Goal: Task Accomplishment & Management: Complete application form

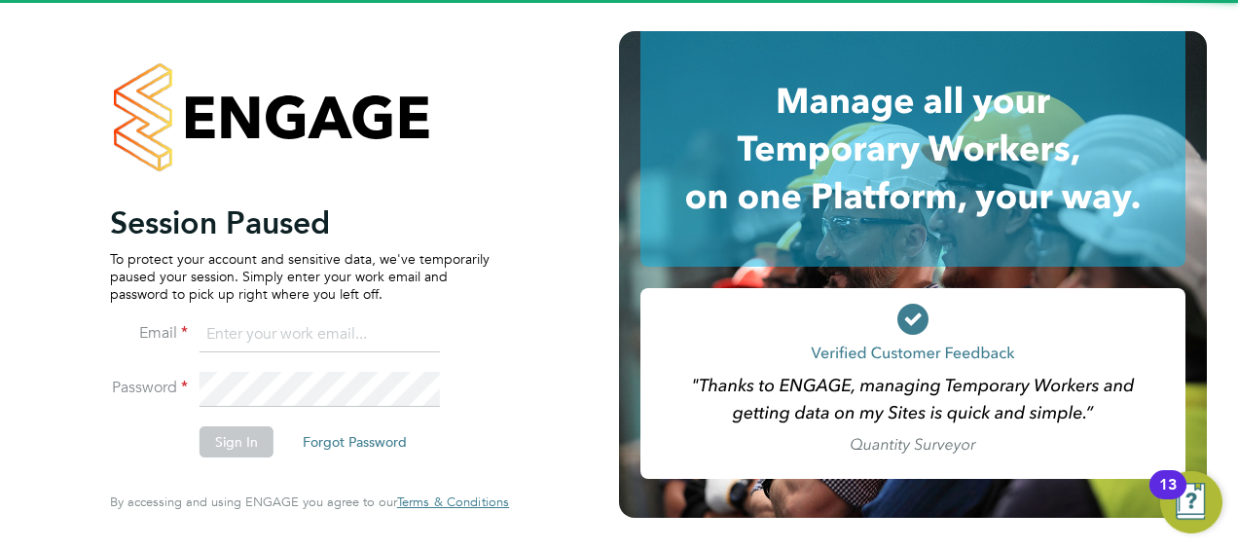
click at [298, 362] on li "Email" at bounding box center [300, 344] width 380 height 55
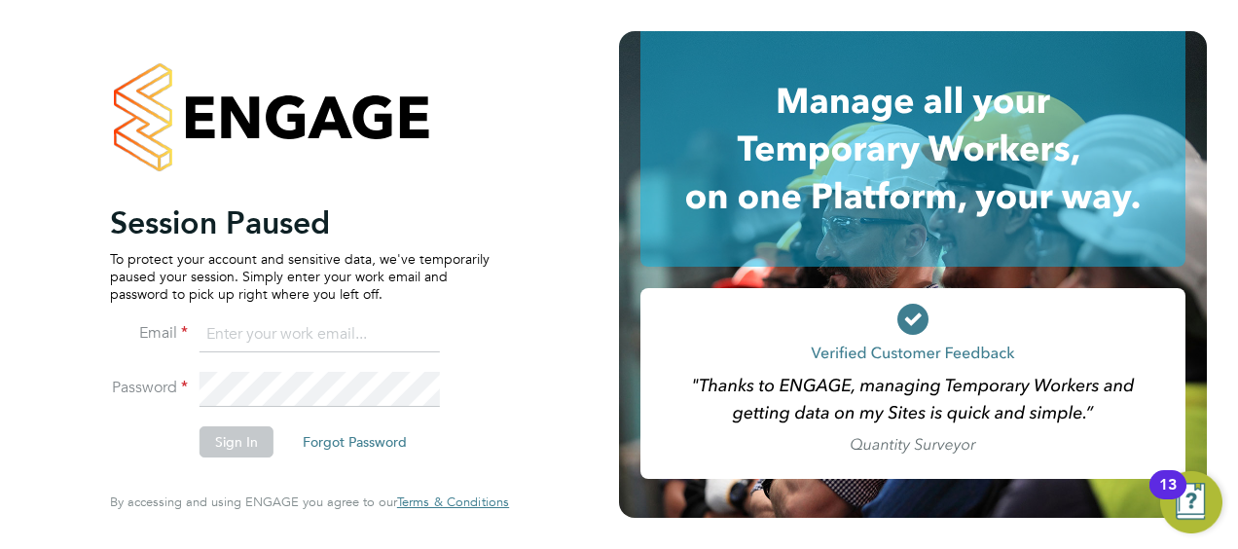
click at [302, 347] on input at bounding box center [320, 334] width 240 height 35
type input "Nicholas.morgan@hays.com"
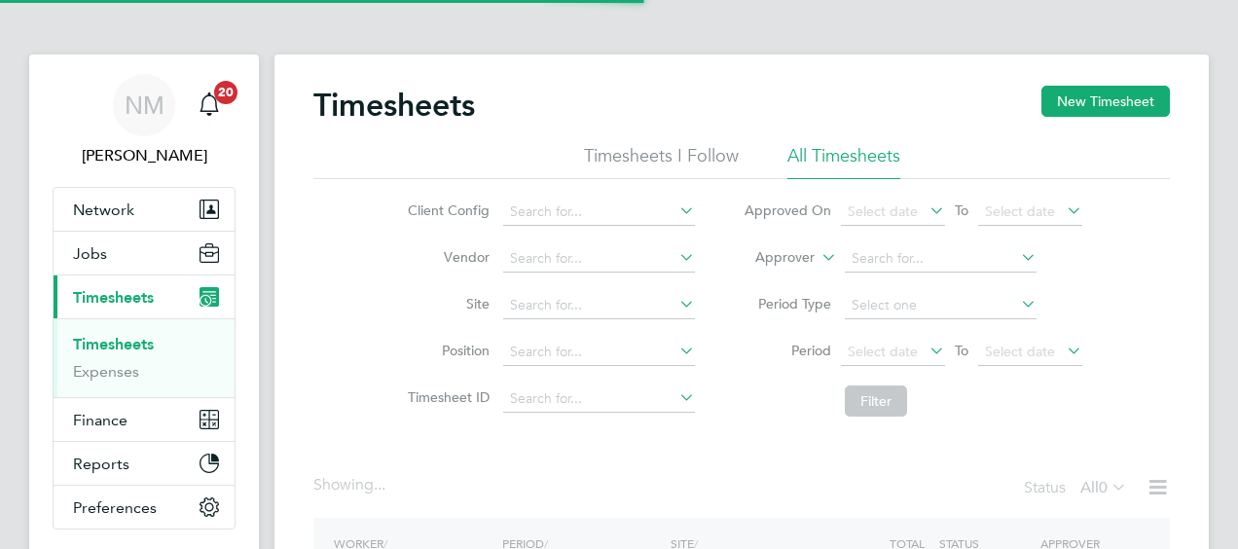
click at [811, 250] on label "Approver" at bounding box center [771, 257] width 88 height 19
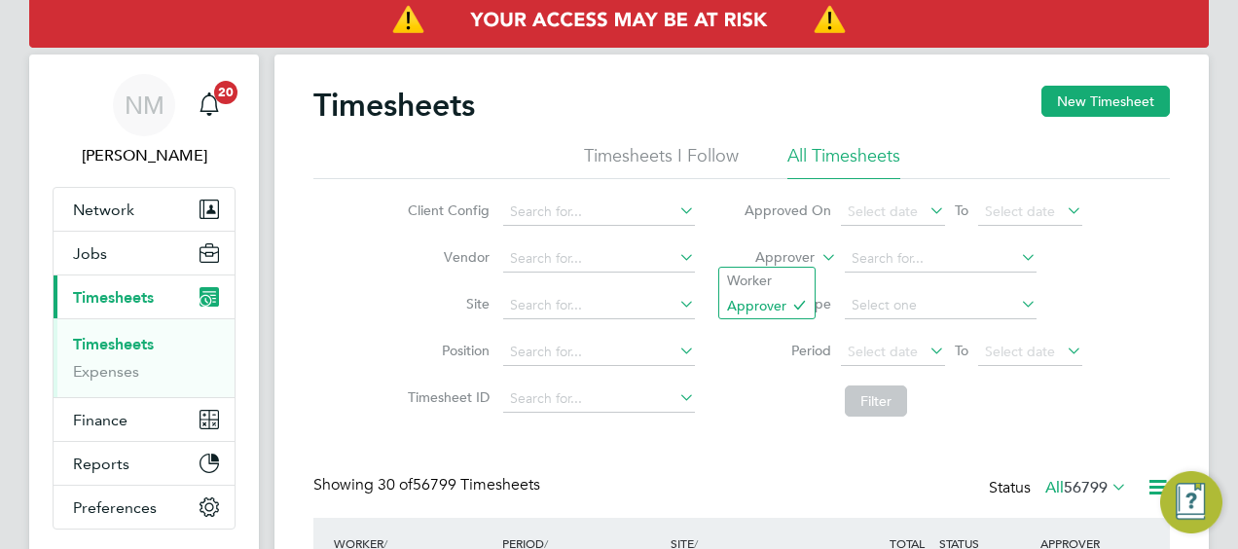
click at [803, 258] on label "Approver" at bounding box center [771, 257] width 88 height 19
click at [786, 276] on li "Worker" at bounding box center [766, 280] width 95 height 25
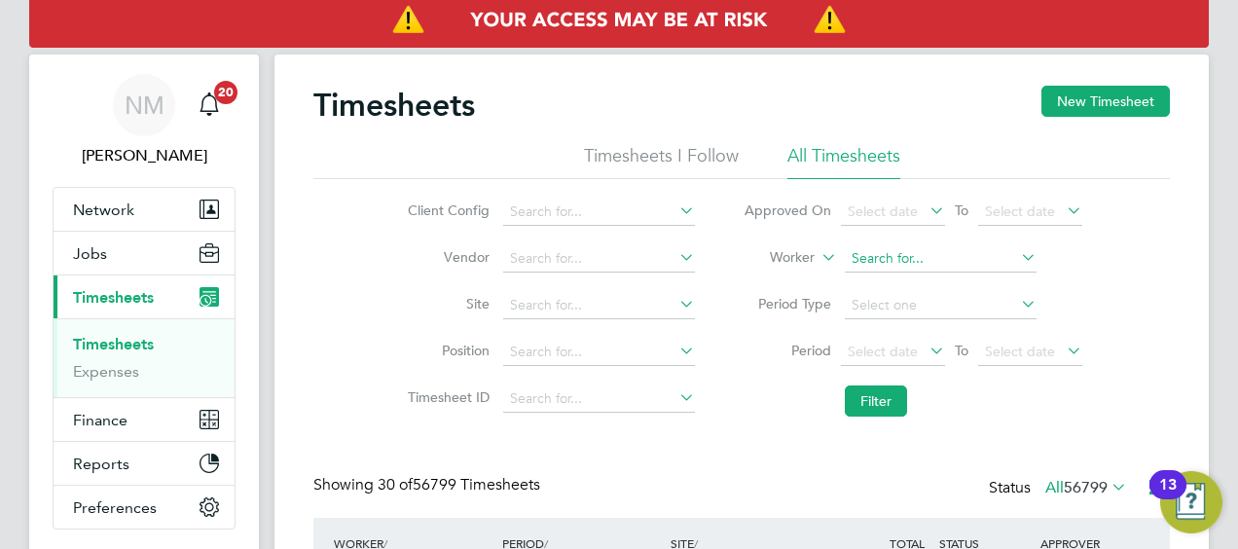
click at [883, 257] on input at bounding box center [941, 258] width 192 height 27
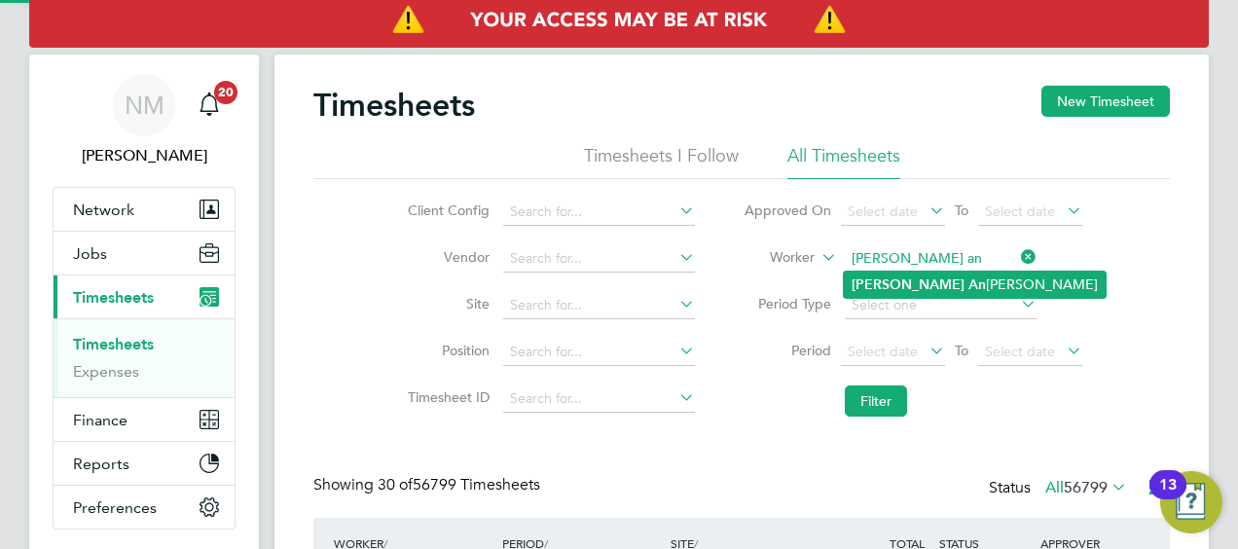
click at [917, 280] on li "Judith An drews" at bounding box center [975, 285] width 262 height 26
type input "Judith Andrews"
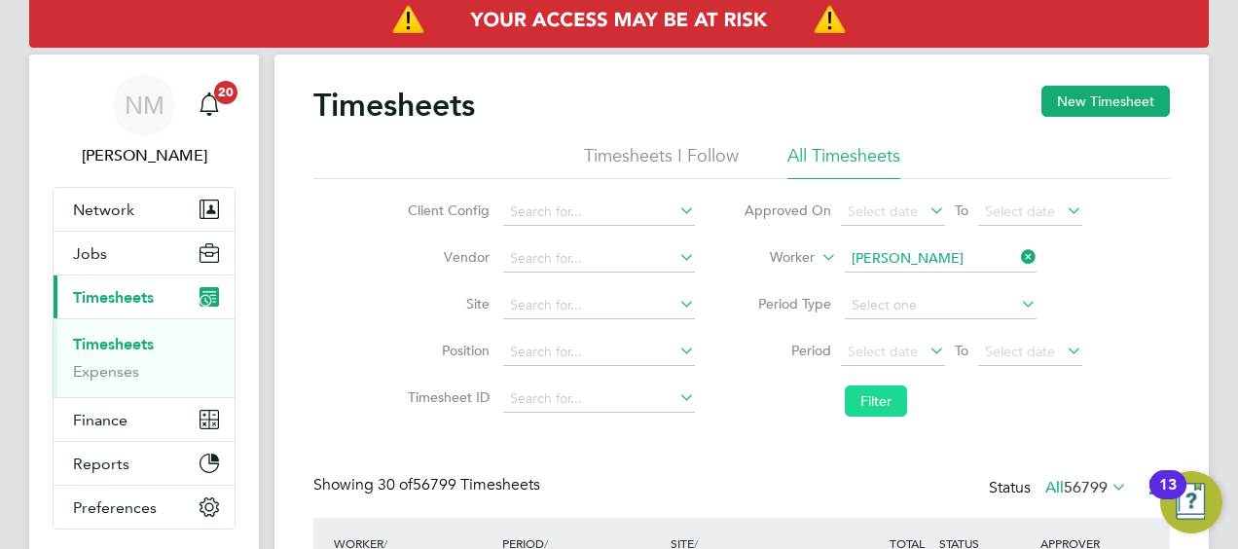
click at [886, 397] on button "Filter" at bounding box center [876, 400] width 62 height 31
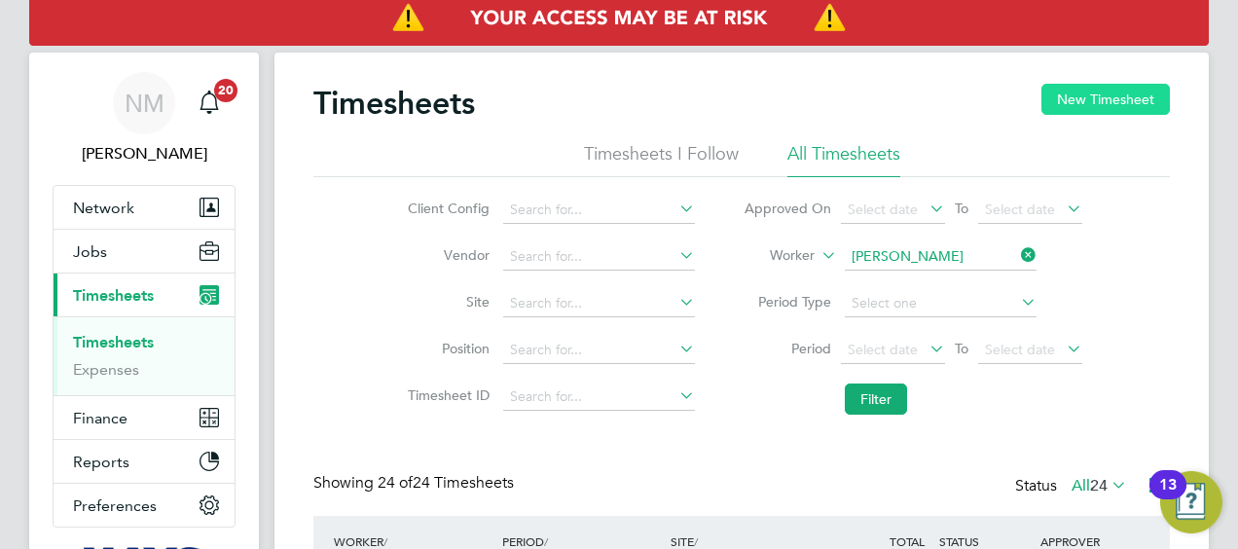
click at [1105, 101] on button "New Timesheet" at bounding box center [1105, 99] width 128 height 31
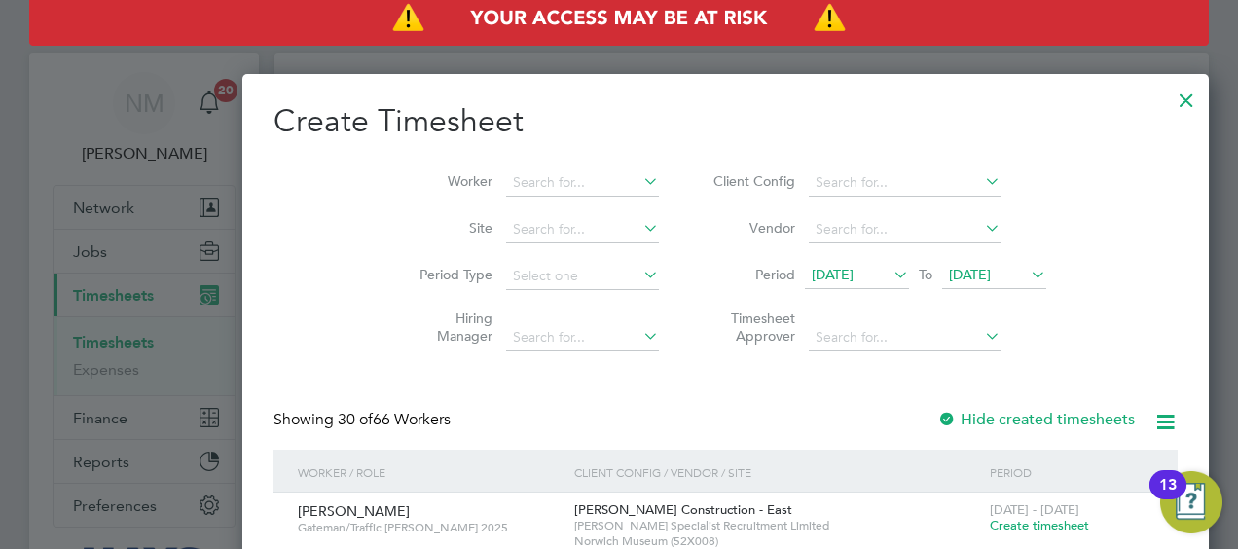
click at [805, 263] on span "15 Aug 2025" at bounding box center [857, 276] width 104 height 26
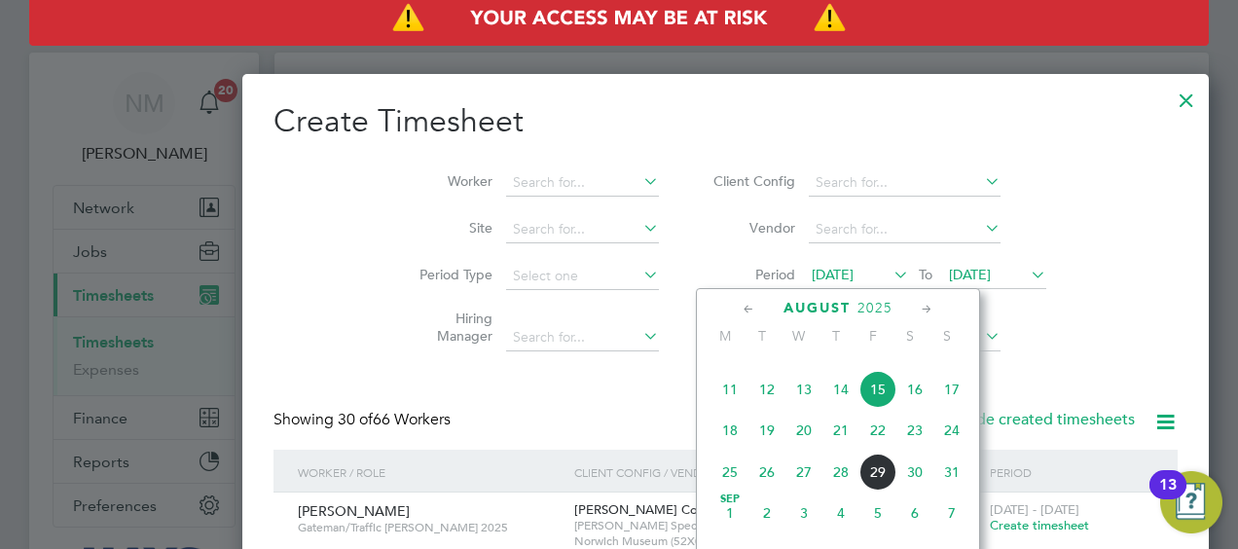
click at [915, 449] on span "23" at bounding box center [914, 430] width 37 height 37
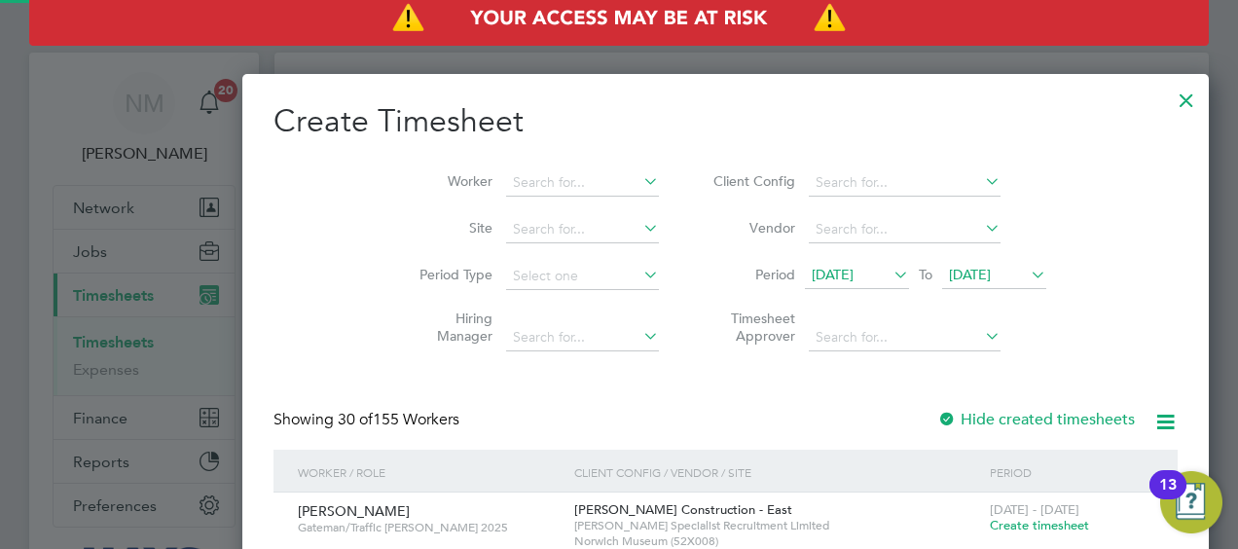
click at [949, 280] on span "23 Aug 2025" at bounding box center [970, 275] width 42 height 18
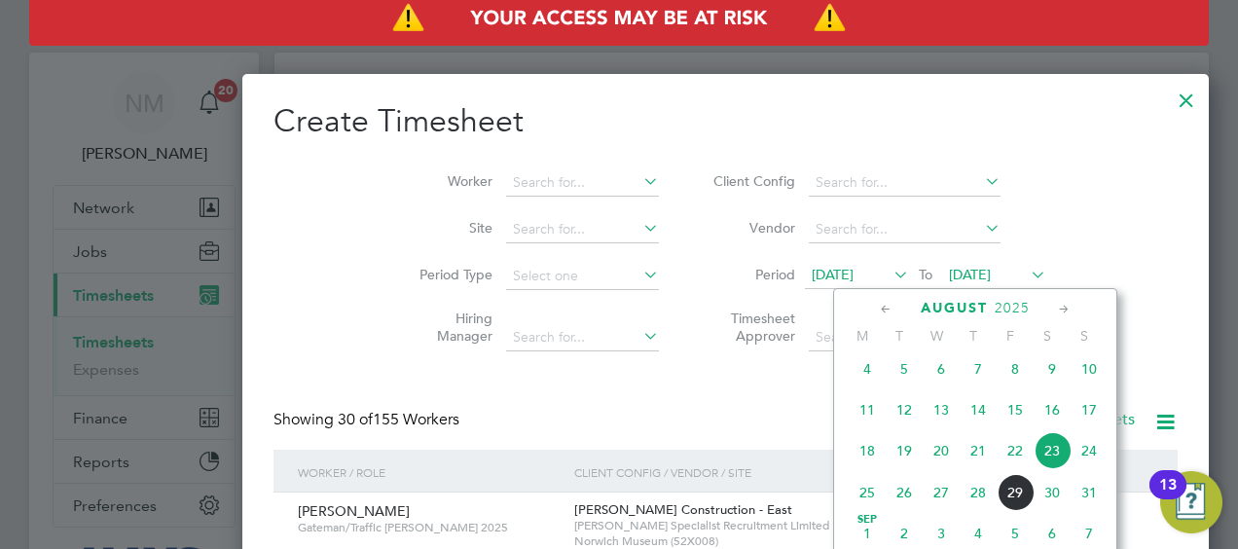
click at [1006, 500] on span "29" at bounding box center [1015, 492] width 37 height 37
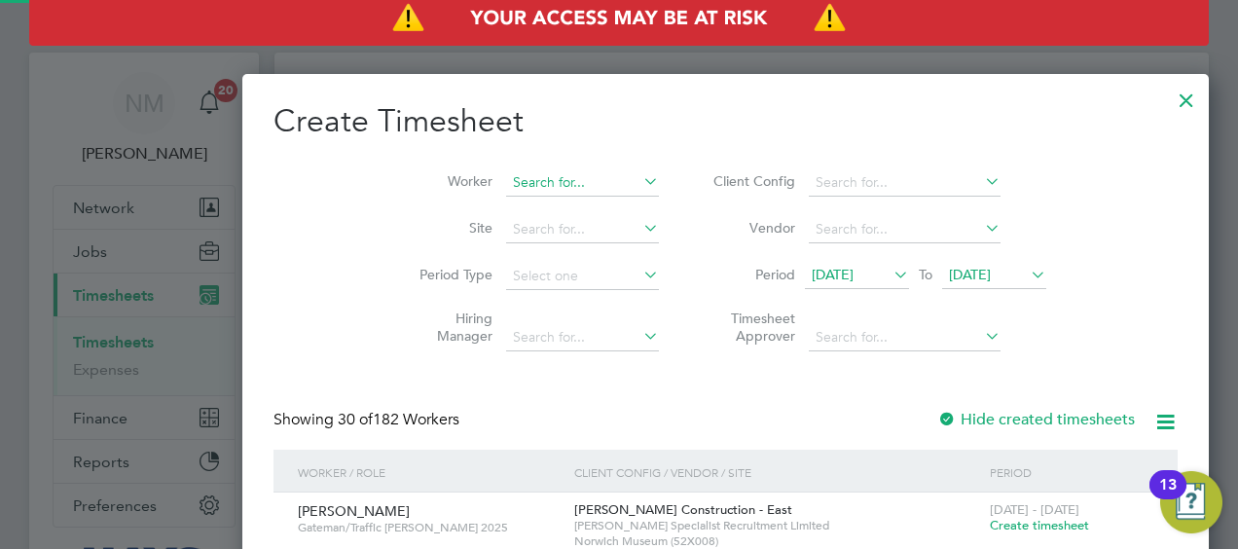
click at [506, 189] on input at bounding box center [582, 182] width 153 height 27
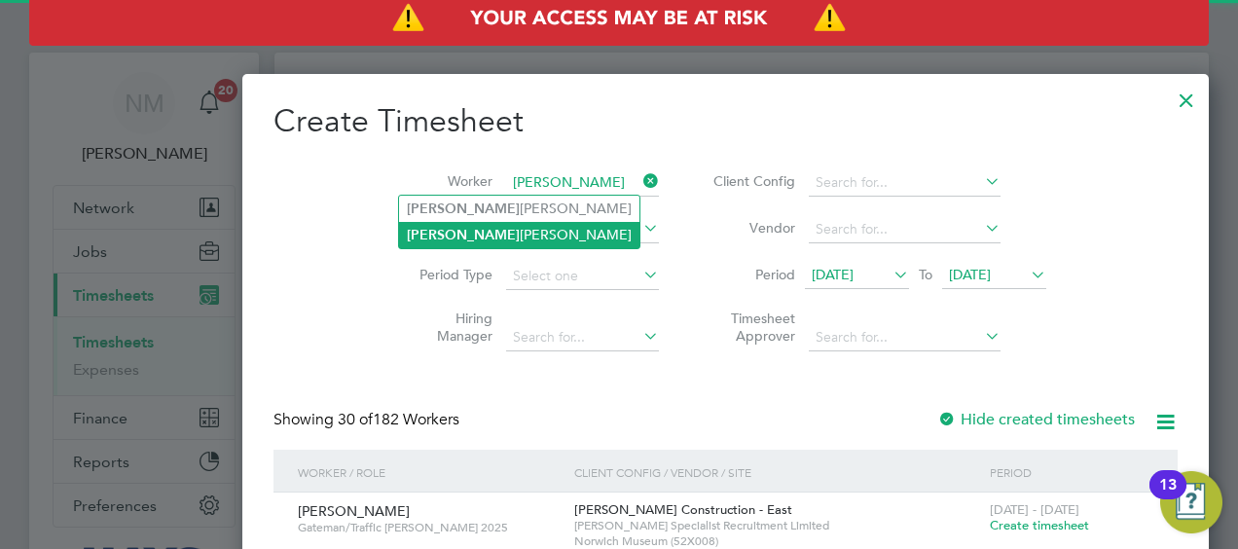
click at [486, 239] on li "Judith Andrews" at bounding box center [519, 235] width 240 height 26
type input "Judith Andrews"
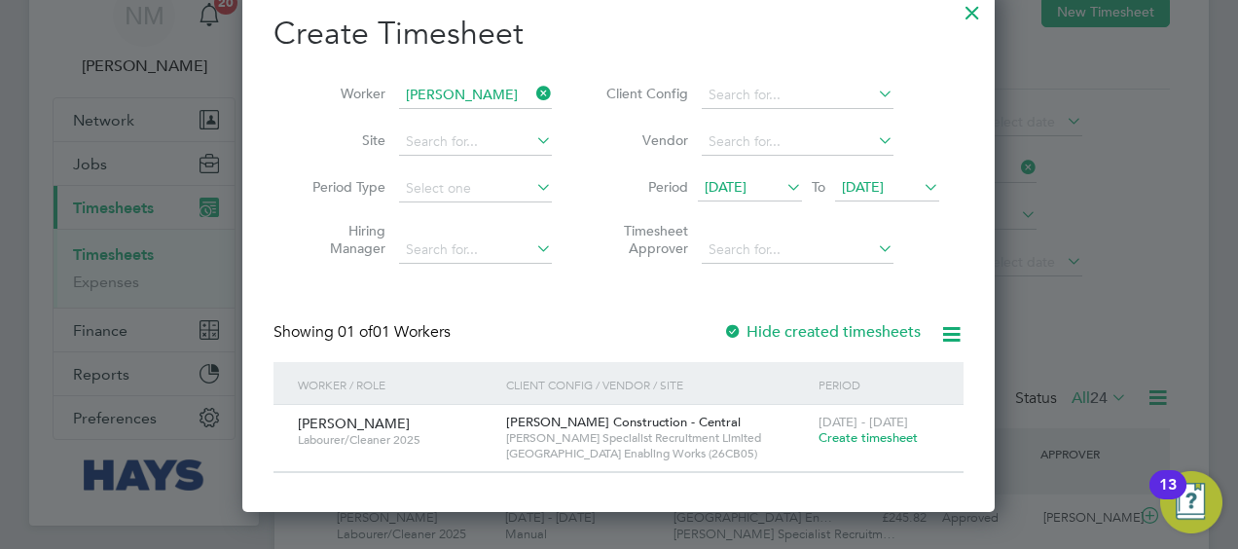
click at [841, 436] on span "Create timesheet" at bounding box center [868, 437] width 99 height 17
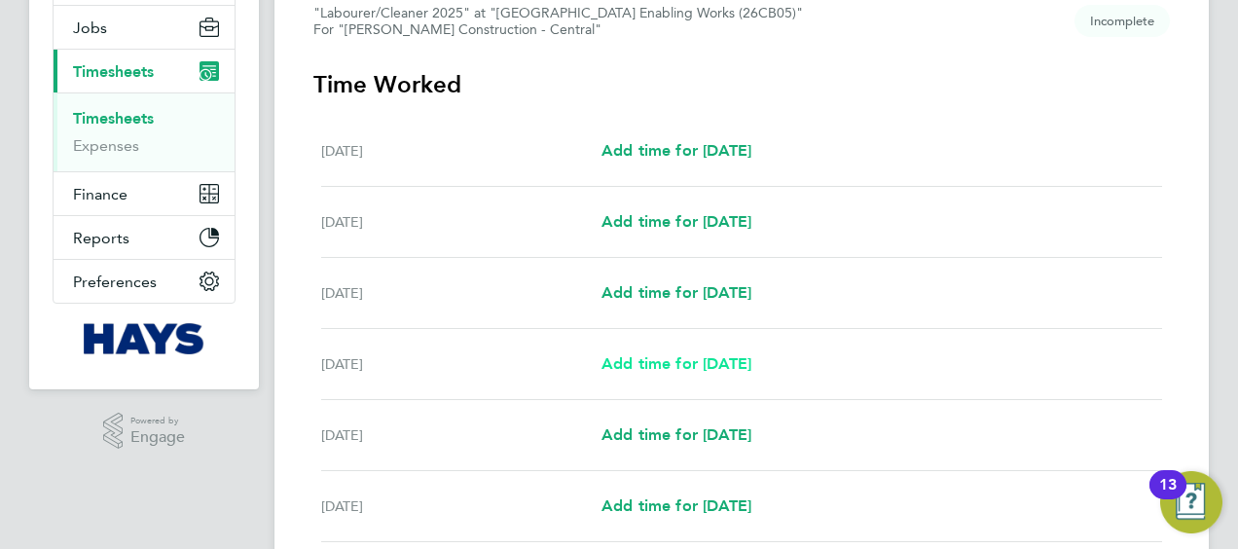
click at [683, 364] on span "Add time for [DATE]" at bounding box center [677, 363] width 150 height 18
select select "30"
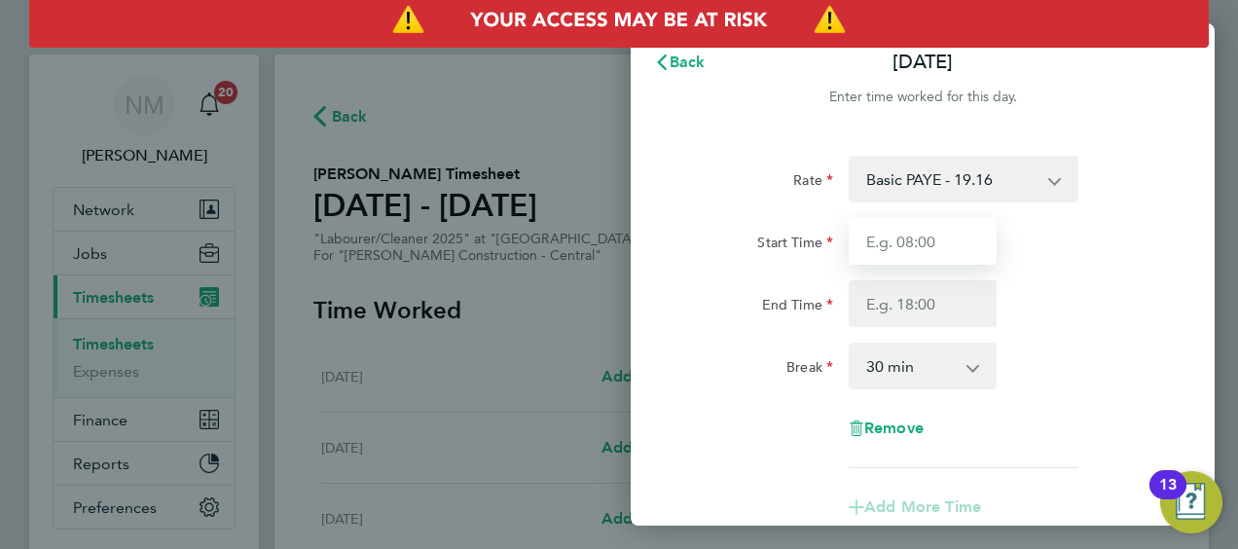
click at [944, 229] on input "Start Time" at bounding box center [923, 241] width 148 height 47
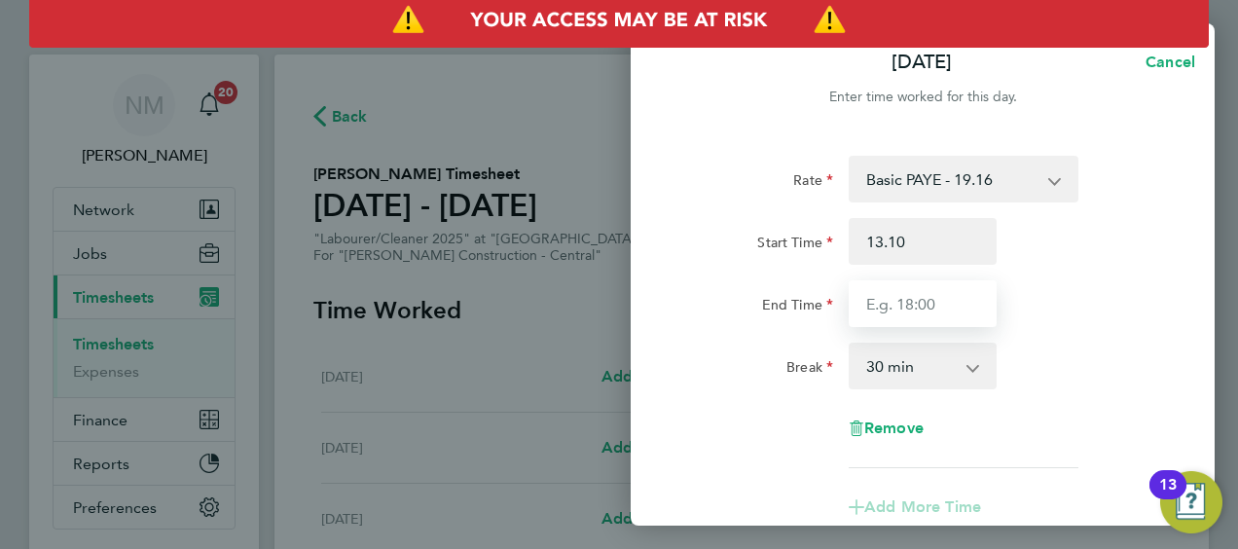
type input "13:10"
type input "16:30"
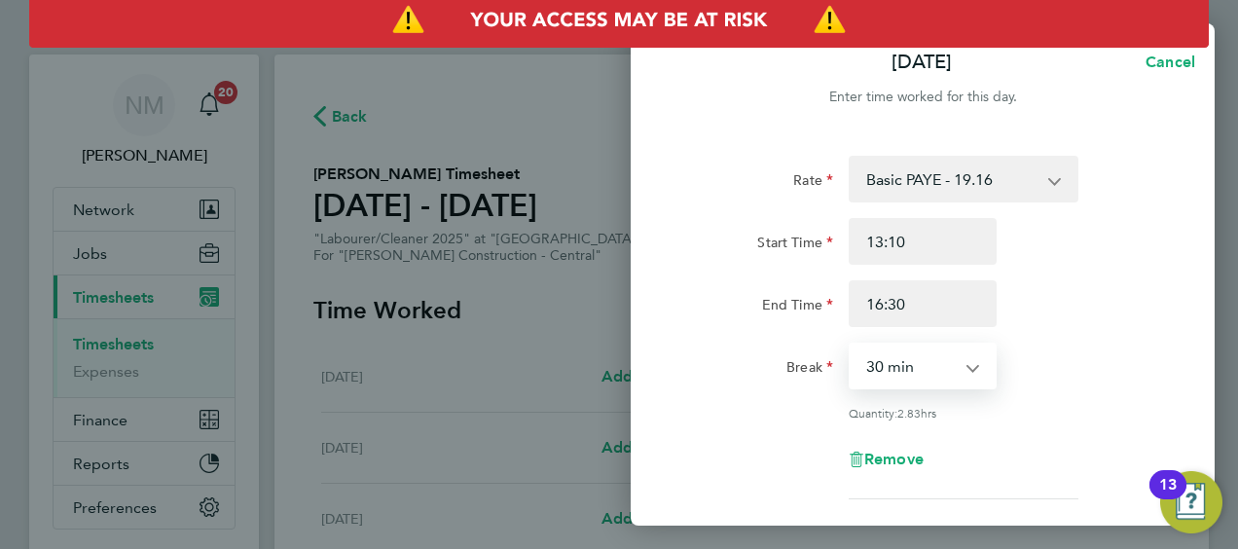
click at [932, 377] on select "0 min 15 min 30 min 45 min 60 min 75 min 90 min" at bounding box center [911, 366] width 121 height 43
select select "0"
click at [851, 345] on select "0 min 15 min 30 min 45 min 60 min 75 min 90 min" at bounding box center [911, 366] width 121 height 43
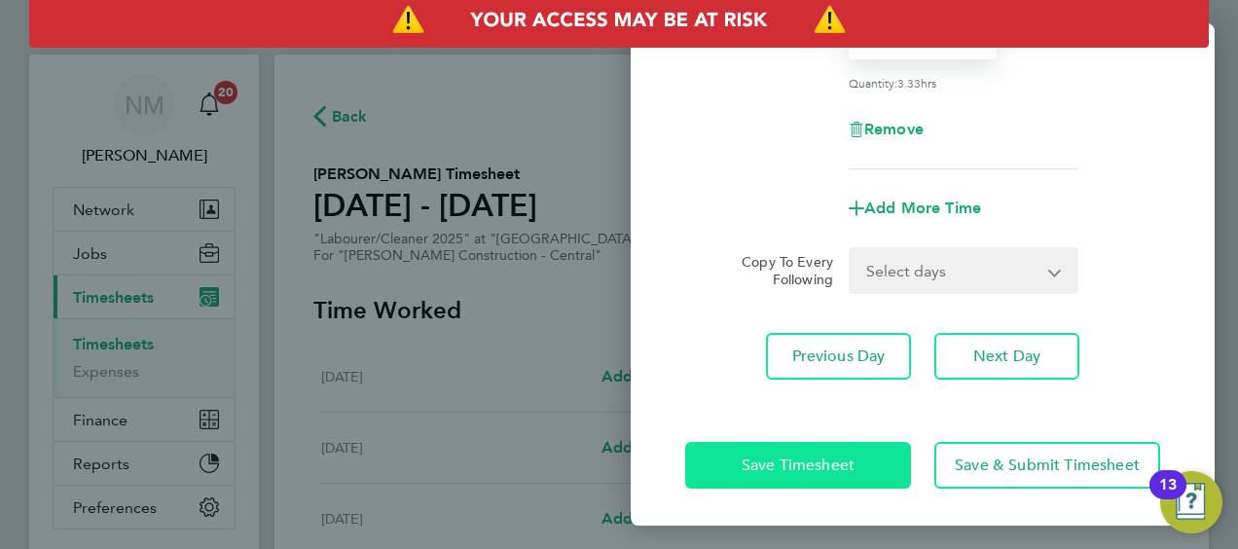
click at [770, 468] on span "Save Timesheet" at bounding box center [798, 465] width 113 height 19
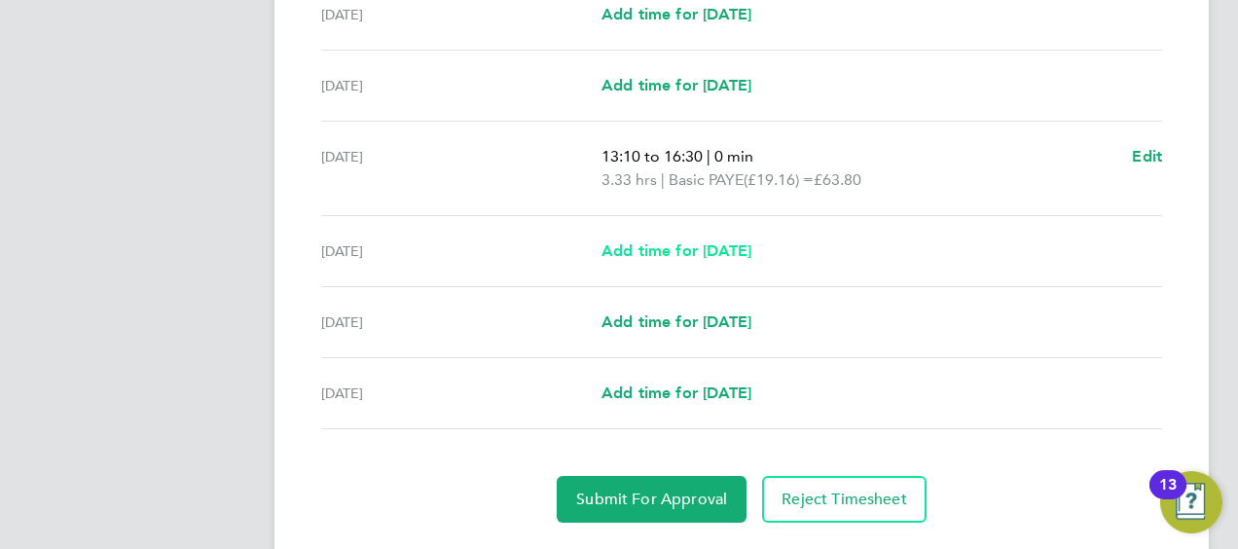
click at [679, 247] on span "Add time for [DATE]" at bounding box center [677, 250] width 150 height 18
select select "30"
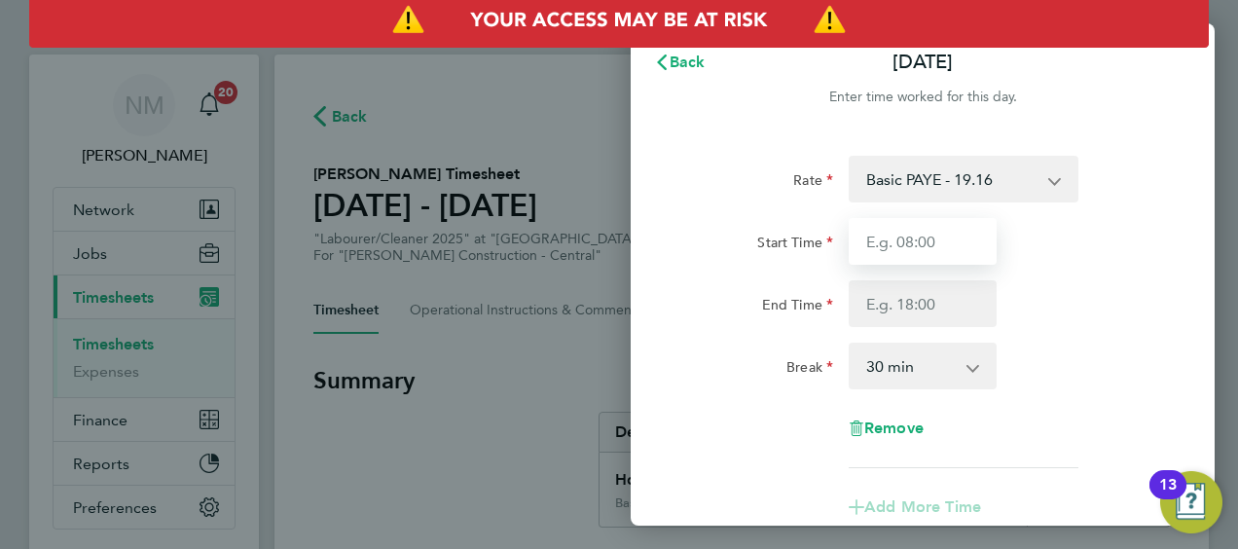
click at [874, 230] on input "Start Time" at bounding box center [923, 241] width 148 height 47
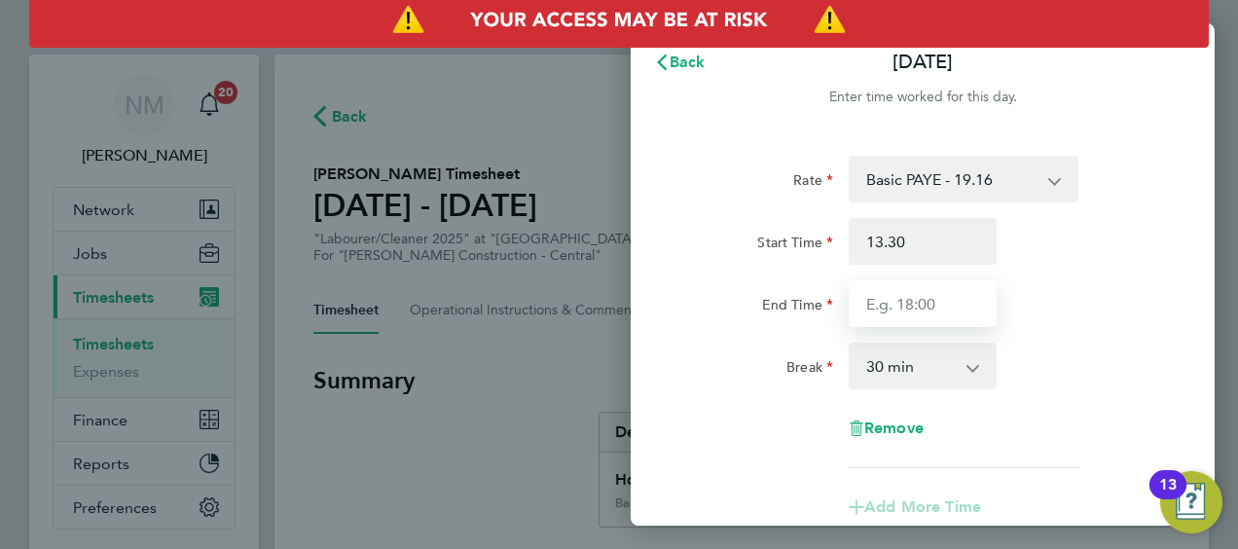
type input "13:30"
type input "16:40"
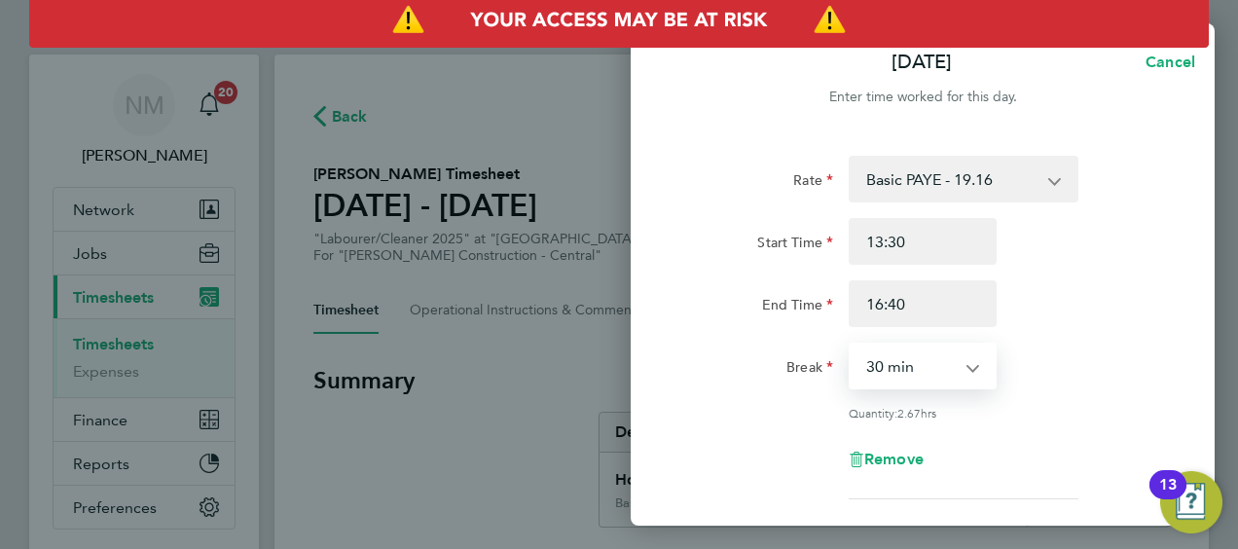
click at [939, 384] on select "0 min 15 min 30 min 45 min 60 min 75 min 90 min" at bounding box center [911, 366] width 121 height 43
select select "0"
click at [851, 345] on select "0 min 15 min 30 min 45 min 60 min 75 min 90 min" at bounding box center [911, 366] width 121 height 43
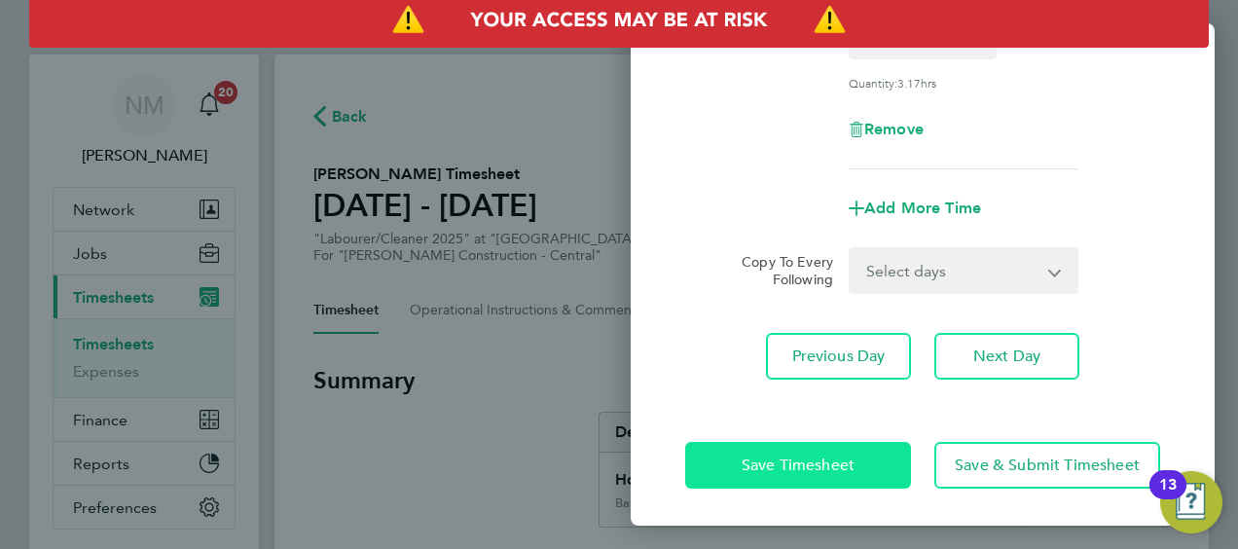
click at [785, 475] on button "Save Timesheet" at bounding box center [798, 465] width 226 height 47
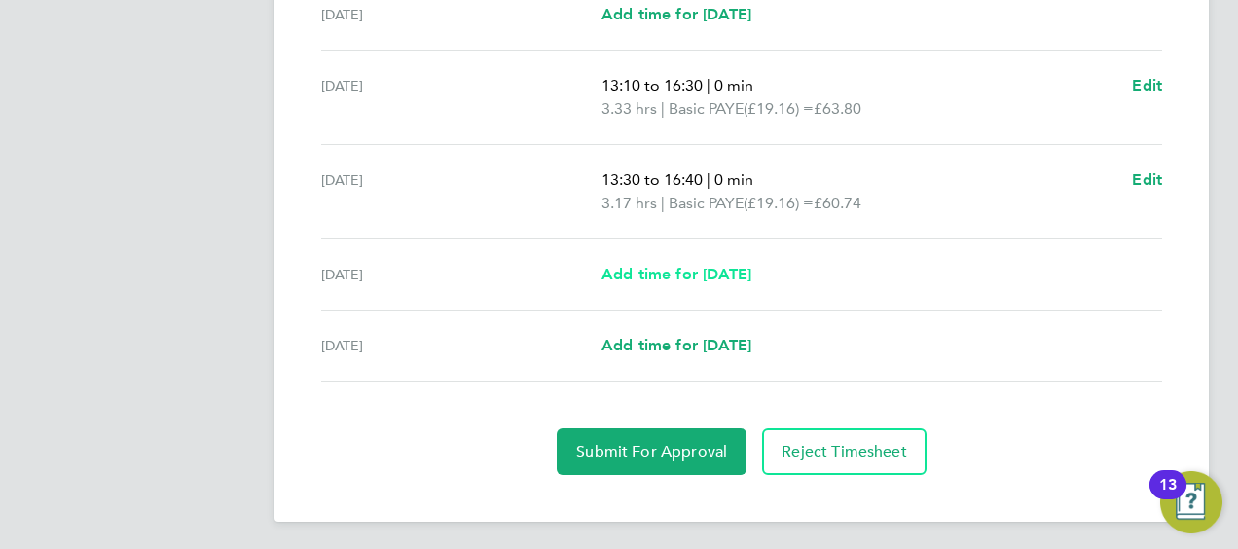
click at [681, 267] on span "Add time for [DATE]" at bounding box center [677, 274] width 150 height 18
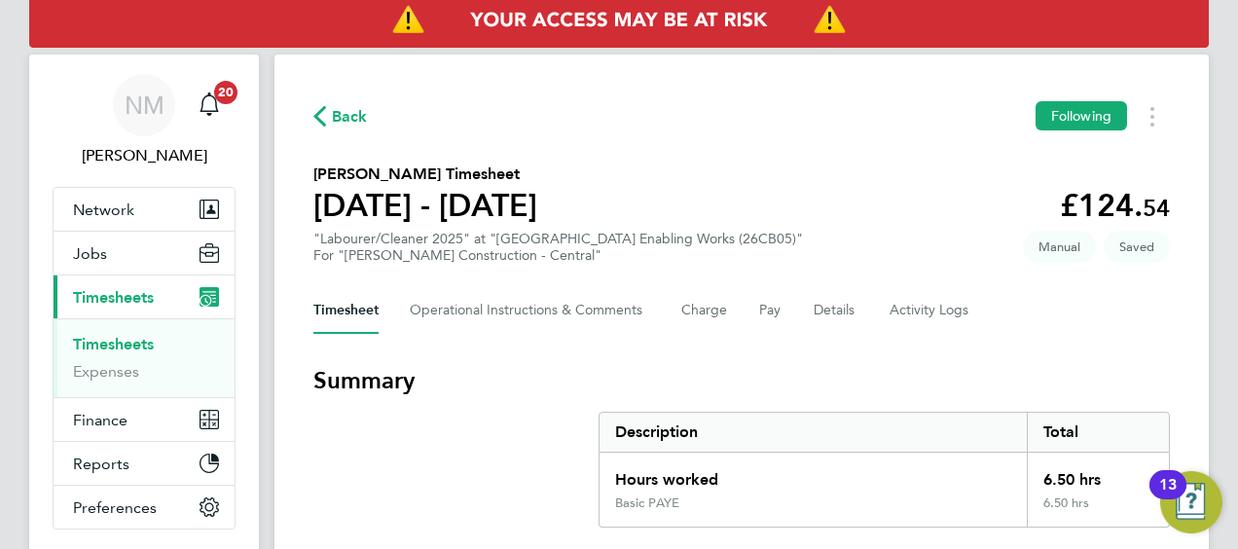
select select "30"
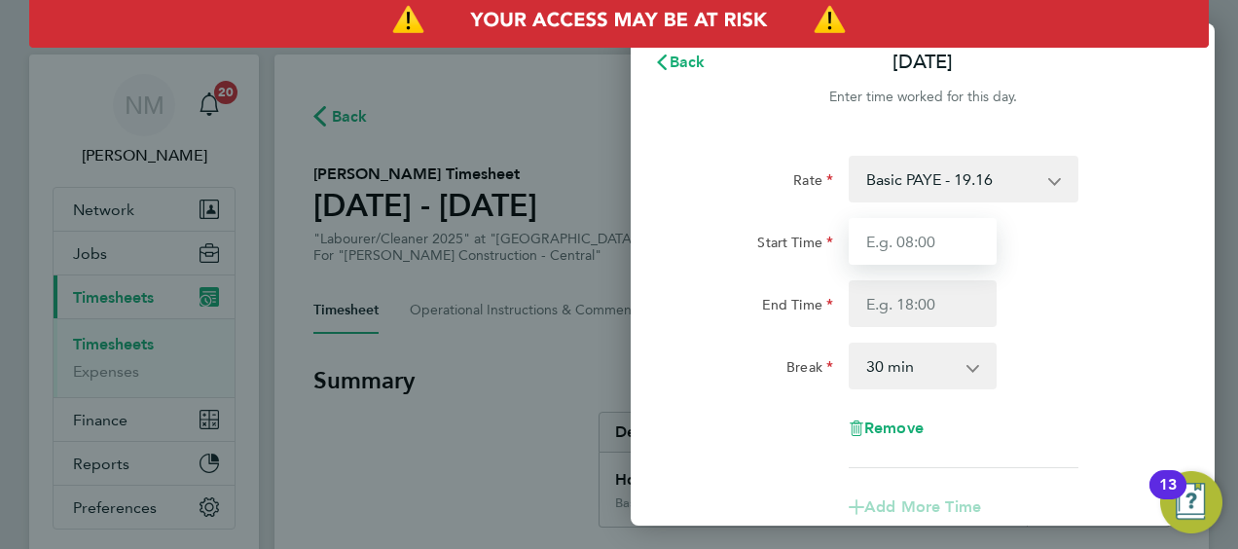
click at [872, 230] on input "Start Time" at bounding box center [923, 241] width 148 height 47
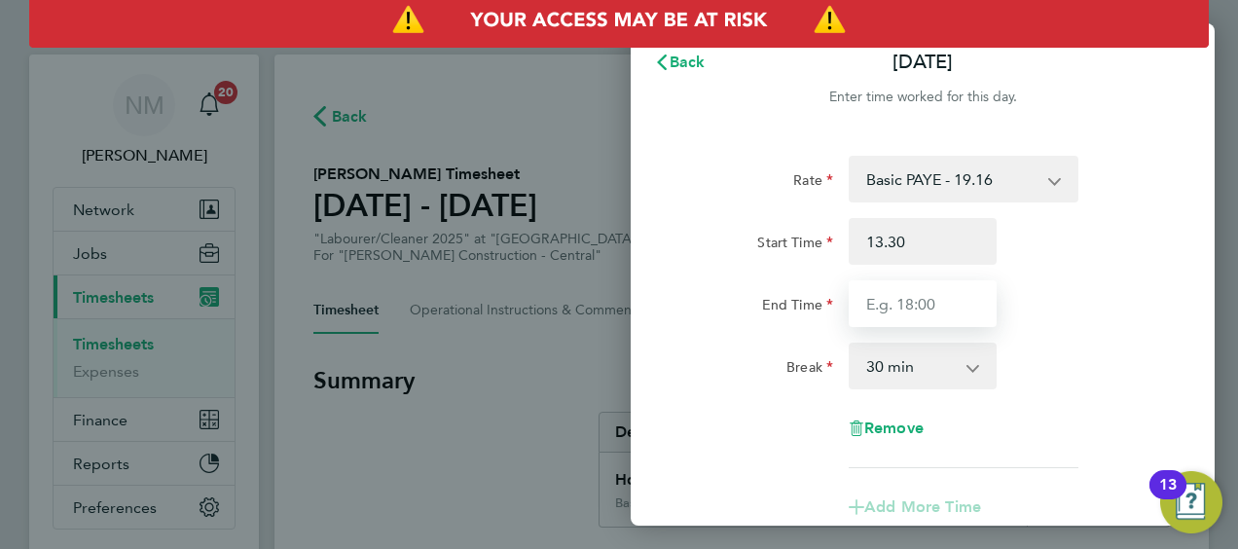
type input "13:30"
type input "16:30"
click at [895, 340] on div "Rate Basic PAYE - 19.16 Weekday OT 45h+ - 27.81 Sat first 4h - 27.81 Sat after …" at bounding box center [922, 312] width 475 height 312
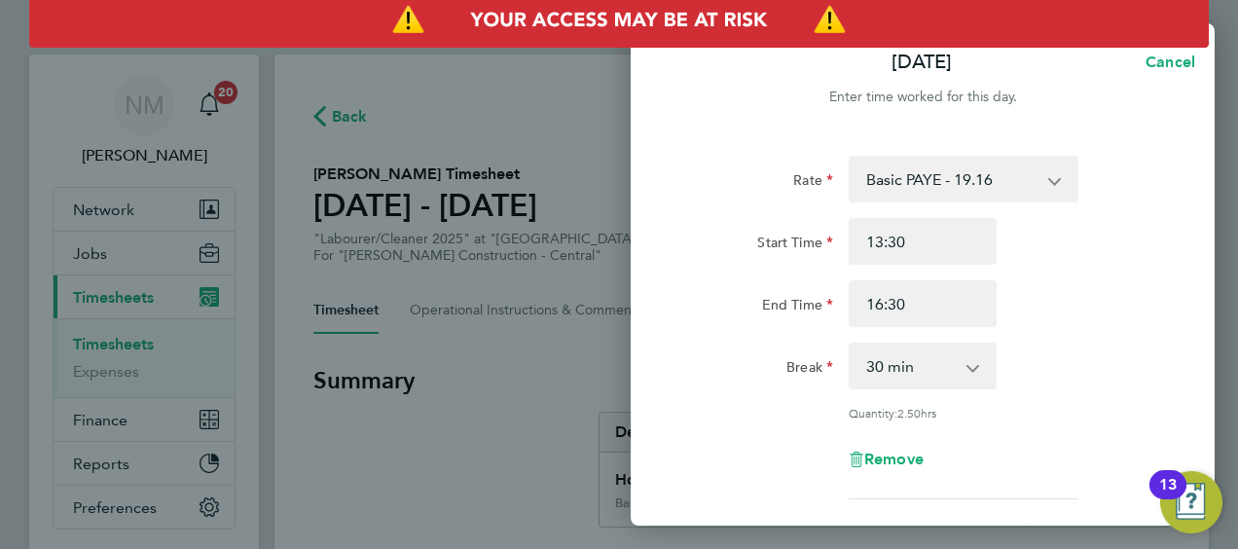
click at [890, 362] on select "0 min 15 min 30 min 45 min 60 min 75 min 90 min" at bounding box center [911, 366] width 121 height 43
select select "0"
click at [851, 345] on select "0 min 15 min 30 min 45 min 60 min 75 min 90 min" at bounding box center [911, 366] width 121 height 43
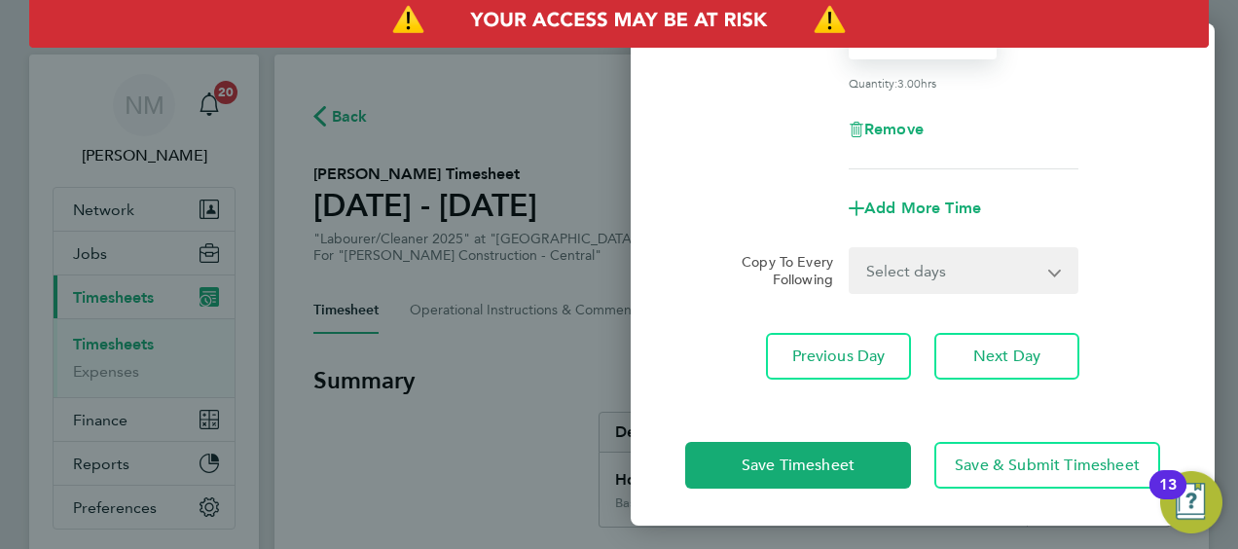
click at [781, 422] on div "Save Timesheet Save & Submit Timesheet" at bounding box center [923, 465] width 584 height 125
click at [781, 424] on div "Save Timesheet Save & Submit Timesheet" at bounding box center [923, 465] width 584 height 125
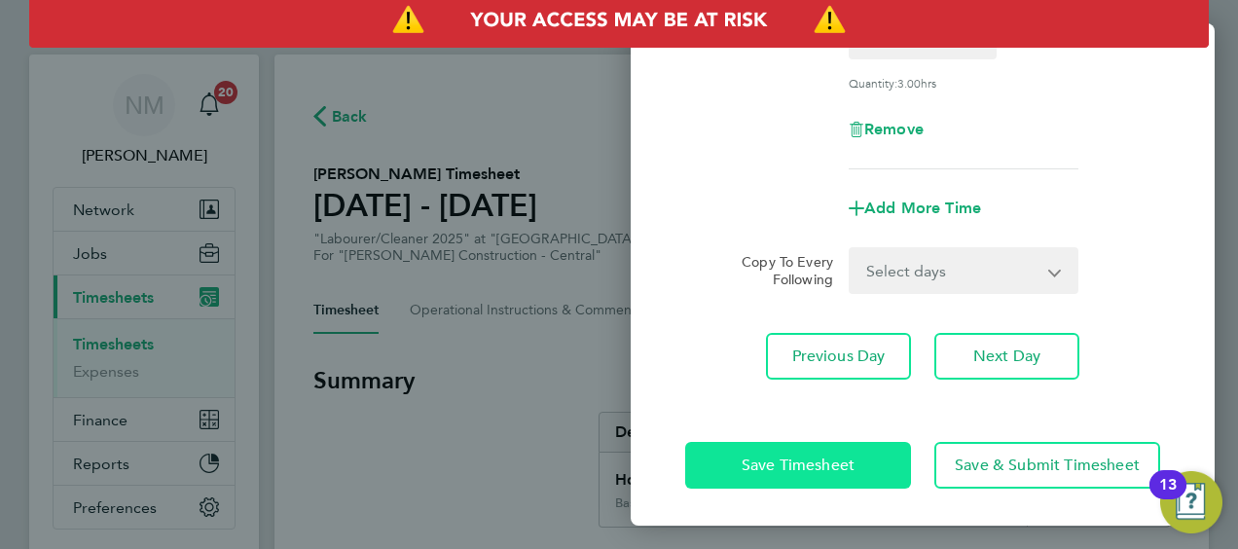
click at [780, 450] on button "Save Timesheet" at bounding box center [798, 465] width 226 height 47
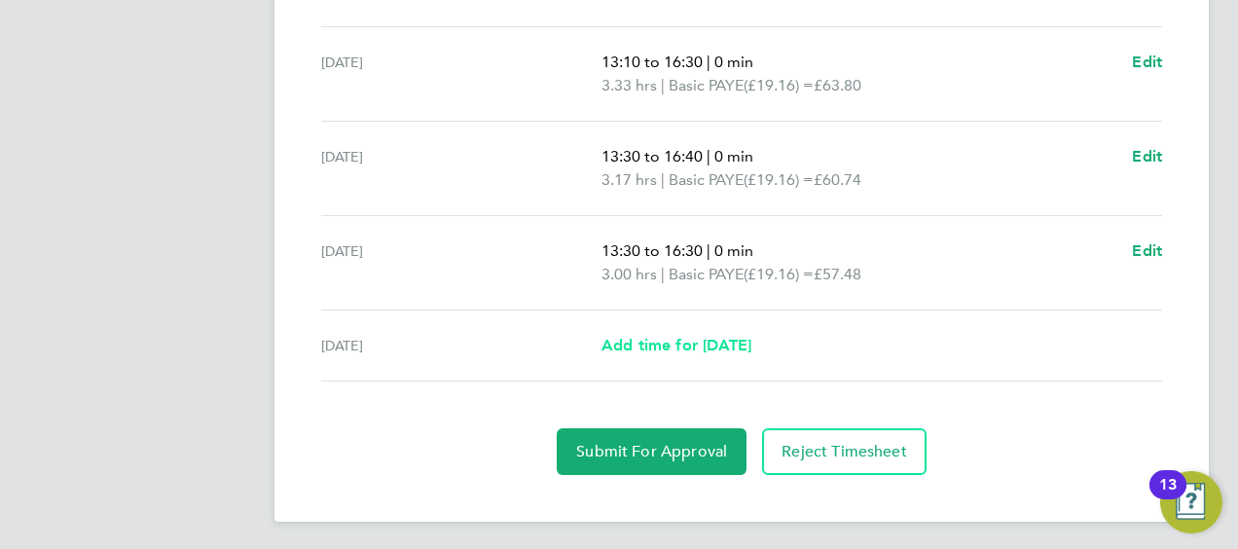
click at [703, 346] on span "Add time for [DATE]" at bounding box center [677, 345] width 150 height 18
select select "30"
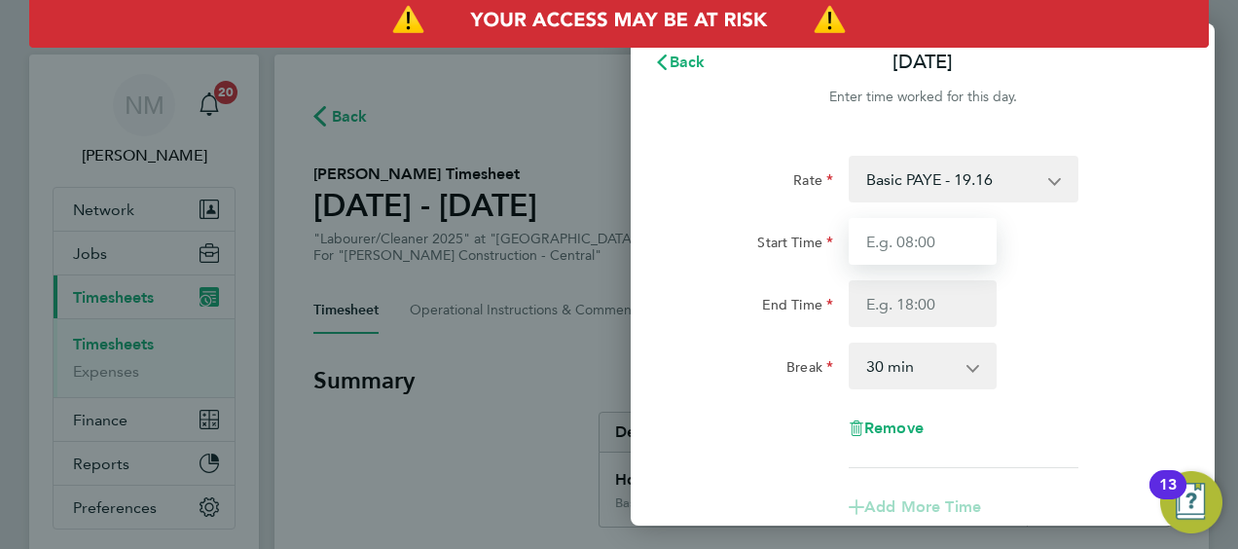
click at [942, 253] on input "Start Time" at bounding box center [923, 241] width 148 height 47
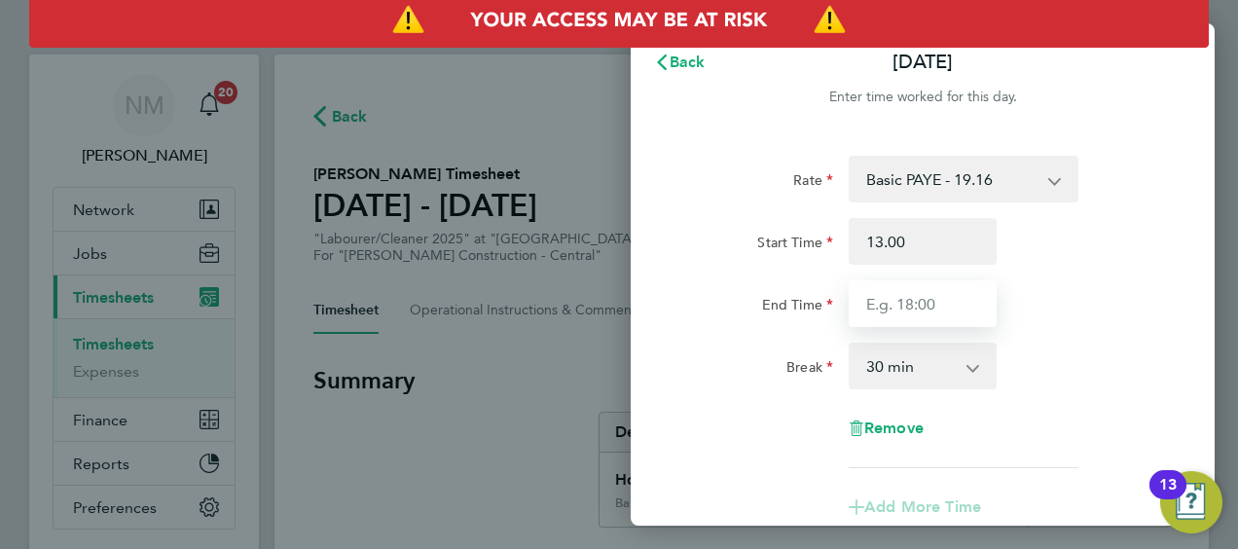
type input "13:00"
type input "16:00"
click at [907, 388] on div "0 min 15 min 30 min 45 min 60 min 75 min 90 min" at bounding box center [923, 366] width 148 height 47
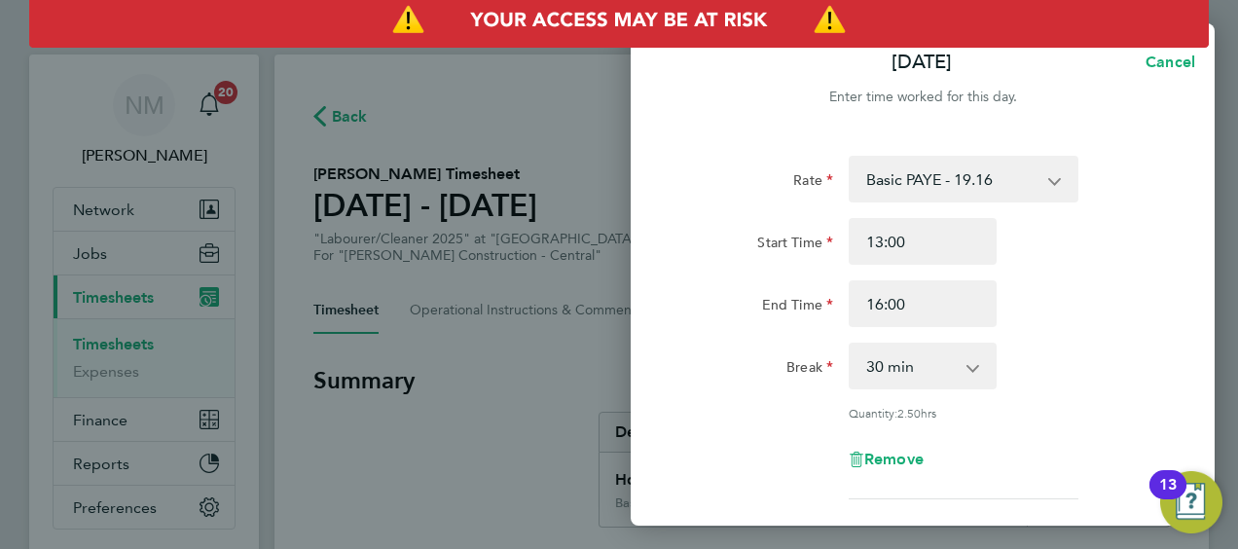
click at [903, 378] on select "0 min 15 min 30 min 45 min 60 min 75 min 90 min" at bounding box center [911, 366] width 121 height 43
click at [851, 345] on select "0 min 15 min 30 min 45 min 60 min 75 min 90 min" at bounding box center [911, 366] width 121 height 43
click at [911, 376] on select "0 min 15 min 30 min 45 min 60 min 75 min 90 min" at bounding box center [911, 366] width 121 height 43
select select "0"
click at [851, 345] on select "0 min 15 min 30 min 45 min 60 min 75 min 90 min" at bounding box center [911, 366] width 121 height 43
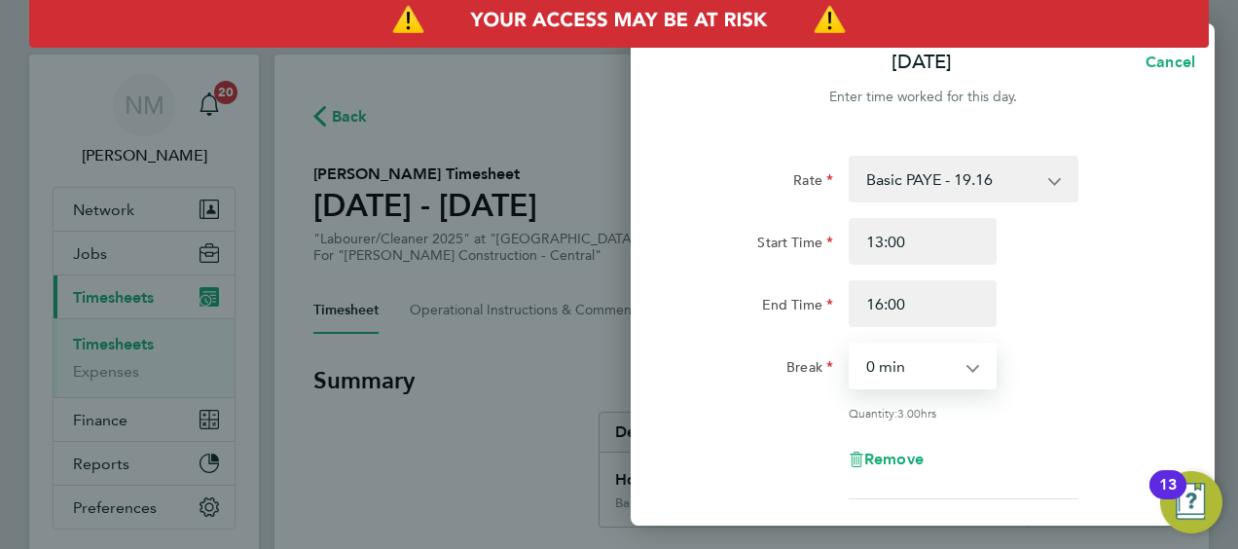
scroll to position [283, 0]
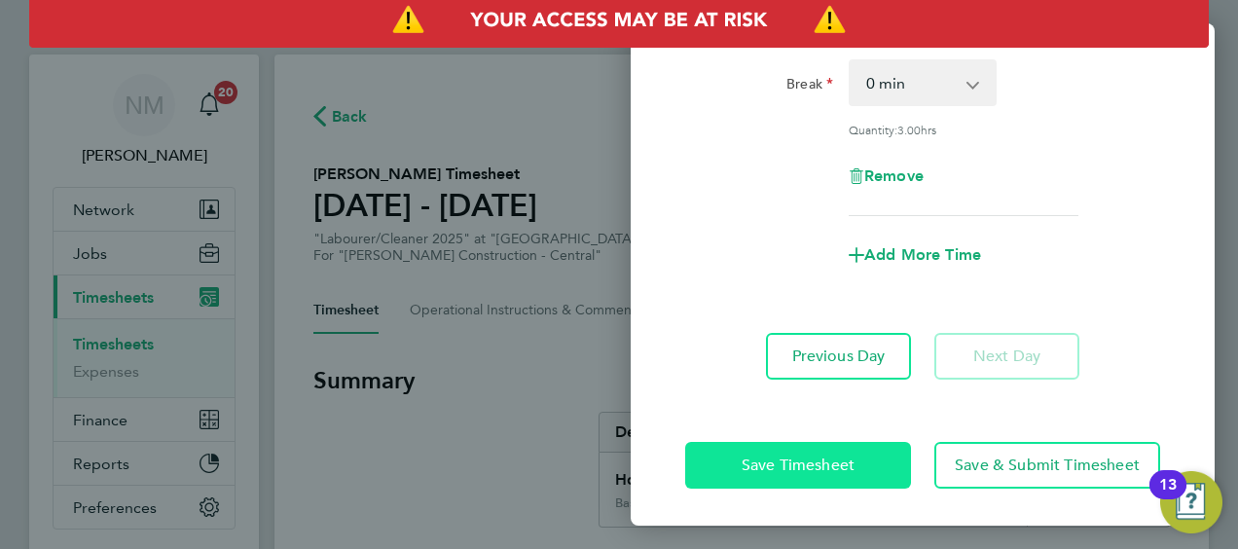
click at [791, 473] on button "Save Timesheet" at bounding box center [798, 465] width 226 height 47
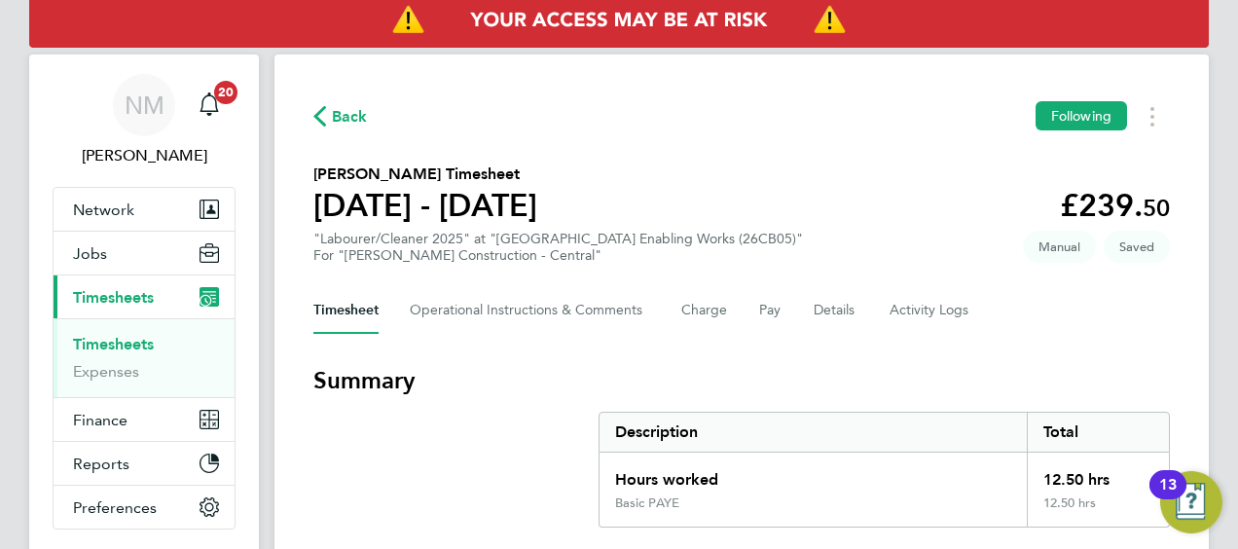
scroll to position [830, 0]
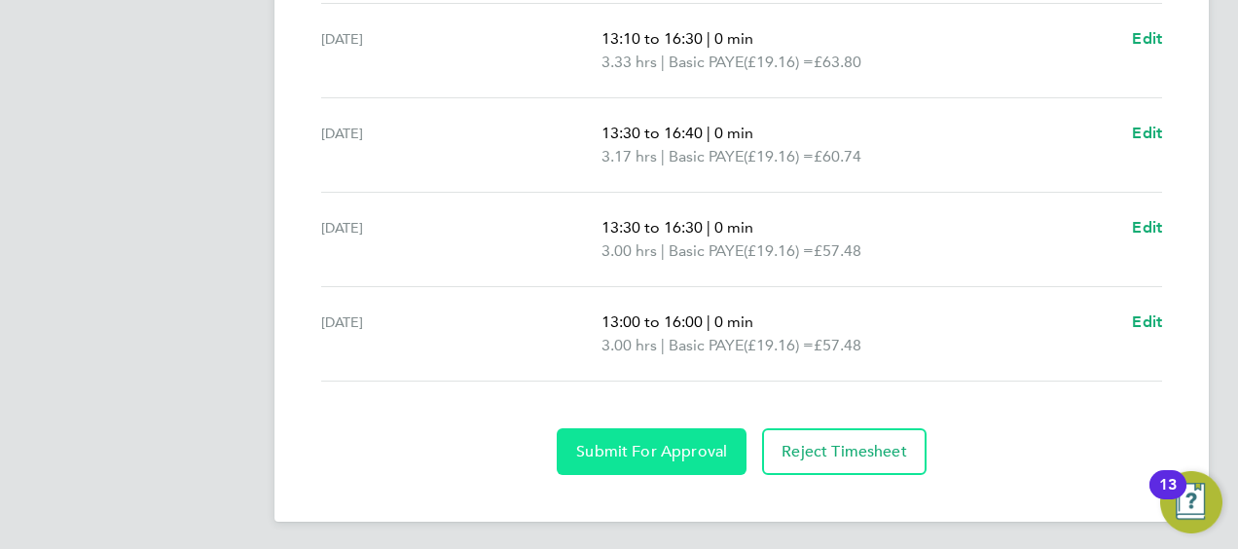
click at [650, 437] on button "Submit For Approval" at bounding box center [652, 451] width 190 height 47
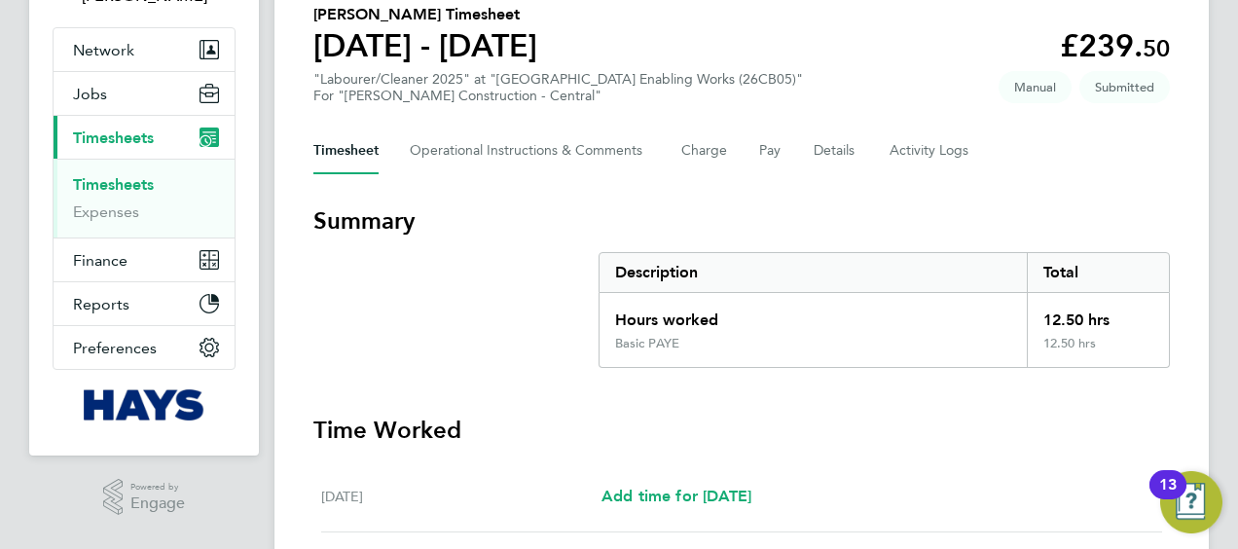
scroll to position [0, 0]
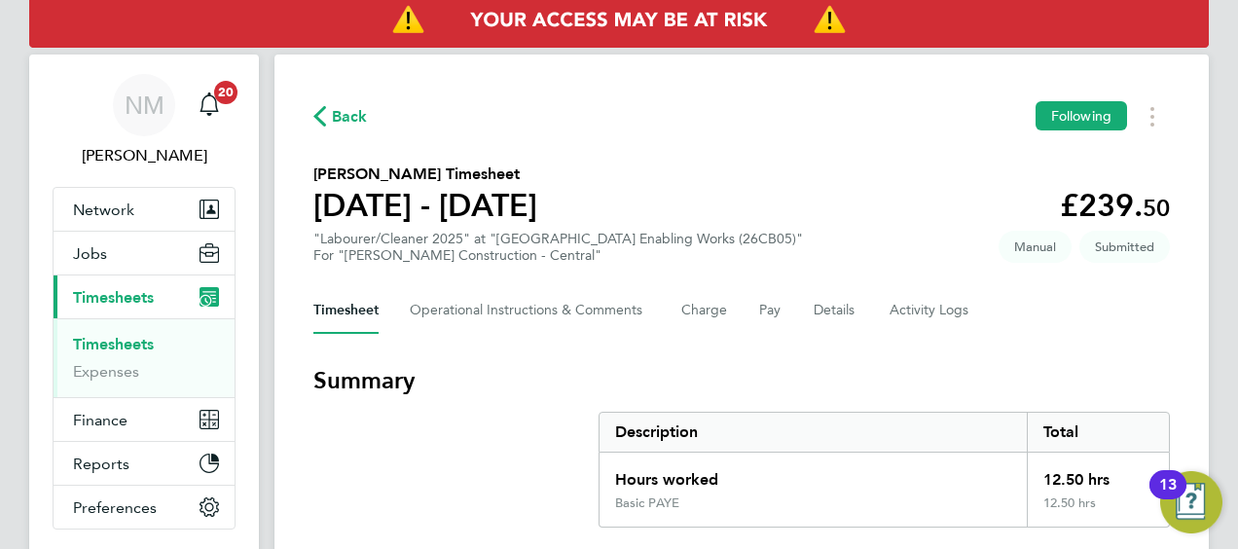
click at [334, 113] on span "Back" at bounding box center [350, 116] width 36 height 23
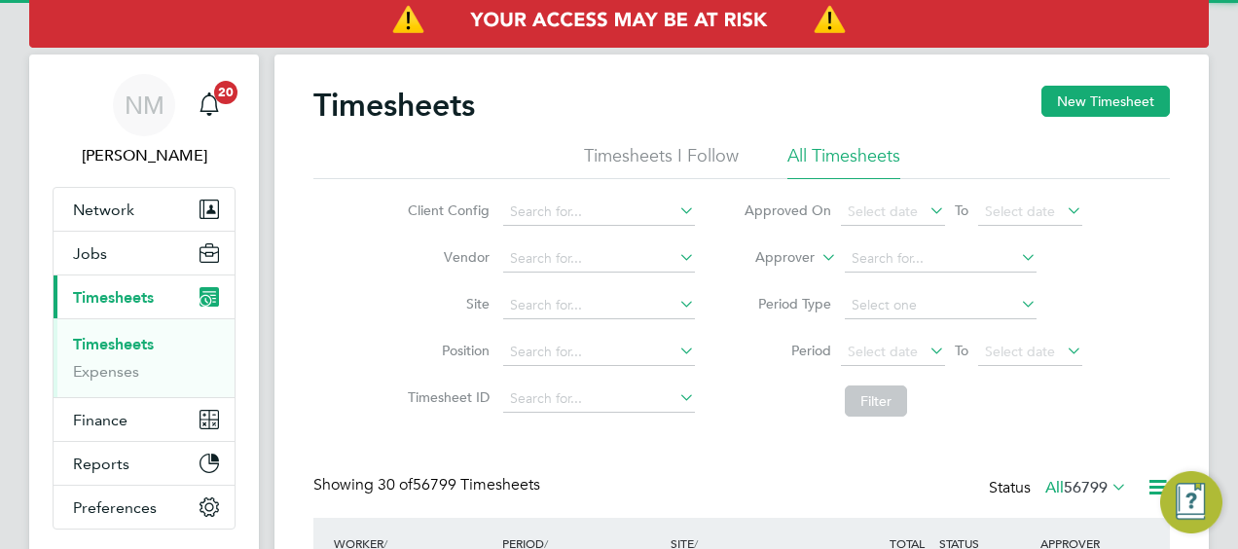
scroll to position [65, 168]
click at [786, 251] on label "Approver" at bounding box center [771, 257] width 88 height 19
click at [781, 271] on li "Worker" at bounding box center [766, 280] width 95 height 25
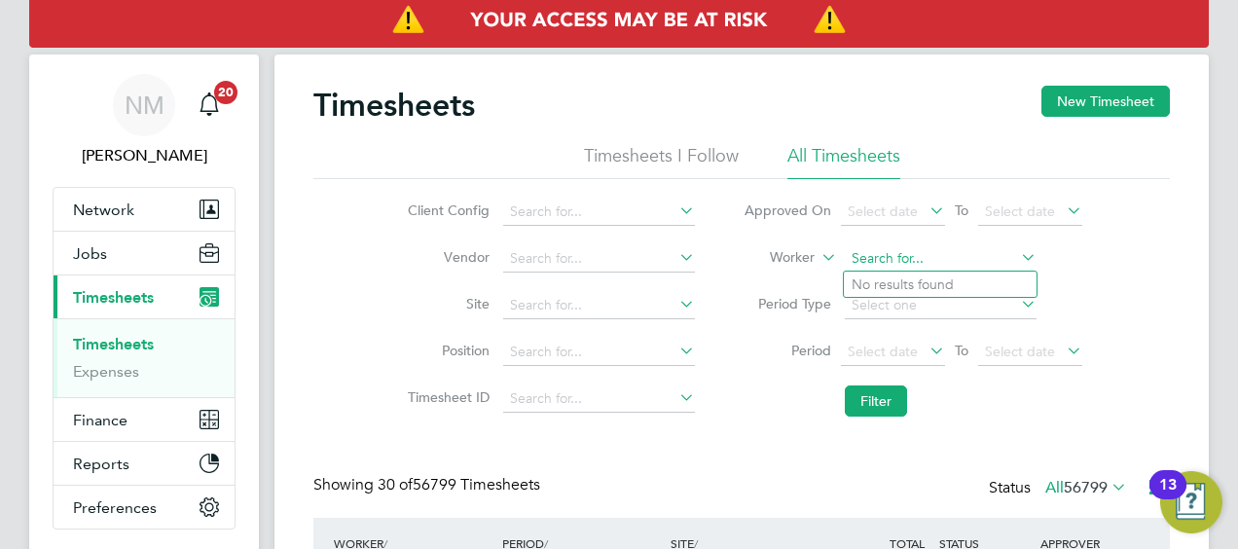
click at [911, 254] on input at bounding box center [941, 258] width 192 height 27
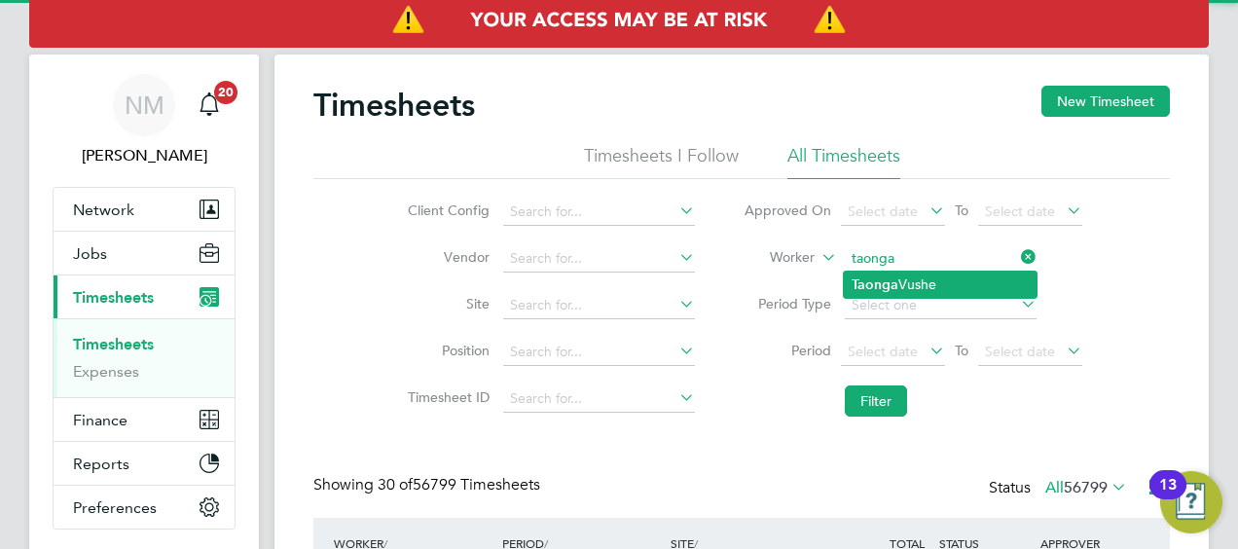
click at [917, 274] on li "Taonga Vushe" at bounding box center [940, 285] width 193 height 26
type input "Taonga Vushe"
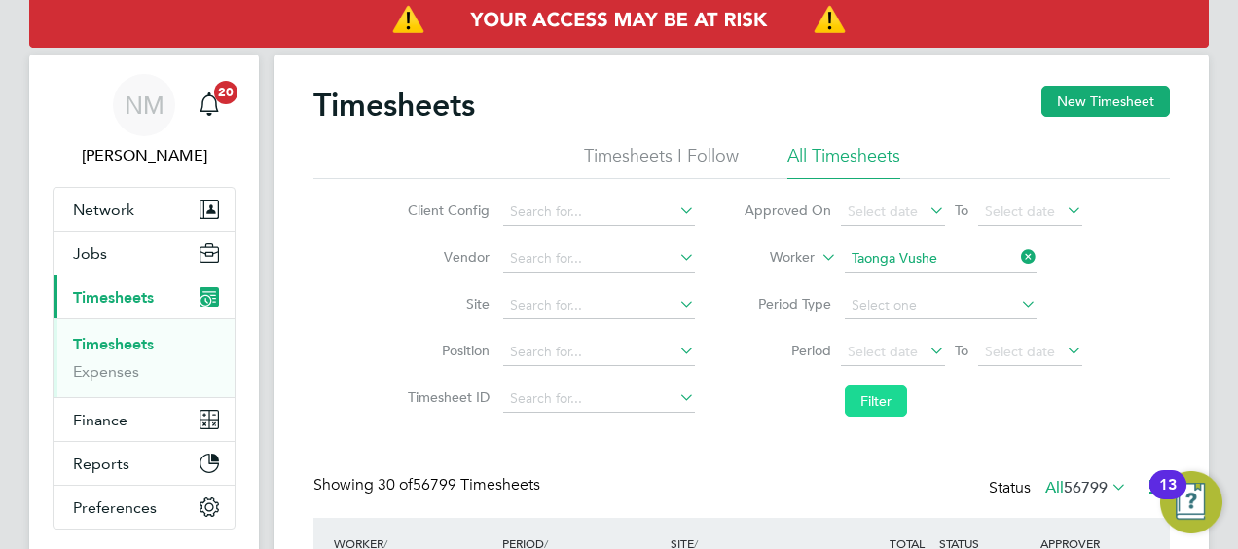
click at [882, 389] on button "Filter" at bounding box center [876, 400] width 62 height 31
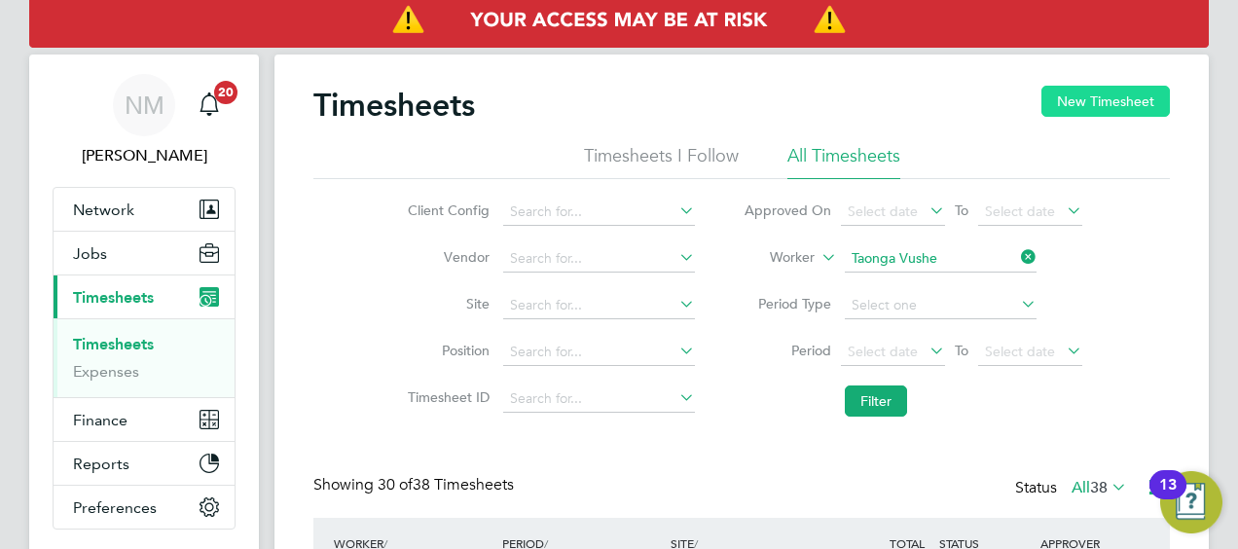
click at [1094, 105] on button "New Timesheet" at bounding box center [1105, 101] width 128 height 31
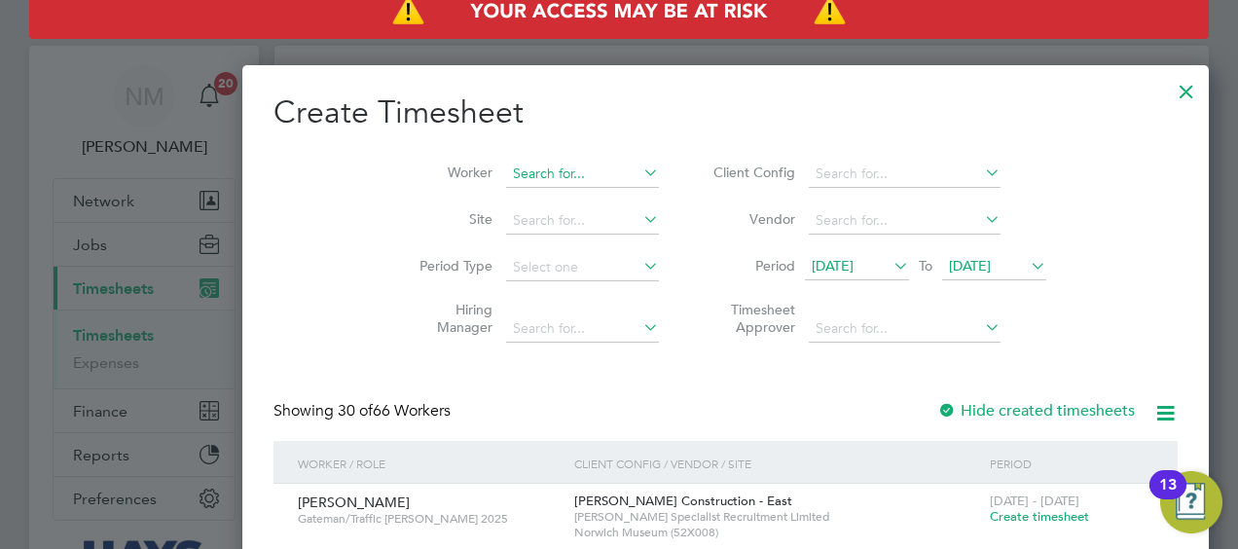
click at [506, 171] on input at bounding box center [582, 174] width 153 height 27
type input "taonga"
click at [812, 257] on span "15 Aug 2025" at bounding box center [833, 266] width 42 height 18
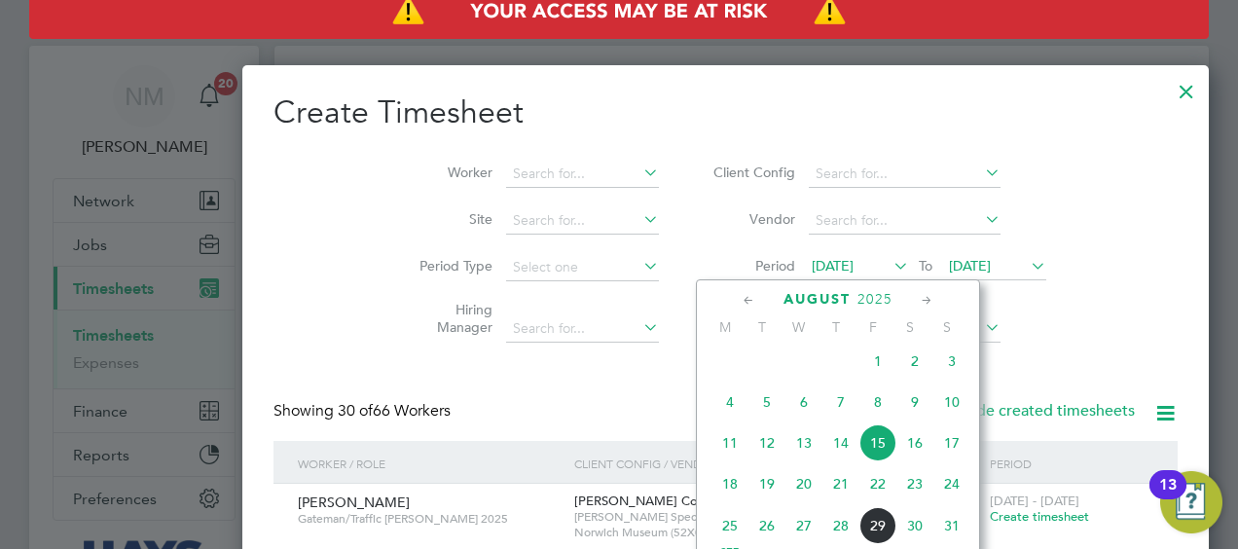
click at [914, 493] on span "23" at bounding box center [914, 483] width 37 height 37
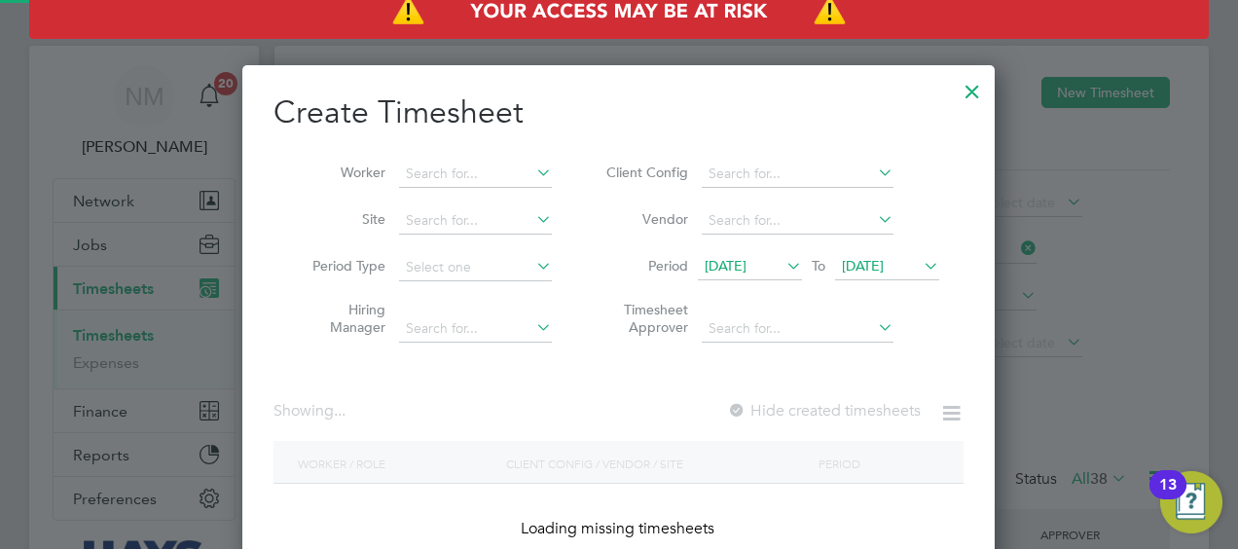
click at [863, 263] on span "23 Aug 2025" at bounding box center [863, 266] width 42 height 18
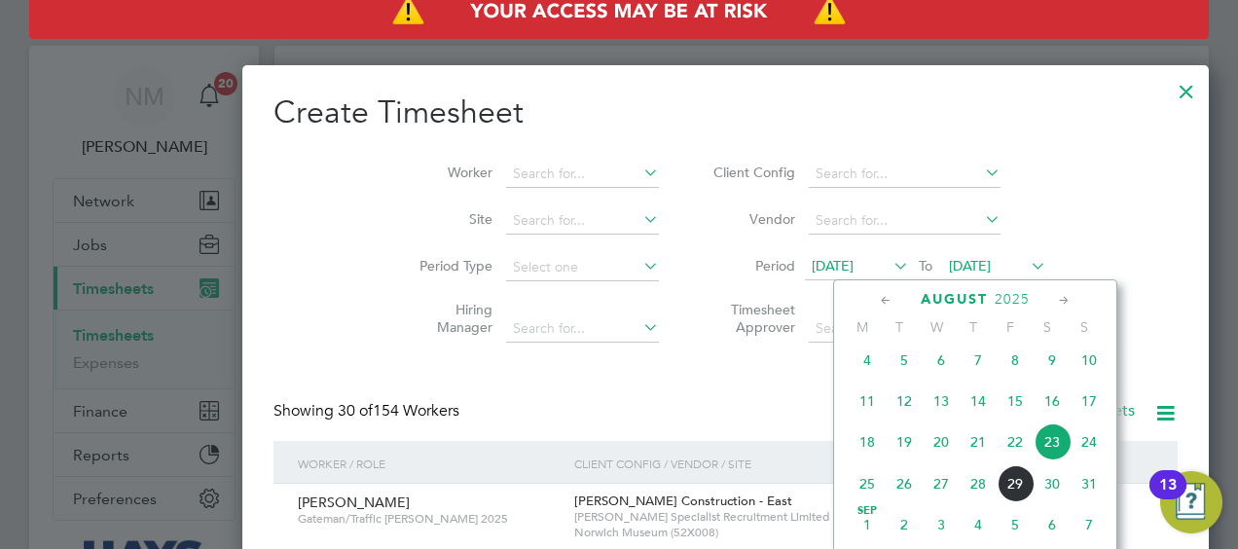
click at [1006, 487] on span "29" at bounding box center [1015, 483] width 37 height 37
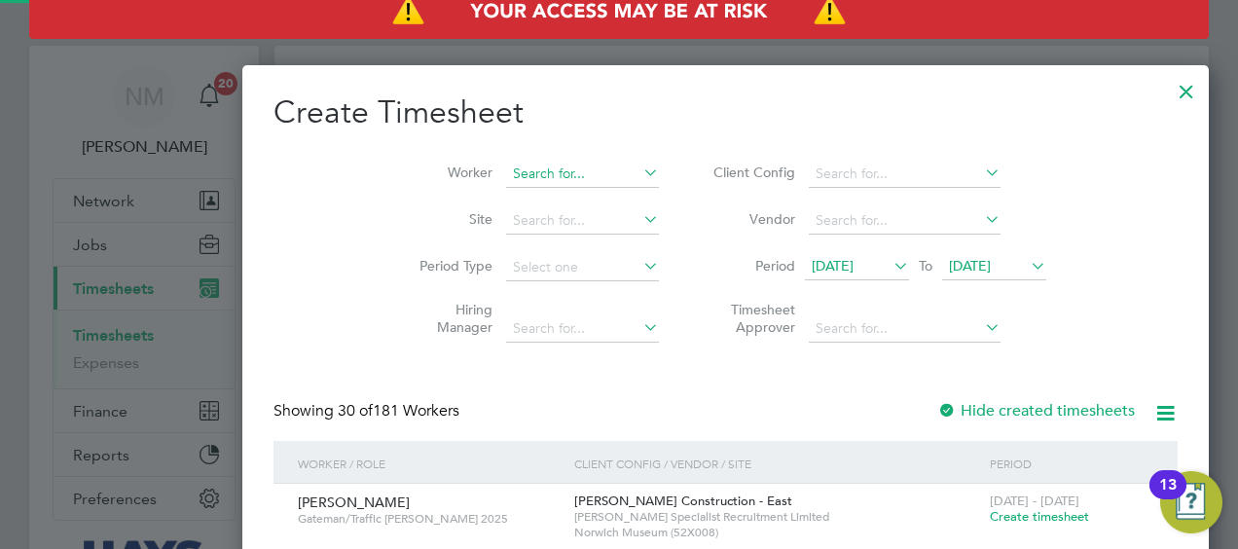
click at [512, 167] on input at bounding box center [582, 174] width 153 height 27
click at [459, 206] on li "Taonga V ushe" at bounding box center [476, 200] width 154 height 26
type input "Taonga Vushe"
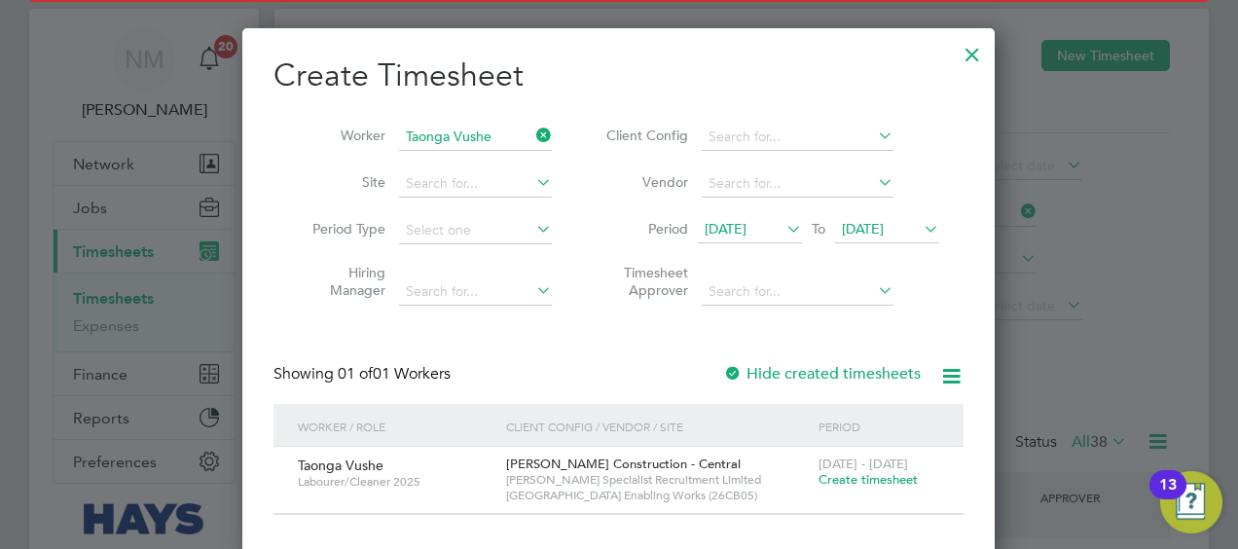
click at [838, 483] on span "Create timesheet" at bounding box center [868, 479] width 99 height 17
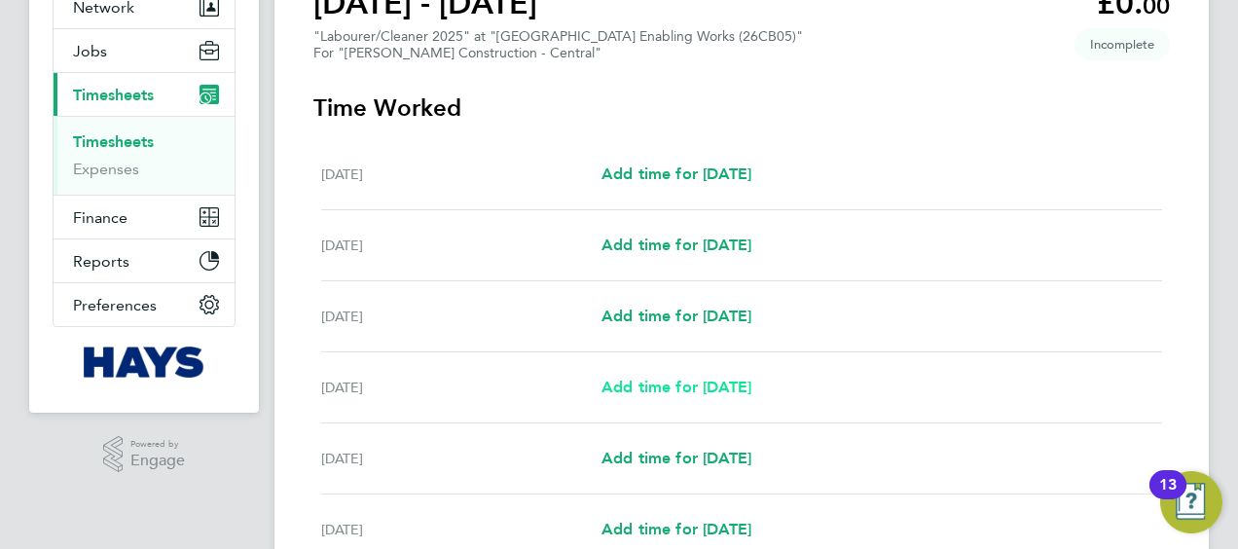
click at [677, 389] on span "Add time for [DATE]" at bounding box center [677, 387] width 150 height 18
select select "30"
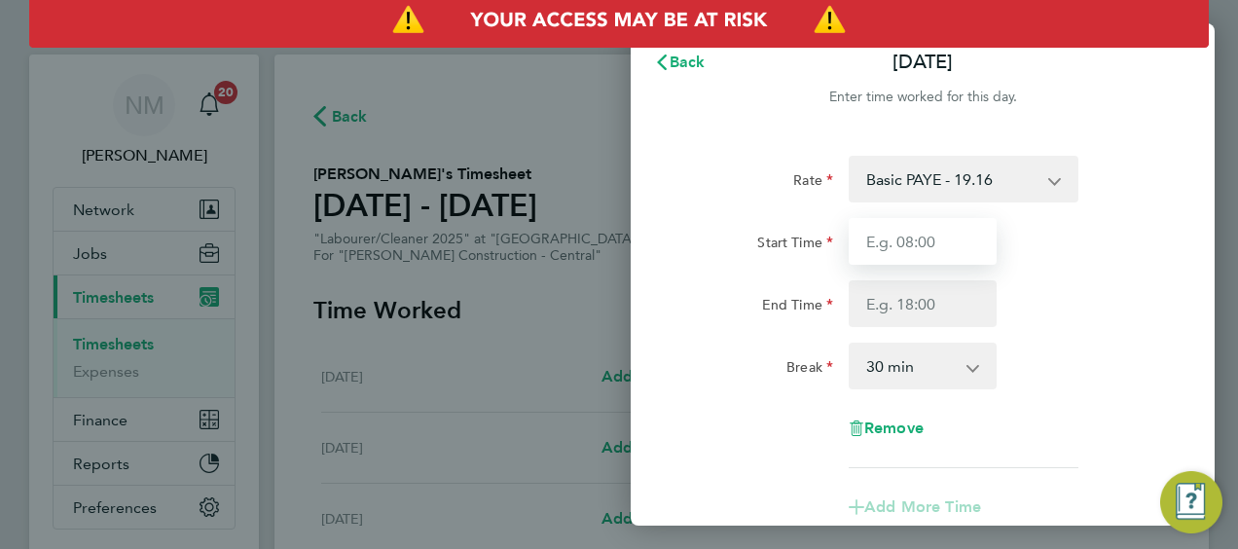
click at [906, 244] on input "Start Time" at bounding box center [923, 241] width 148 height 47
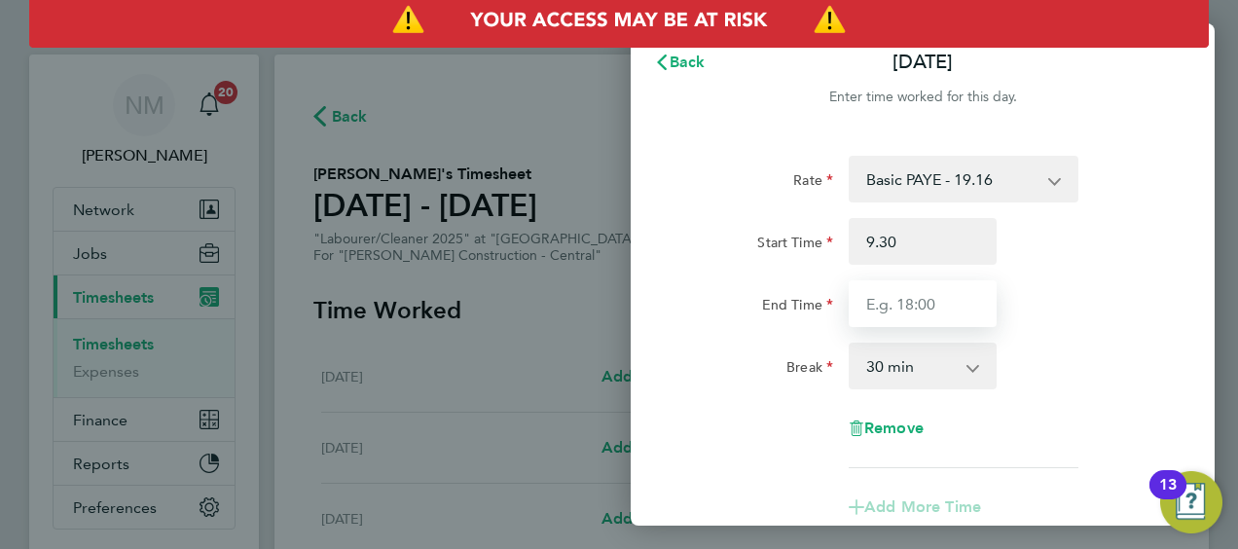
type input "09:30"
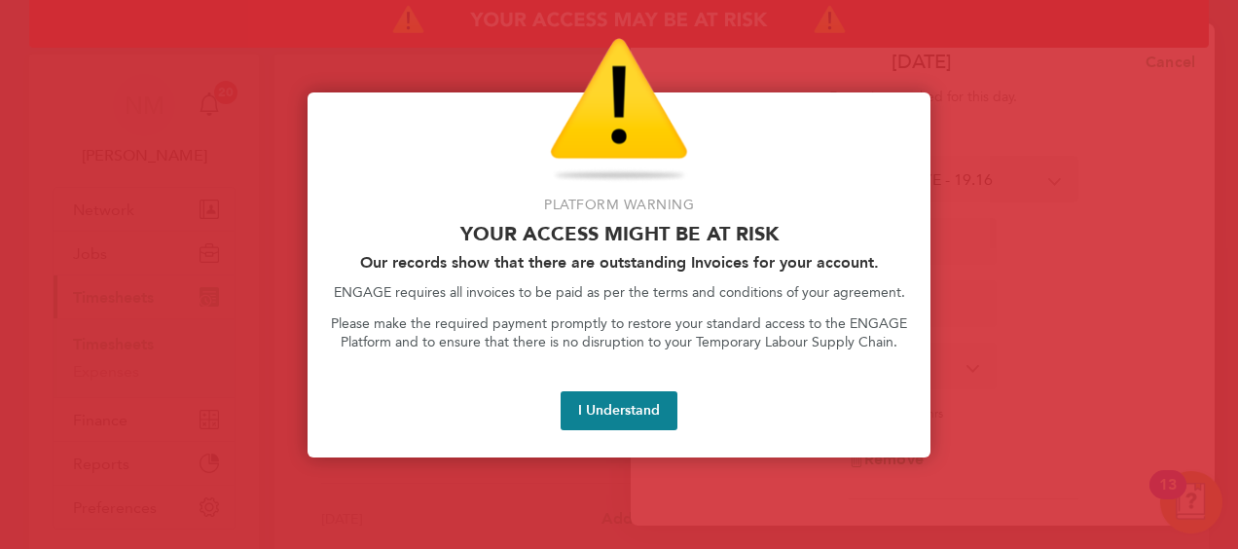
click at [602, 434] on div "Platform Warning Your access might be at risk Our records show that there are o…" at bounding box center [619, 274] width 623 height 365
click at [619, 417] on button "I Understand" at bounding box center [619, 410] width 117 height 39
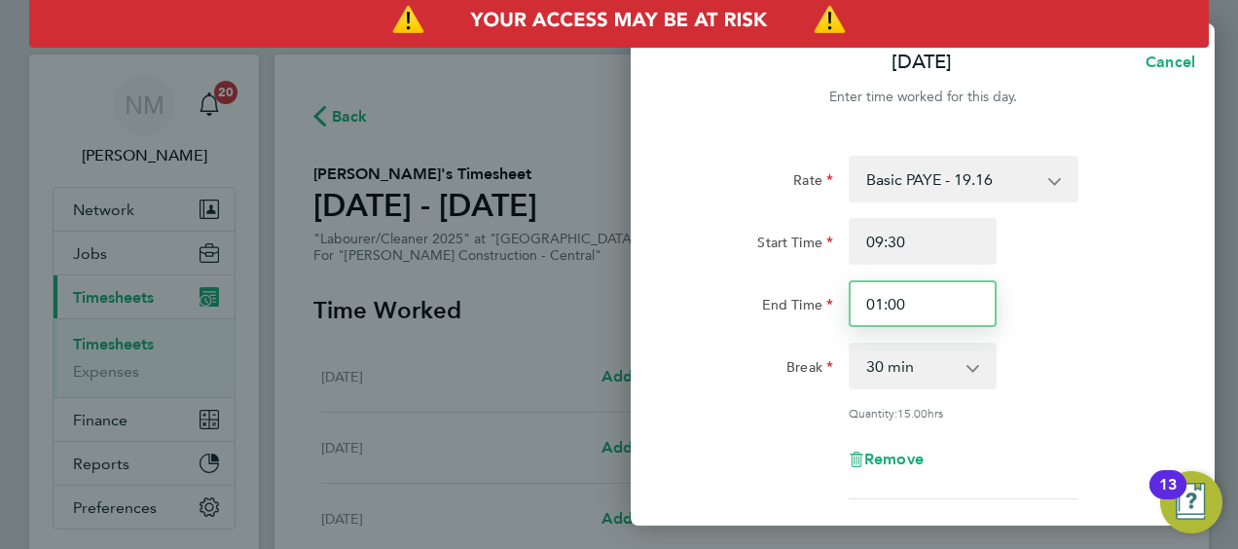
click at [922, 323] on input "01:00" at bounding box center [923, 303] width 148 height 47
type input "0"
type input "13:30"
click at [940, 363] on select "0 min 15 min 30 min 45 min 60 min 75 min 90 min" at bounding box center [911, 366] width 121 height 43
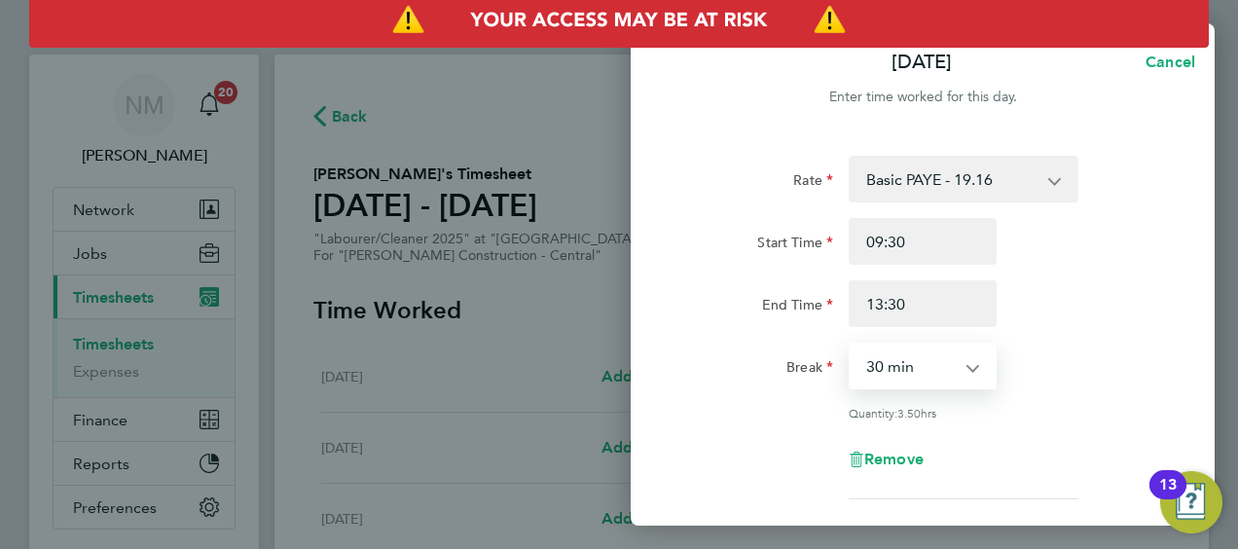
select select "0"
click at [851, 345] on select "0 min 15 min 30 min 45 min 60 min 75 min 90 min" at bounding box center [911, 366] width 121 height 43
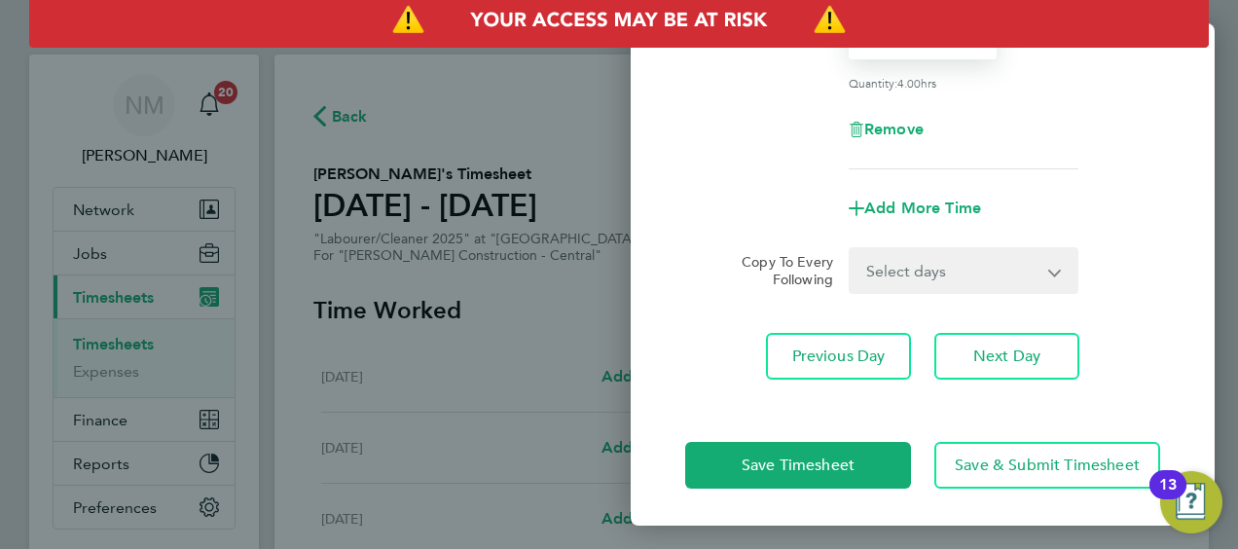
click at [913, 282] on select "Select days Day [DATE] [DATE] [DATE]" at bounding box center [953, 270] width 204 height 43
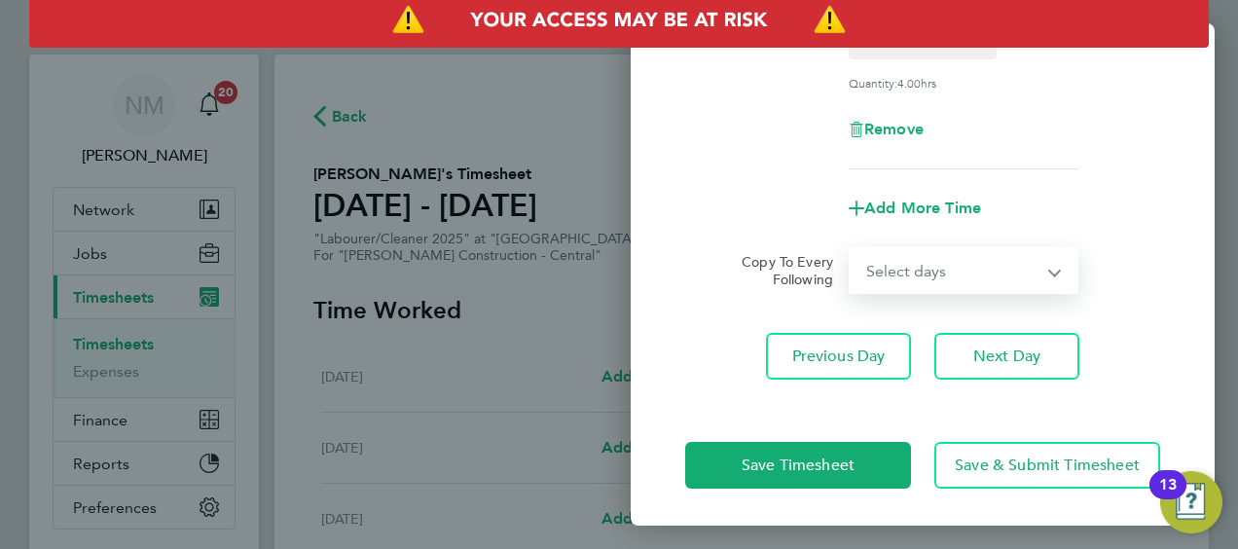
select select "DAY"
click at [851, 249] on select "Select days Day [DATE] [DATE] [DATE]" at bounding box center [953, 270] width 204 height 43
select select "[DATE]"
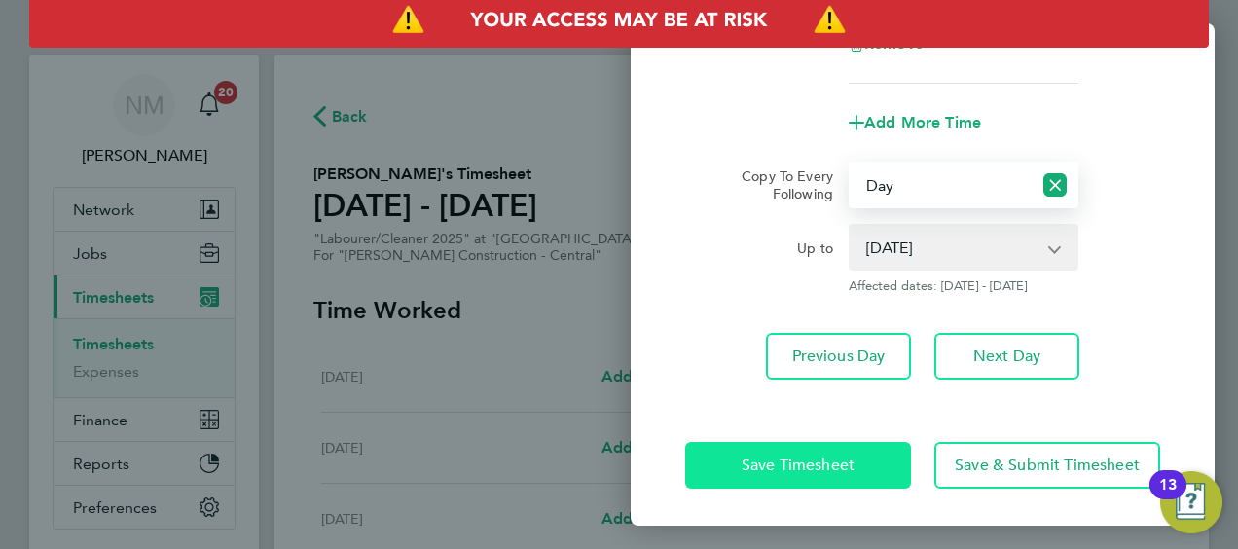
click at [764, 457] on span "Save Timesheet" at bounding box center [798, 465] width 113 height 19
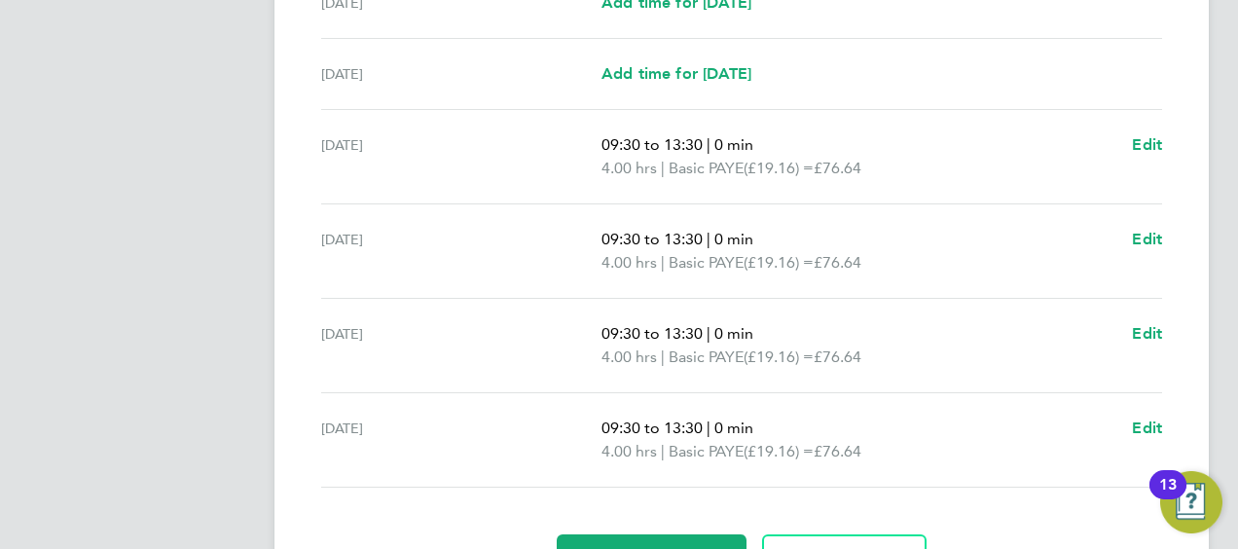
scroll to position [727, 0]
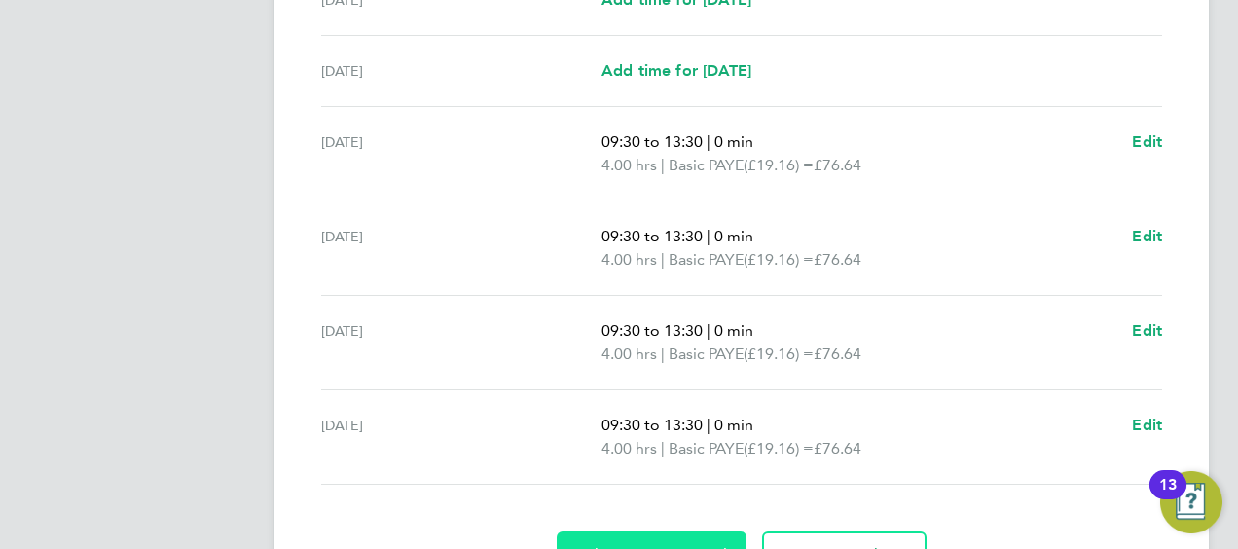
click at [653, 538] on button "Submit For Approval" at bounding box center [652, 554] width 190 height 47
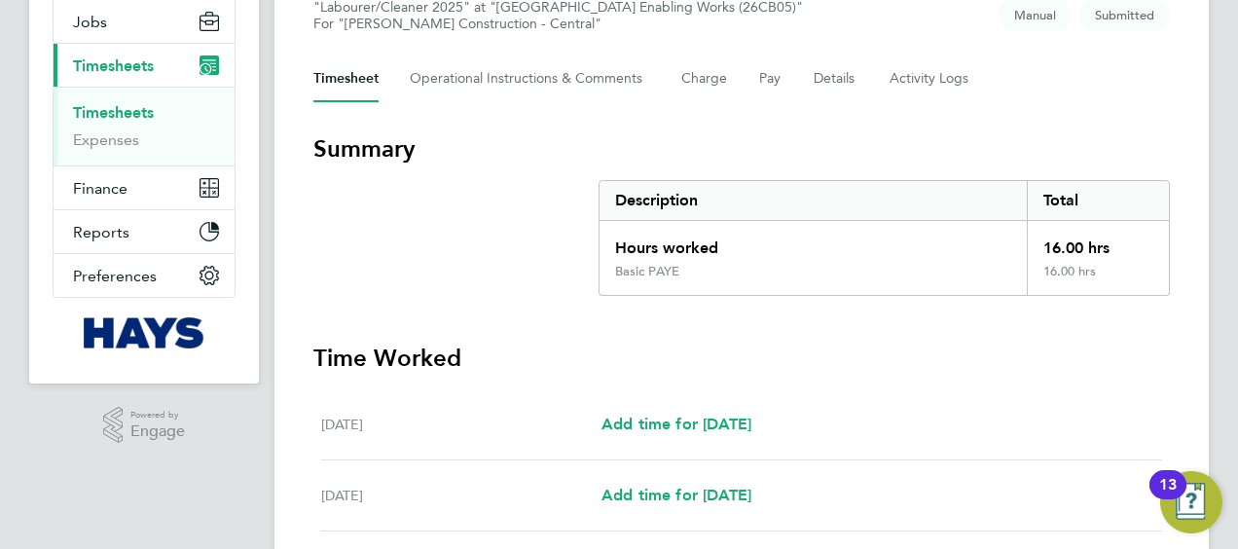
scroll to position [0, 0]
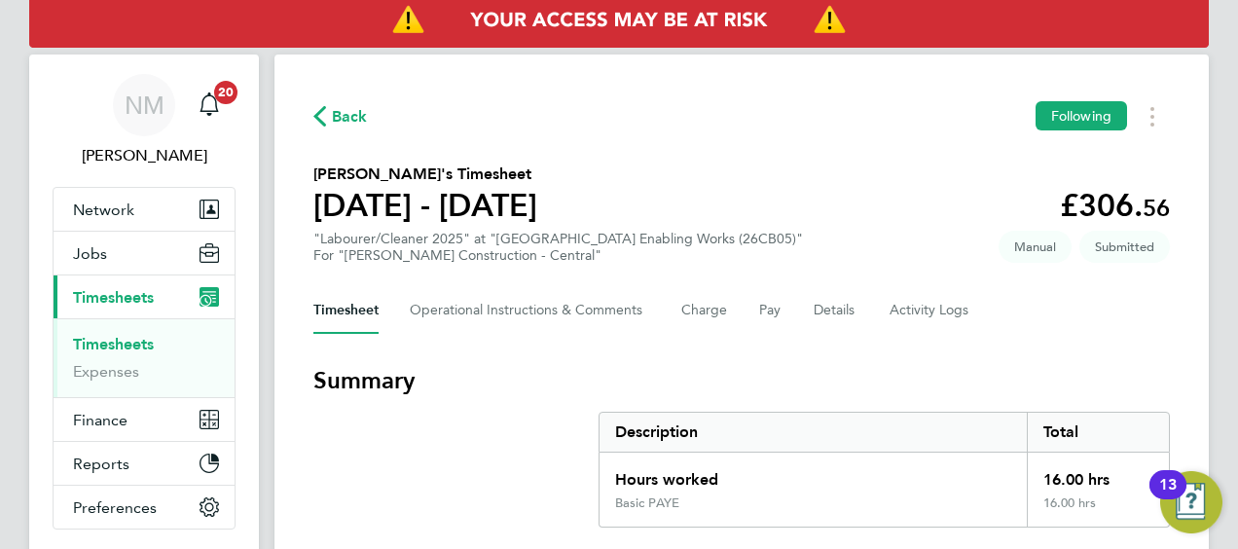
click at [347, 120] on span "Back" at bounding box center [350, 116] width 36 height 23
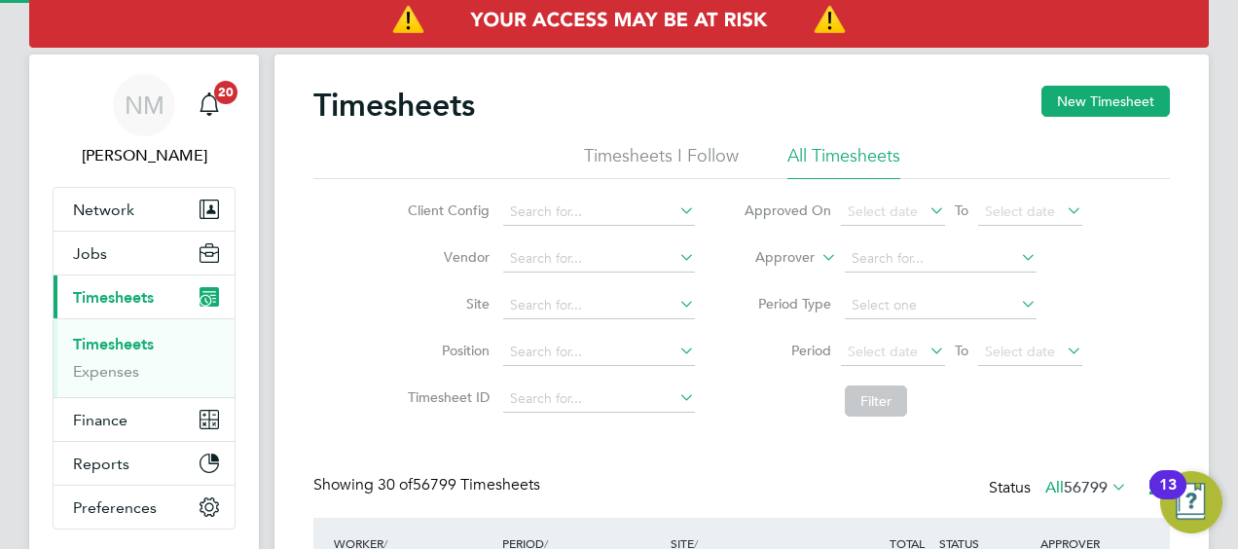
scroll to position [10, 10]
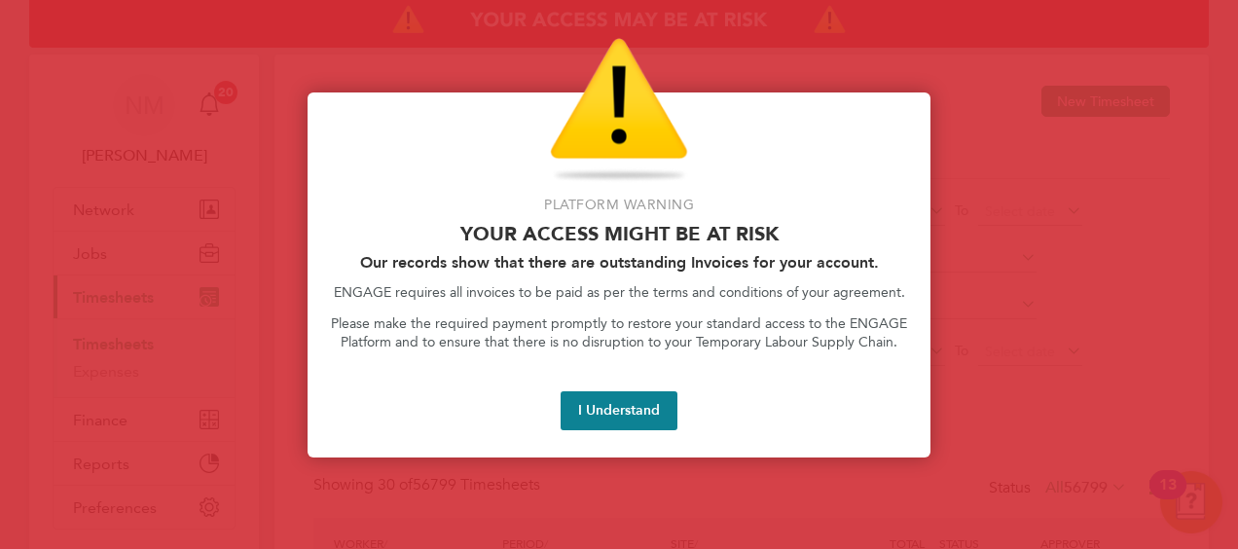
click at [572, 386] on div "Platform Warning Your access might be at risk Our records show that there are o…" at bounding box center [619, 274] width 623 height 365
click at [631, 430] on div "Platform Warning Your access might be at risk Our records show that there are o…" at bounding box center [619, 274] width 623 height 365
click at [627, 419] on button "I Understand" at bounding box center [619, 410] width 117 height 39
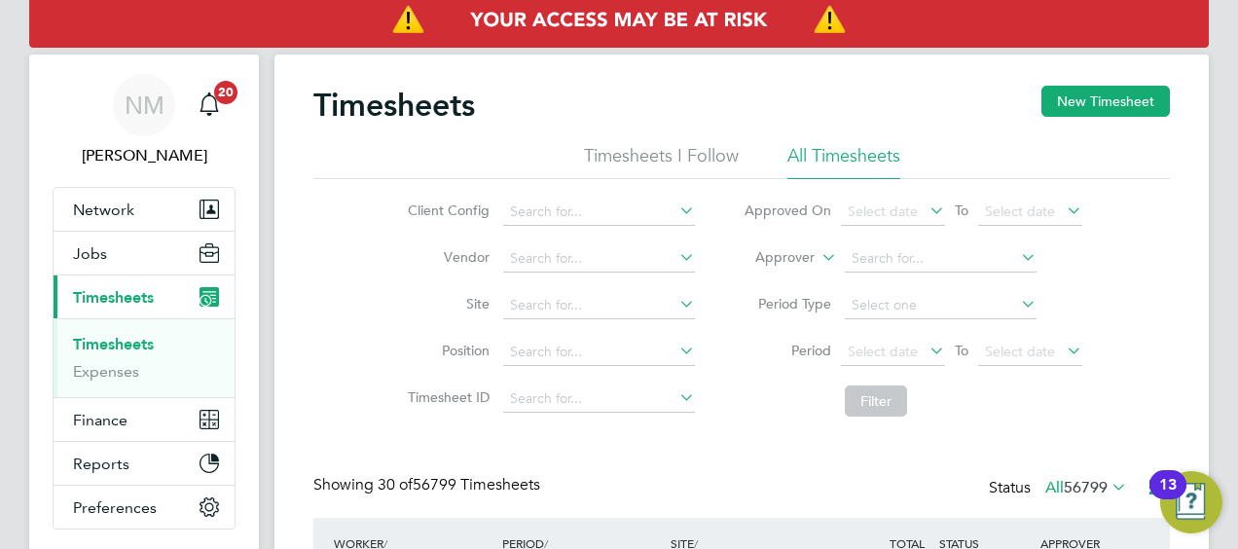
click at [818, 253] on icon at bounding box center [818, 252] width 0 height 18
click at [798, 272] on li "Worker" at bounding box center [766, 280] width 95 height 25
click at [886, 250] on input at bounding box center [941, 258] width 192 height 27
click at [968, 288] on b "Zewoi" at bounding box center [988, 284] width 40 height 17
type input "Michael Zewoi"
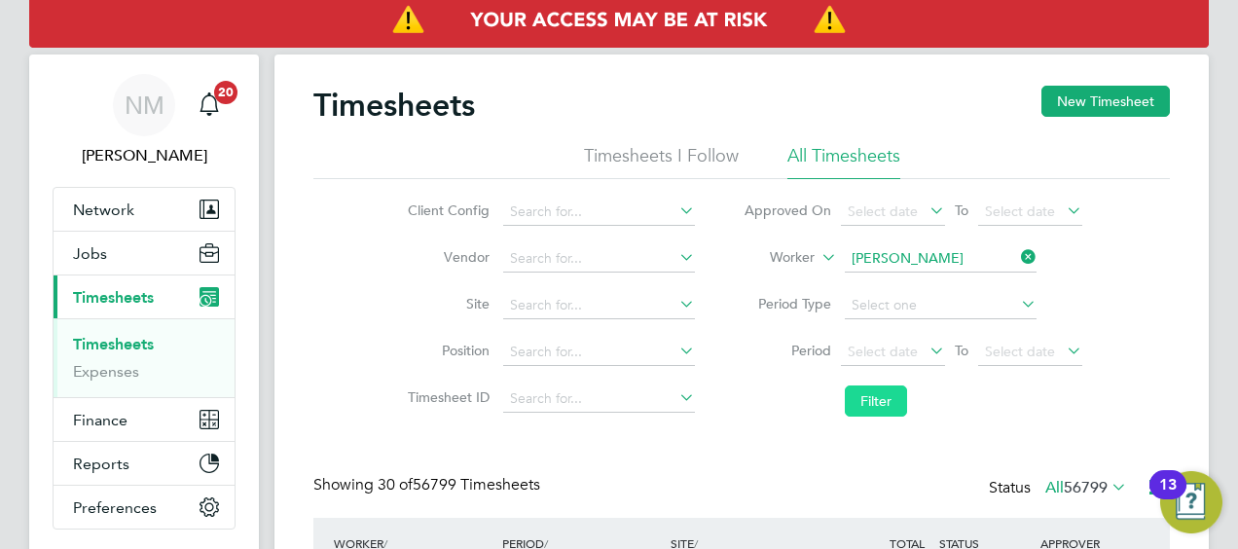
click at [890, 395] on button "Filter" at bounding box center [876, 400] width 62 height 31
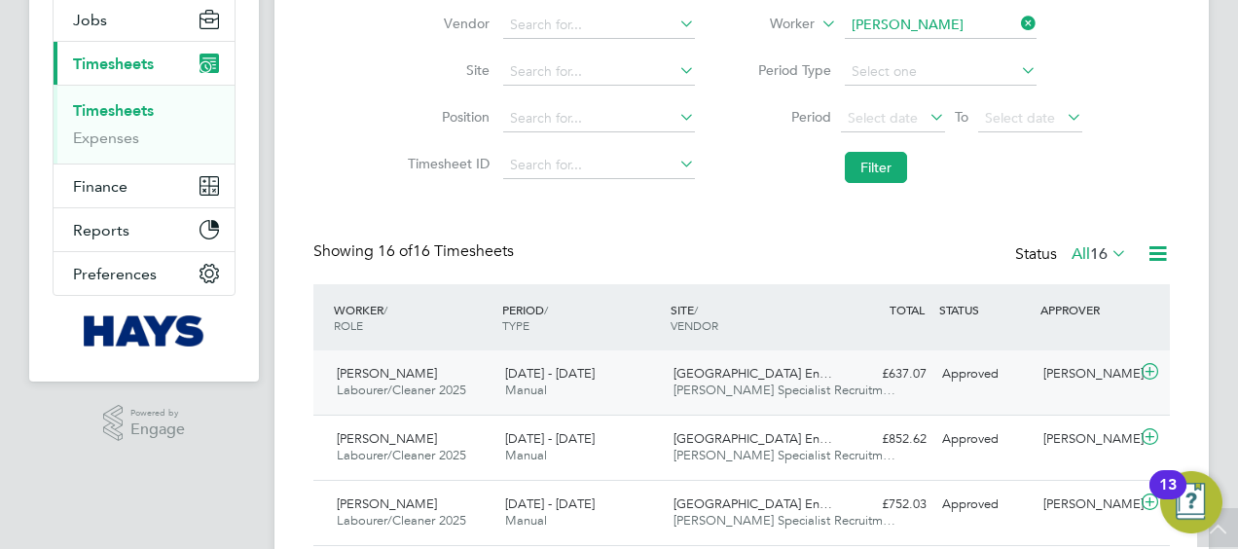
click at [718, 362] on div "Willows High School En… Hays Specialist Recruitm…" at bounding box center [750, 382] width 168 height 49
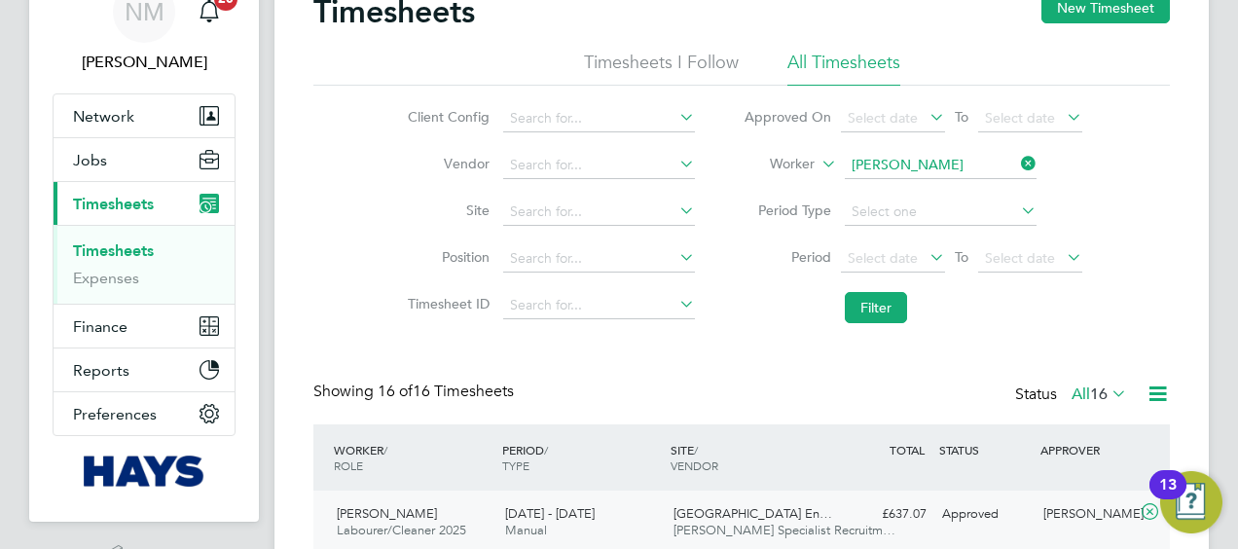
click at [1017, 158] on icon at bounding box center [1017, 163] width 0 height 27
click at [987, 161] on input at bounding box center [941, 165] width 192 height 27
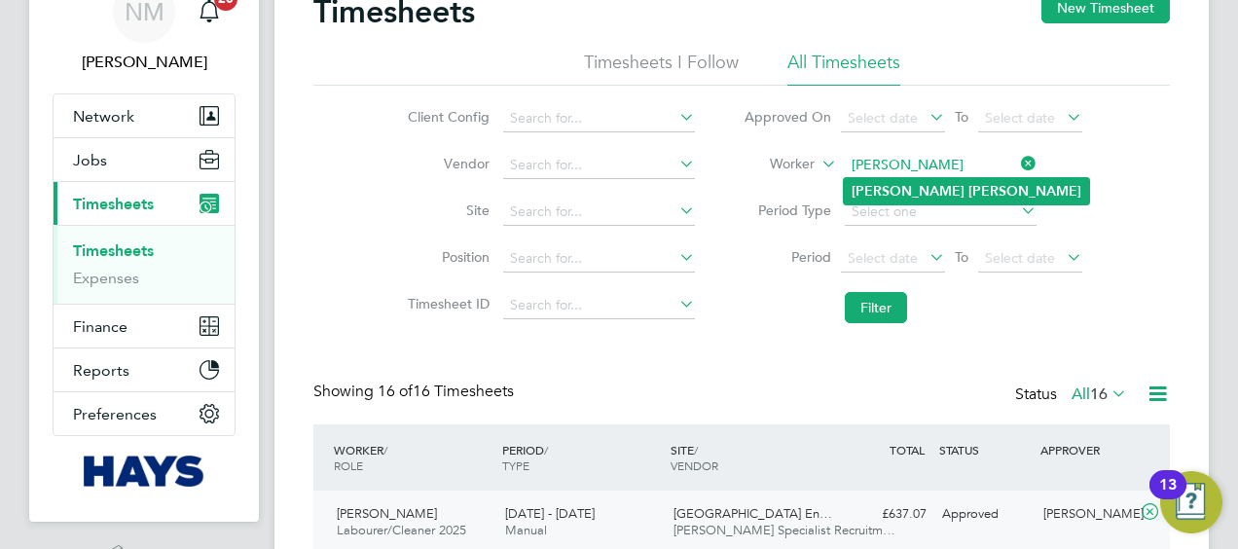
click at [963, 189] on li "Nathan Williams" at bounding box center [966, 191] width 245 height 26
type input "Nathan Williams"
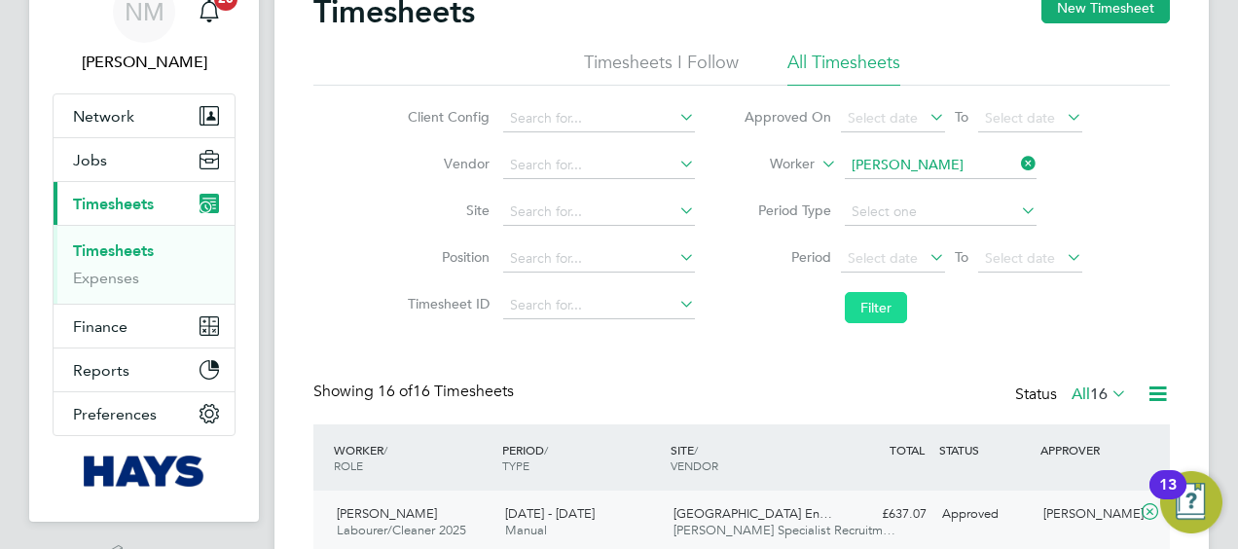
click at [868, 308] on button "Filter" at bounding box center [876, 307] width 62 height 31
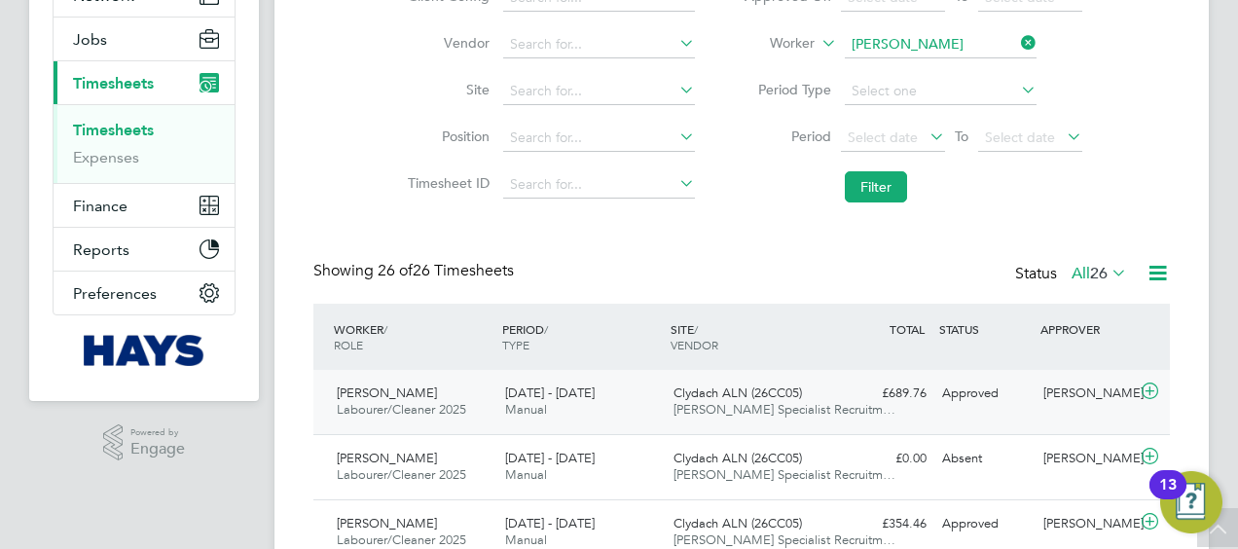
click at [756, 408] on span "Hays Specialist Recruitm…" at bounding box center [785, 409] width 222 height 17
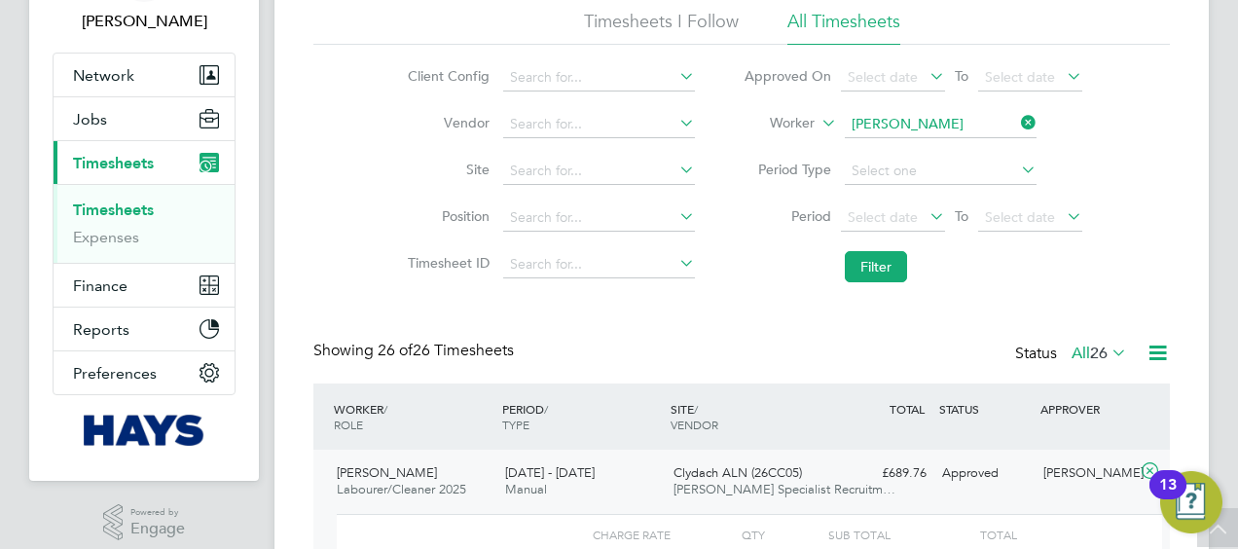
click at [1041, 125] on li "Worker Nathan Williams" at bounding box center [912, 124] width 387 height 47
click at [1017, 121] on icon at bounding box center [1017, 122] width 0 height 27
click at [991, 125] on input at bounding box center [941, 124] width 192 height 27
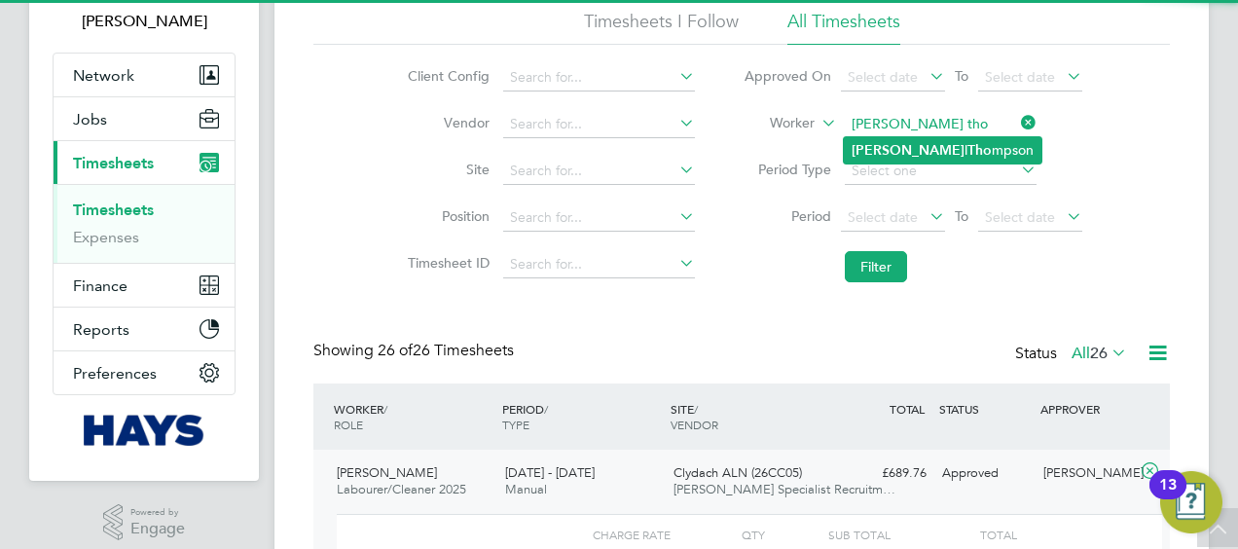
click at [967, 142] on li "Russel l Tho mpson" at bounding box center [943, 150] width 198 height 26
type input "Russell Thompson"
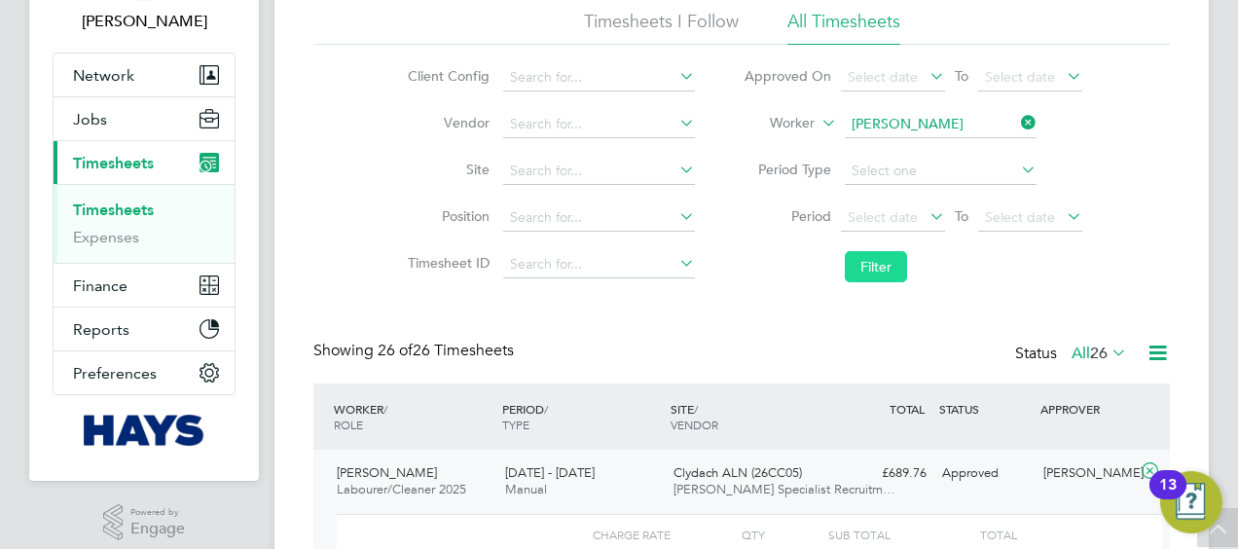
click at [883, 253] on button "Filter" at bounding box center [876, 266] width 62 height 31
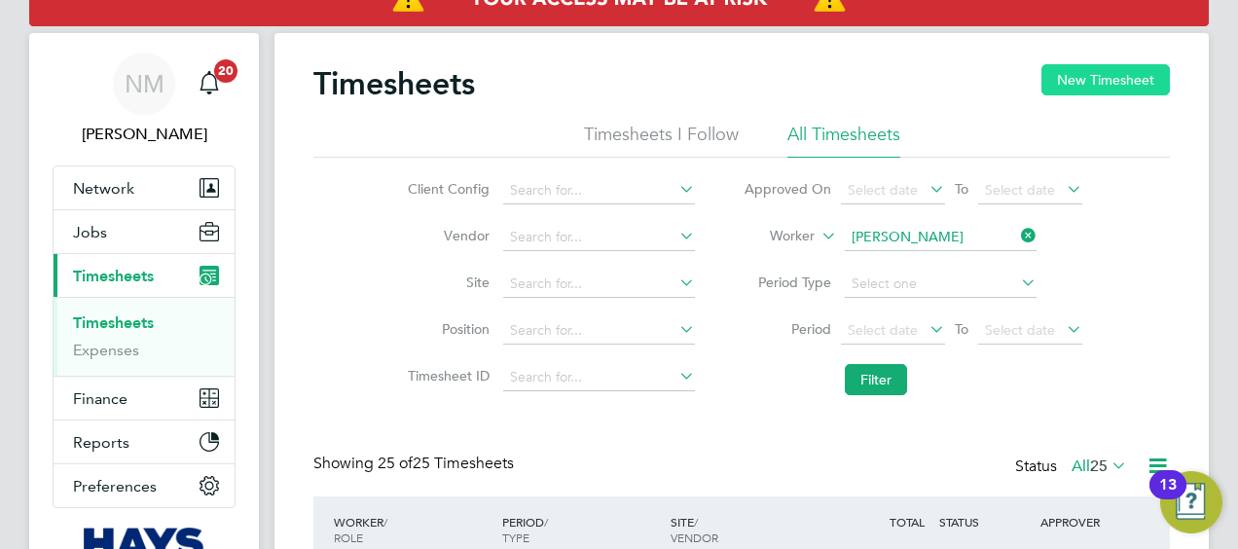
click at [1110, 70] on button "New Timesheet" at bounding box center [1105, 79] width 128 height 31
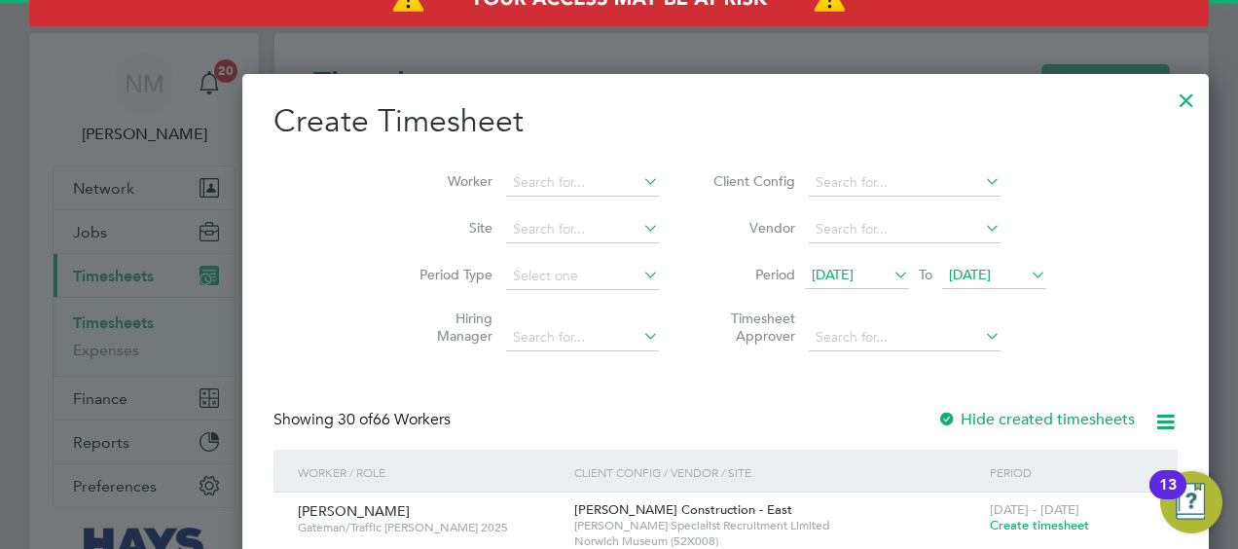
click at [812, 273] on span "15 Aug 2025" at bounding box center [833, 275] width 42 height 18
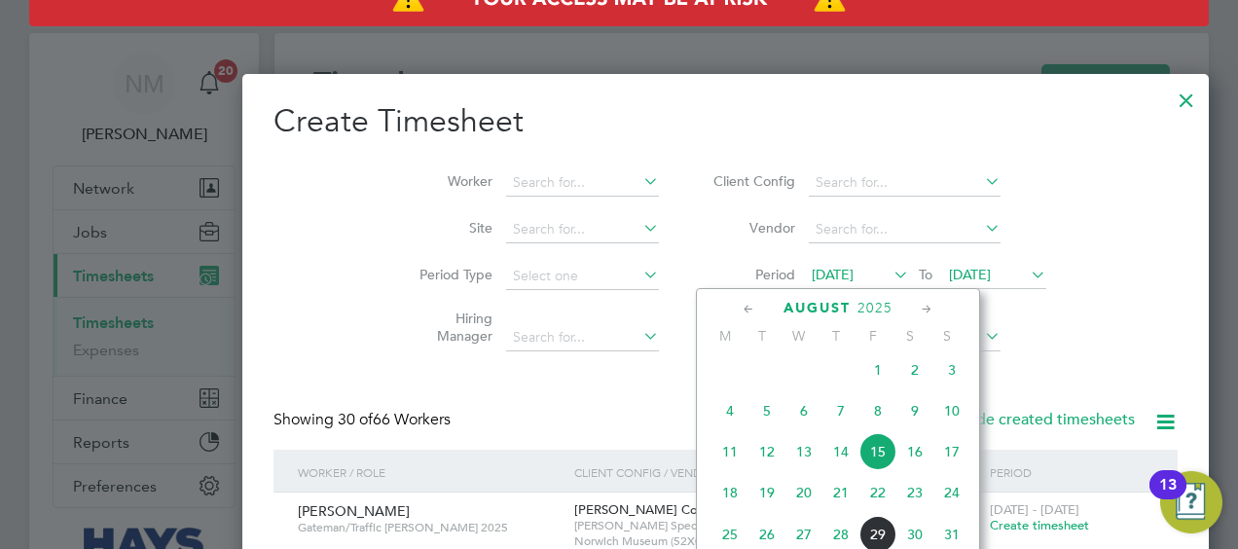
click at [909, 506] on span "23" at bounding box center [914, 492] width 37 height 37
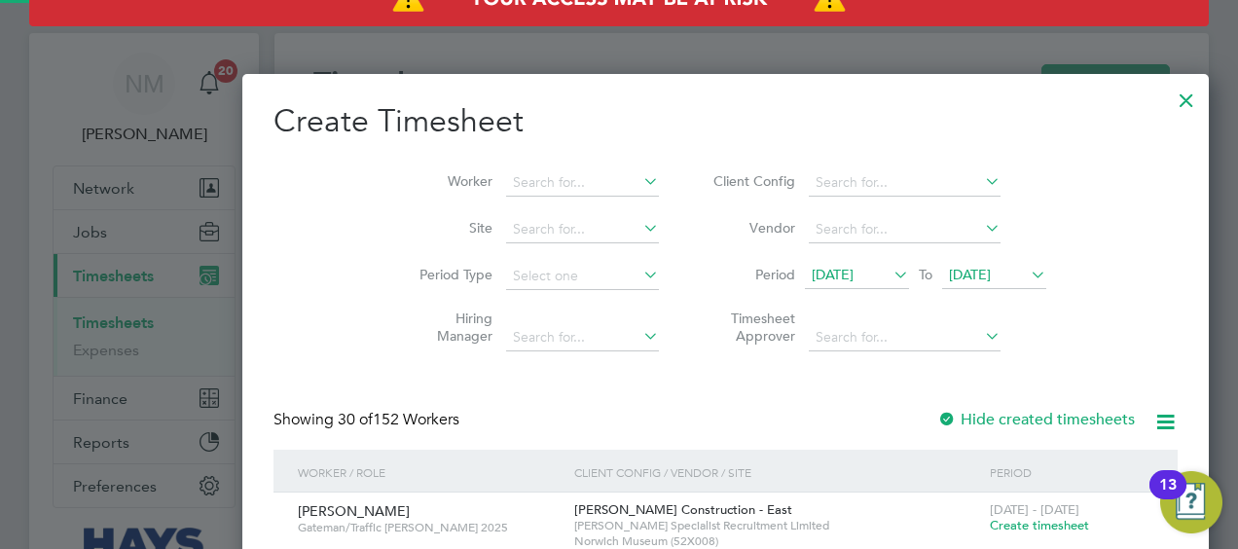
click at [942, 283] on span "23 Aug 2025" at bounding box center [994, 276] width 104 height 26
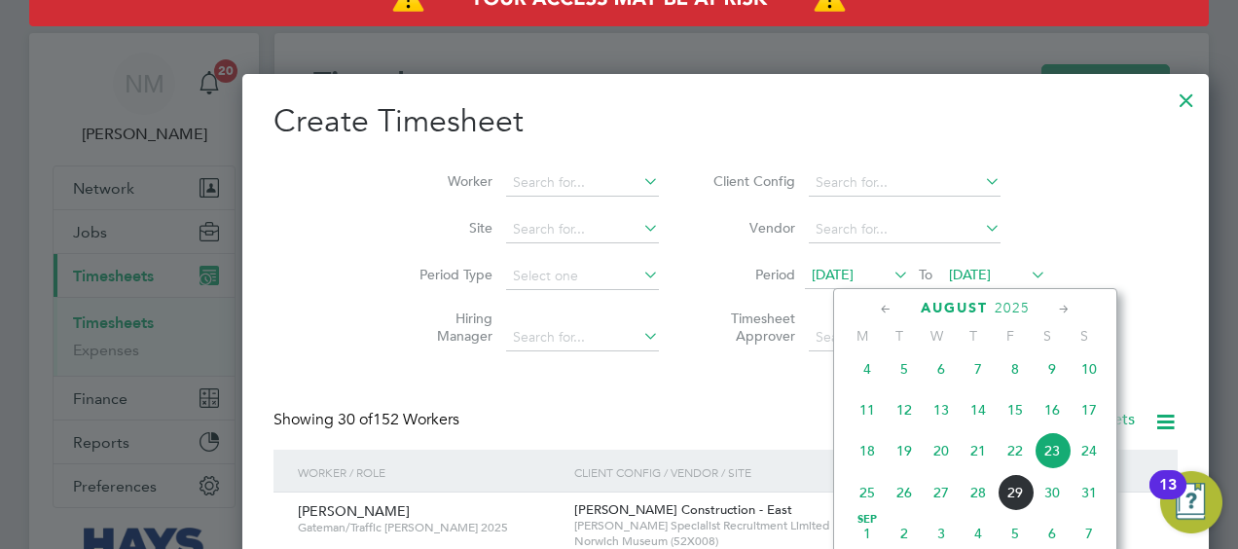
click at [1024, 510] on span "29" at bounding box center [1015, 492] width 37 height 37
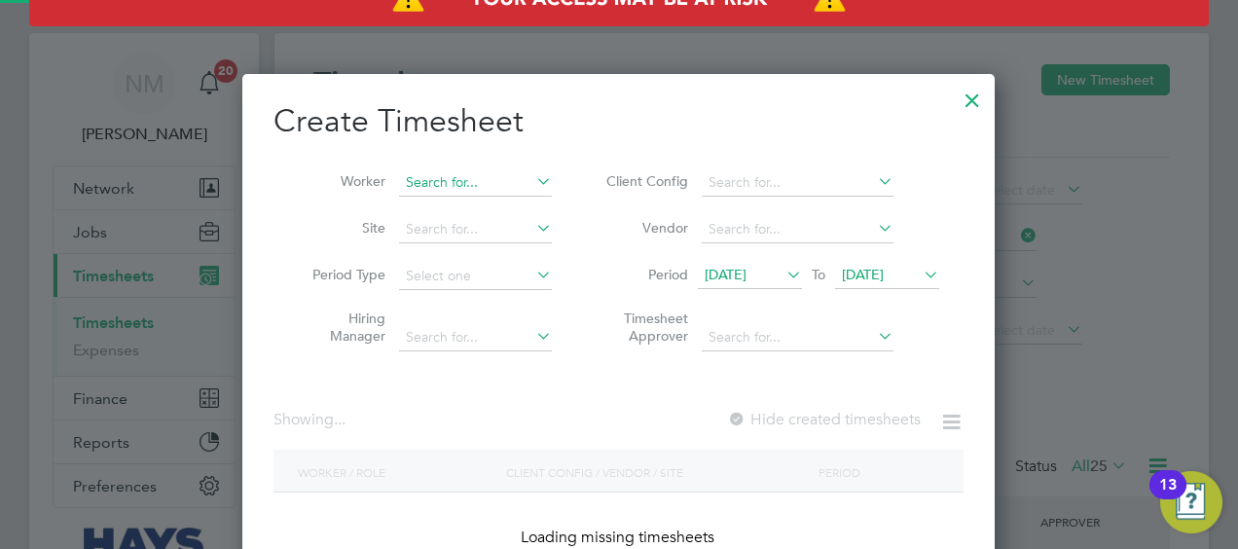
click at [461, 173] on input at bounding box center [475, 182] width 153 height 27
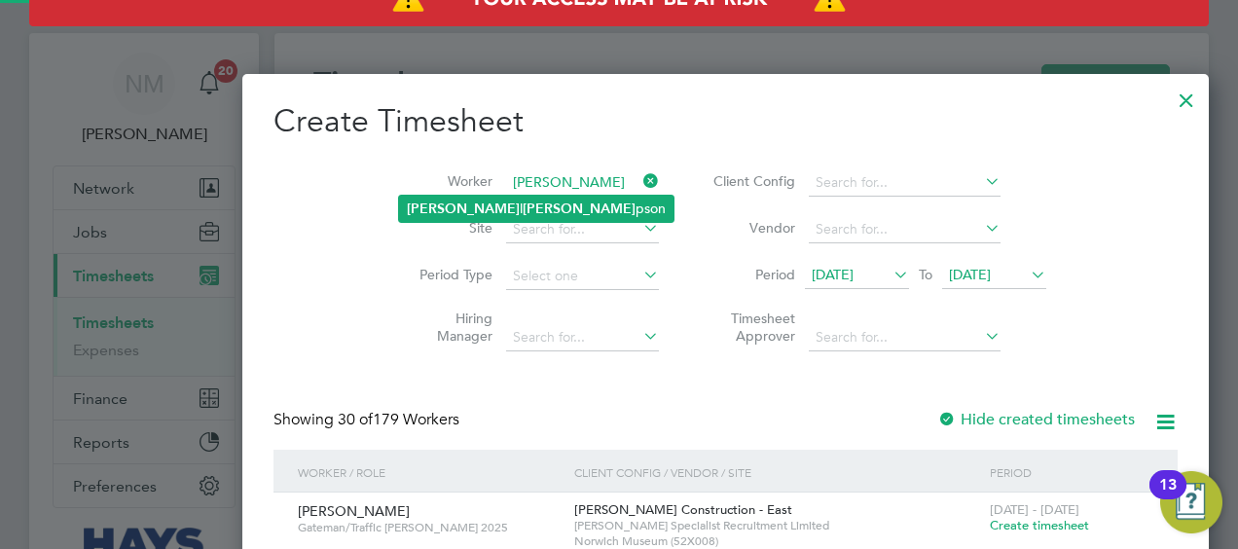
click at [523, 201] on b "Thom" at bounding box center [579, 209] width 113 height 17
type input "Russell Thompson"
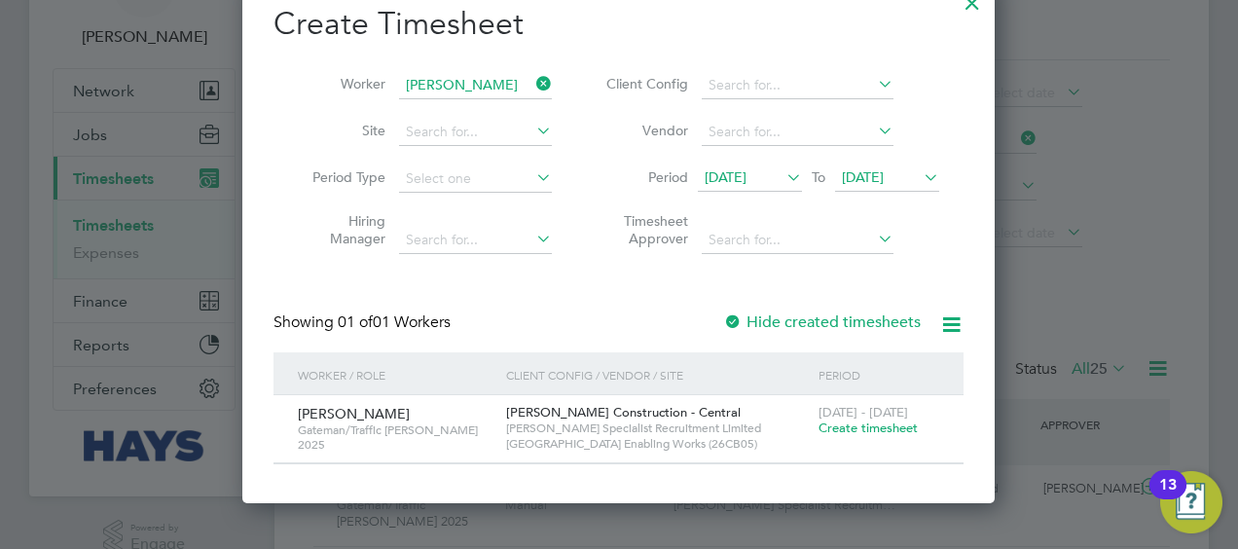
click at [863, 425] on span "Create timesheet" at bounding box center [868, 428] width 99 height 17
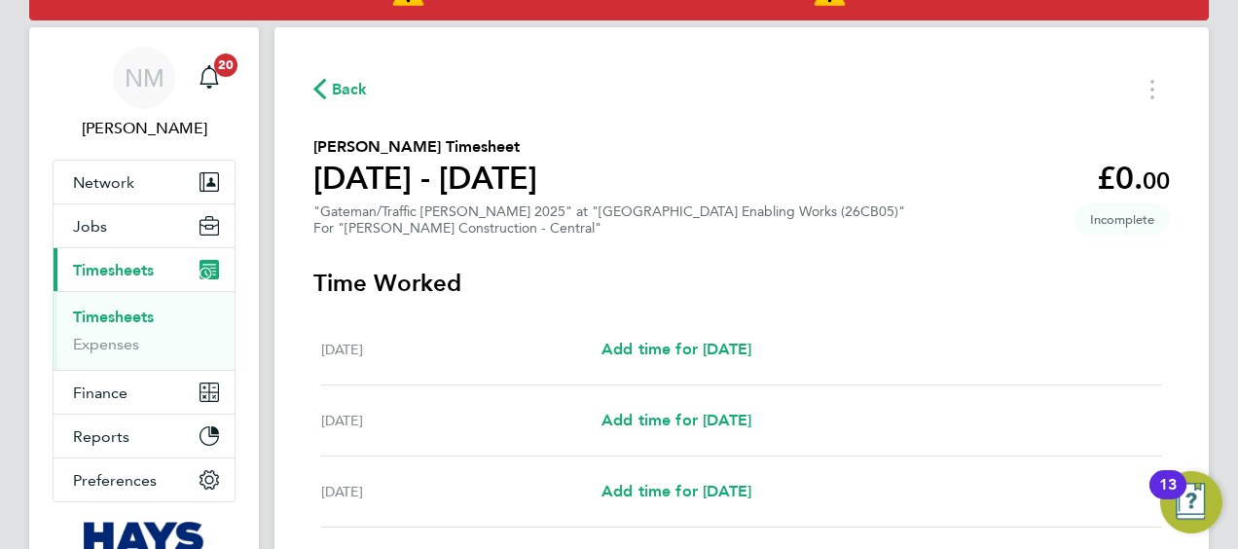
click at [361, 78] on span "Back" at bounding box center [350, 89] width 36 height 23
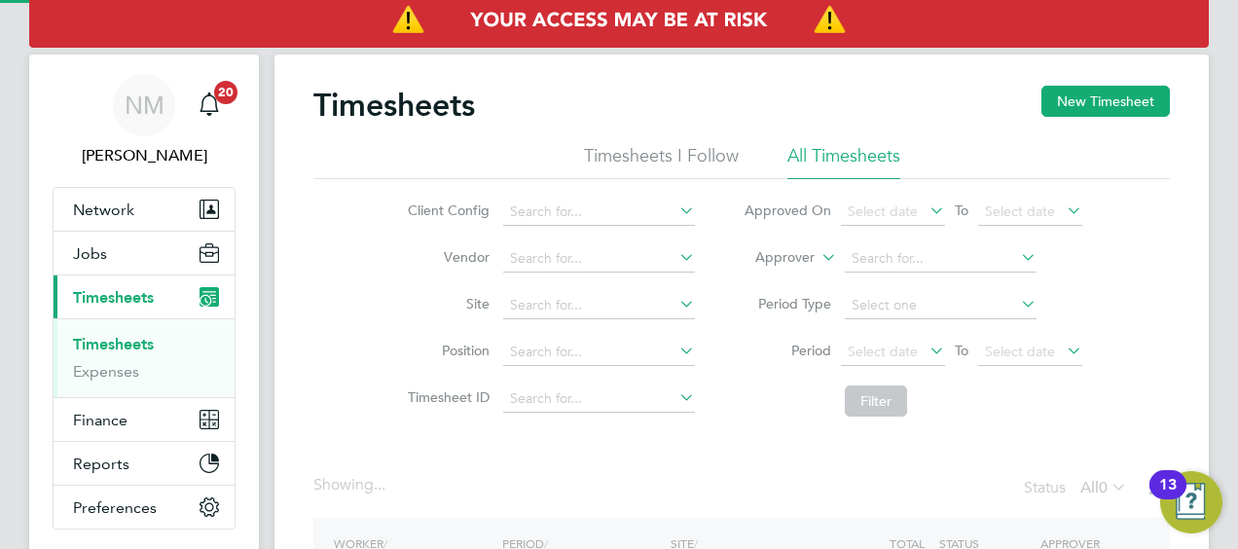
click at [805, 261] on label "Approver" at bounding box center [771, 257] width 88 height 19
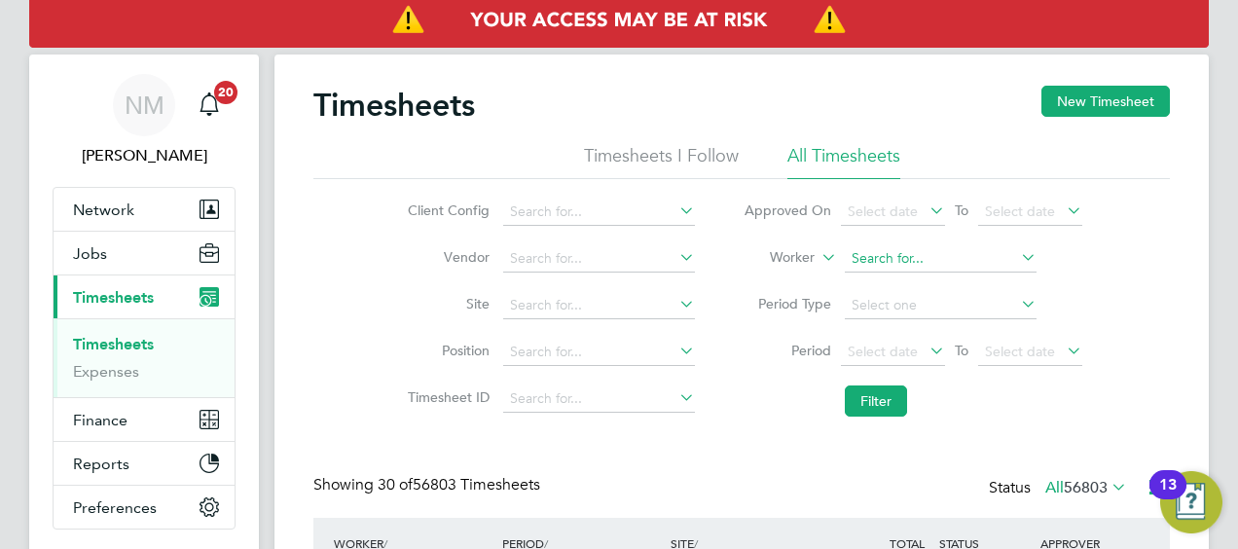
click at [894, 261] on input at bounding box center [941, 258] width 192 height 27
type input "ashleyll"
click at [911, 282] on li "Period Type" at bounding box center [912, 305] width 387 height 47
click at [904, 263] on input at bounding box center [941, 258] width 192 height 27
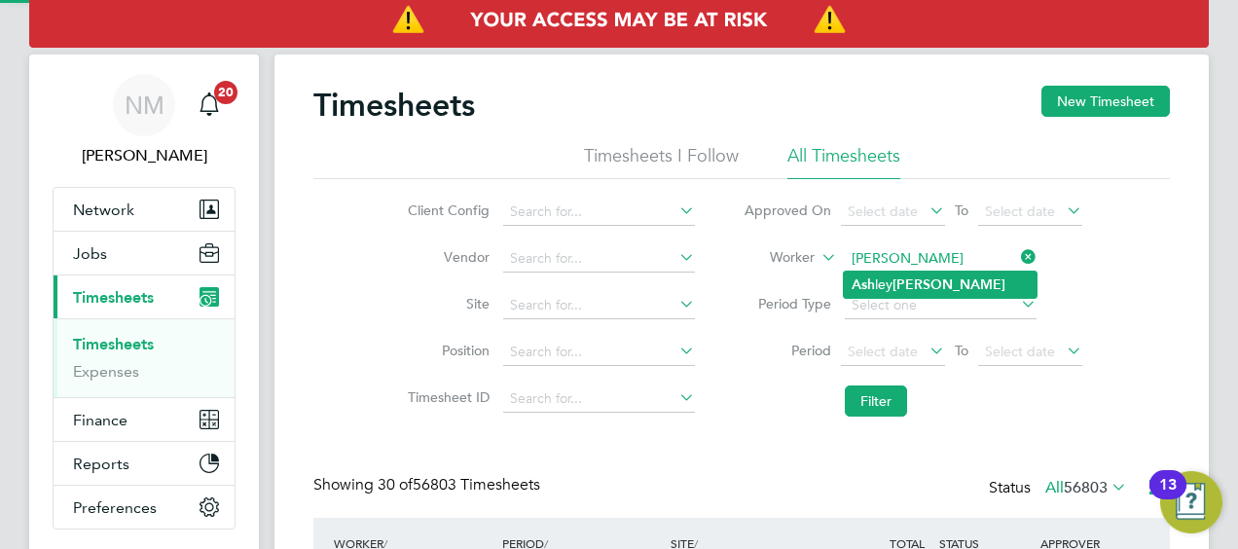
click at [906, 276] on b "Lloyd" at bounding box center [949, 284] width 113 height 17
type input "Ashley Lloyd"
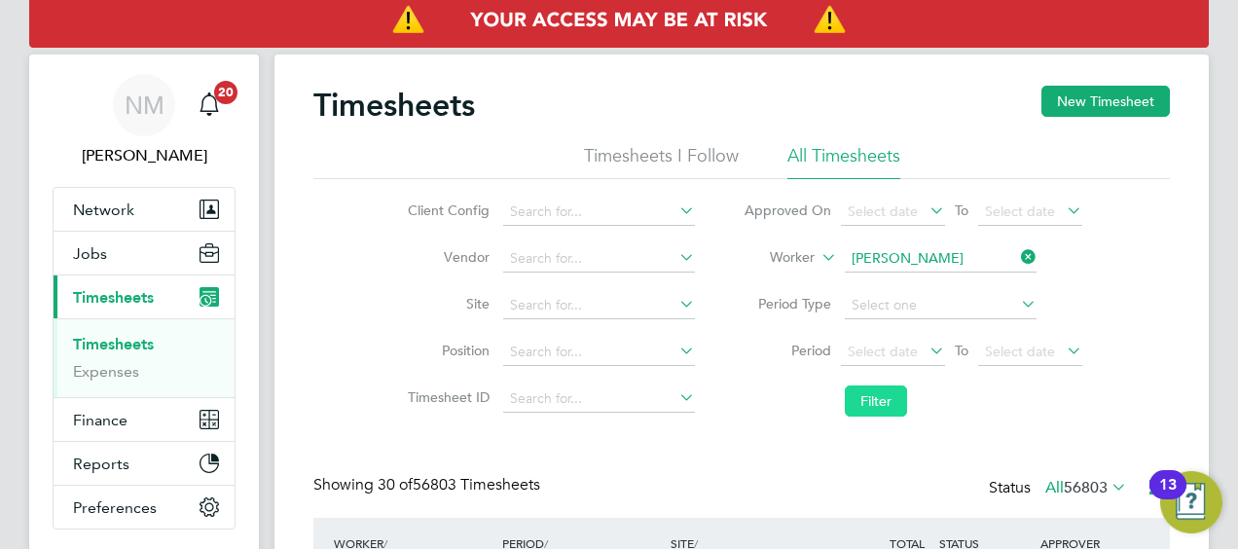
click at [851, 397] on button "Filter" at bounding box center [876, 400] width 62 height 31
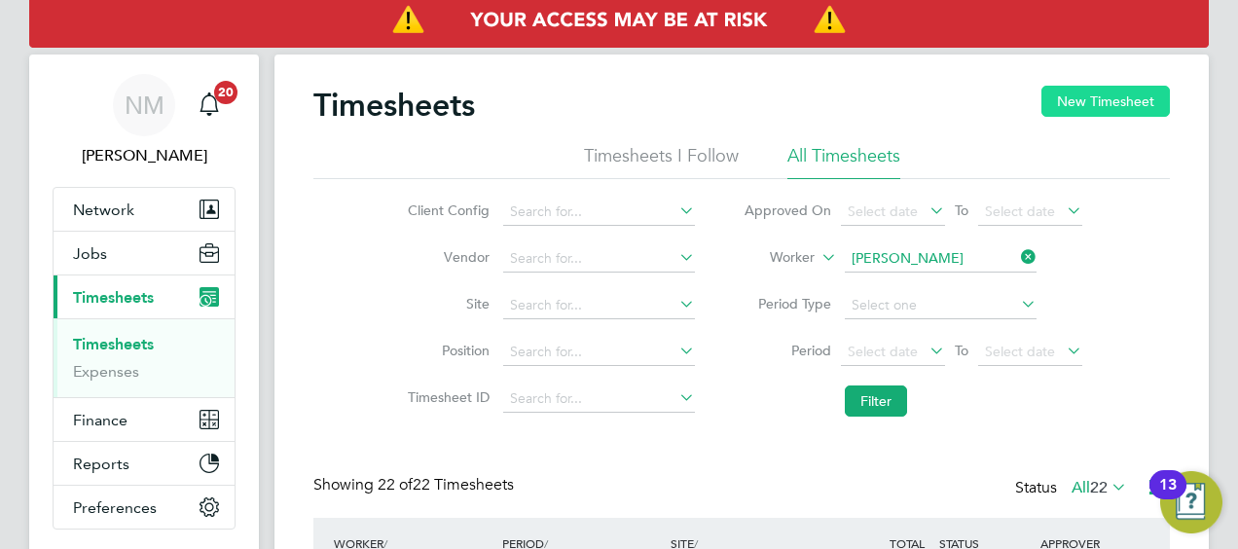
click at [1125, 93] on button "New Timesheet" at bounding box center [1105, 101] width 128 height 31
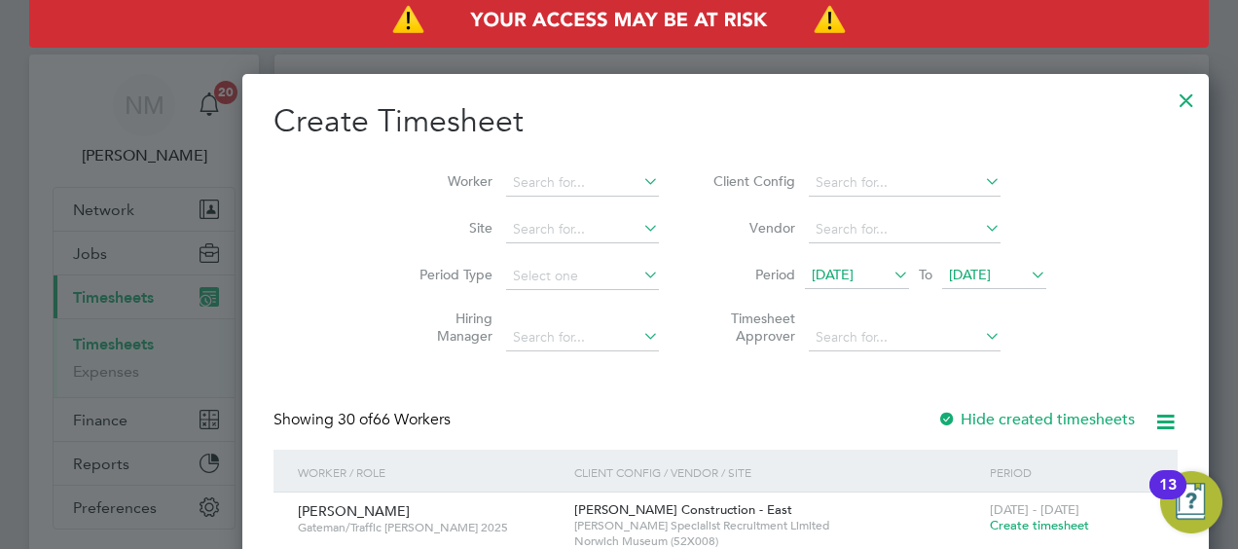
click at [812, 276] on span "15 Aug 2025" at bounding box center [833, 275] width 42 height 18
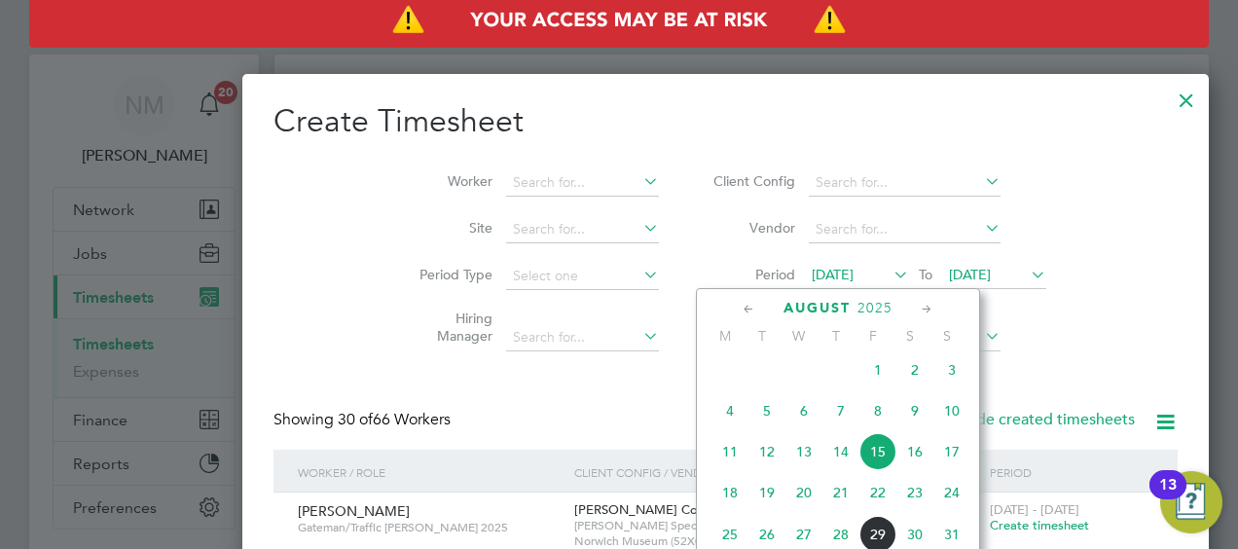
drag, startPoint x: 911, startPoint y: 487, endPoint x: 907, endPoint y: 504, distance: 17.9
click at [907, 504] on span "23" at bounding box center [914, 492] width 37 height 37
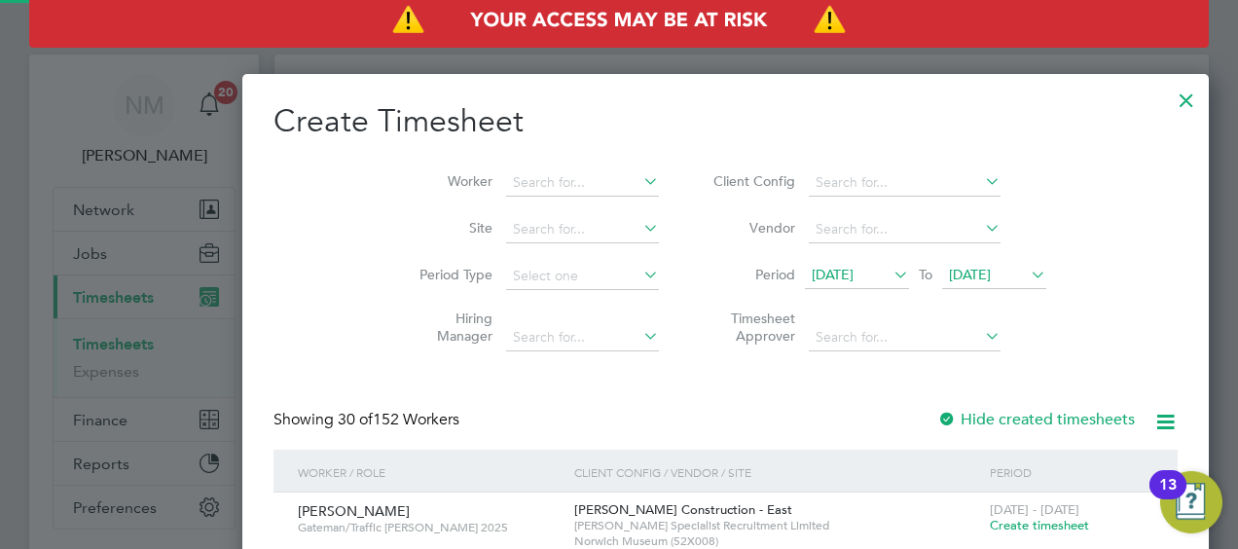
click at [949, 267] on span "23 Aug 2025" at bounding box center [970, 275] width 42 height 18
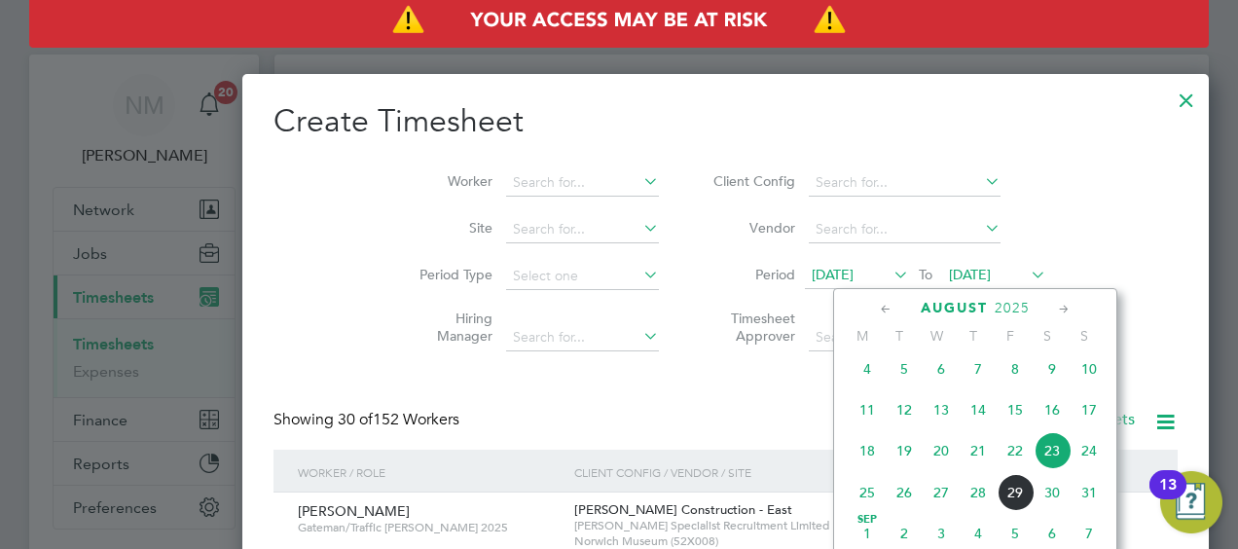
click at [1014, 491] on span "29" at bounding box center [1015, 492] width 37 height 37
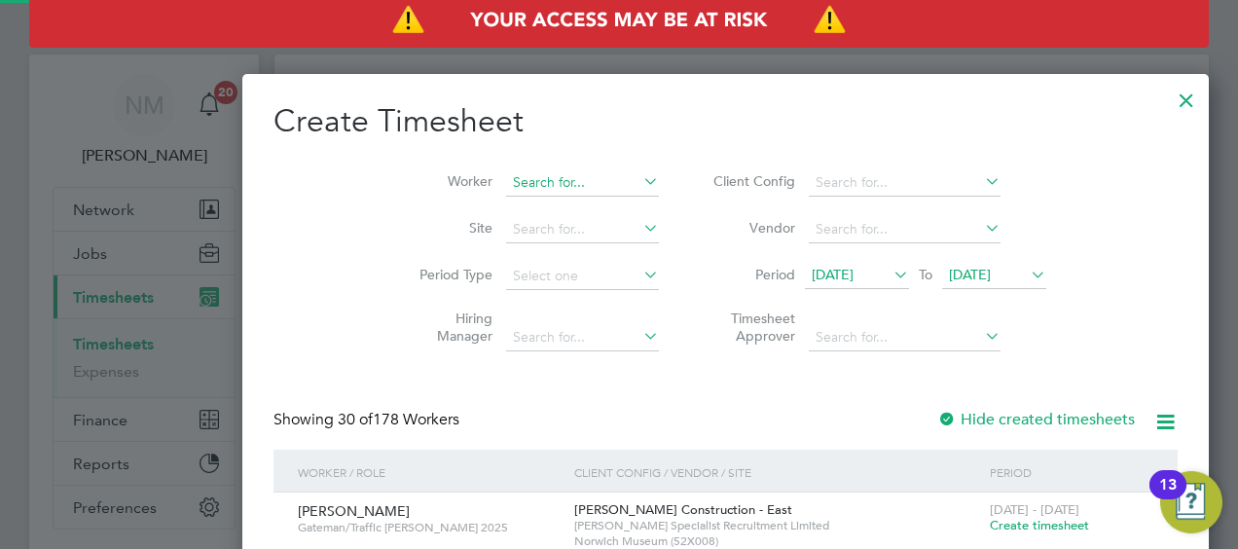
click at [506, 188] on input at bounding box center [582, 182] width 153 height 27
click at [465, 200] on li "Ash ley Ll oyd" at bounding box center [476, 209] width 154 height 26
type input "Ashley Lloyd"
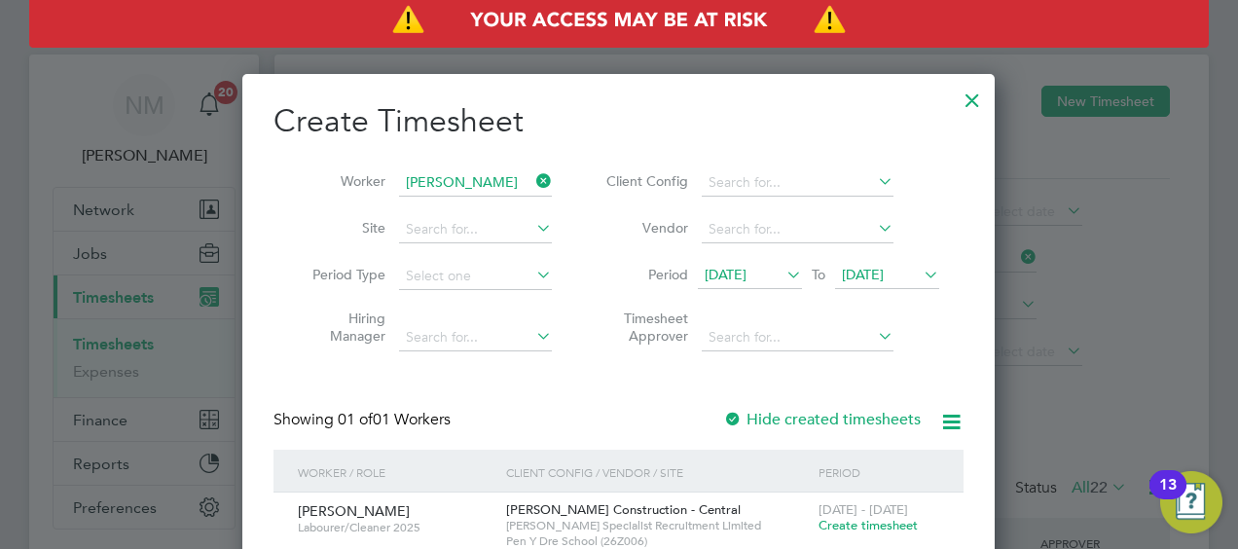
click at [855, 522] on span "Create timesheet" at bounding box center [868, 525] width 99 height 17
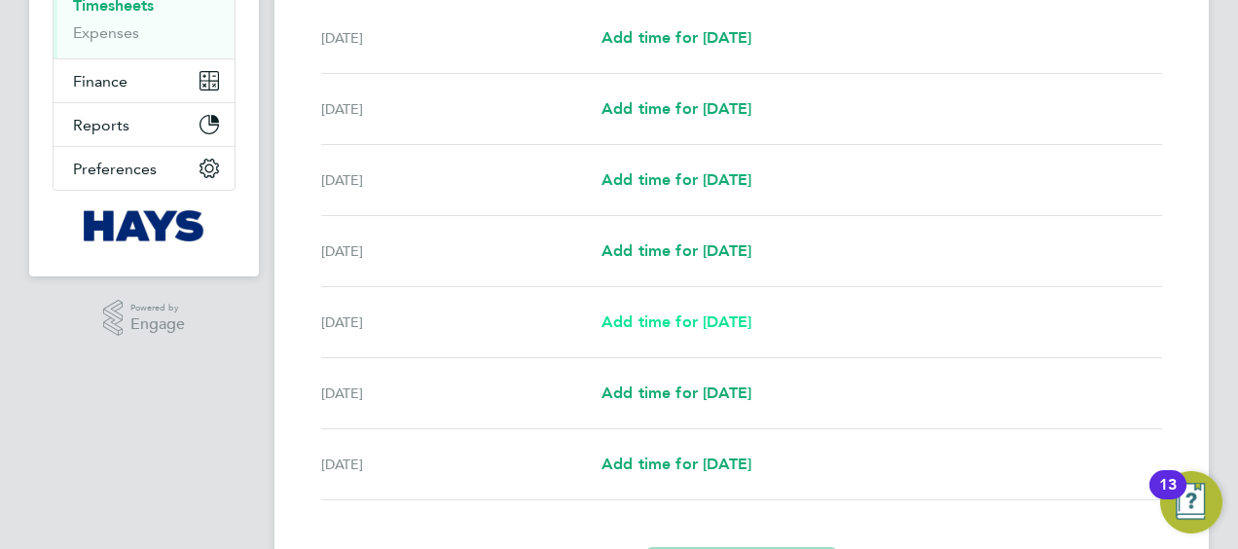
click at [689, 325] on span "Add time for [DATE]" at bounding box center [677, 321] width 150 height 18
select select "30"
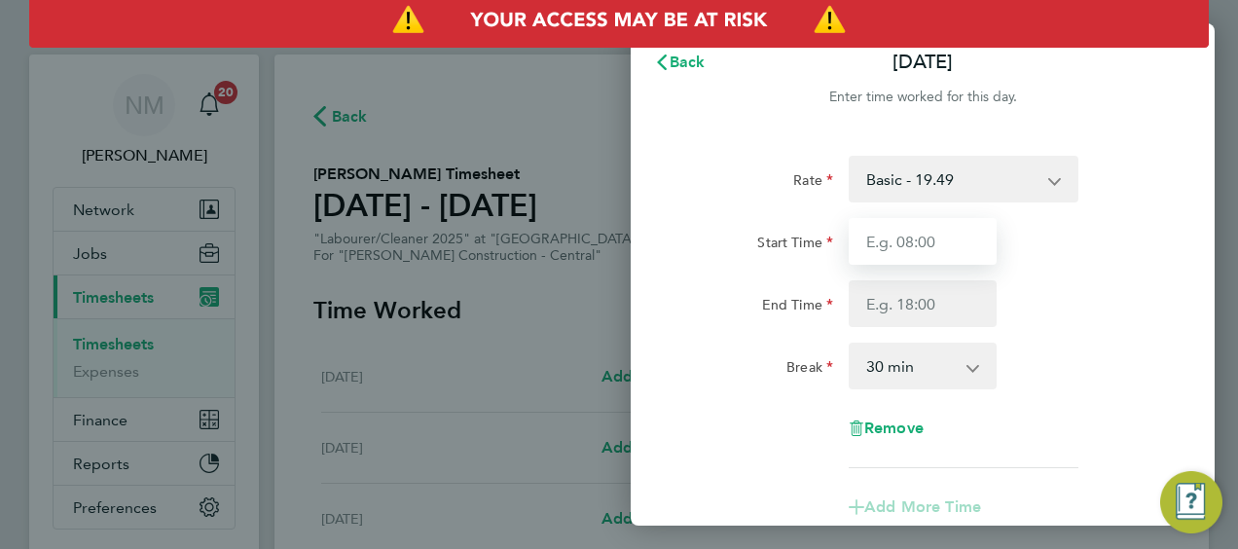
click at [915, 245] on input "Start Time" at bounding box center [923, 241] width 148 height 47
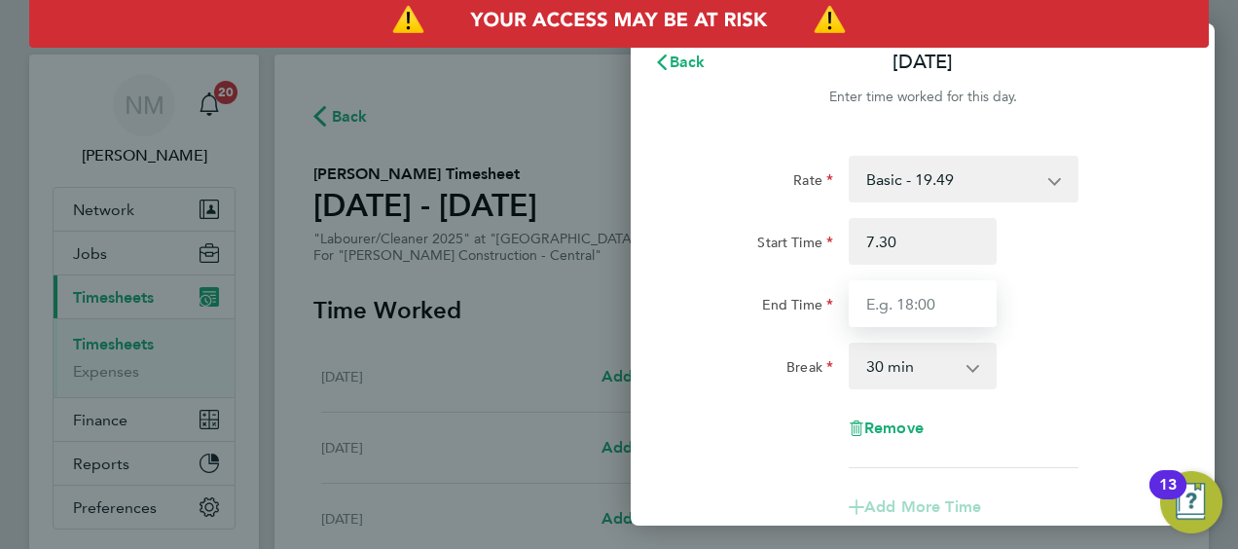
type input "07:30"
type input "17:00"
click at [645, 372] on div "Rate Basic - 19.49 Weekday OT 45h+ - 27.81 Sat first 4h - 27.81 Sat after 4h - …" at bounding box center [923, 416] width 584 height 569
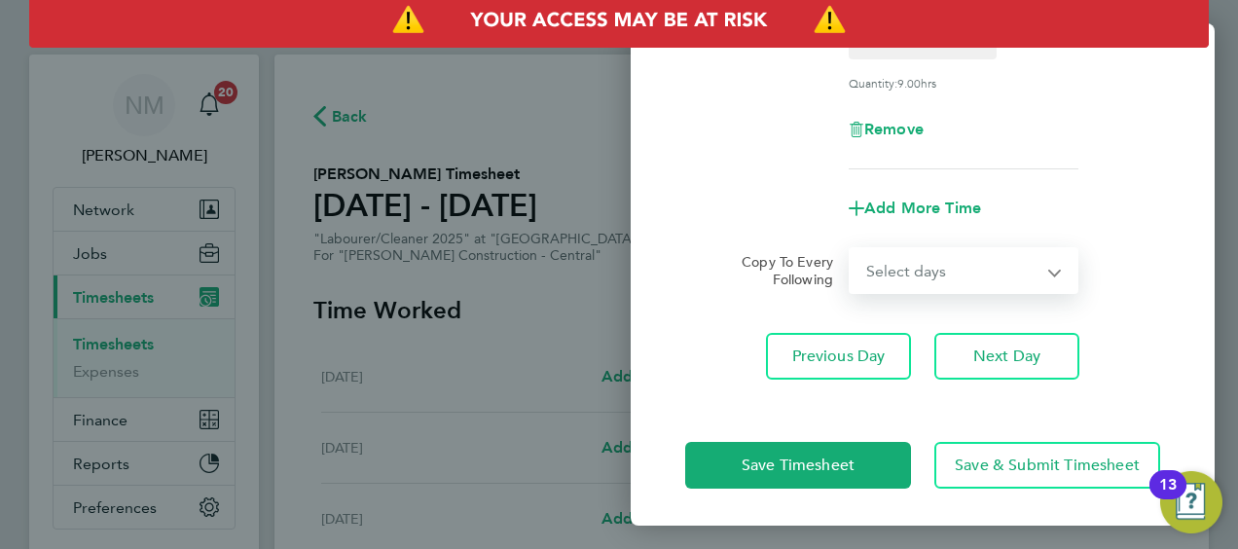
click at [882, 279] on select "Select days Day Thursday Friday" at bounding box center [953, 270] width 204 height 43
select select "DAY"
click at [851, 249] on select "Select days Day Thursday Friday" at bounding box center [953, 270] width 204 height 43
select select "[DATE]"
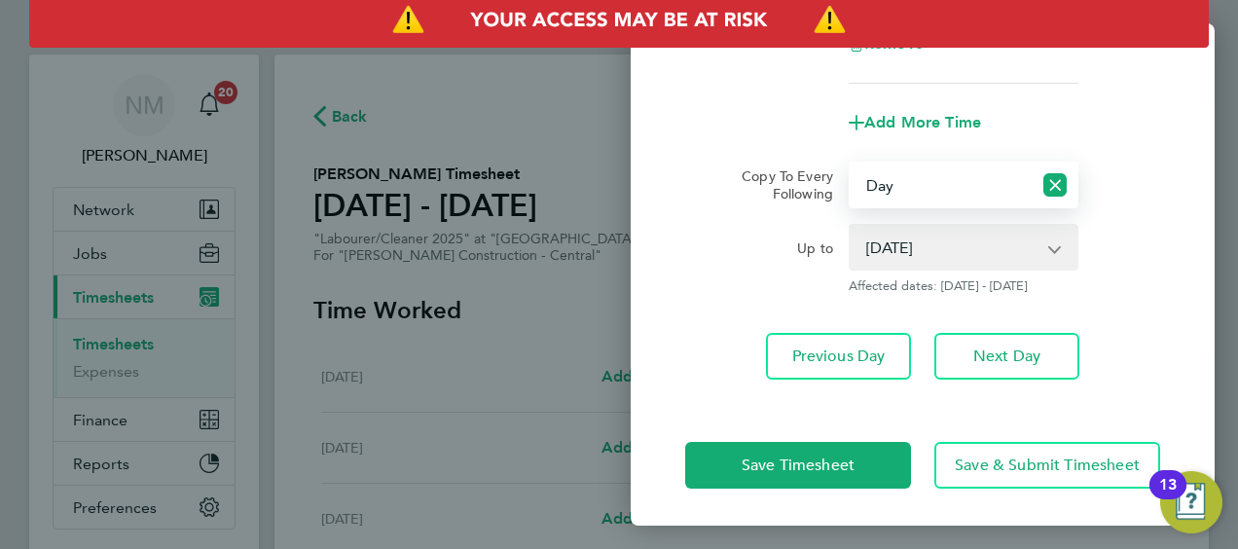
click at [736, 434] on div "Save Timesheet Save & Submit Timesheet" at bounding box center [923, 465] width 584 height 125
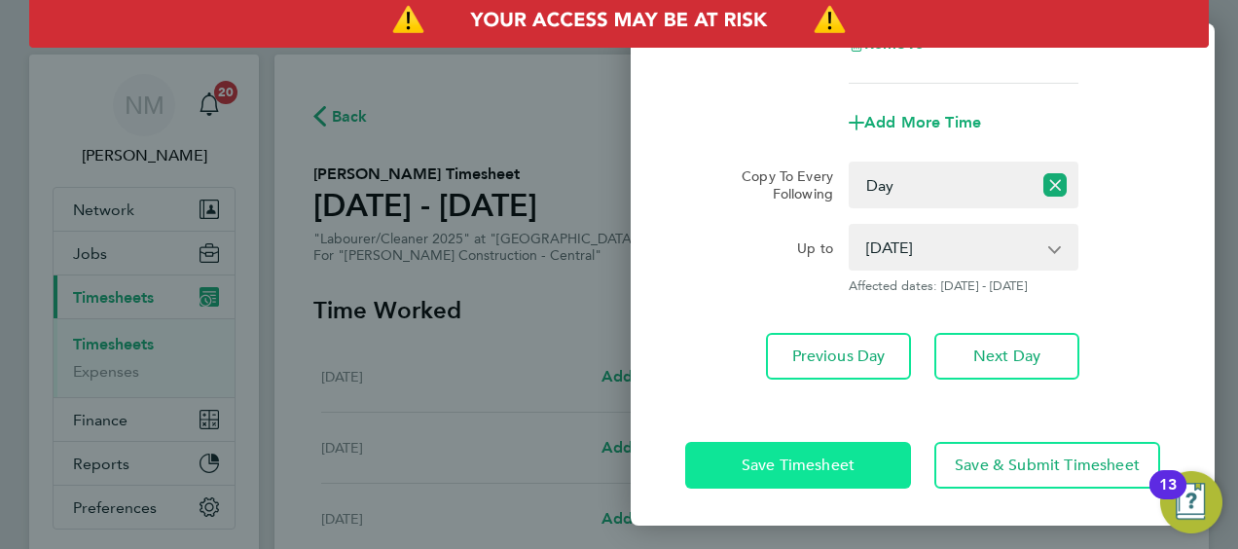
click at [746, 473] on button "Save Timesheet" at bounding box center [798, 465] width 226 height 47
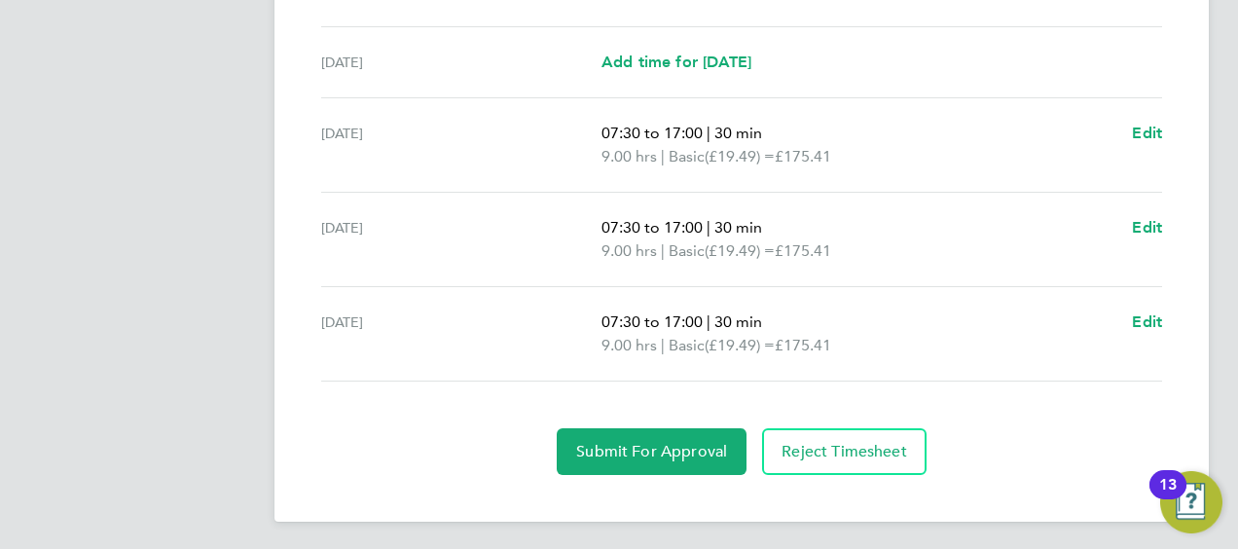
click at [662, 416] on section "Time Worked Sat 23 Aug Add time for Sat 23 Aug Add time for Sat 23 Aug Sun 24 A…" at bounding box center [741, 121] width 857 height 708
click at [662, 417] on section "Time Worked Sat 23 Aug Add time for Sat 23 Aug Add time for Sat 23 Aug Sun 24 A…" at bounding box center [741, 121] width 857 height 708
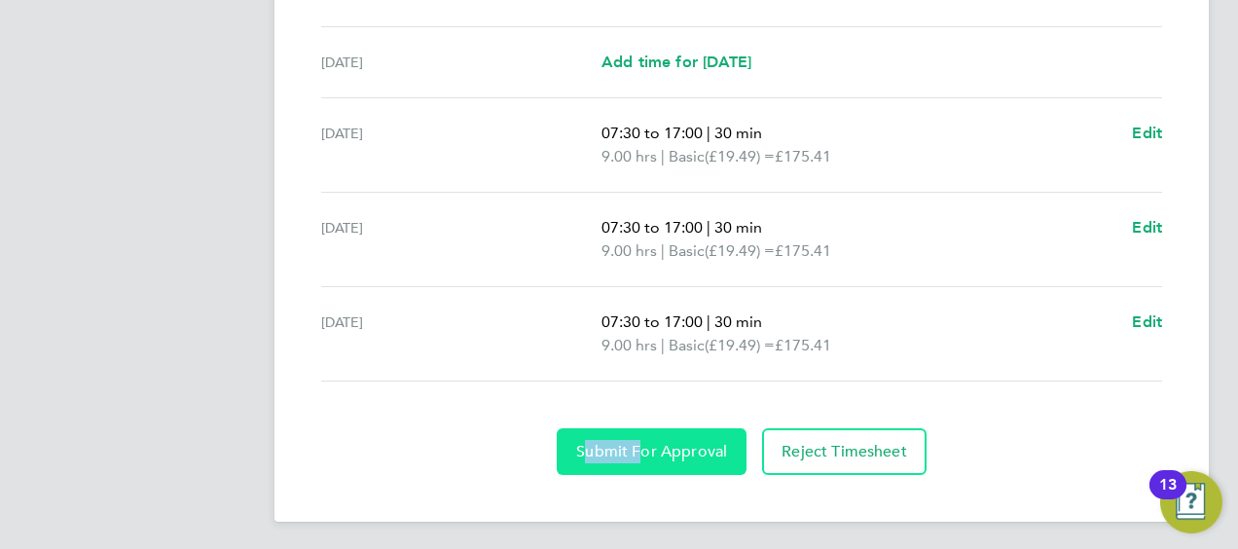
drag, startPoint x: 662, startPoint y: 417, endPoint x: 670, endPoint y: 430, distance: 15.7
click at [670, 430] on button "Submit For Approval" at bounding box center [652, 451] width 190 height 47
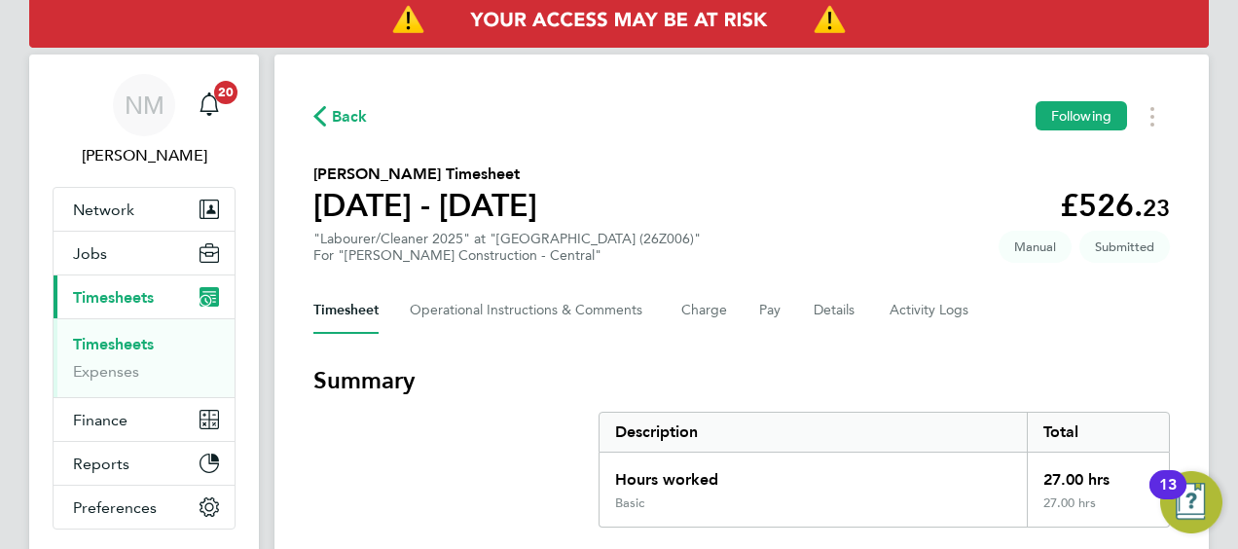
click at [347, 123] on span "Back" at bounding box center [350, 116] width 36 height 23
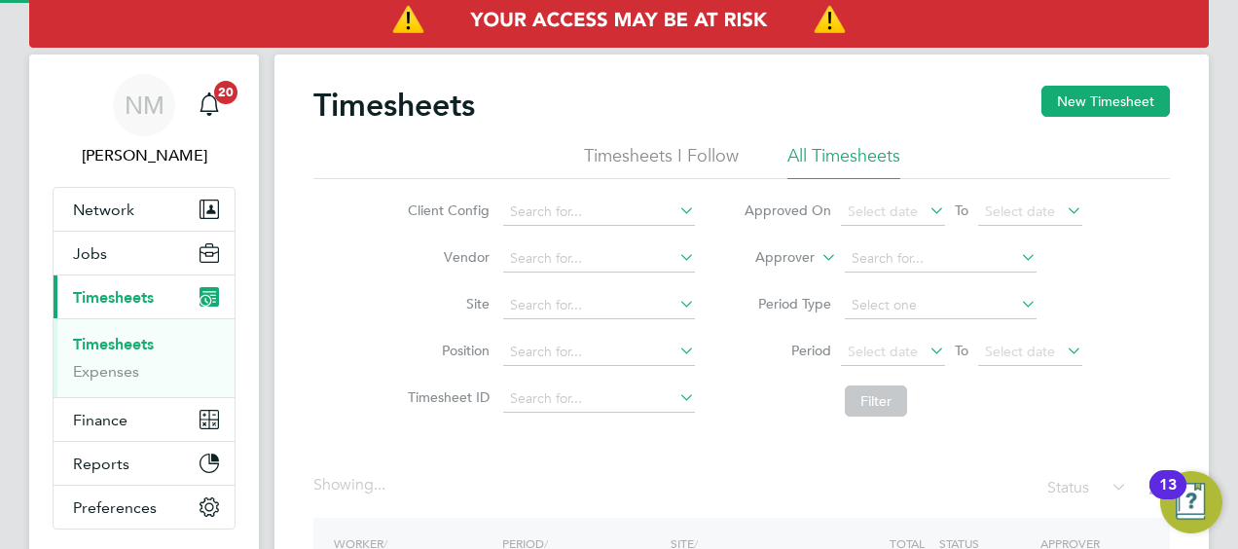
click at [818, 256] on icon at bounding box center [818, 252] width 0 height 18
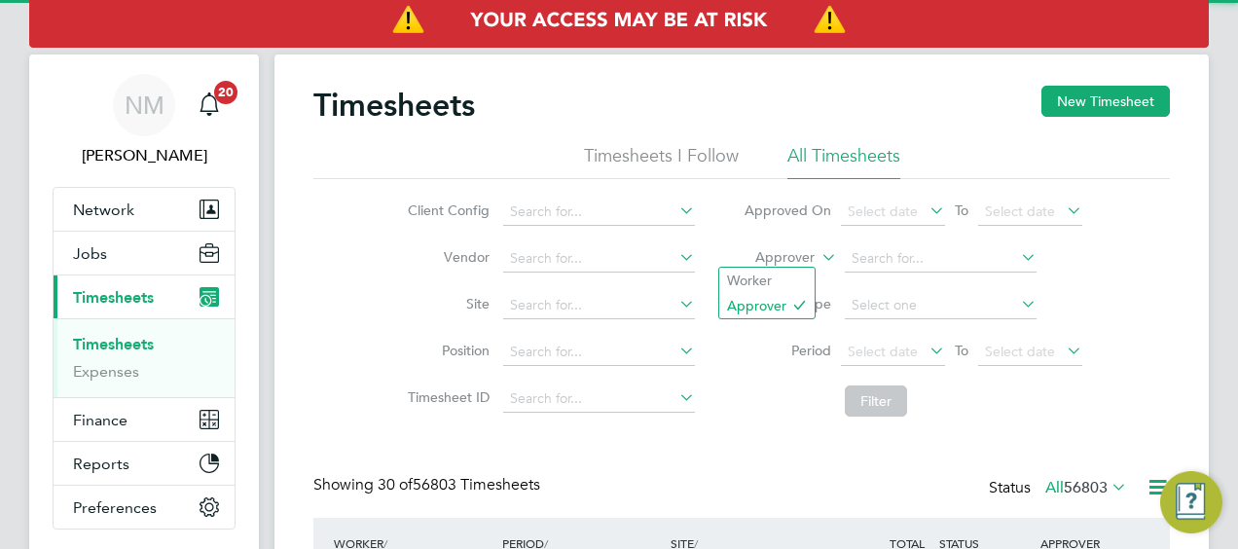
scroll to position [49, 168]
click at [801, 271] on li "Worker" at bounding box center [766, 280] width 95 height 25
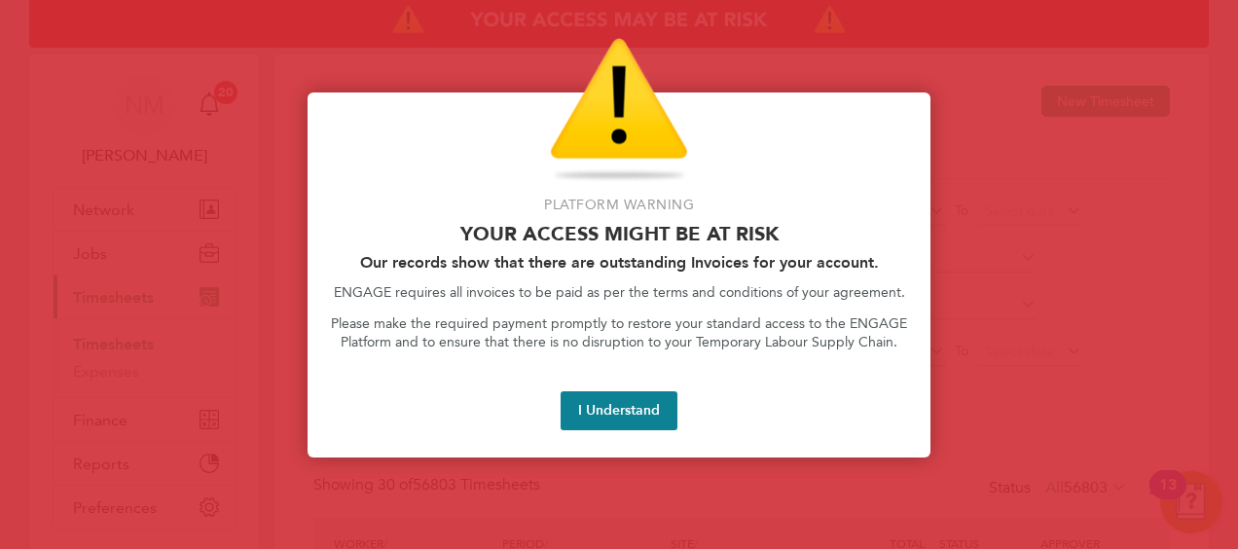
click at [880, 258] on h2 "Our records show that there are outstanding Invoices for your account." at bounding box center [619, 262] width 576 height 18
click at [625, 387] on div "Platform Warning Your access might be at risk Our records show that there are o…" at bounding box center [619, 274] width 623 height 365
click at [625, 421] on button "I Understand" at bounding box center [619, 410] width 117 height 39
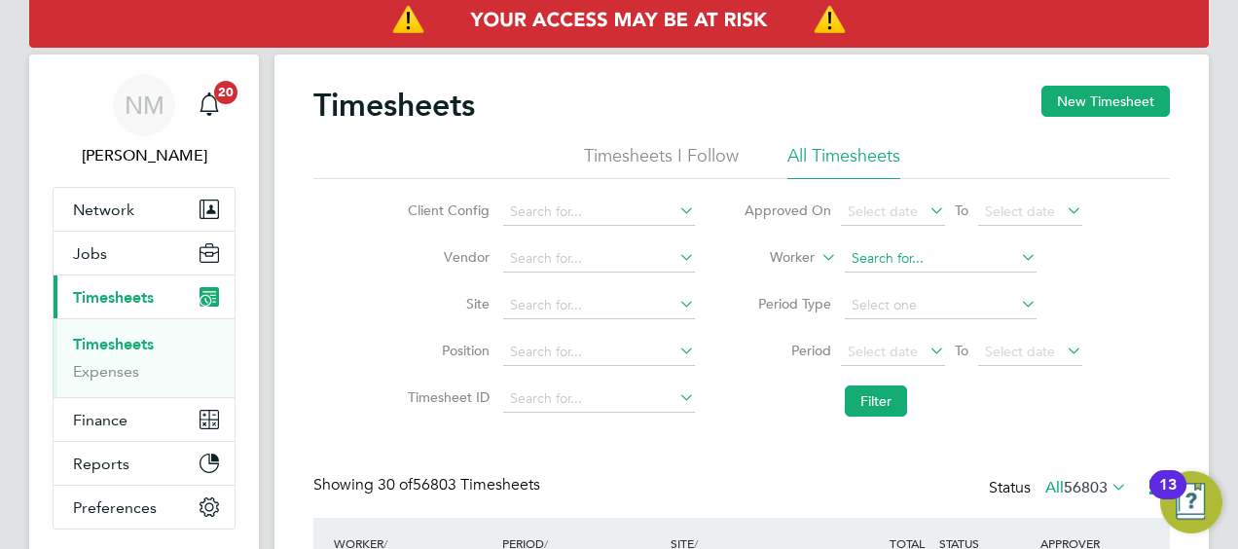
click at [928, 252] on input at bounding box center [941, 258] width 192 height 27
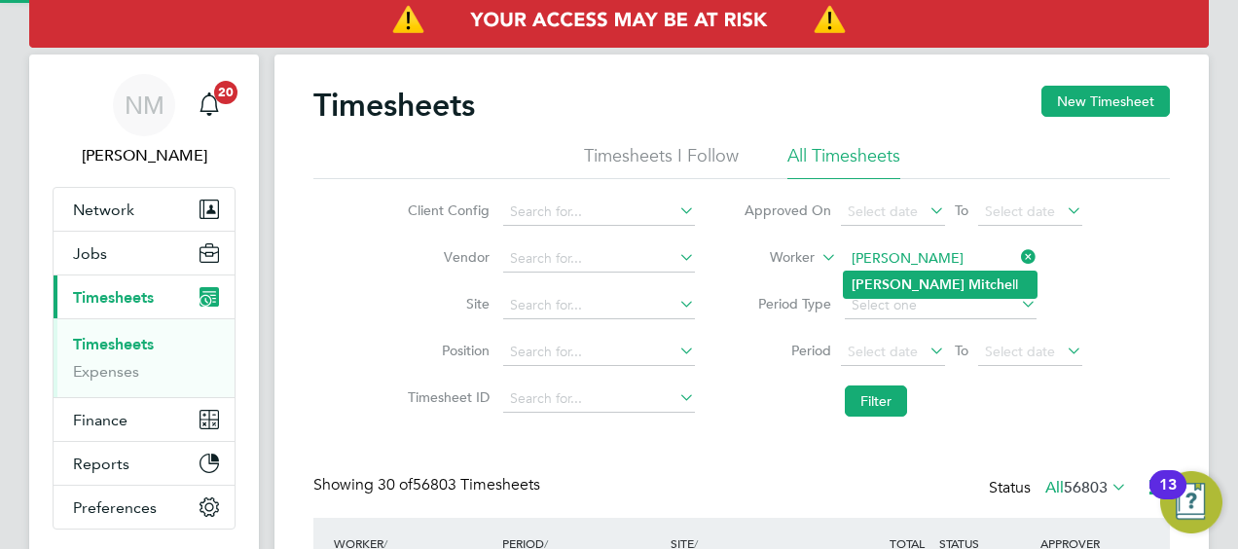
click at [931, 280] on li "Sean Mitche ll" at bounding box center [940, 285] width 193 height 26
type input "Sean Mitchell"
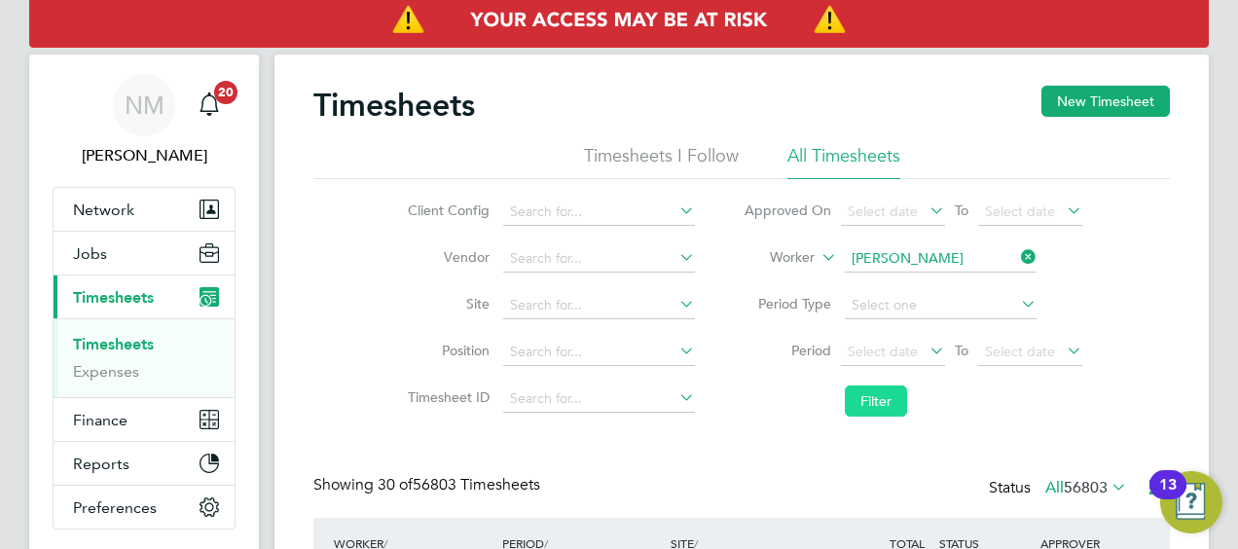
click at [887, 413] on button "Filter" at bounding box center [876, 400] width 62 height 31
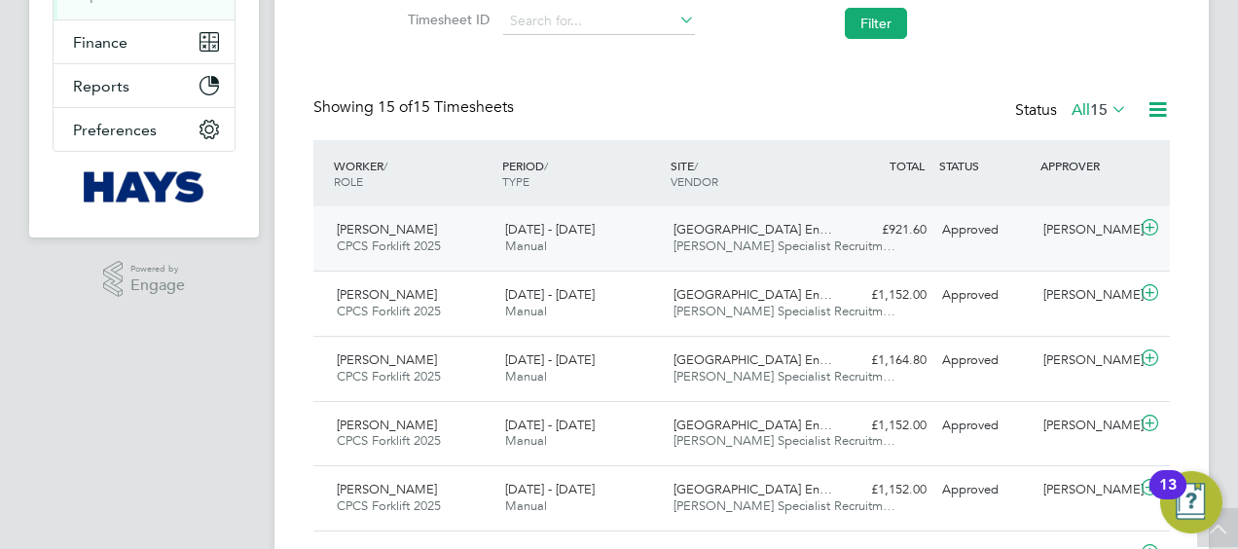
click at [687, 232] on span "Willows High School En…" at bounding box center [753, 229] width 159 height 17
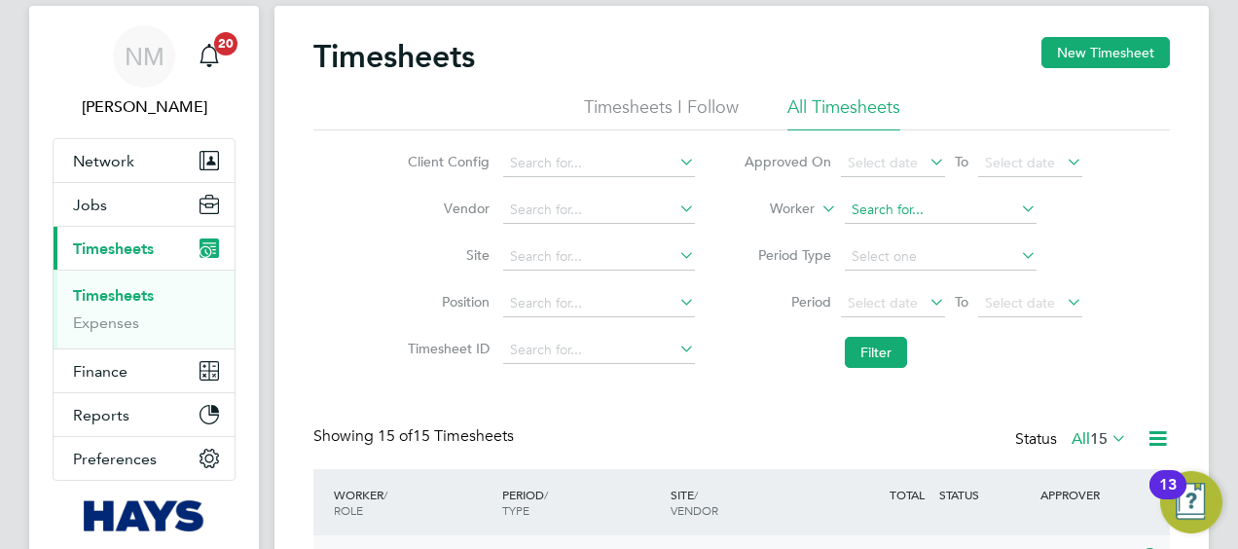
click at [1005, 216] on input at bounding box center [941, 210] width 192 height 27
click at [955, 236] on li "Cezar y Sokolowski" at bounding box center [940, 236] width 193 height 26
type input "Cezary Sokolowski"
click at [882, 356] on button "Filter" at bounding box center [876, 352] width 62 height 31
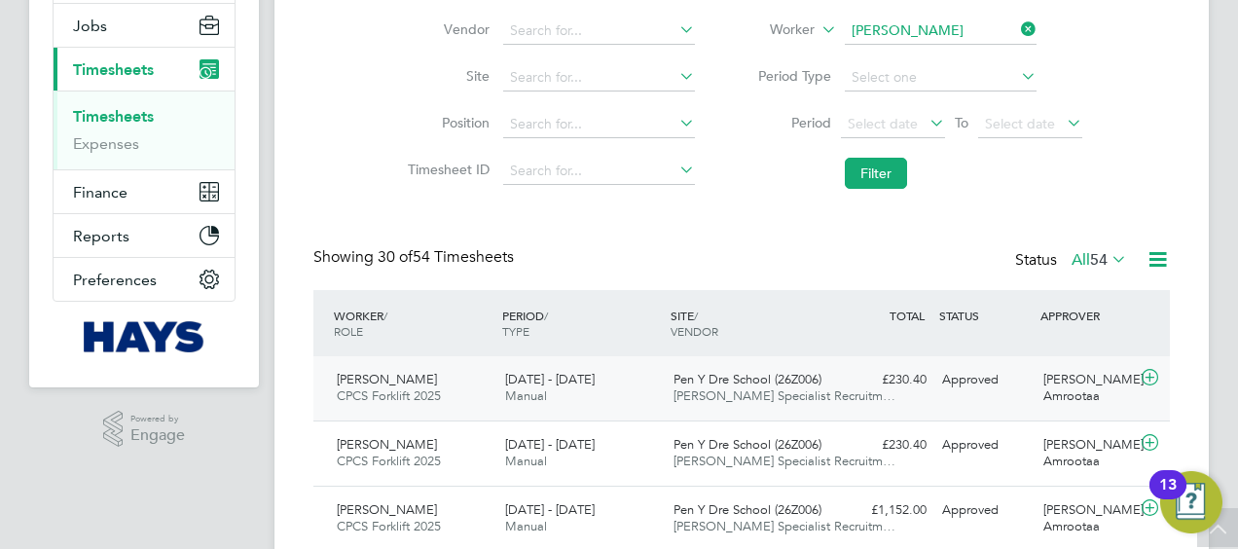
click at [750, 373] on span "Pen Y Dre School (26Z006)" at bounding box center [748, 379] width 148 height 17
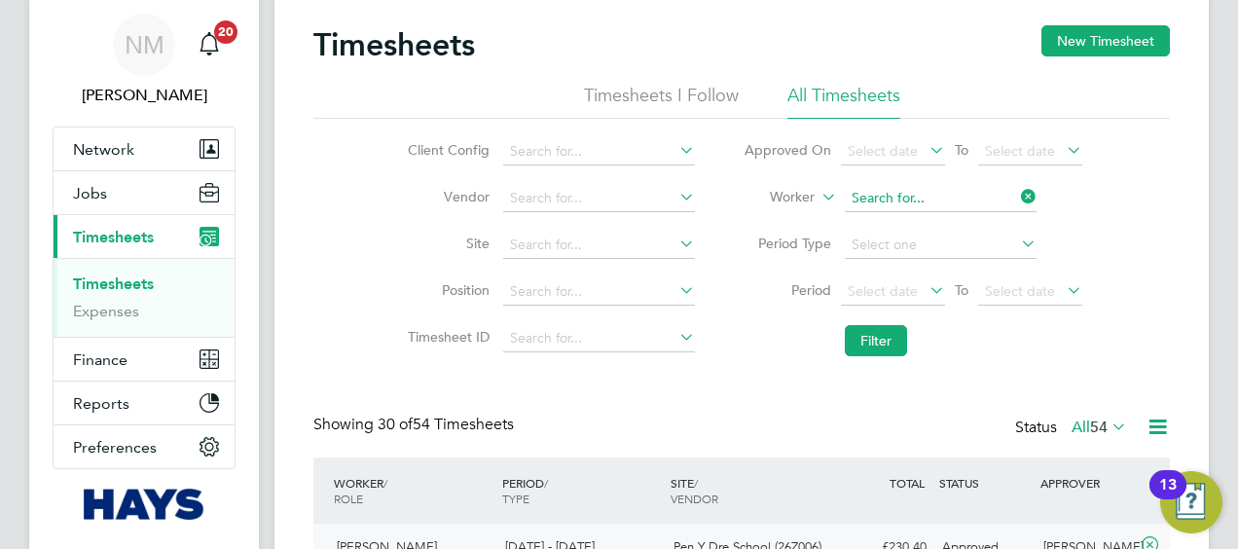
click at [1014, 196] on input at bounding box center [941, 198] width 192 height 27
click at [973, 201] on input at bounding box center [941, 198] width 192 height 27
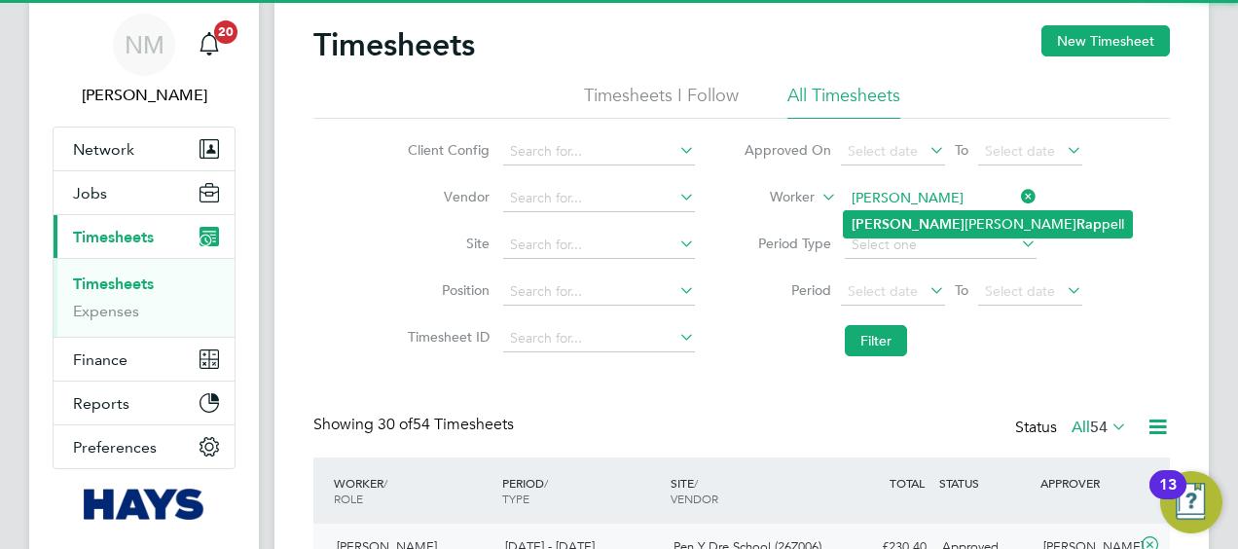
click at [971, 216] on li "Simon James Rap pell" at bounding box center [988, 224] width 288 height 26
type input "Simon James Rappell"
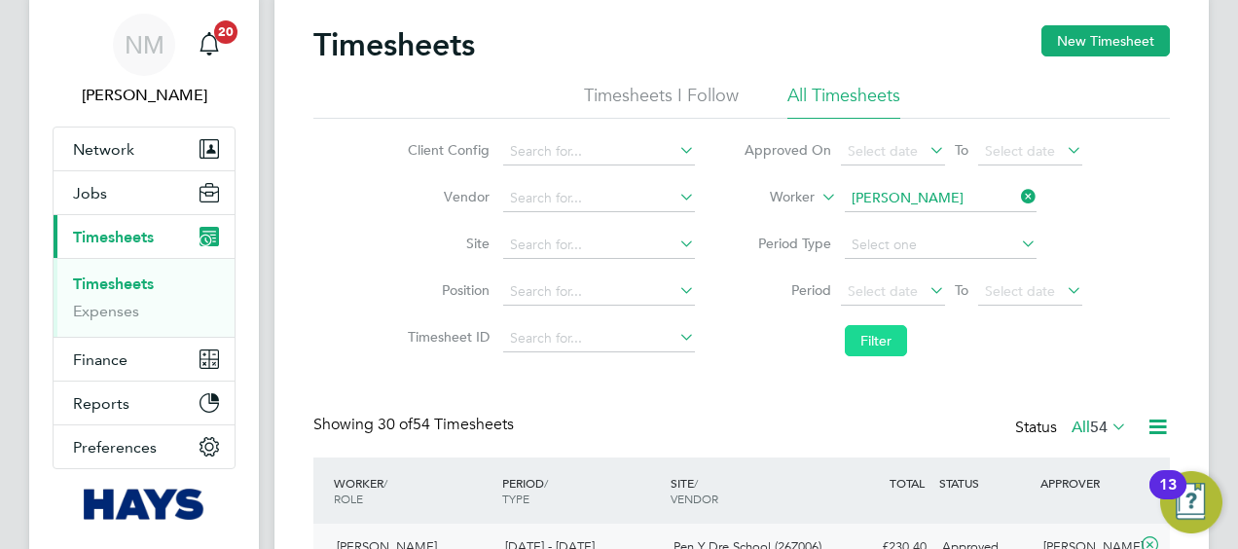
click at [859, 337] on button "Filter" at bounding box center [876, 340] width 62 height 31
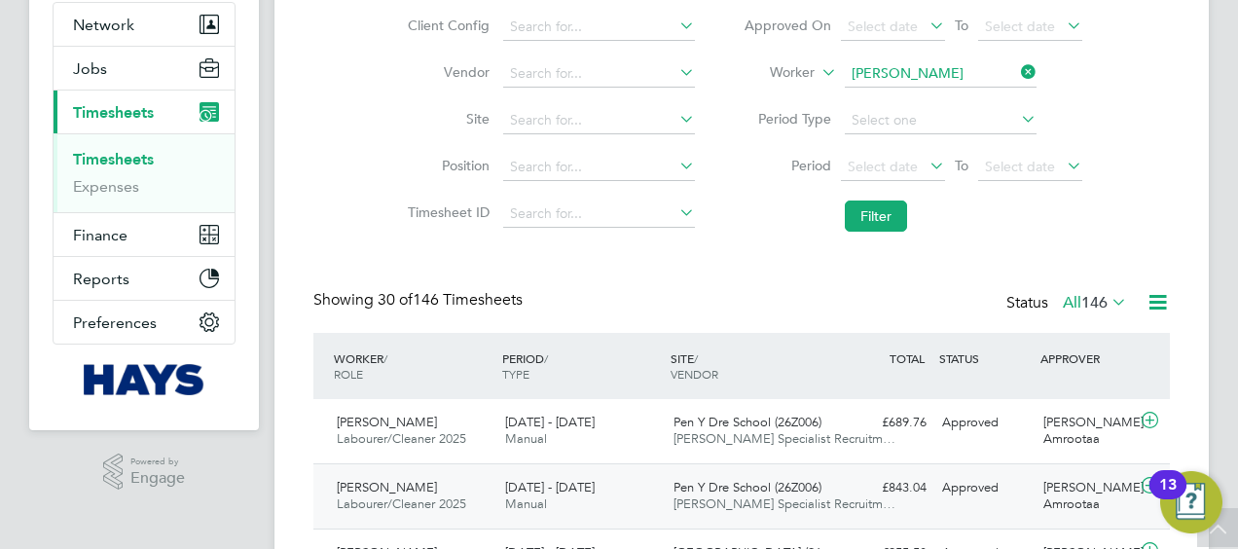
click at [757, 474] on div "Pen Y Dre School (26Z006) Hays Specialist Recruitm…" at bounding box center [750, 496] width 168 height 49
click at [755, 407] on div "Pen Y Dre School (26Z006) Hays Specialist Recruitm…" at bounding box center [750, 431] width 168 height 49
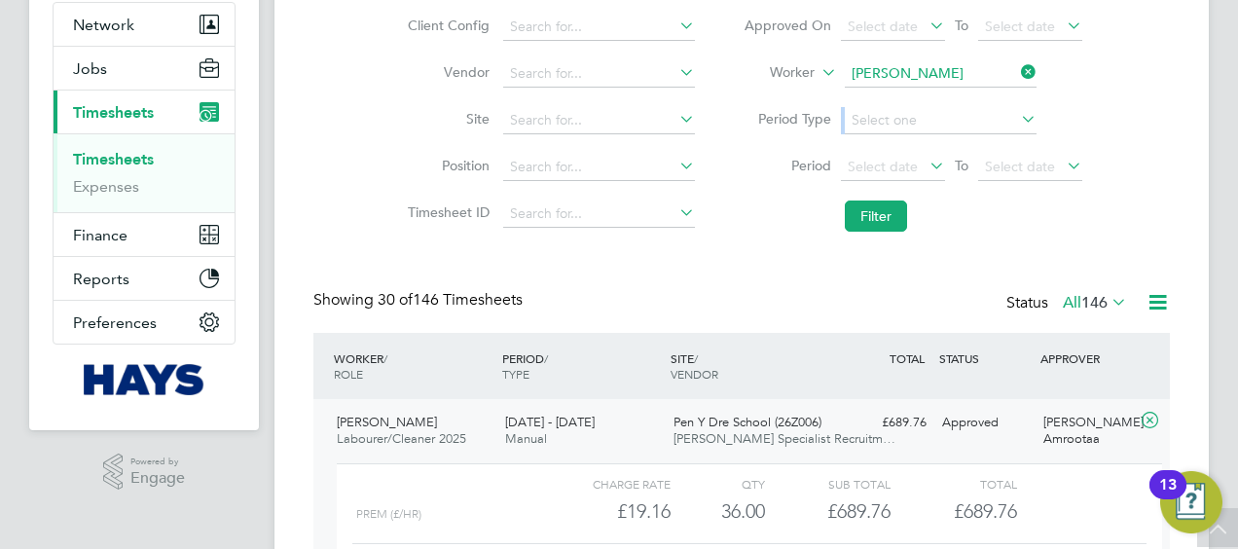
drag, startPoint x: 1030, startPoint y: 145, endPoint x: 1016, endPoint y: 71, distance: 75.2
click at [1016, 71] on ul "Approved On Select date To Select date Worker Simon James Rappell Period Type P…" at bounding box center [912, 123] width 387 height 238
drag, startPoint x: 1016, startPoint y: 71, endPoint x: 968, endPoint y: 75, distance: 47.9
click at [968, 75] on input at bounding box center [941, 73] width 192 height 27
click at [931, 132] on li "Greg Pascoe" at bounding box center [991, 126] width 295 height 26
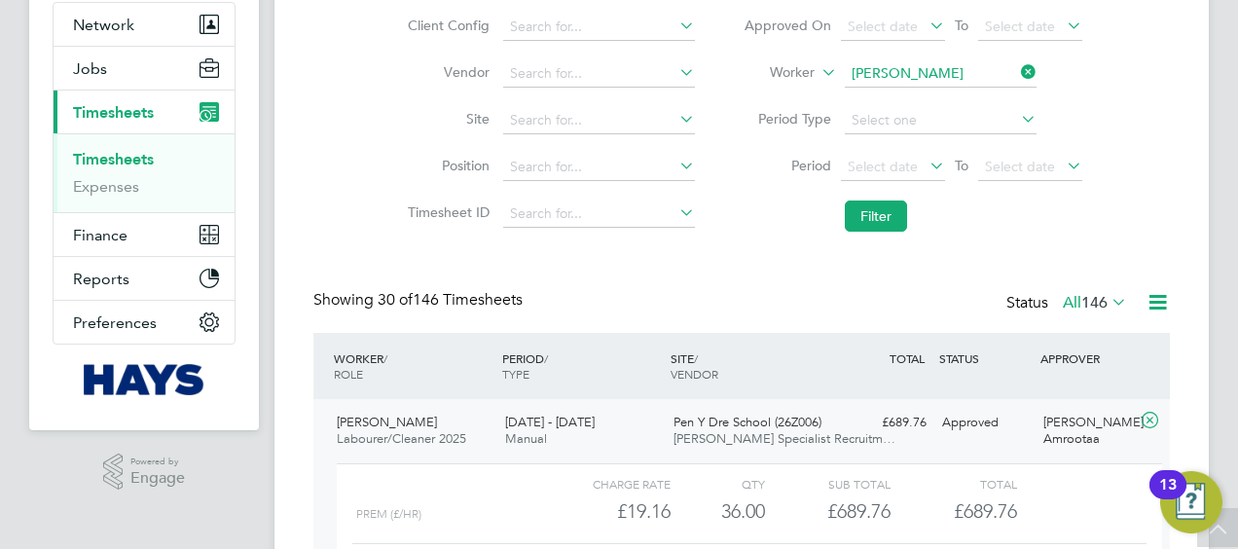
type input "Greg Pascoe"
click at [860, 217] on button "Filter" at bounding box center [876, 216] width 62 height 31
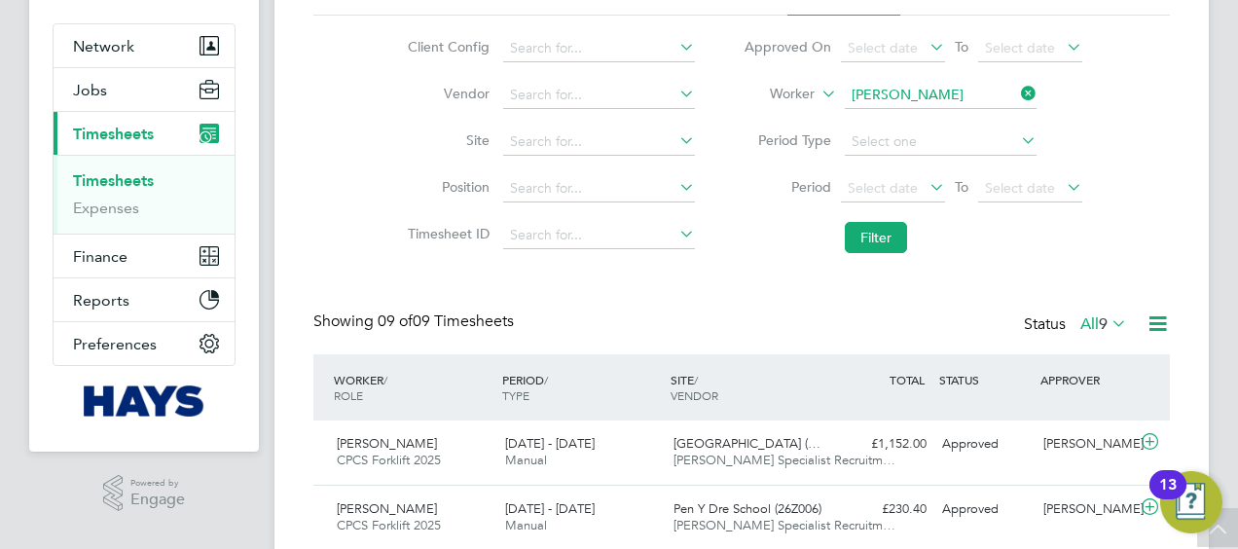
click at [1017, 95] on icon at bounding box center [1017, 93] width 0 height 27
click at [963, 99] on input at bounding box center [941, 95] width 192 height 27
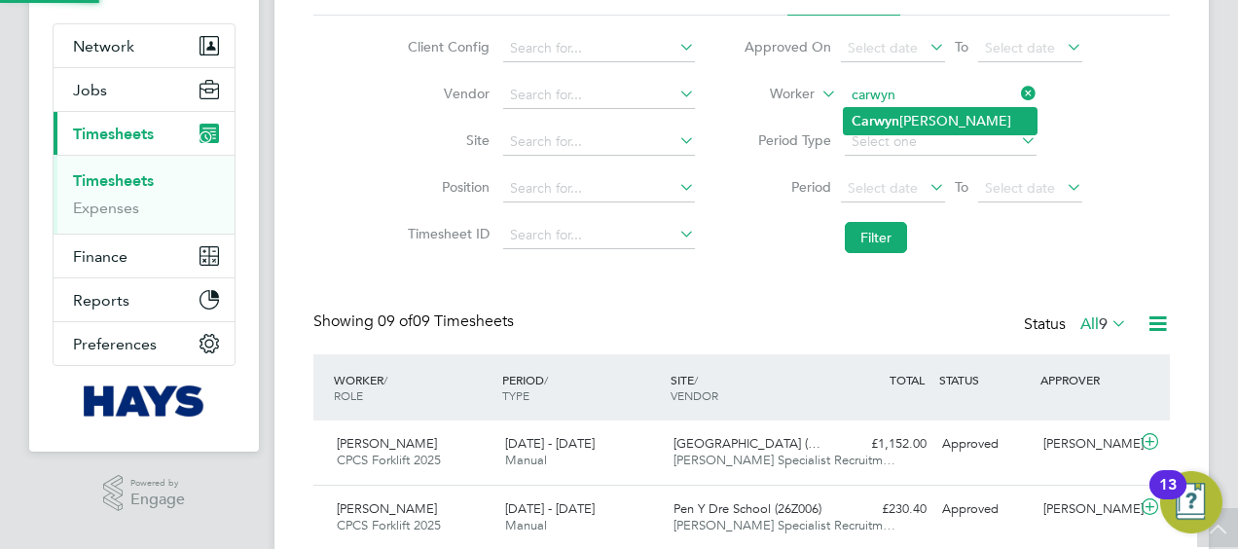
click at [954, 123] on li "Carwyn Edwards" at bounding box center [940, 121] width 193 height 26
type input "Carwyn Edwards"
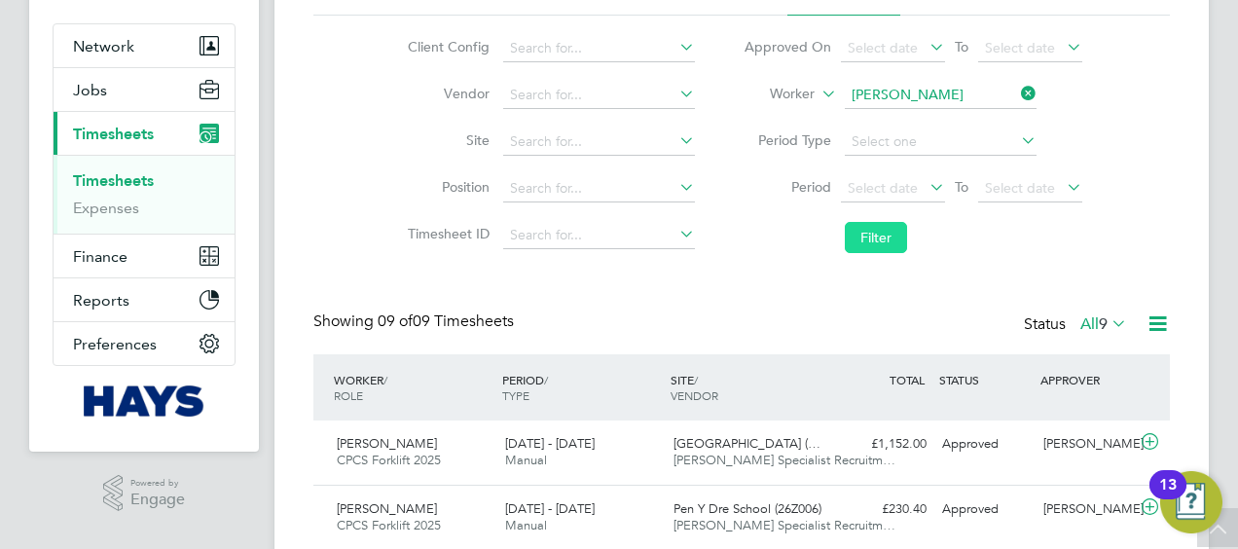
click at [884, 230] on button "Filter" at bounding box center [876, 237] width 62 height 31
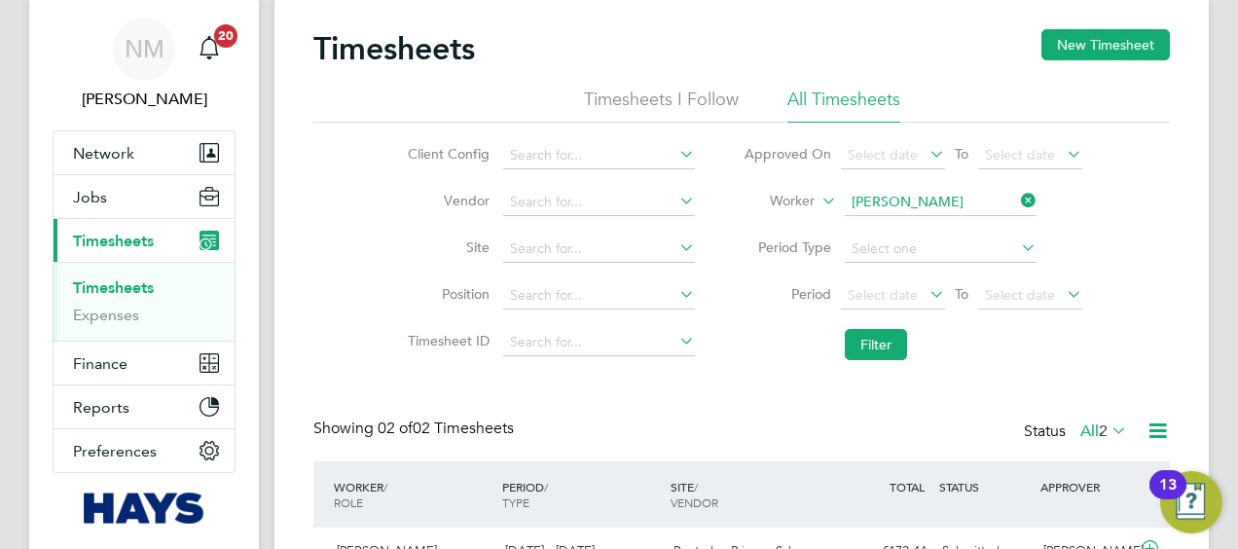
click at [1013, 185] on li "Worker Carwyn Edwards" at bounding box center [912, 202] width 387 height 47
click at [1017, 200] on icon at bounding box center [1017, 200] width 0 height 27
click at [1004, 197] on input at bounding box center [941, 202] width 192 height 27
click at [963, 247] on li "Baba tunde Osibowale" at bounding box center [964, 254] width 240 height 26
type input "Babatunde Osibowale"
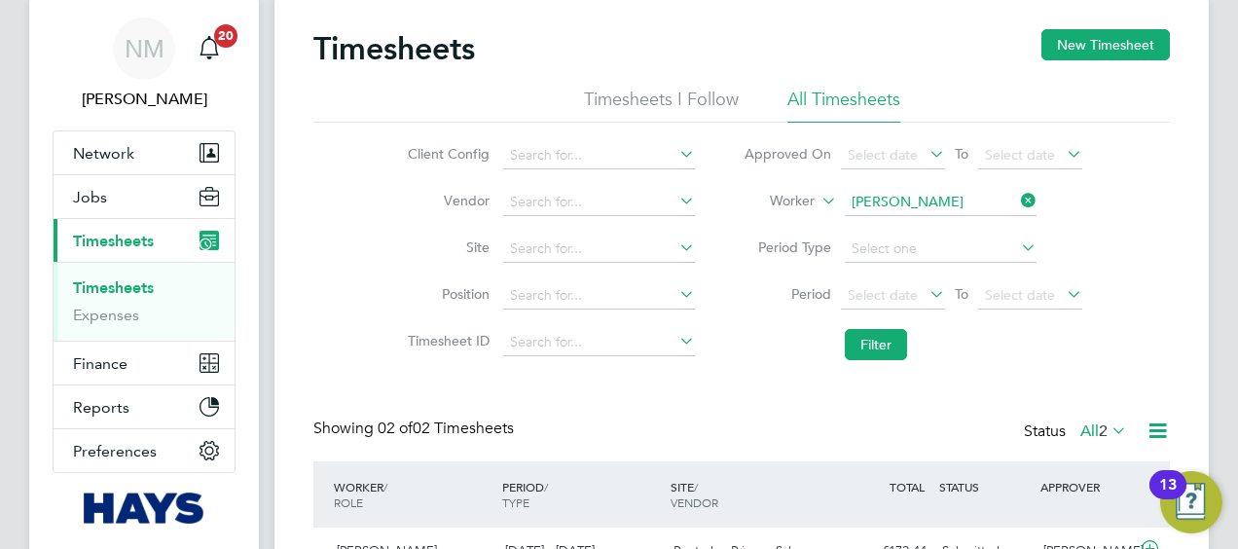
click at [894, 323] on li "Filter" at bounding box center [912, 344] width 387 height 51
click at [866, 351] on button "Filter" at bounding box center [876, 344] width 62 height 31
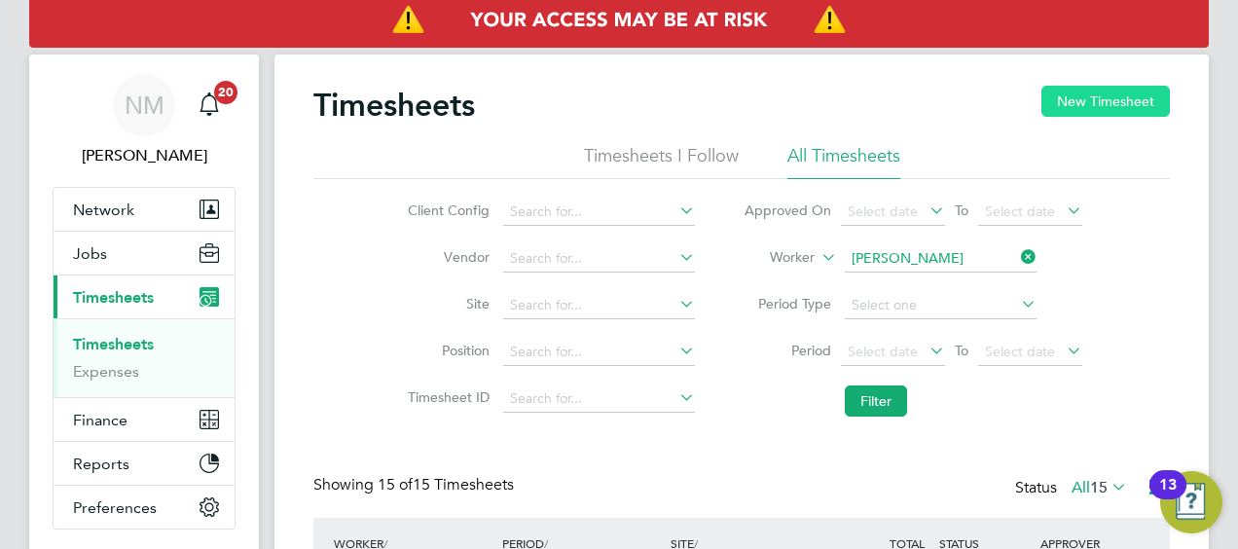
click at [1078, 98] on button "New Timesheet" at bounding box center [1105, 101] width 128 height 31
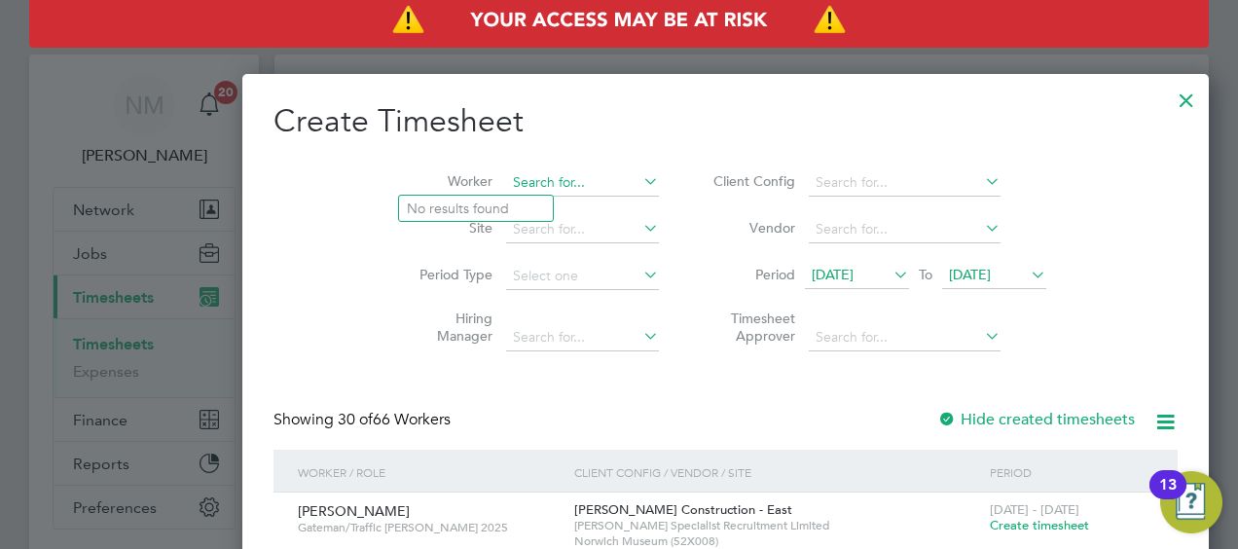
click at [506, 183] on input at bounding box center [582, 182] width 153 height 27
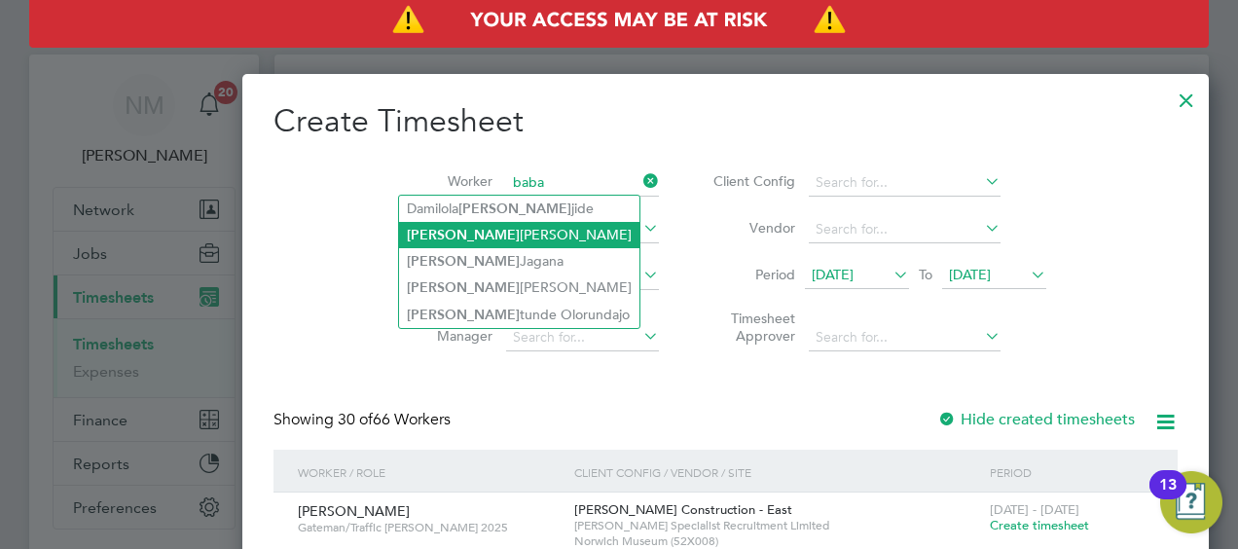
click at [504, 222] on li "Baba tunde Osibowale" at bounding box center [519, 235] width 240 height 26
type input "Babatunde Osibowale"
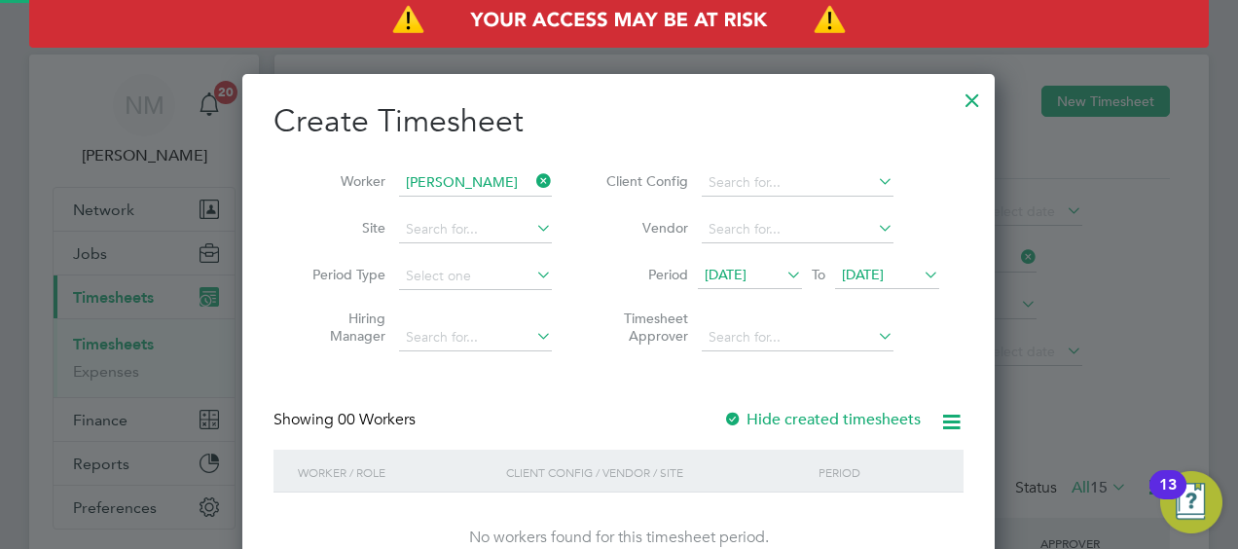
click at [747, 280] on span "15 Aug 2025" at bounding box center [726, 275] width 42 height 18
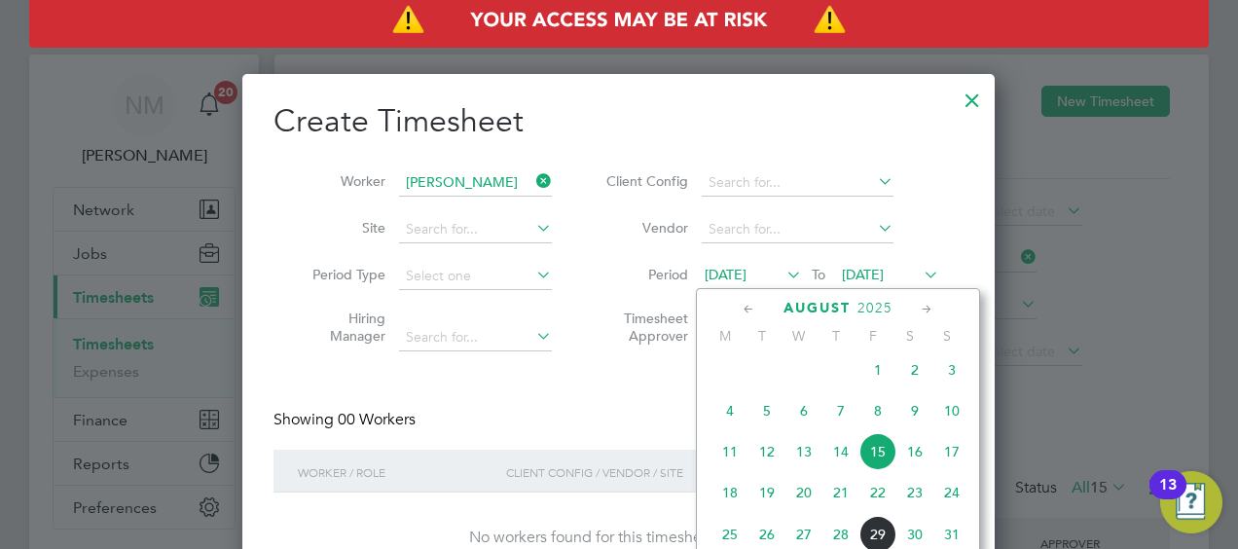
click at [915, 500] on span "23" at bounding box center [914, 492] width 37 height 37
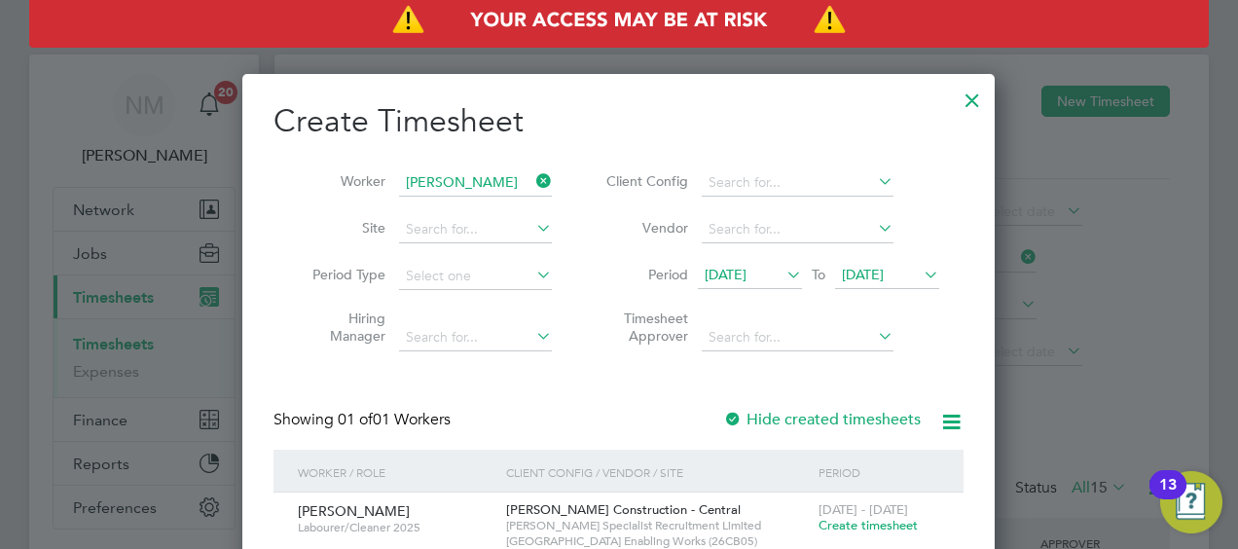
click at [892, 263] on span "23 Aug 2025" at bounding box center [887, 276] width 104 height 26
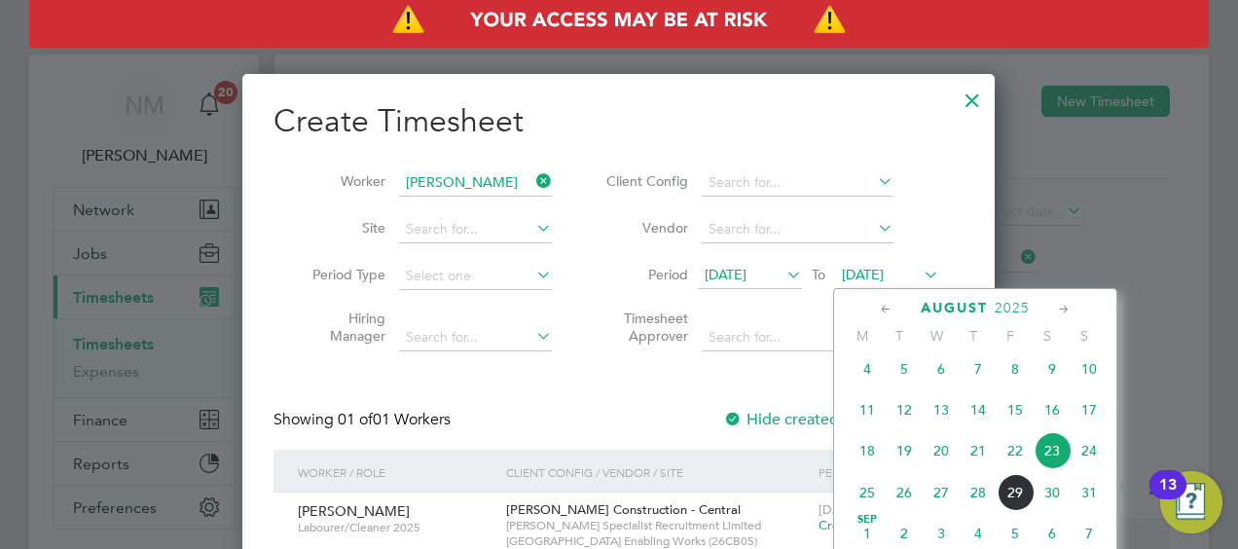
click at [892, 263] on span "23 Aug 2025" at bounding box center [887, 276] width 104 height 26
click at [758, 424] on label "Hide created timesheets" at bounding box center [822, 419] width 198 height 19
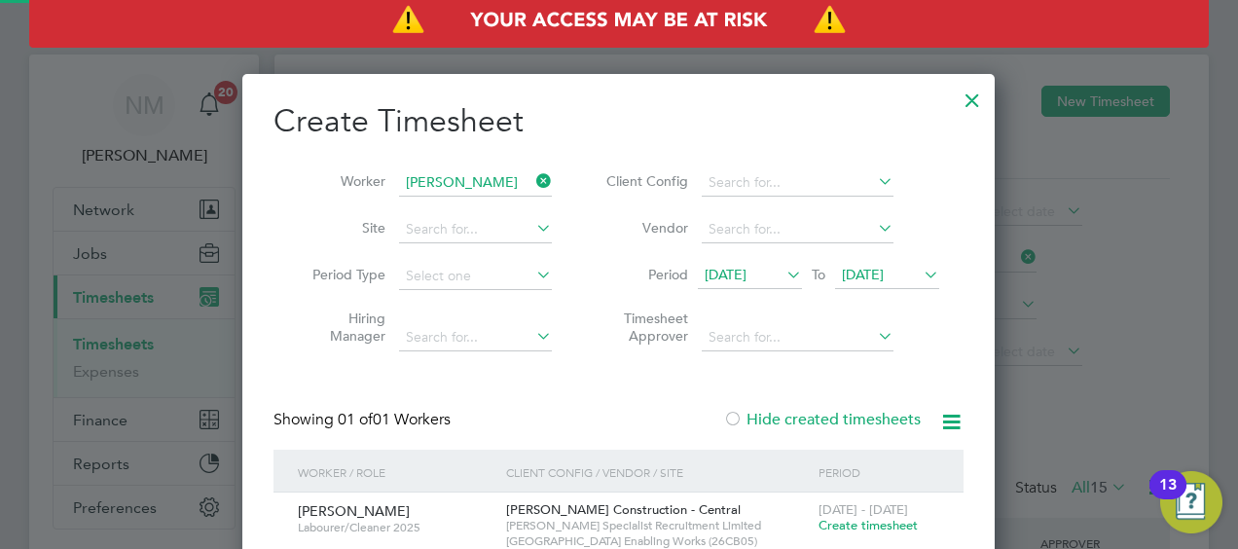
click at [779, 418] on label "Hide created timesheets" at bounding box center [822, 419] width 198 height 19
click at [846, 518] on span "Create timesheet" at bounding box center [868, 525] width 99 height 17
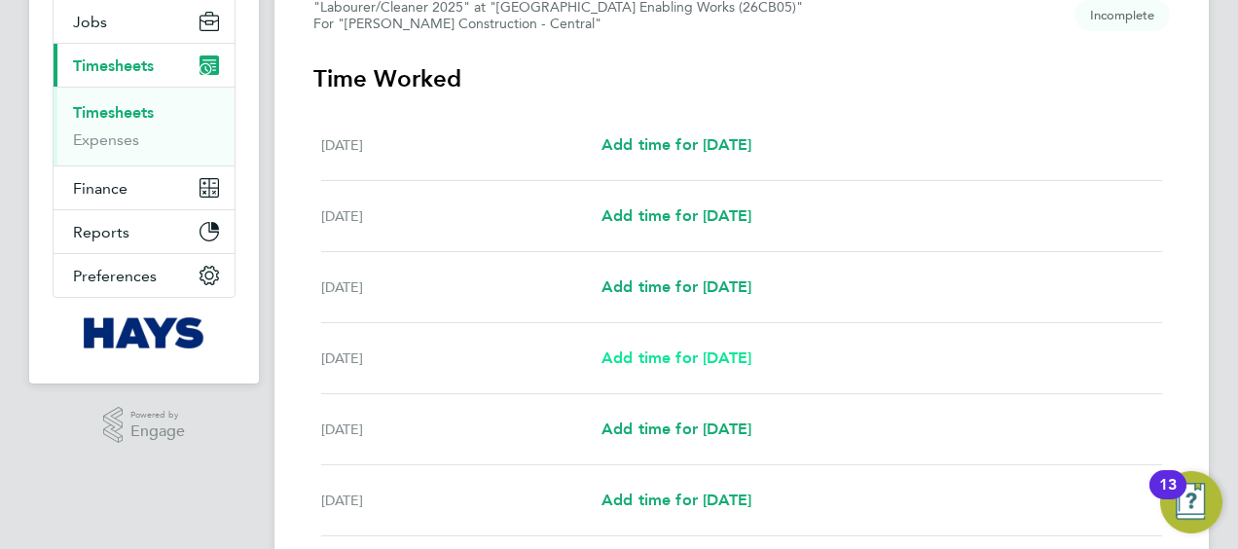
click at [720, 355] on span "Add time for [DATE]" at bounding box center [677, 357] width 150 height 18
select select "30"
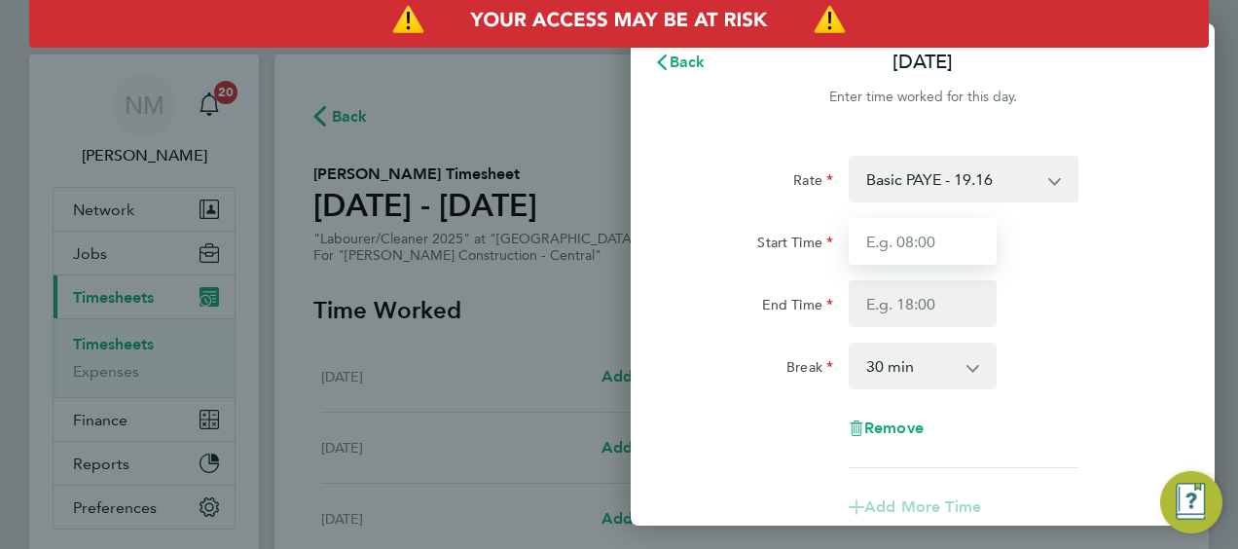
click at [900, 251] on input "Start Time" at bounding box center [923, 241] width 148 height 47
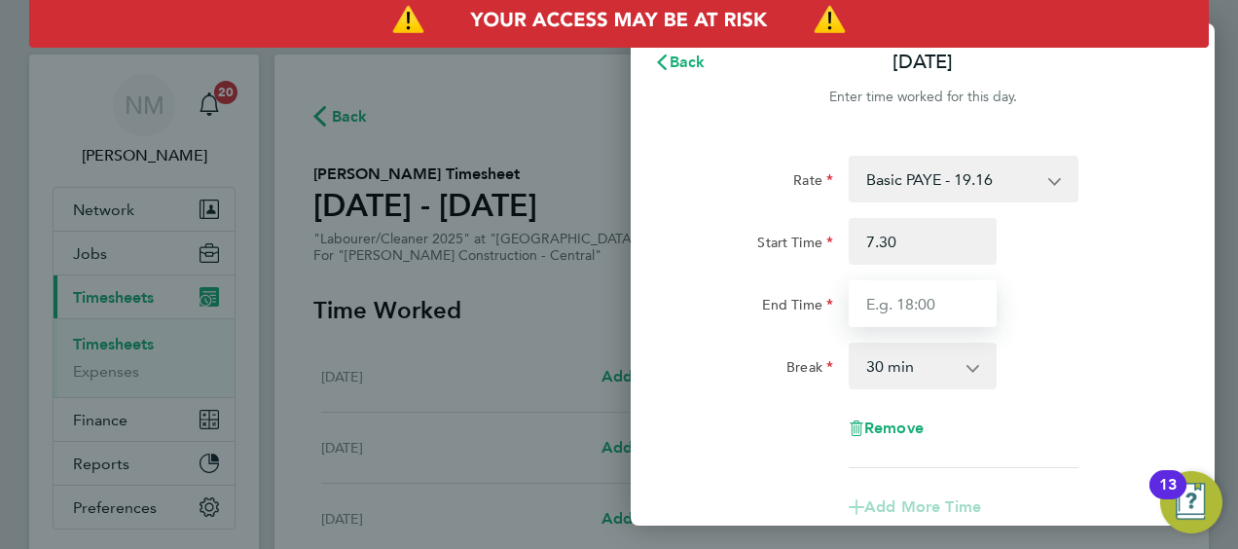
type input "07:30"
type input "17:00"
click at [1088, 384] on div "Break 0 min 15 min 30 min 45 min 60 min 75 min 90 min" at bounding box center [922, 366] width 491 height 47
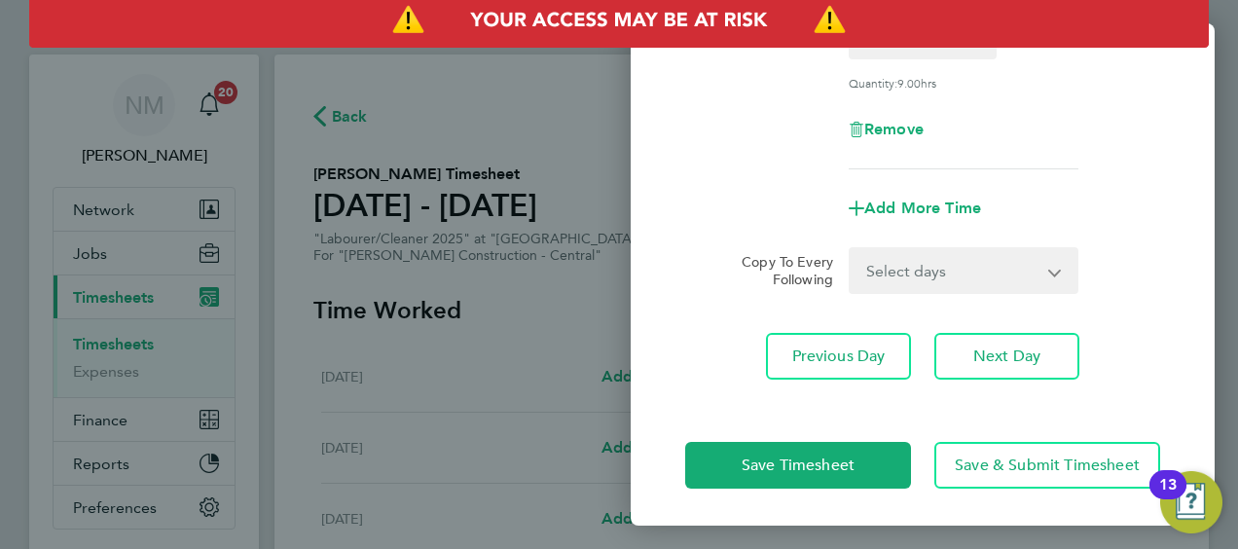
click at [969, 285] on select "Select days Day [DATE] [DATE] [DATE]" at bounding box center [953, 270] width 204 height 43
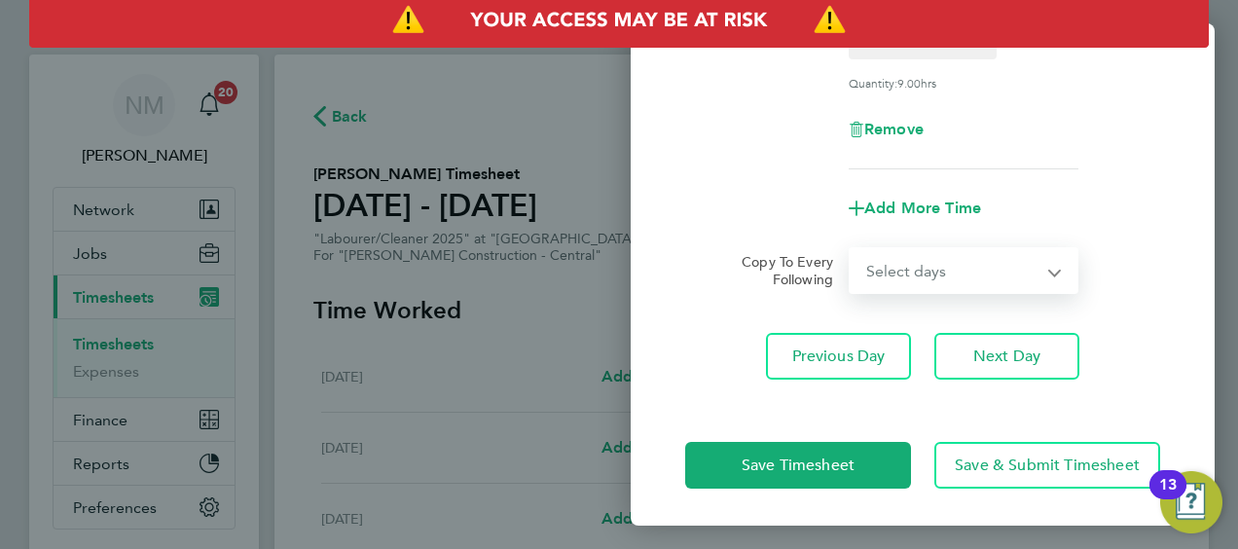
select select "DAY"
click at [851, 249] on select "Select days Day [DATE] [DATE] [DATE]" at bounding box center [953, 270] width 204 height 43
select select "[DATE]"
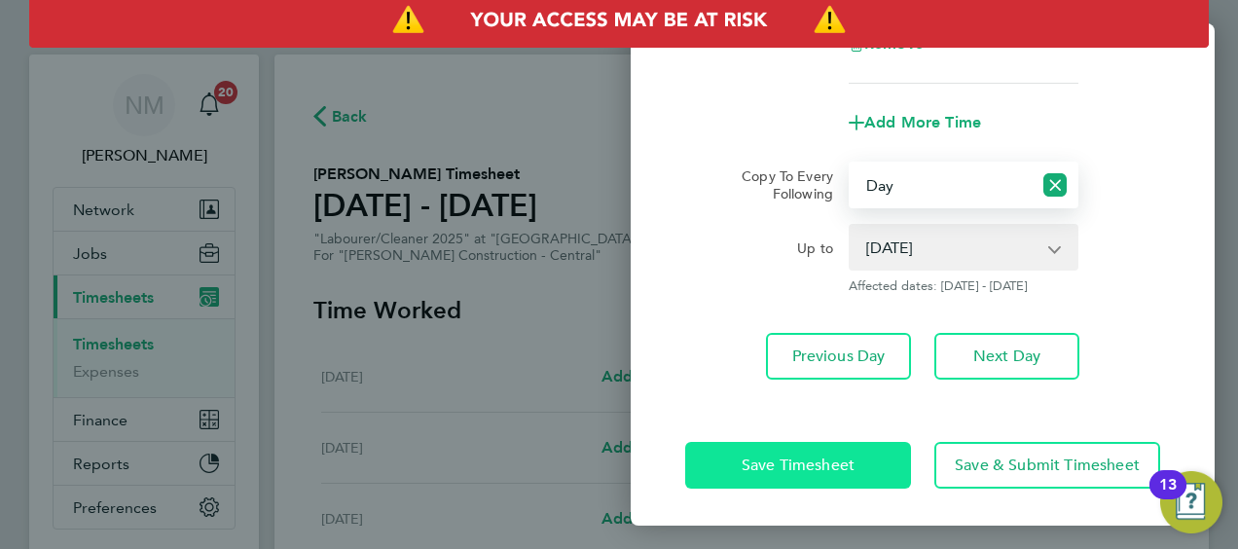
click at [763, 456] on span "Save Timesheet" at bounding box center [798, 465] width 113 height 19
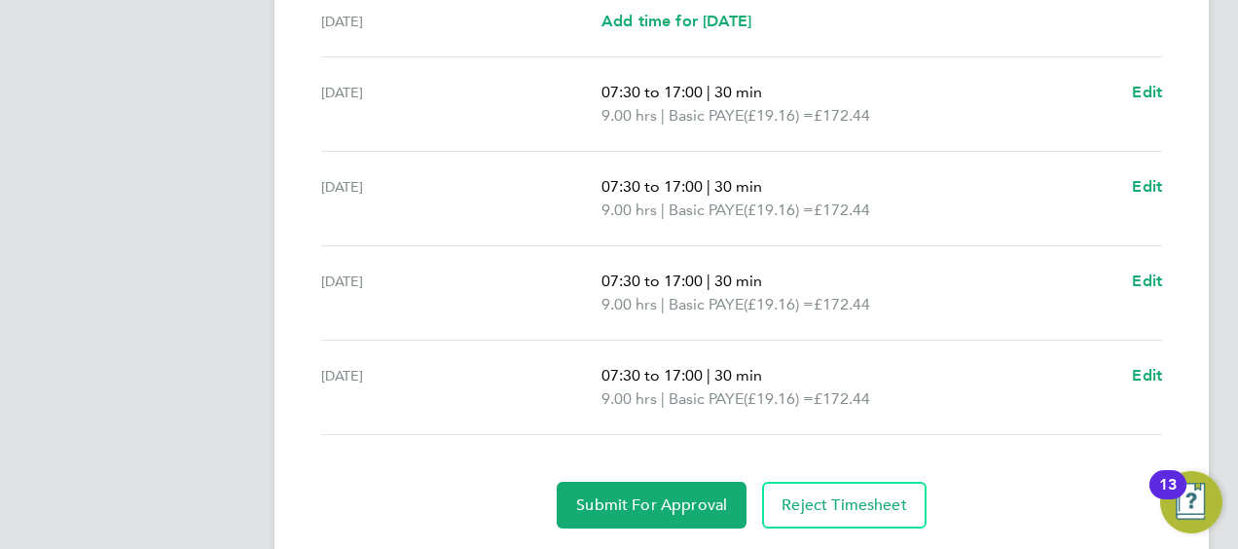
click at [696, 470] on section "Time Worked Sat 23 Aug Add time for Sat 23 Aug Add time for Sat 23 Aug Sun 24 A…" at bounding box center [741, 163] width 857 height 731
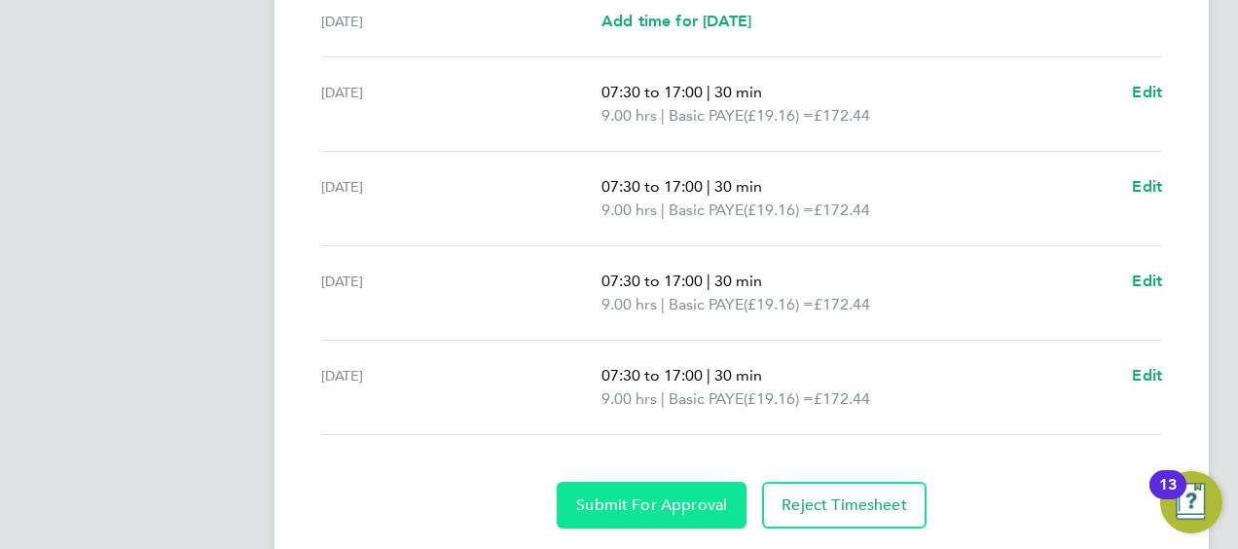
click at [683, 495] on span "Submit For Approval" at bounding box center [651, 504] width 151 height 19
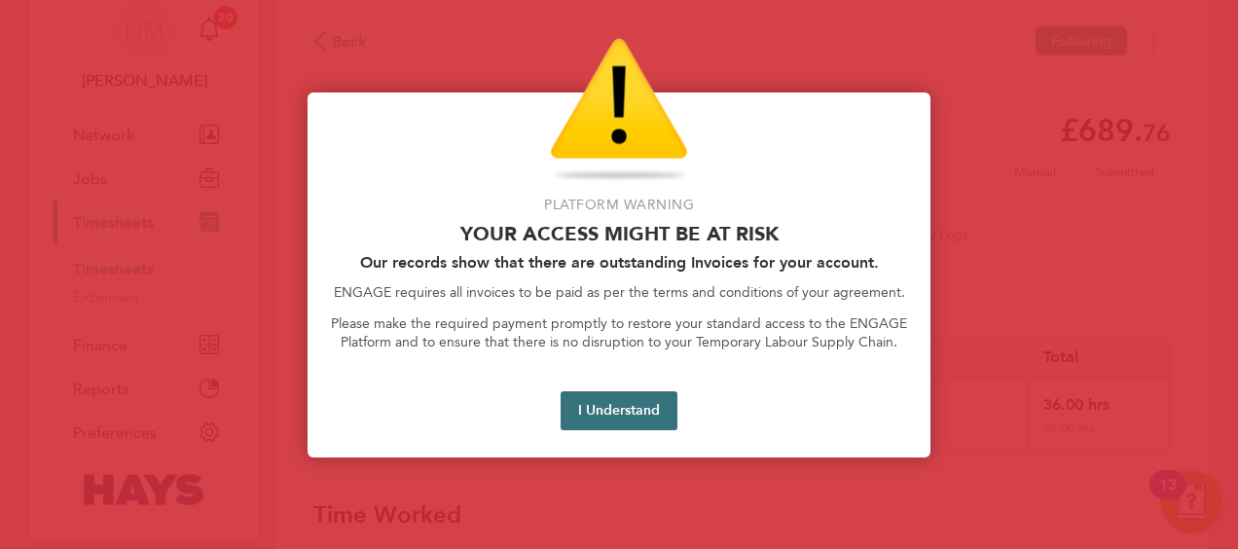
click at [637, 406] on button "I Understand" at bounding box center [619, 410] width 117 height 39
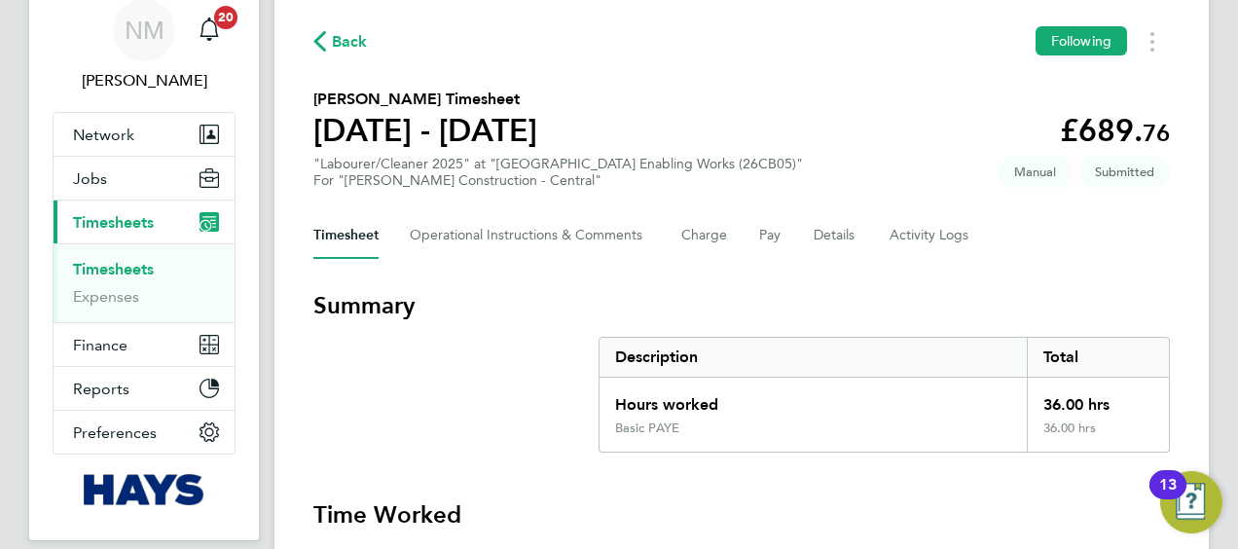
click at [347, 31] on span "Back" at bounding box center [350, 41] width 36 height 23
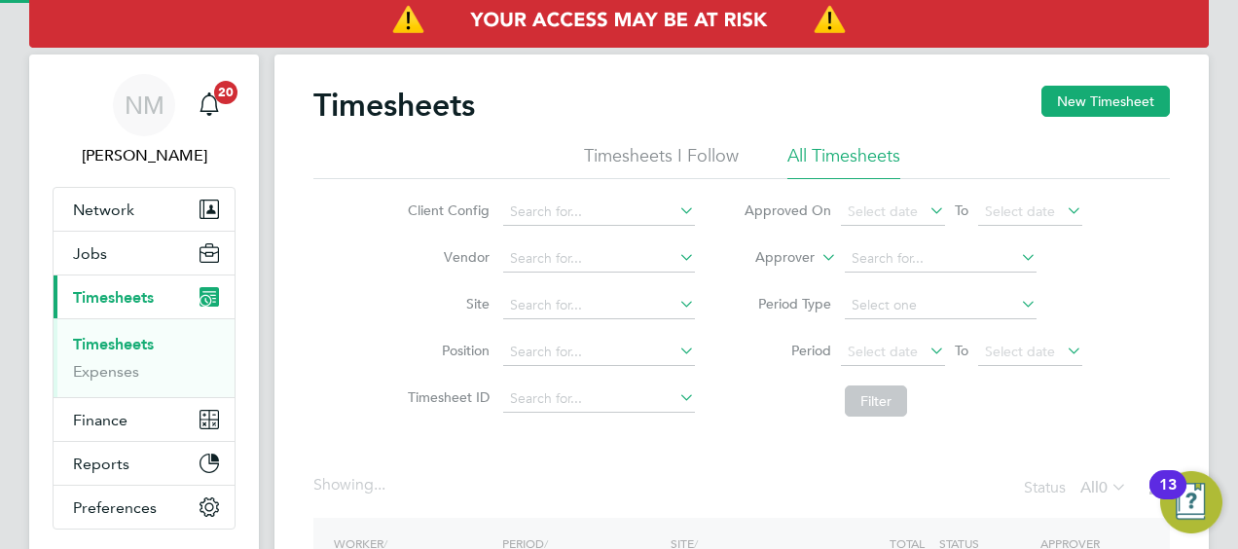
click at [802, 251] on label "Approver" at bounding box center [771, 257] width 88 height 19
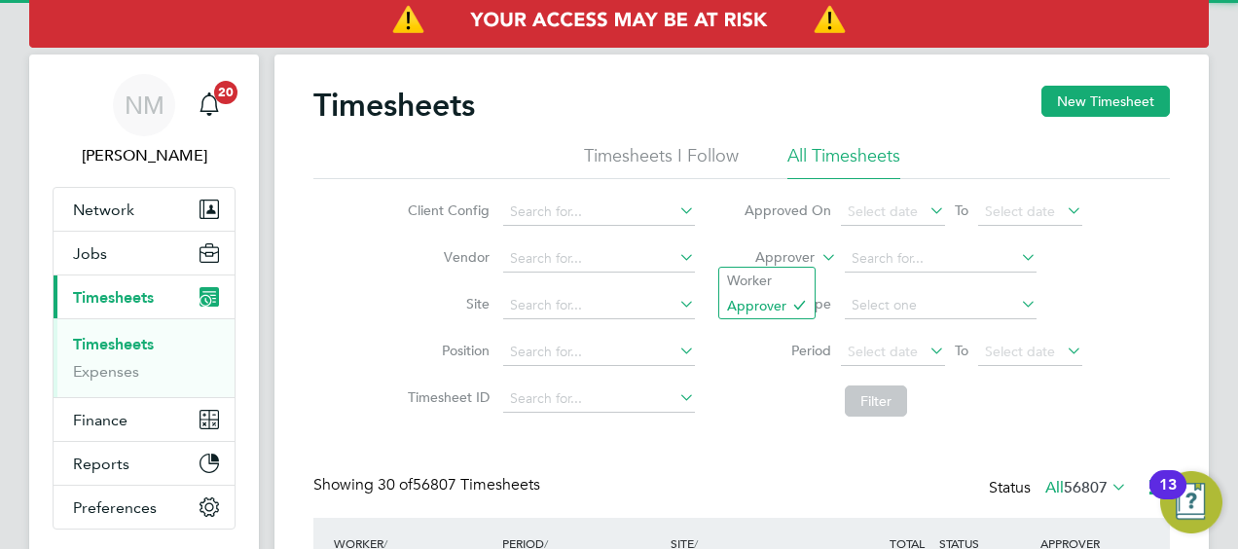
click at [791, 256] on label "Approver" at bounding box center [771, 257] width 88 height 19
click at [782, 271] on li "Worker" at bounding box center [766, 280] width 95 height 25
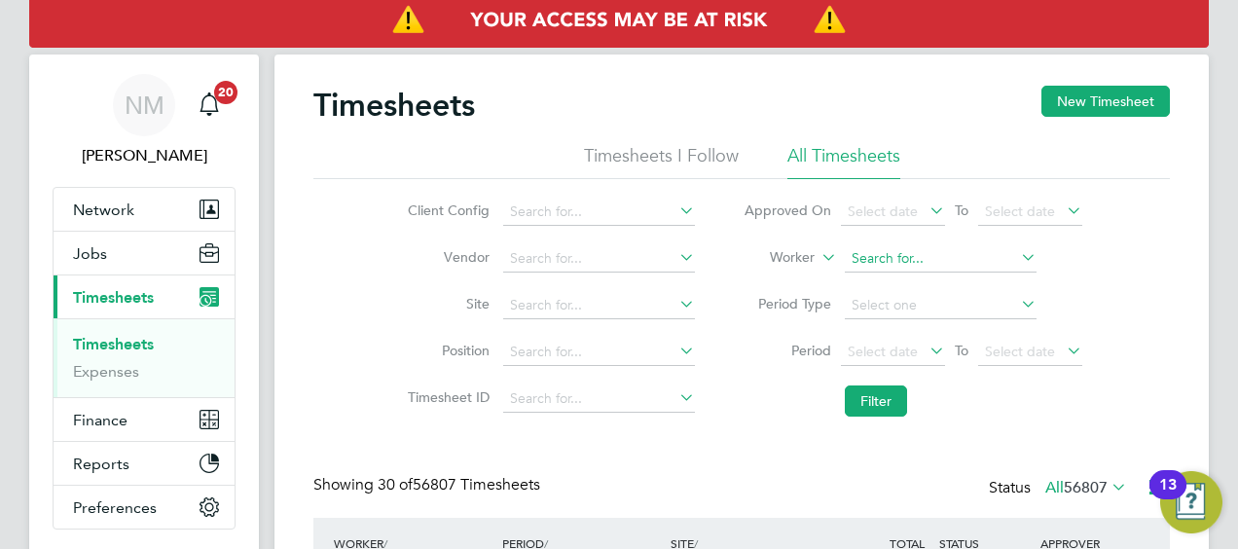
click at [878, 259] on input at bounding box center [941, 258] width 192 height 27
click at [893, 273] on li "Russel l Thomps on" at bounding box center [943, 285] width 198 height 26
type input "Russell Thompson"
click at [885, 420] on li "Filter" at bounding box center [912, 401] width 387 height 51
click at [878, 411] on button "Filter" at bounding box center [876, 400] width 62 height 31
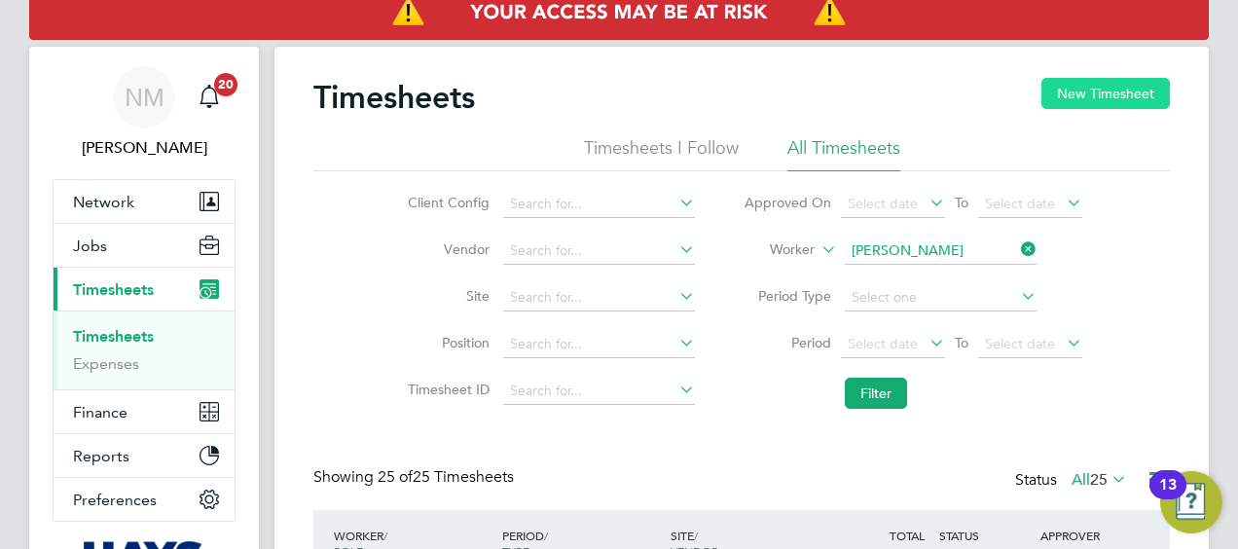
click at [1079, 96] on button "New Timesheet" at bounding box center [1105, 93] width 128 height 31
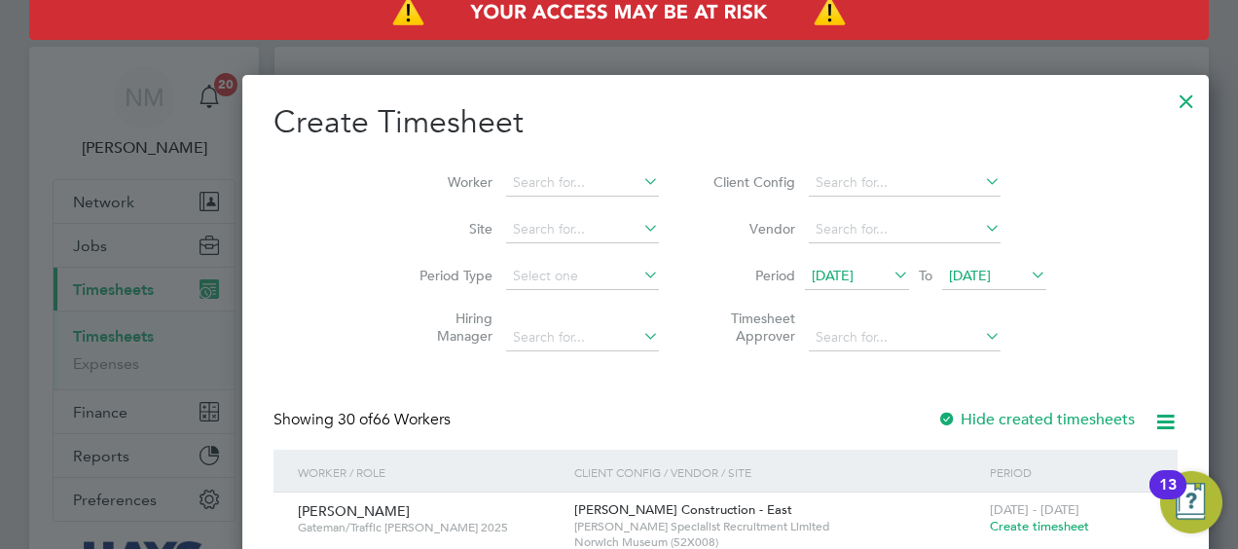
click at [812, 277] on span "15 Aug 2025" at bounding box center [833, 276] width 42 height 18
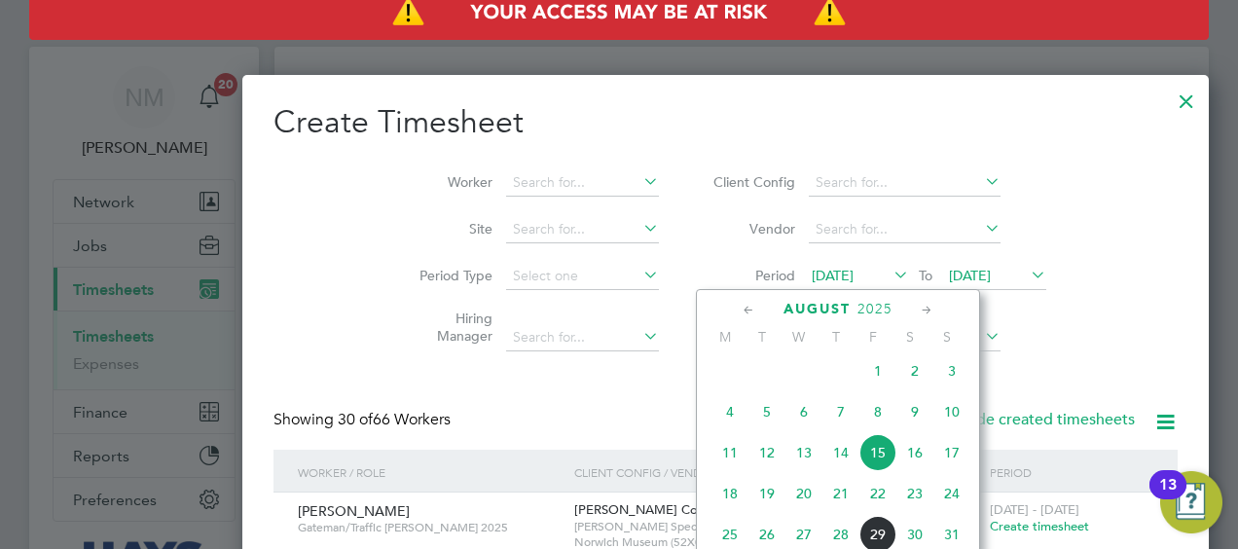
click at [909, 498] on span "23" at bounding box center [914, 493] width 37 height 37
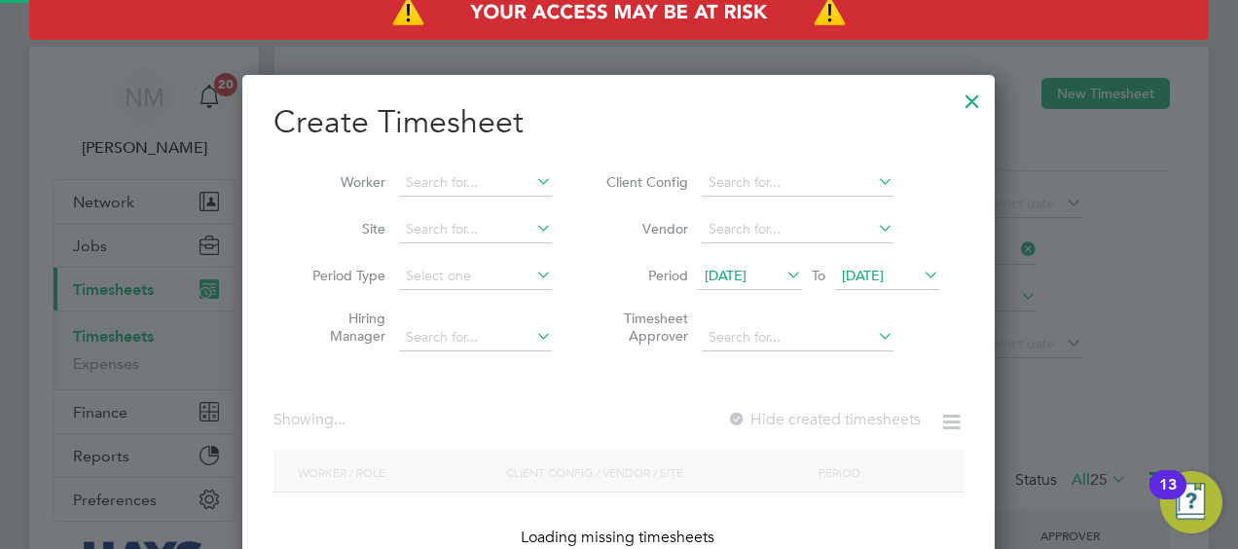
click at [876, 277] on span "23 Aug 2025" at bounding box center [863, 276] width 42 height 18
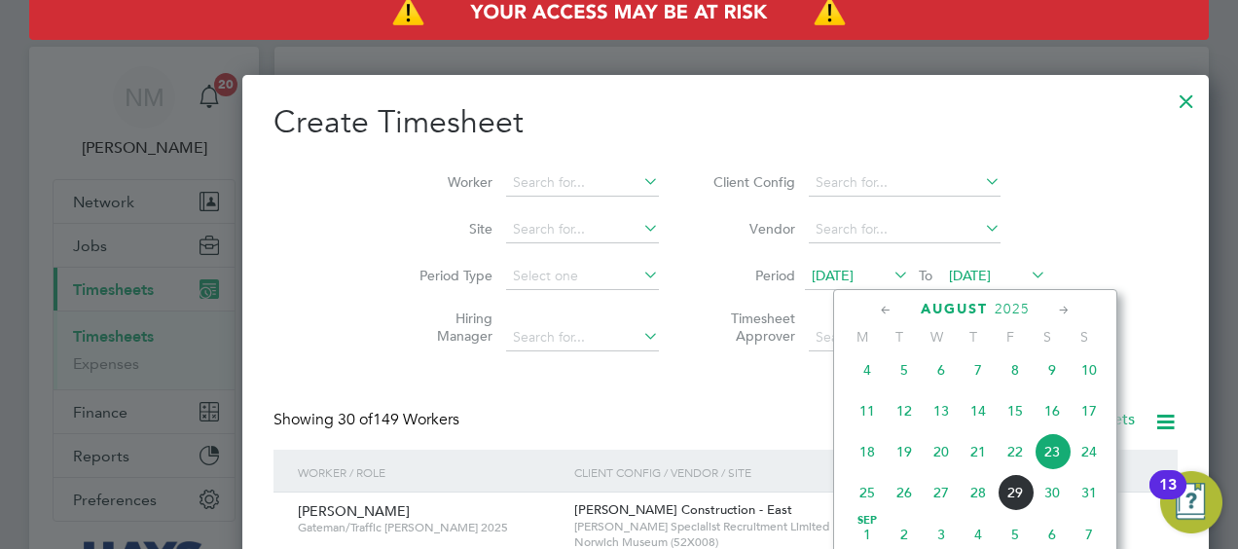
click at [1016, 510] on span "29" at bounding box center [1015, 492] width 37 height 37
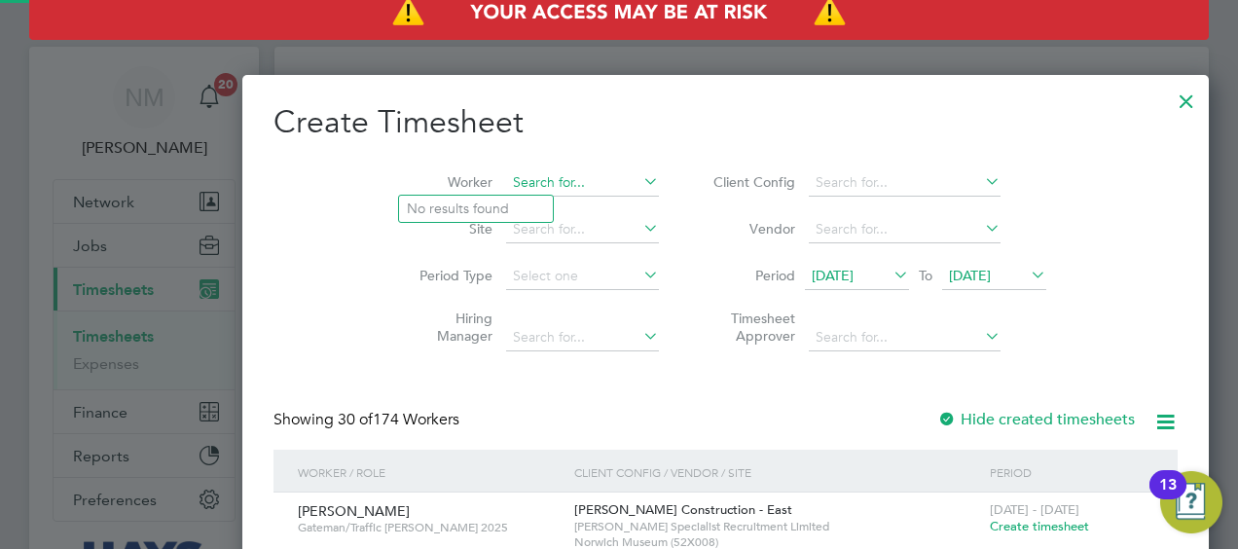
click at [506, 181] on input at bounding box center [582, 182] width 153 height 27
type input "russel thomp"
click at [483, 195] on ul "Russel l Thomp son" at bounding box center [498, 209] width 200 height 28
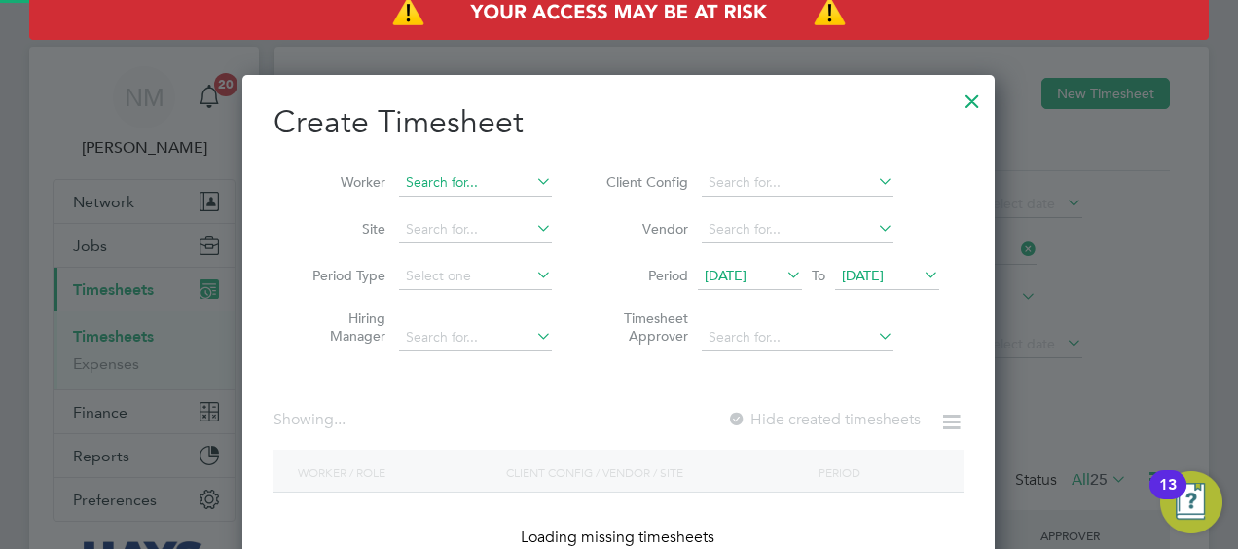
click at [484, 192] on input at bounding box center [475, 182] width 153 height 27
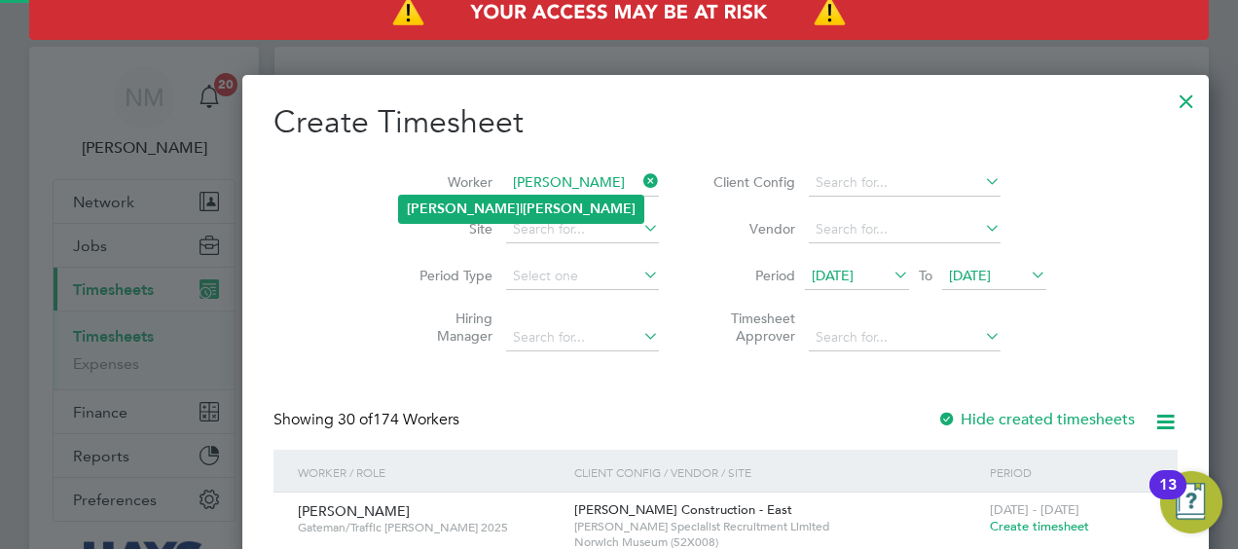
click at [523, 207] on b "Thompson" at bounding box center [579, 209] width 113 height 17
type input "Russell Thompson"
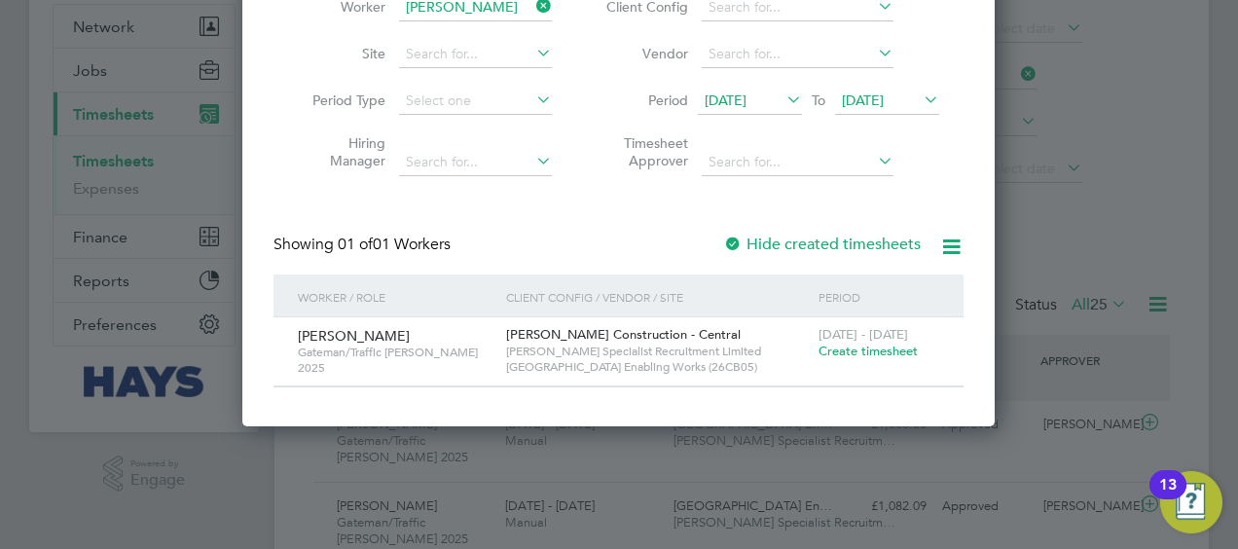
click at [849, 349] on span "Create timesheet" at bounding box center [868, 351] width 99 height 17
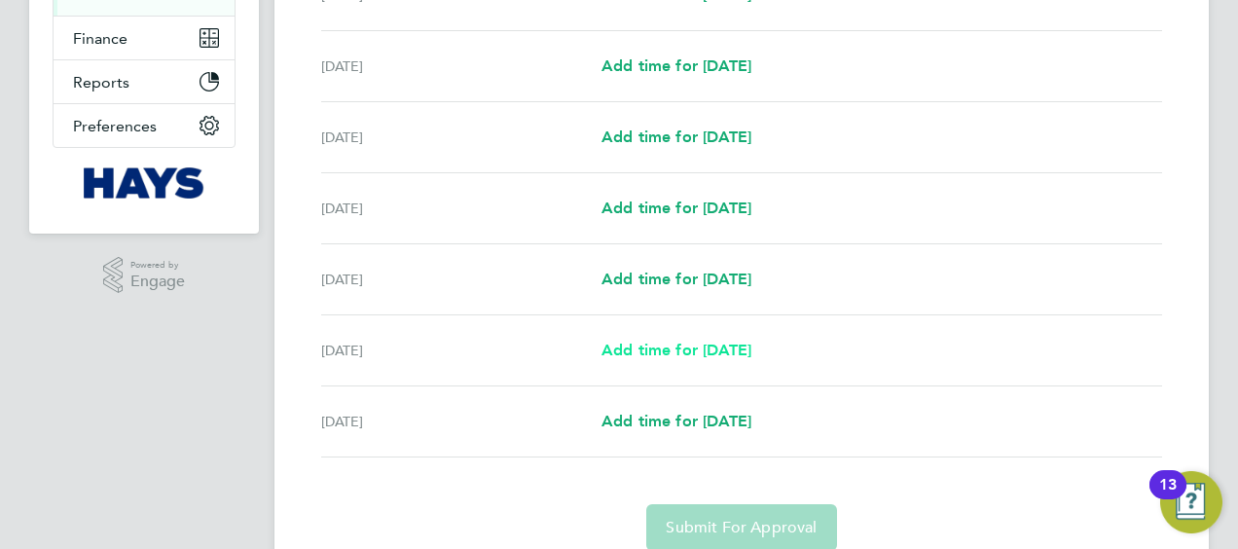
click at [694, 344] on span "Add time for [DATE]" at bounding box center [677, 350] width 150 height 18
select select "30"
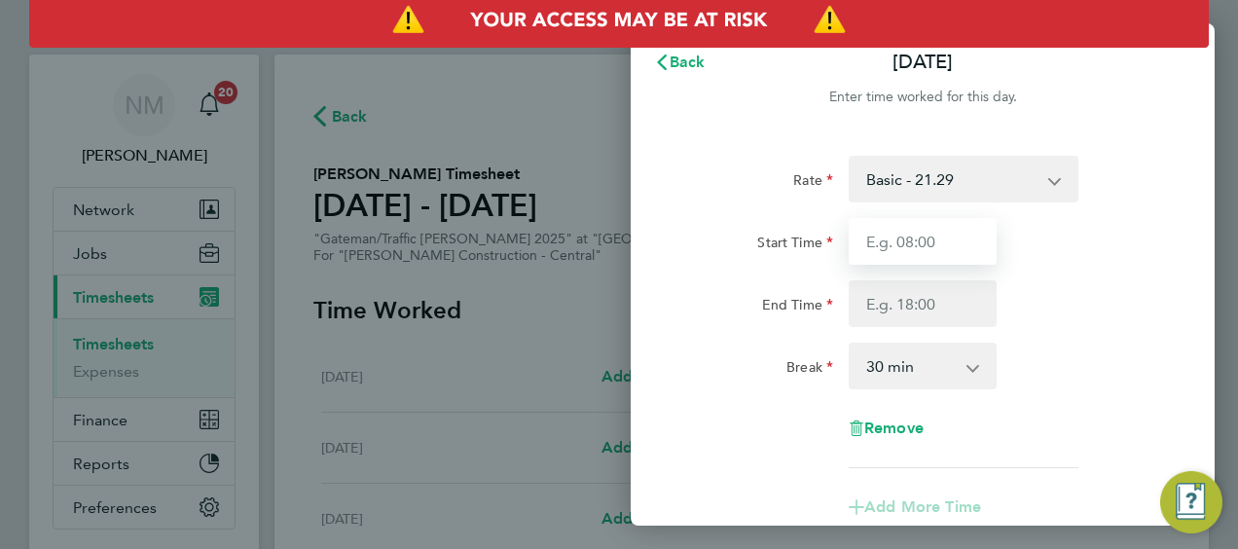
click at [937, 243] on input "Start Time" at bounding box center [923, 241] width 148 height 47
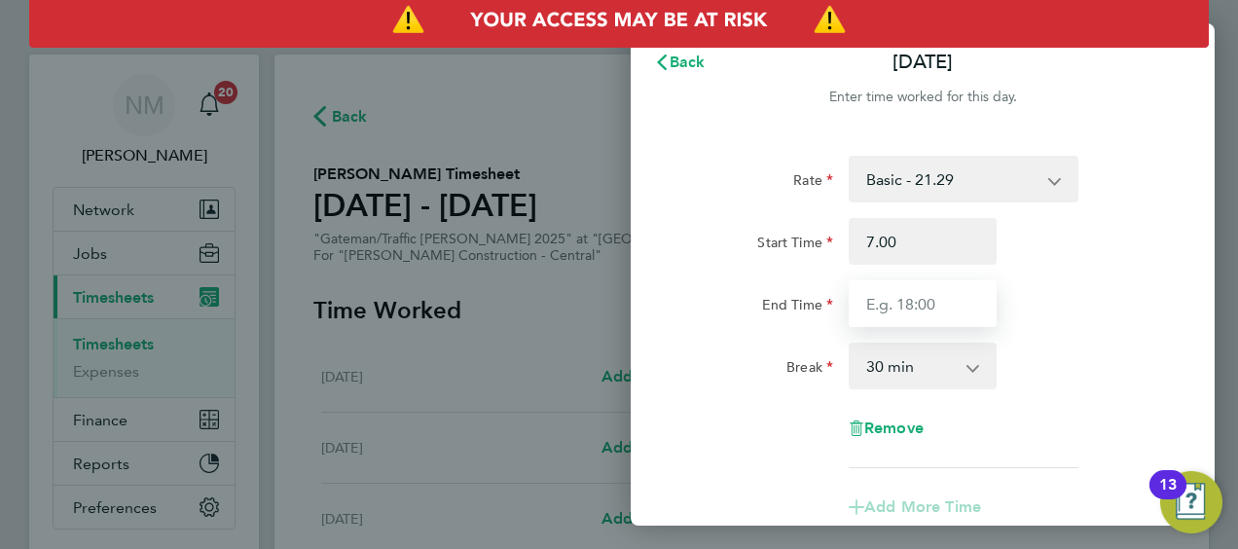
type input "07:00"
type input "2"
type input "17:00"
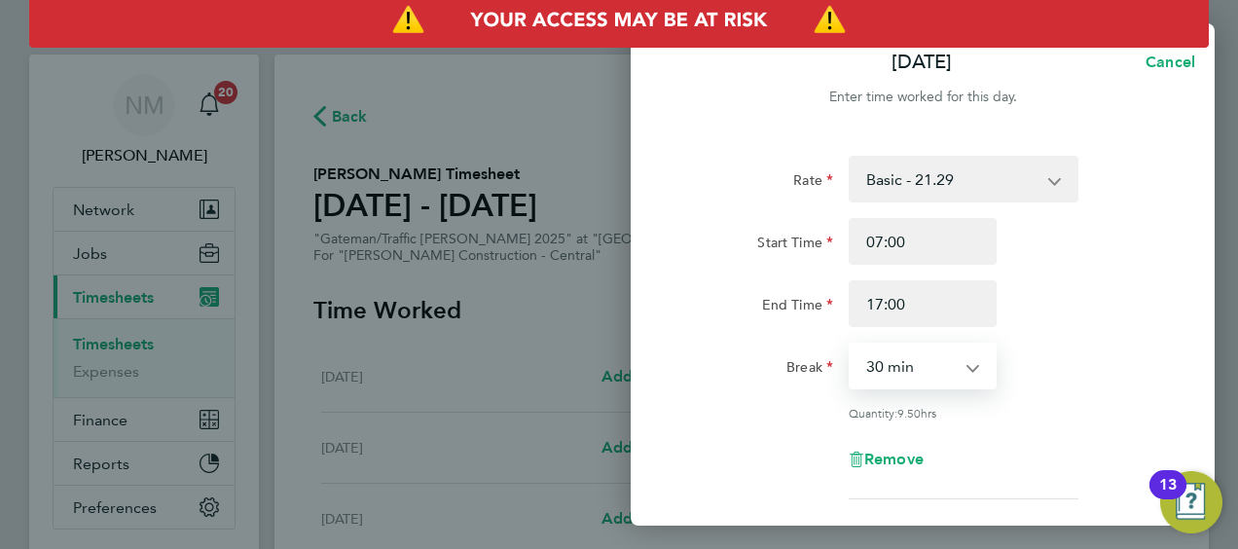
click at [961, 377] on select "0 min 15 min 30 min 45 min 60 min 75 min 90 min" at bounding box center [911, 366] width 121 height 43
select select "0"
click at [851, 345] on select "0 min 15 min 30 min 45 min 60 min 75 min 90 min" at bounding box center [911, 366] width 121 height 43
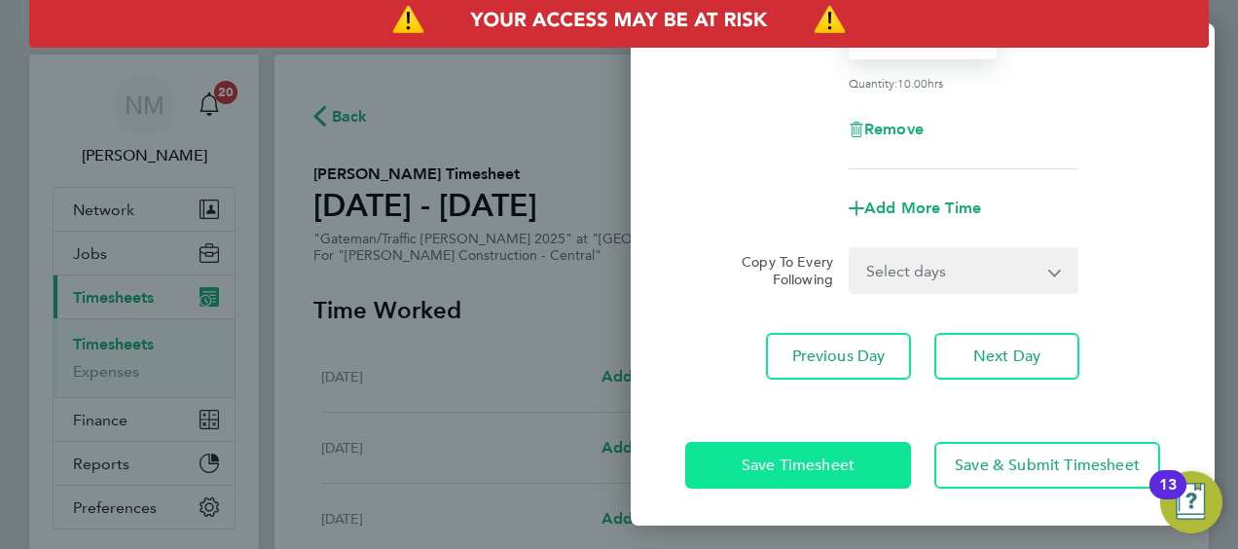
click at [823, 462] on span "Save Timesheet" at bounding box center [798, 465] width 113 height 19
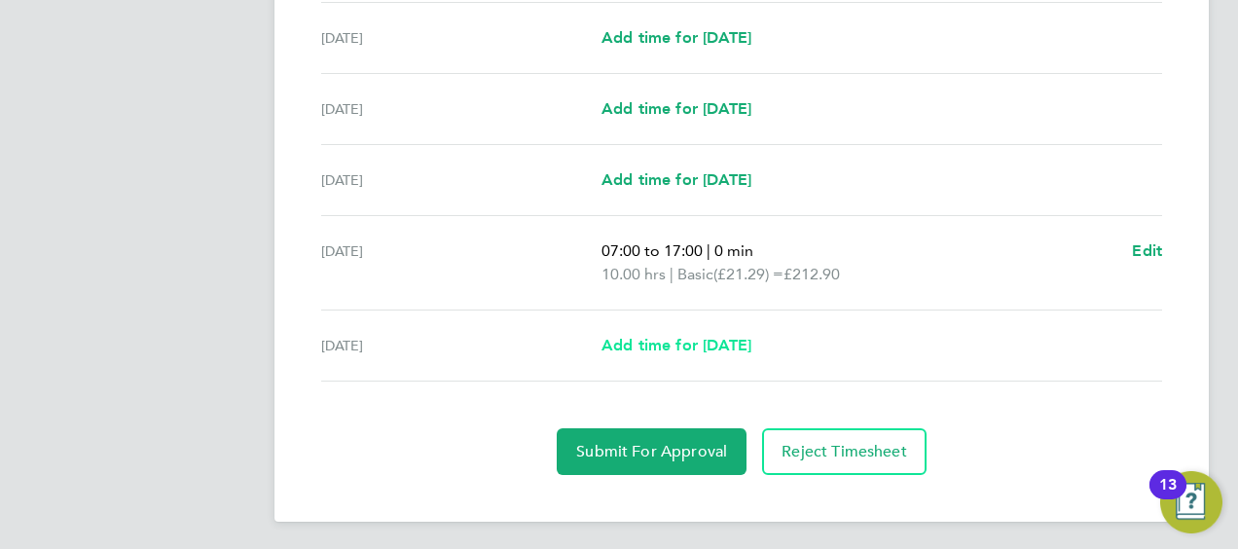
click at [660, 336] on span "Add time for [DATE]" at bounding box center [677, 345] width 150 height 18
select select "30"
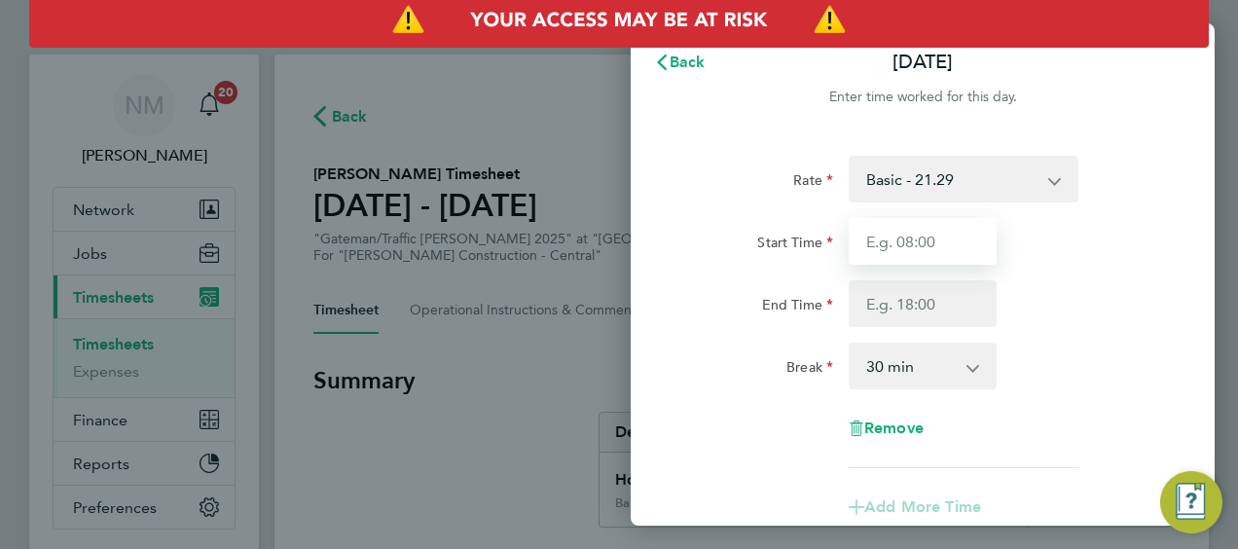
click at [902, 242] on input "Start Time" at bounding box center [923, 241] width 148 height 47
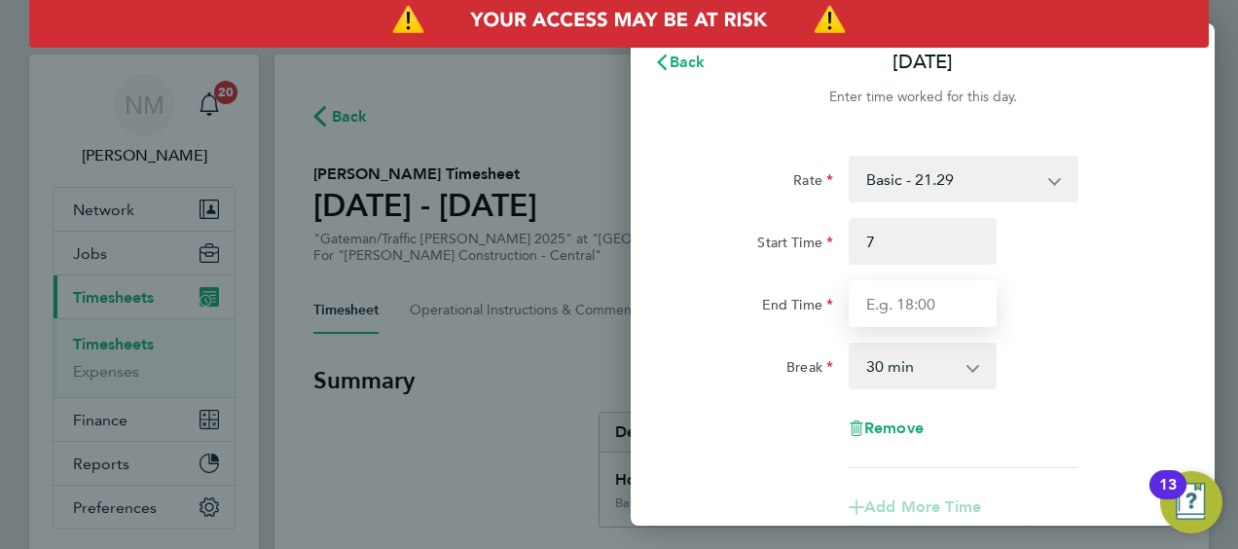
type input "07:00"
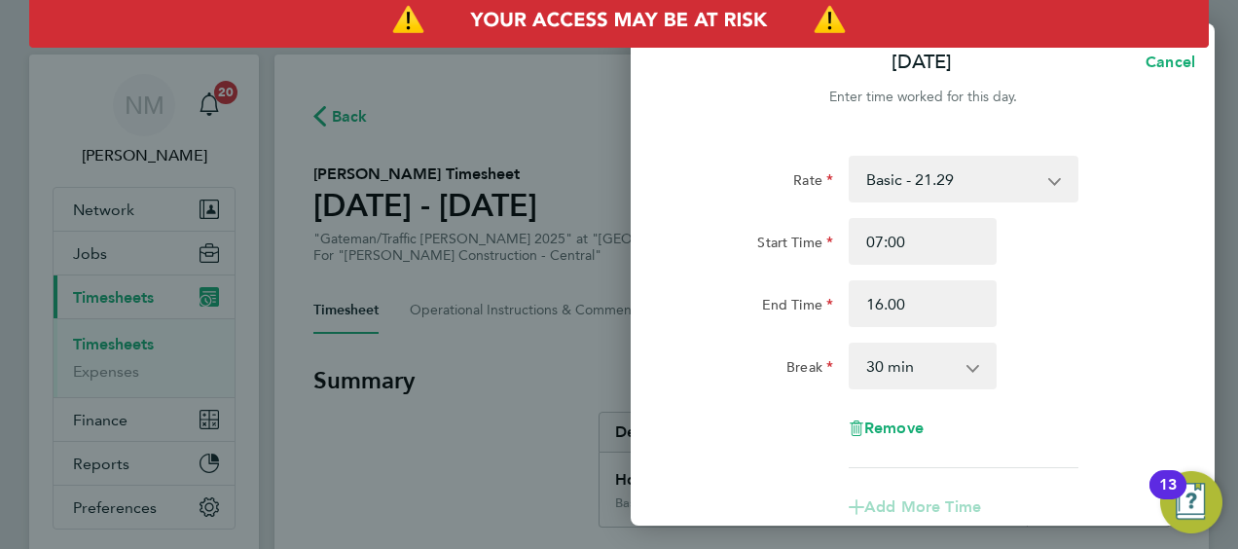
type input "16:00"
click at [935, 355] on select "0 min 15 min 30 min 45 min 60 min 75 min 90 min" at bounding box center [911, 366] width 121 height 43
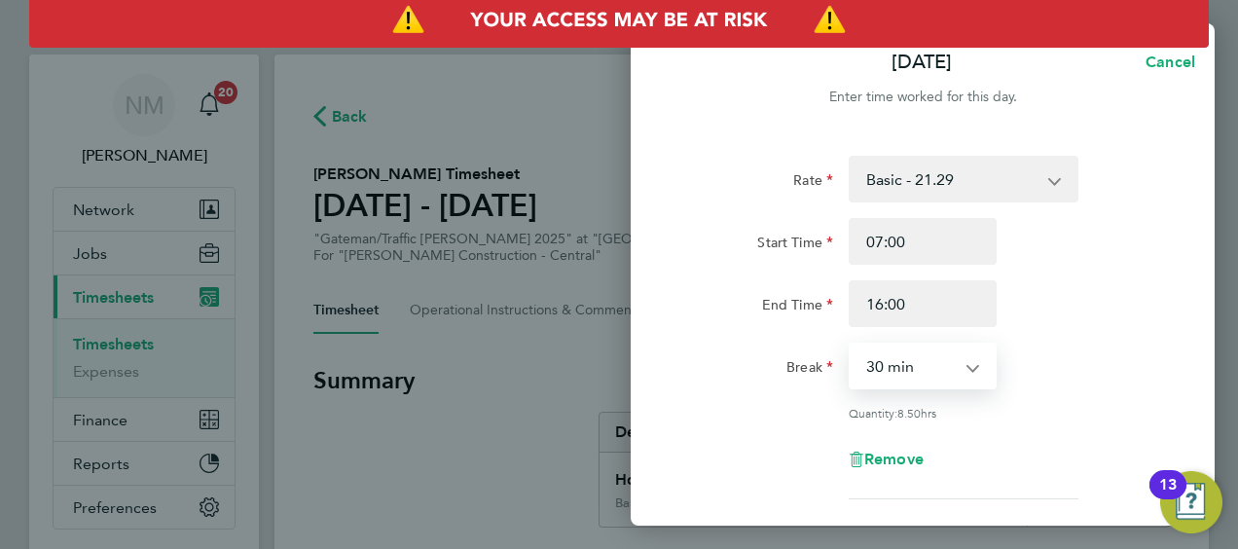
select select "0"
click at [851, 345] on select "0 min 15 min 30 min 45 min 60 min 75 min 90 min" at bounding box center [911, 366] width 121 height 43
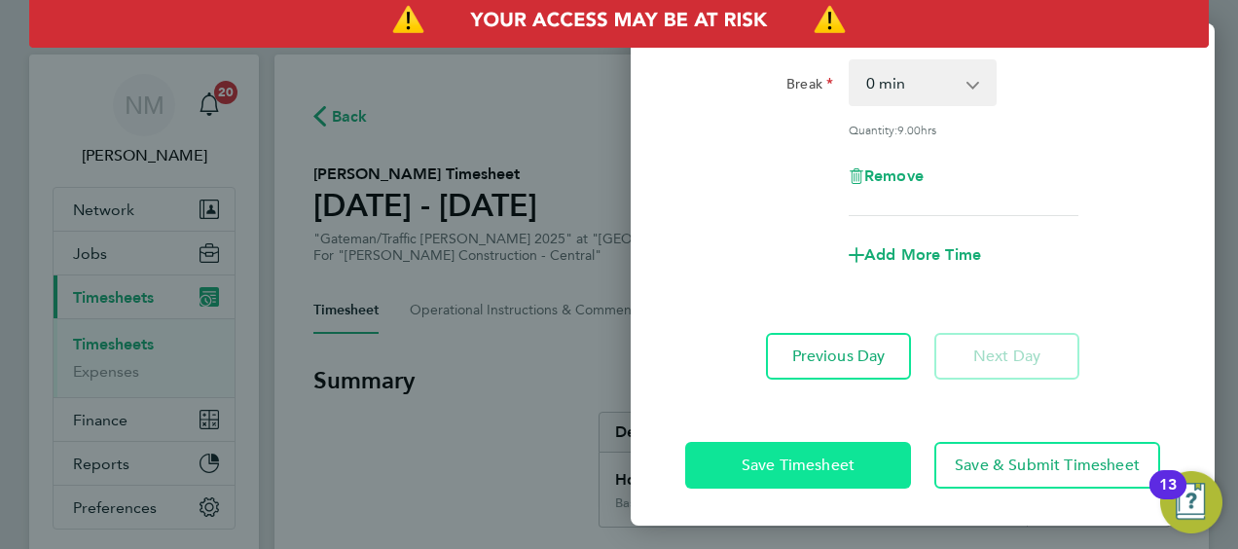
click at [758, 463] on span "Save Timesheet" at bounding box center [798, 465] width 113 height 19
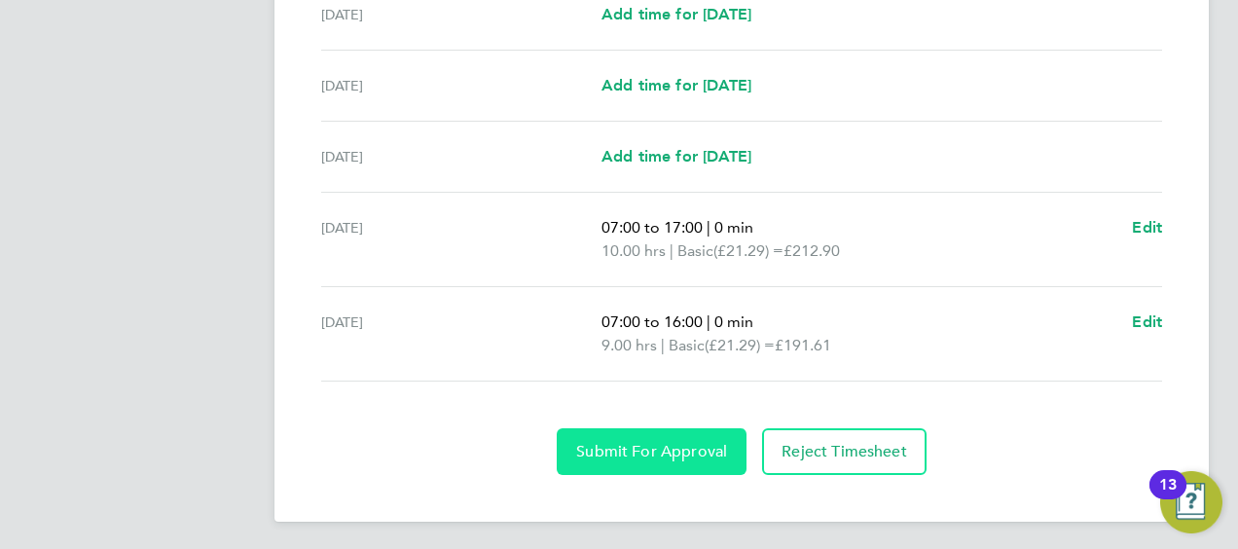
click at [585, 432] on button "Submit For Approval" at bounding box center [652, 451] width 190 height 47
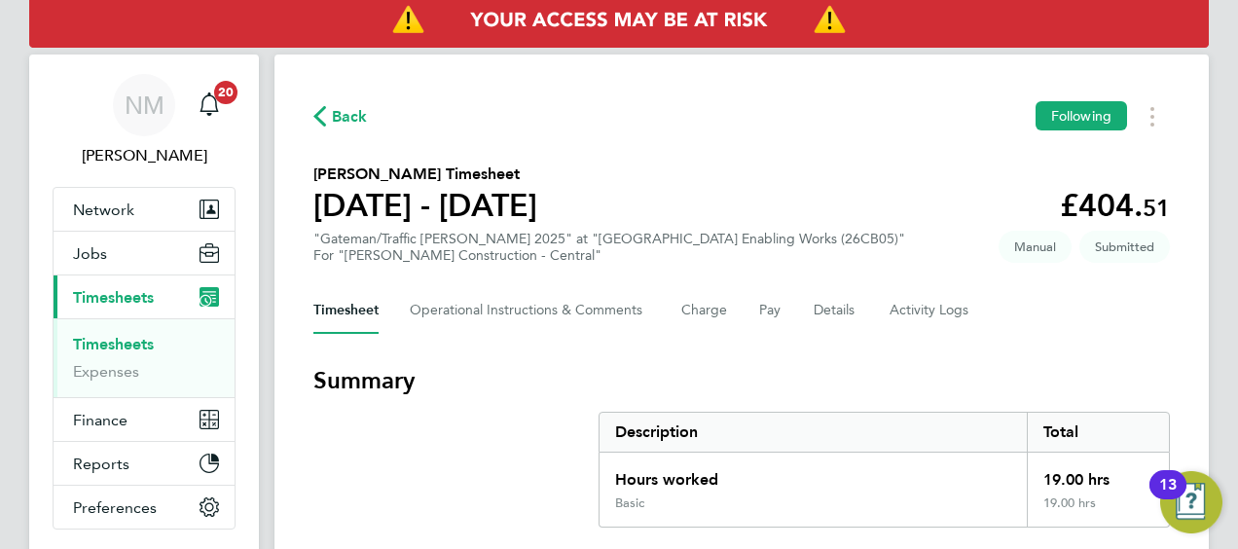
click at [343, 114] on span "Back" at bounding box center [350, 116] width 36 height 23
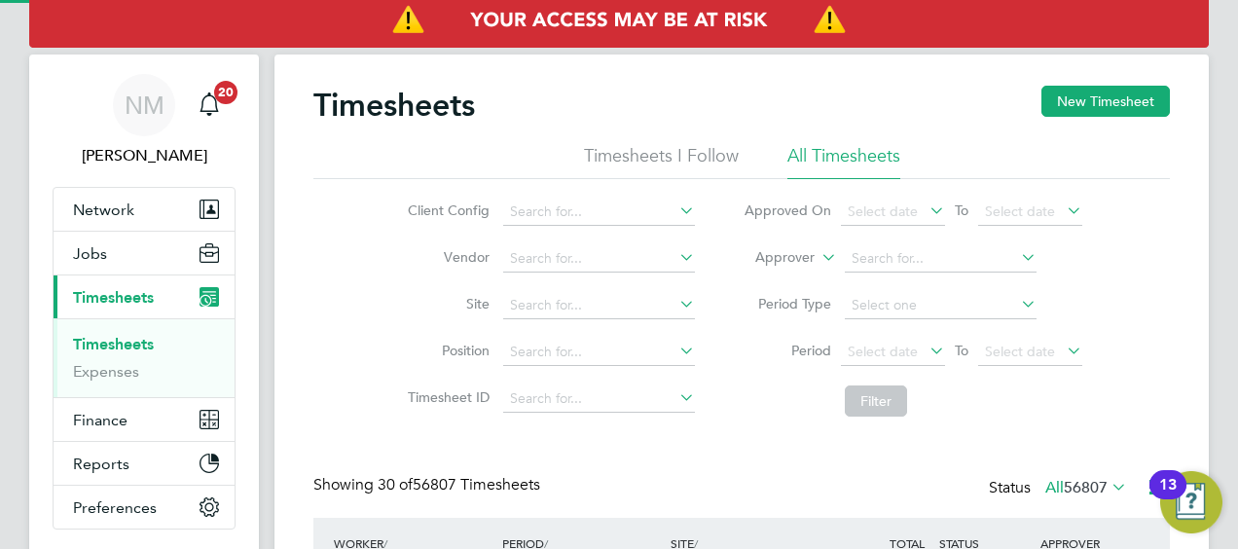
click at [771, 249] on label "Approver" at bounding box center [771, 257] width 88 height 19
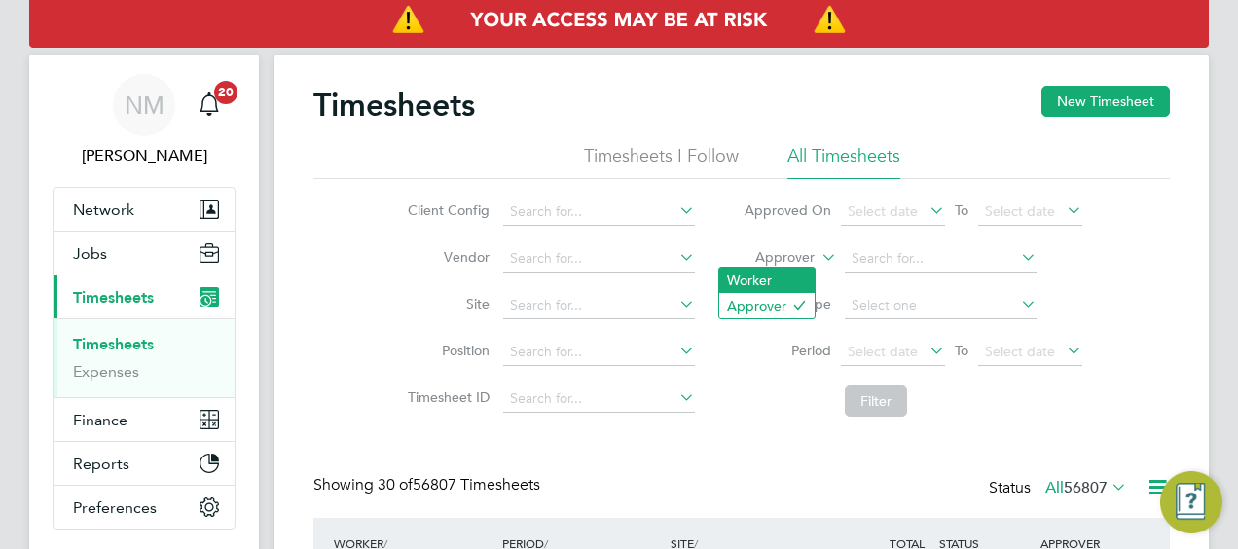
click at [773, 276] on li "Worker" at bounding box center [766, 280] width 95 height 25
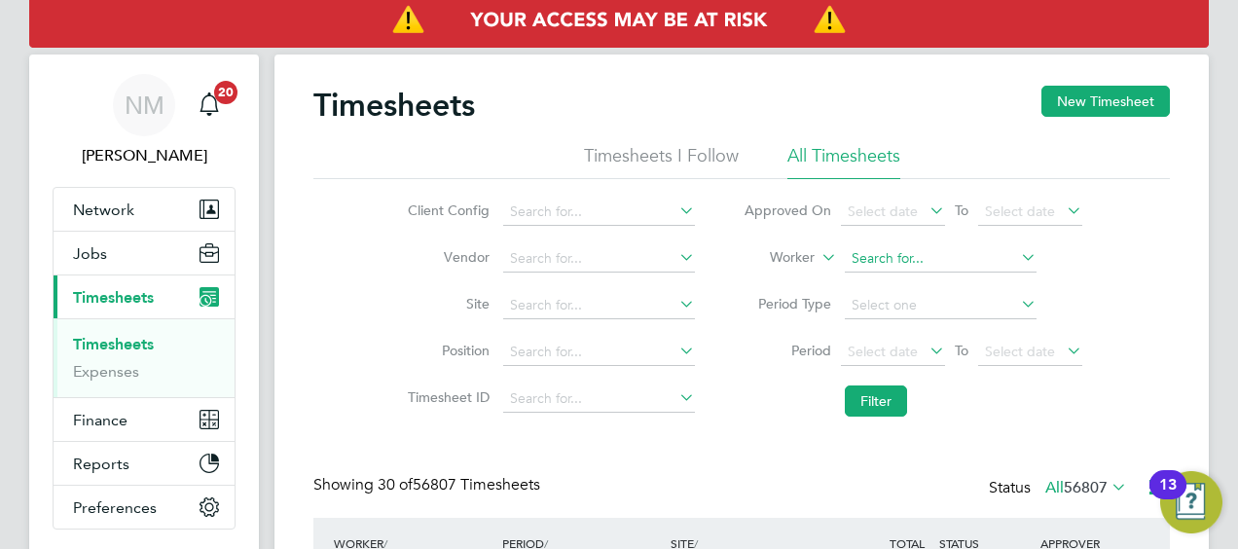
click at [895, 259] on input at bounding box center [941, 258] width 192 height 27
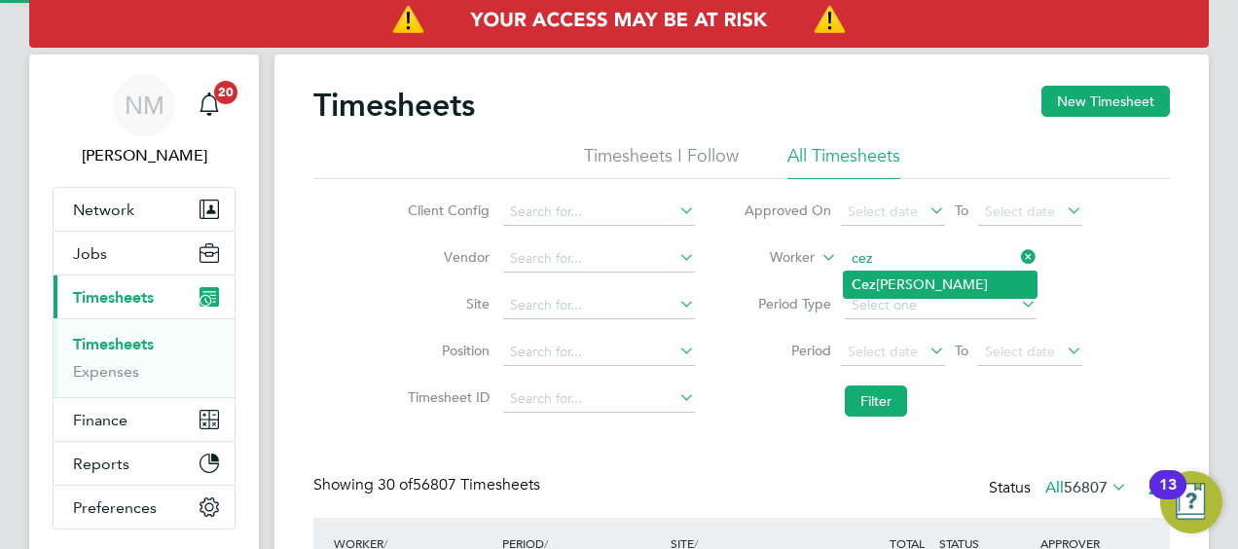
click at [912, 282] on li "Cez ary Sokolowski" at bounding box center [940, 285] width 193 height 26
type input "Cezary Sokolowski"
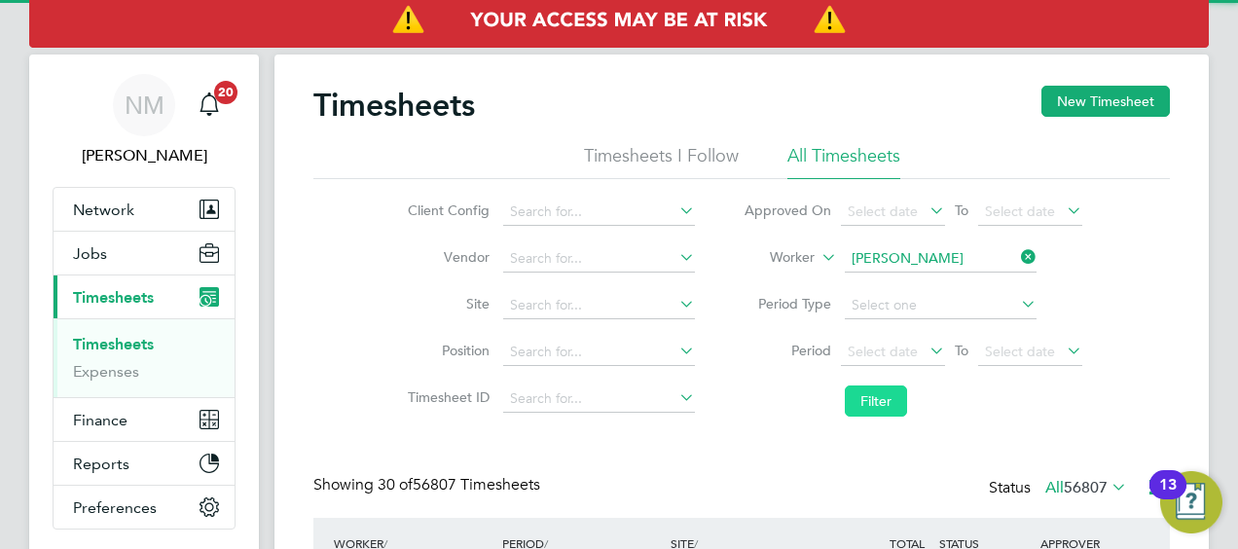
click at [888, 409] on button "Filter" at bounding box center [876, 400] width 62 height 31
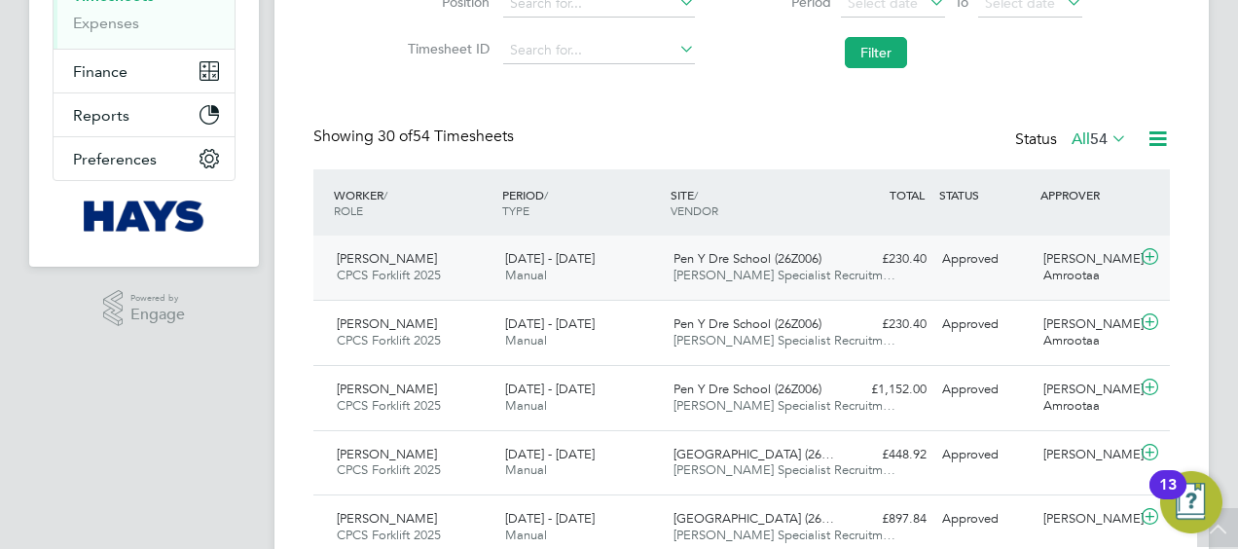
click at [769, 261] on span "Pen Y Dre School (26Z006)" at bounding box center [748, 258] width 148 height 17
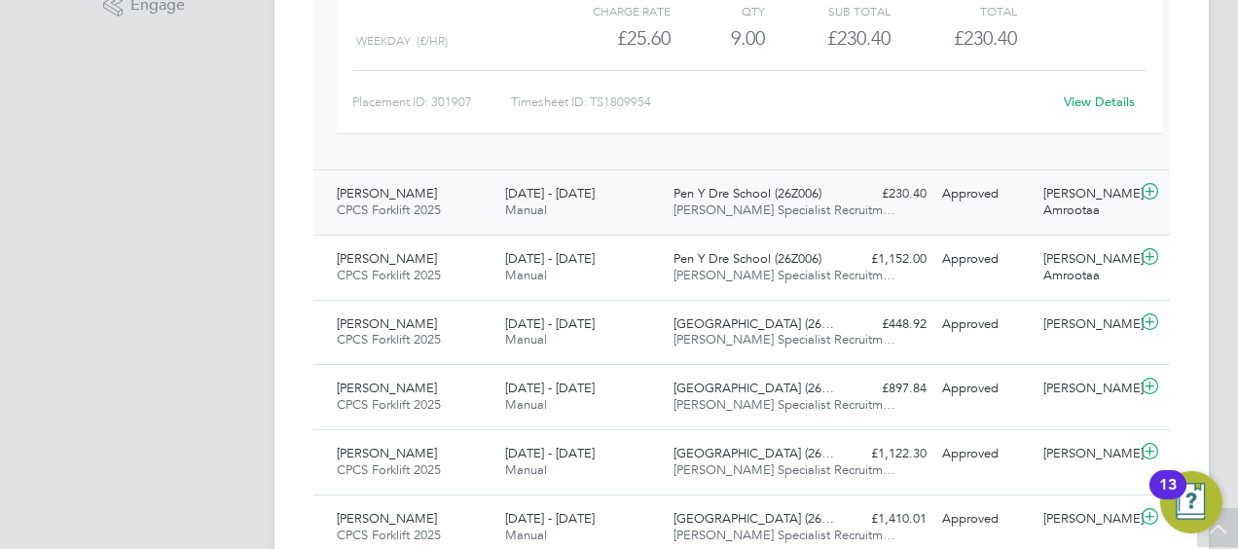
click at [754, 215] on span "Hays Specialist Recruitm…" at bounding box center [785, 209] width 222 height 17
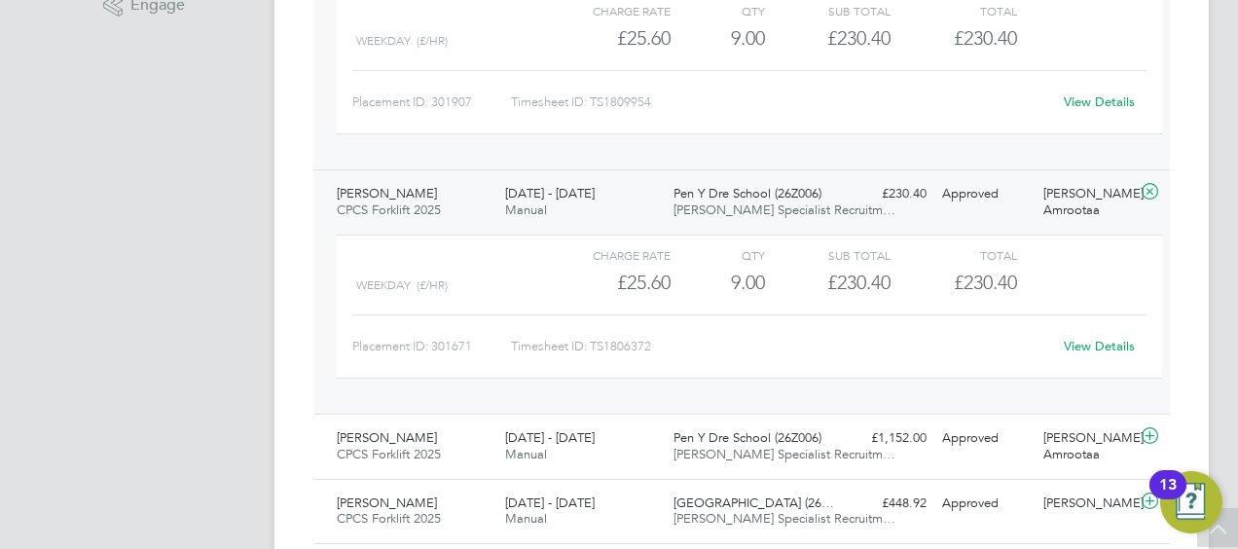
click at [1076, 339] on link "View Details" at bounding box center [1099, 346] width 71 height 17
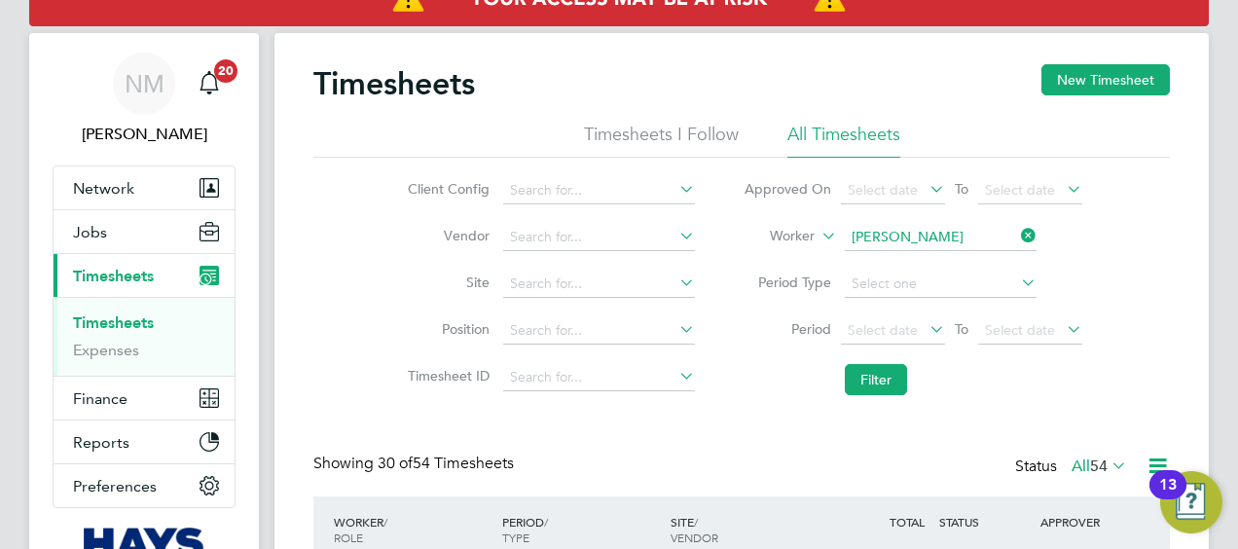
click at [1017, 238] on icon at bounding box center [1017, 235] width 0 height 27
click at [990, 238] on input at bounding box center [941, 237] width 192 height 27
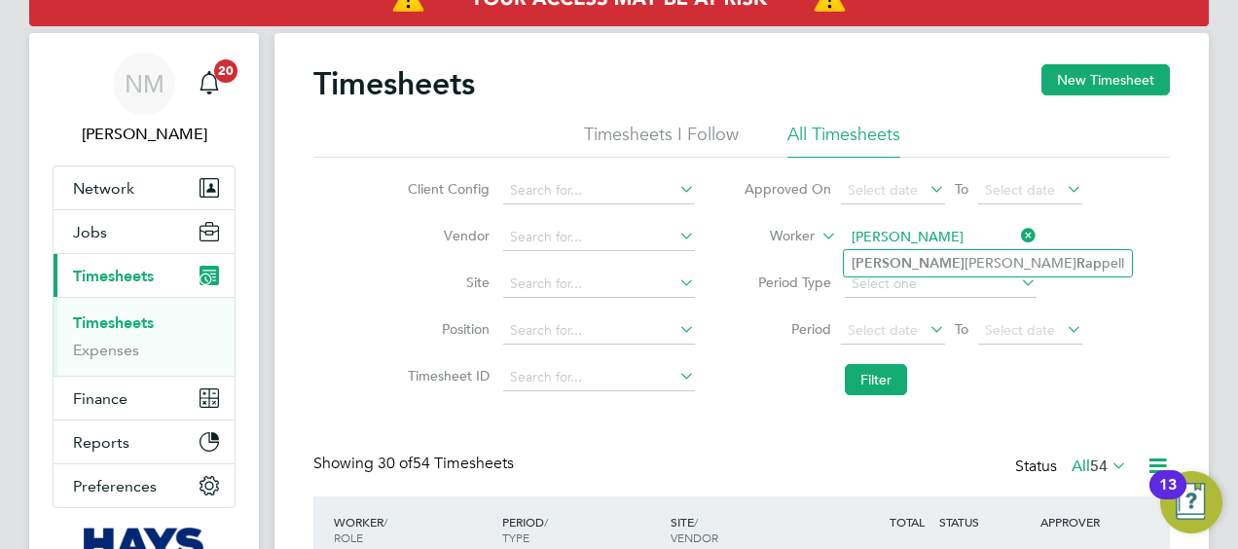
click at [969, 258] on li "Simon James Rap pell" at bounding box center [988, 263] width 288 height 26
type input "Simon James Rappell"
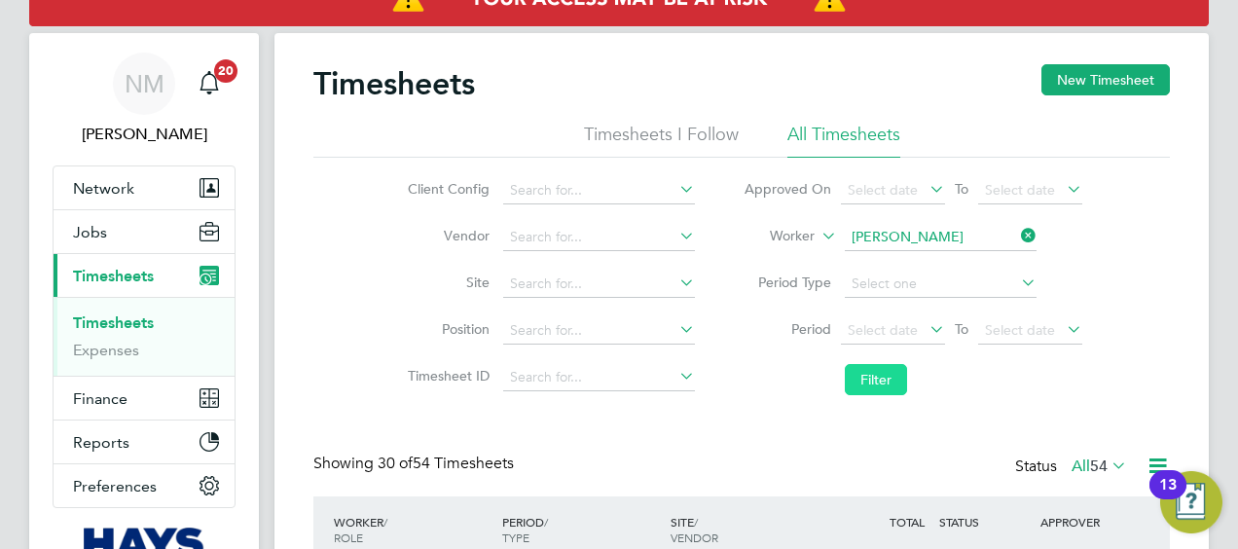
click at [880, 364] on button "Filter" at bounding box center [876, 379] width 62 height 31
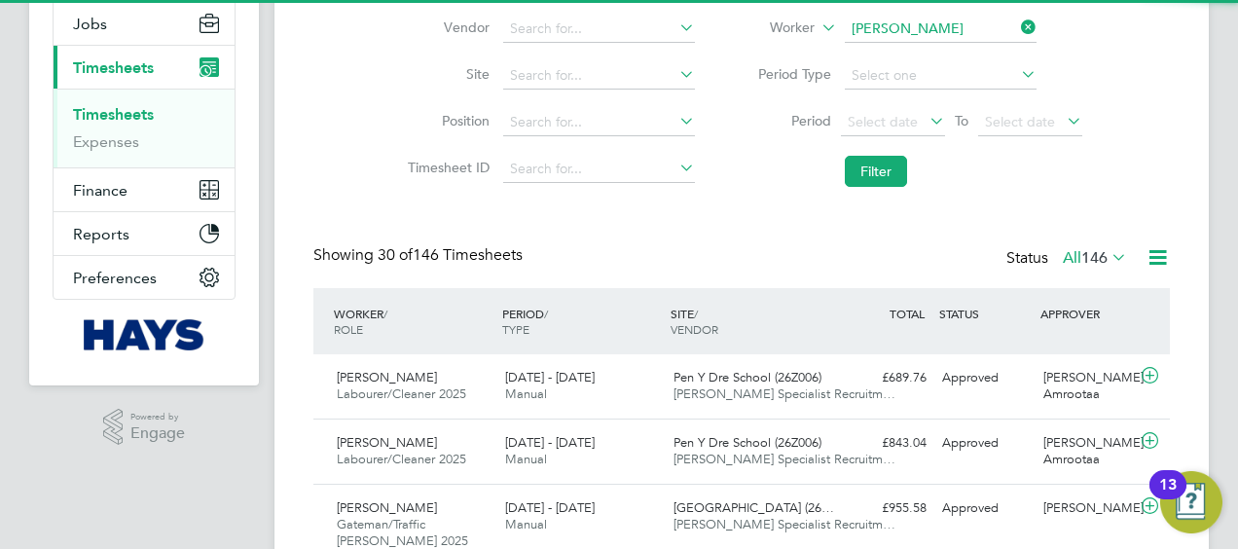
scroll to position [10, 10]
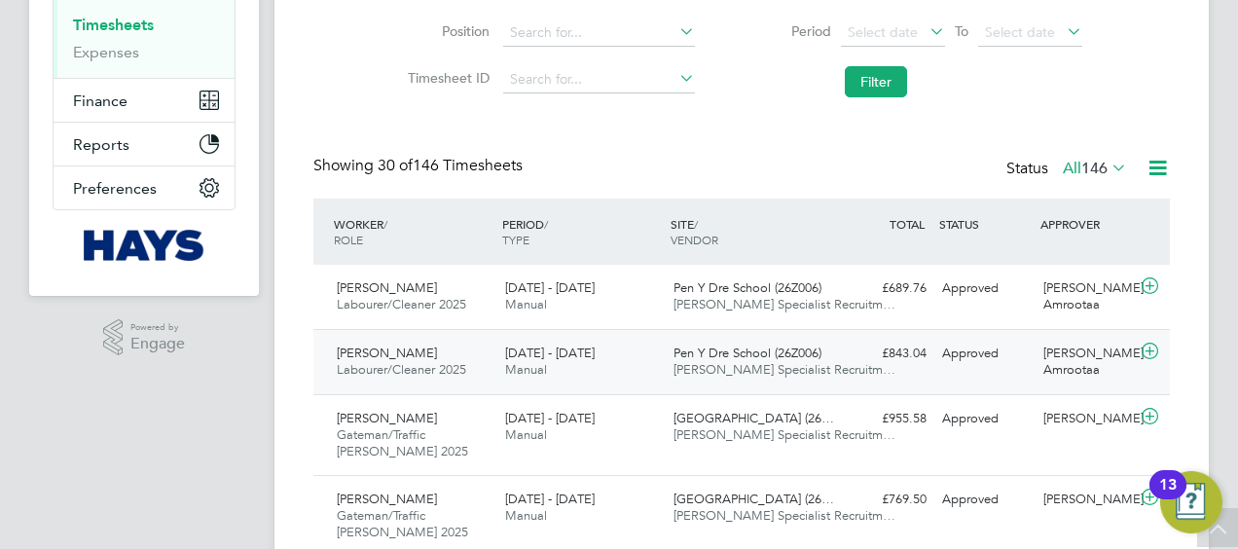
click at [748, 357] on span "Pen Y Dre School (26Z006)" at bounding box center [748, 353] width 148 height 17
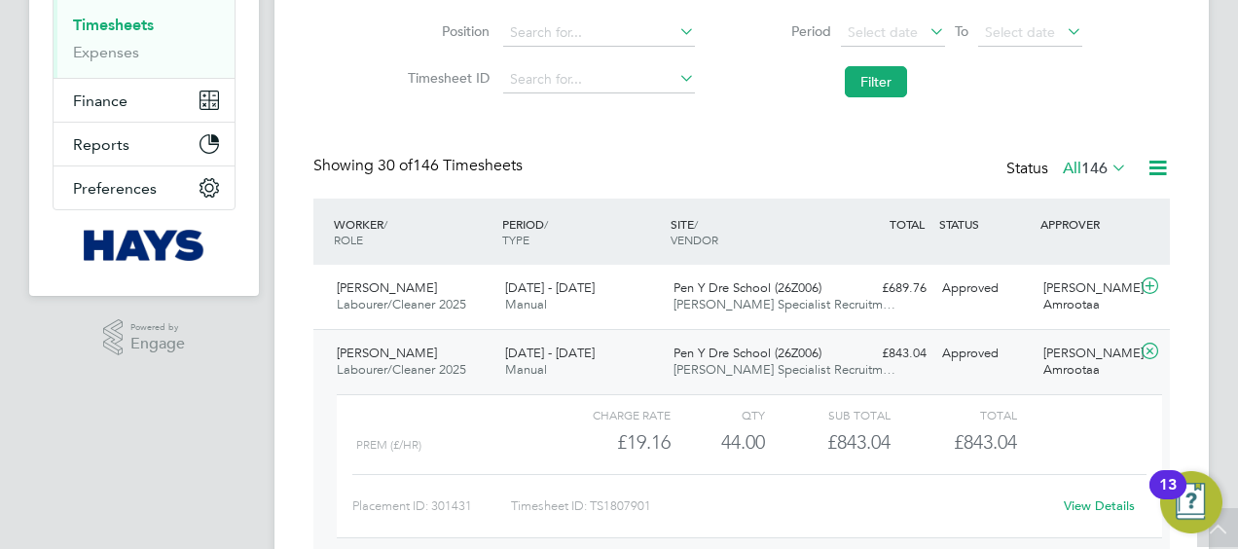
click at [1085, 505] on link "View Details" at bounding box center [1099, 505] width 71 height 17
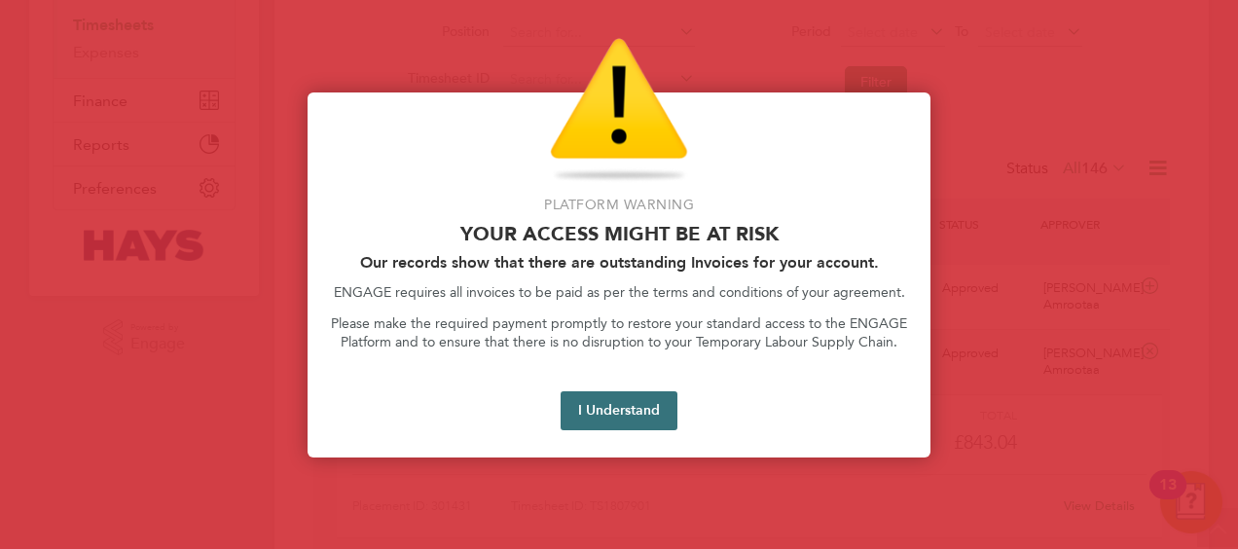
click at [620, 403] on button "I Understand" at bounding box center [619, 410] width 117 height 39
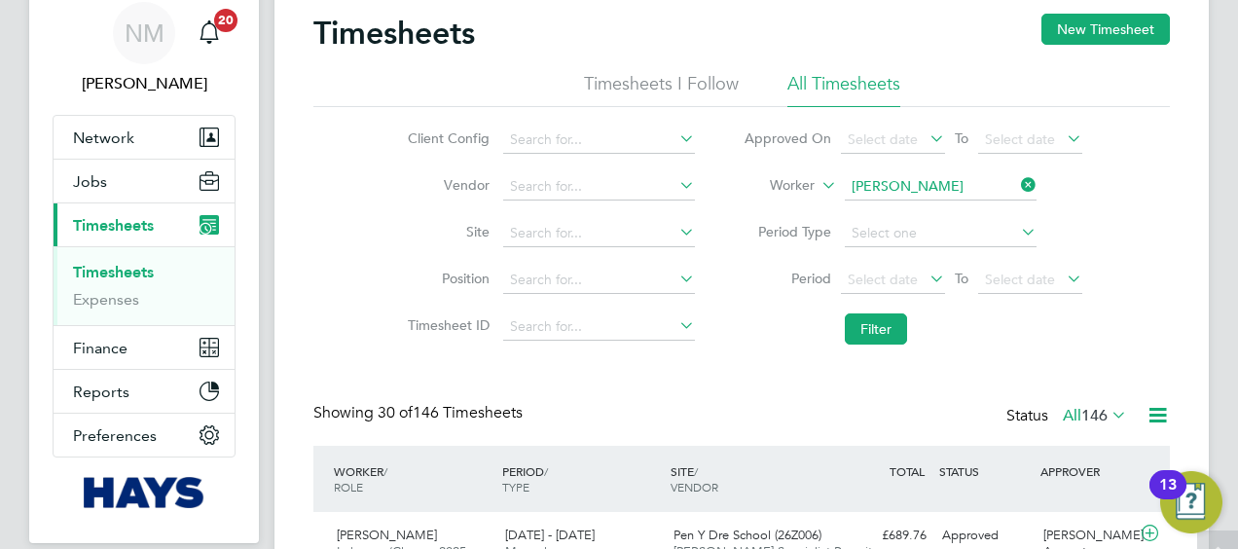
scroll to position [62, 0]
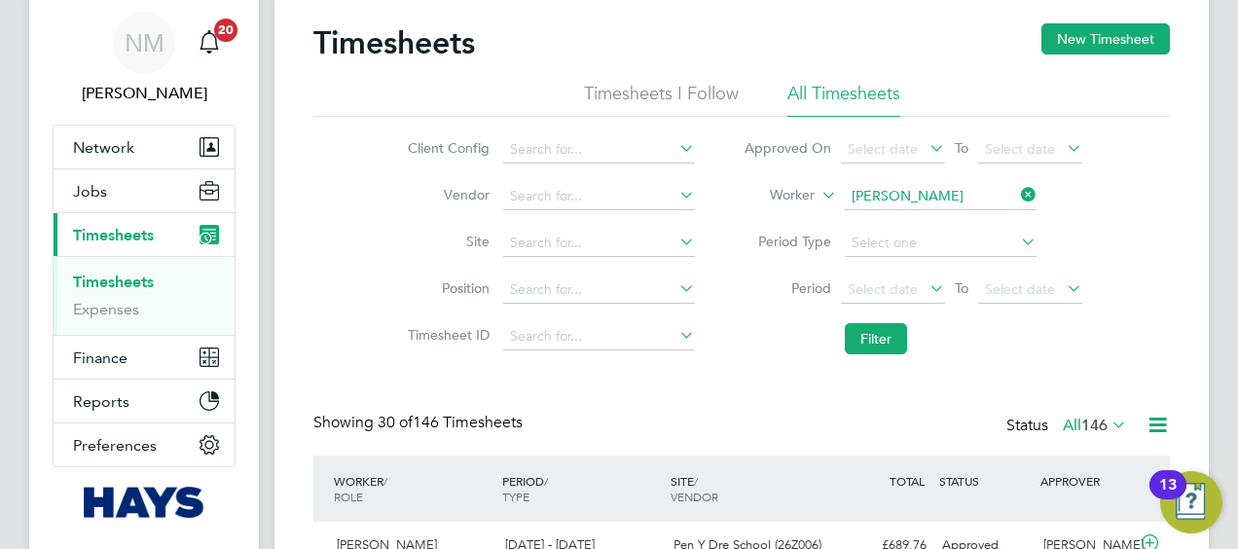
click at [1017, 203] on icon at bounding box center [1017, 194] width 0 height 27
click at [1006, 202] on input at bounding box center [941, 196] width 192 height 27
click at [983, 220] on li "Ashley Mc allister" at bounding box center [940, 222] width 193 height 26
type input "Ashley Mcallister"
click at [878, 321] on li "Filter" at bounding box center [912, 338] width 387 height 51
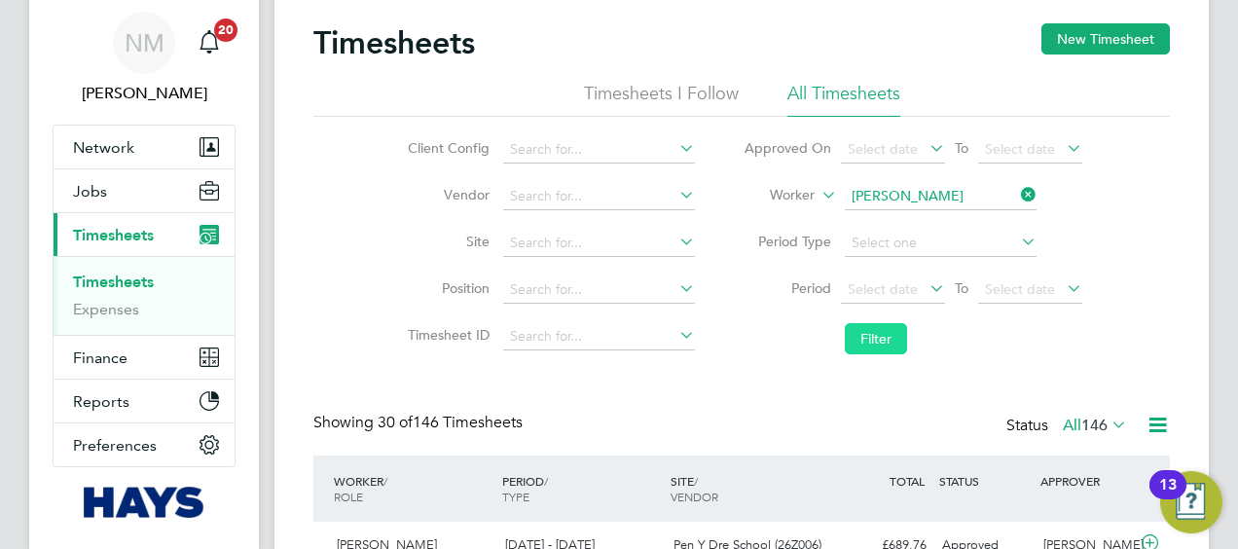
click at [873, 328] on button "Filter" at bounding box center [876, 338] width 62 height 31
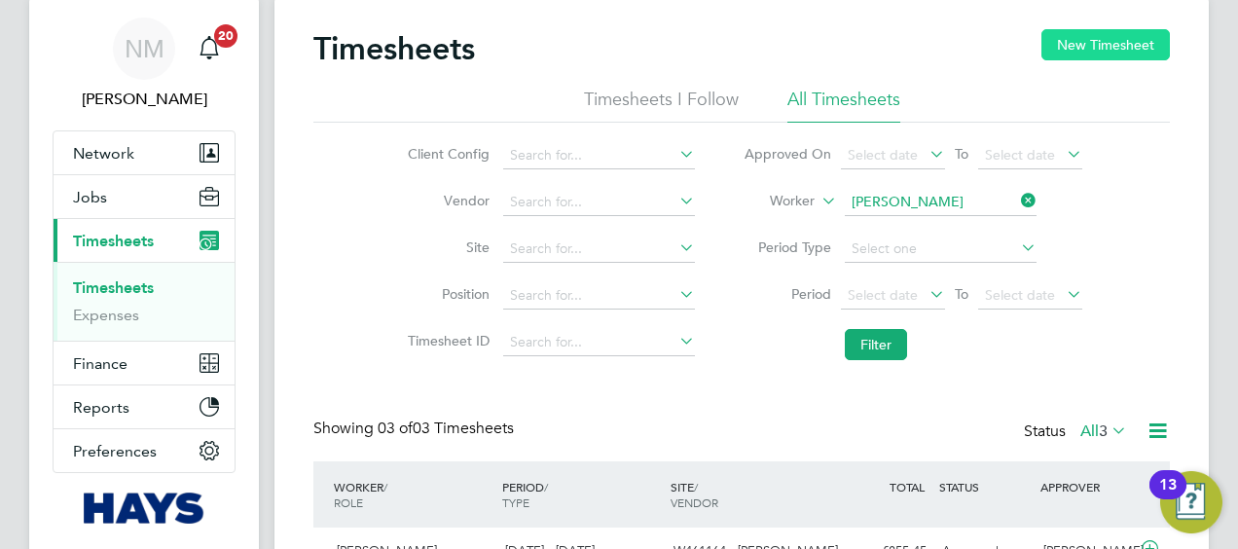
click at [1089, 36] on button "New Timesheet" at bounding box center [1105, 44] width 128 height 31
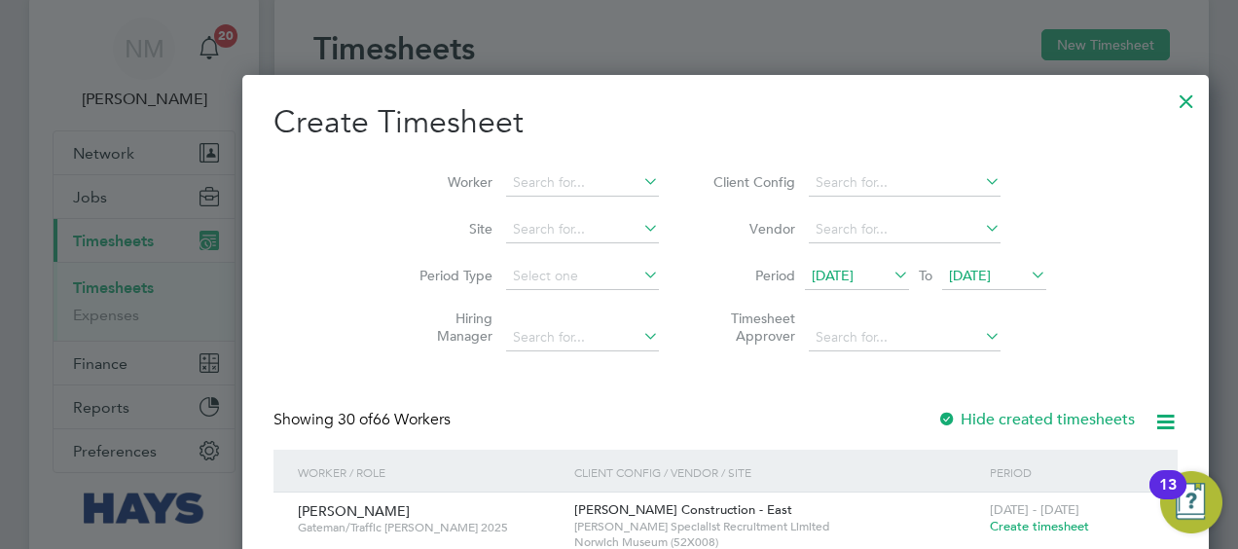
scroll to position [4219, 753]
click at [812, 273] on span "15 Aug 2025" at bounding box center [833, 276] width 42 height 18
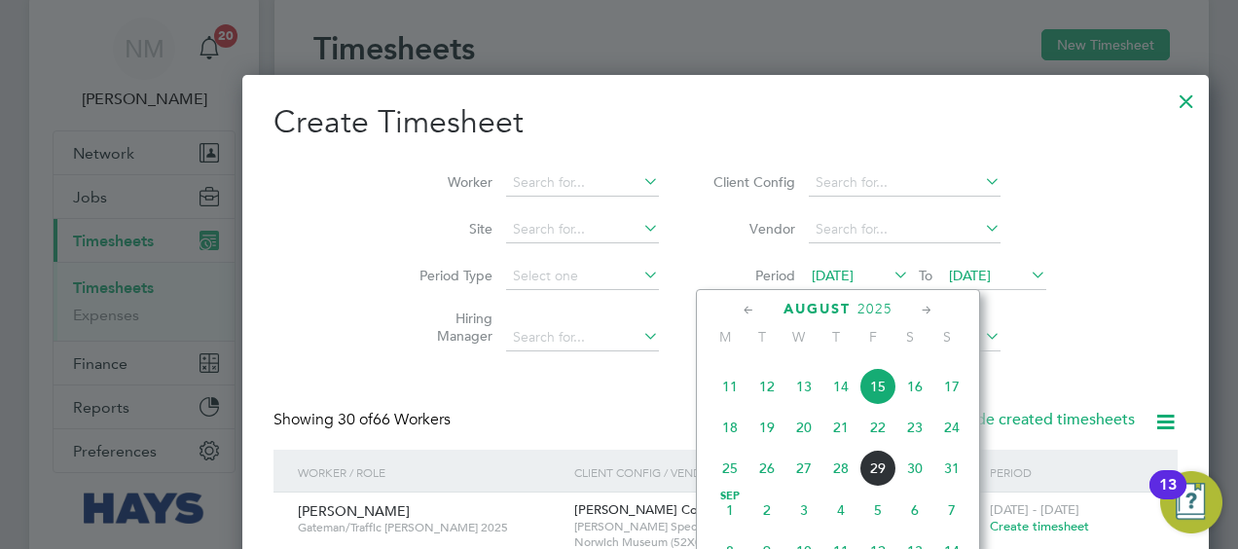
scroll to position [738, 0]
click at [912, 432] on span "23" at bounding box center [914, 423] width 37 height 37
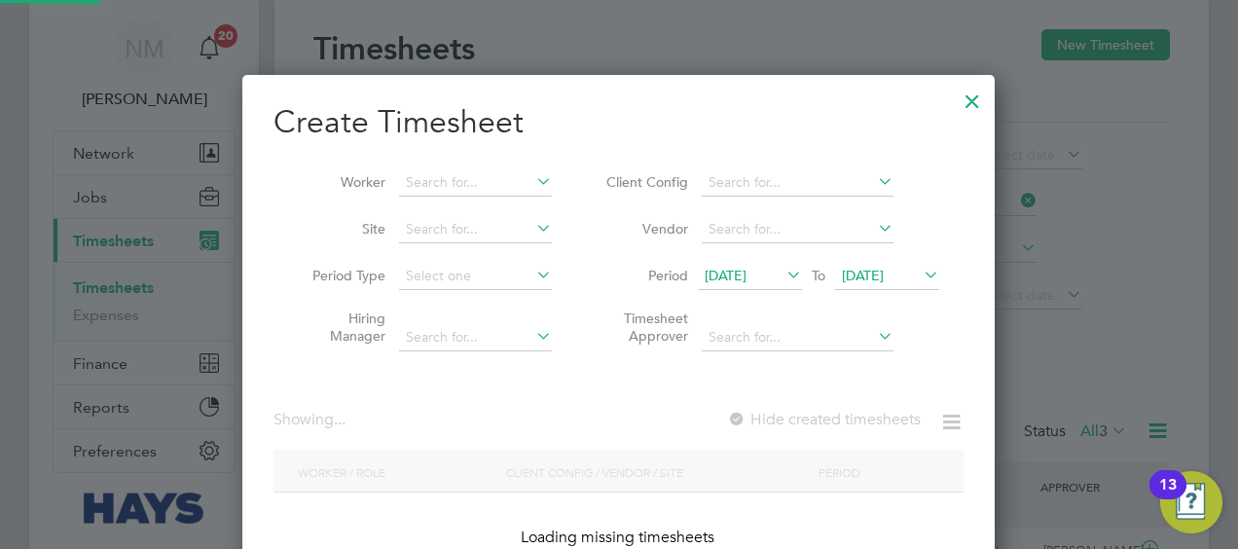
scroll to position [548, 753]
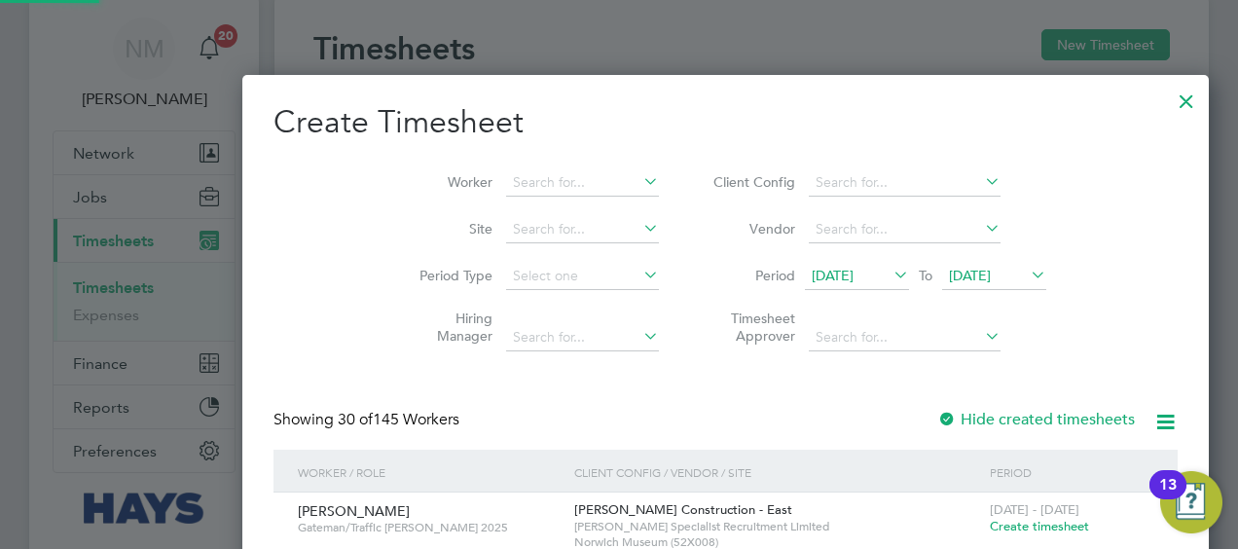
click at [949, 267] on span "23 Aug 2025" at bounding box center [970, 276] width 42 height 18
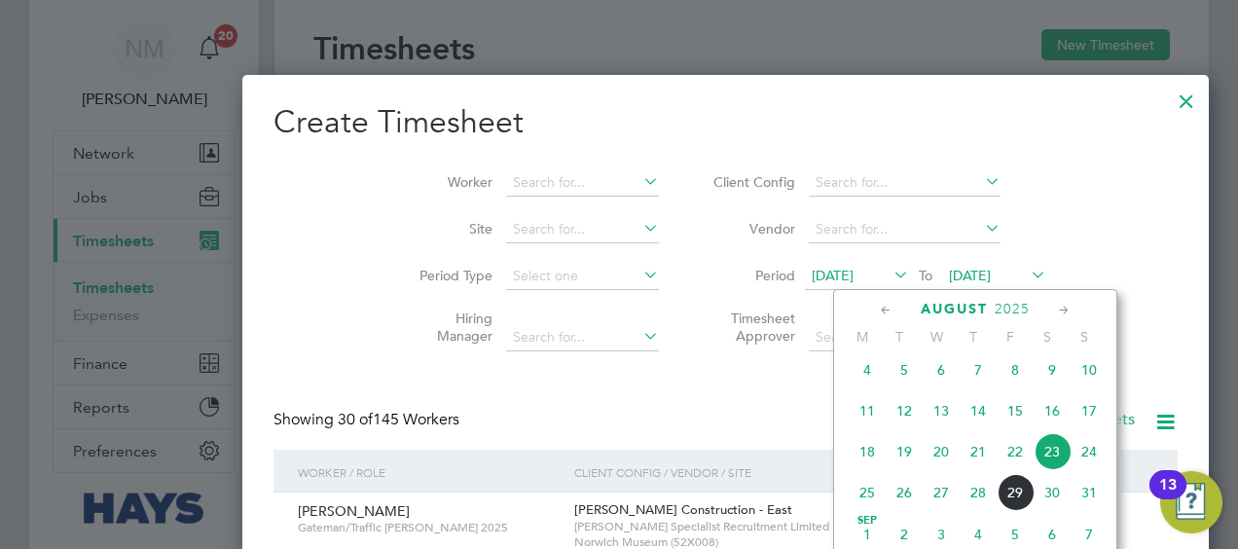
click at [1025, 508] on span "29" at bounding box center [1015, 492] width 37 height 37
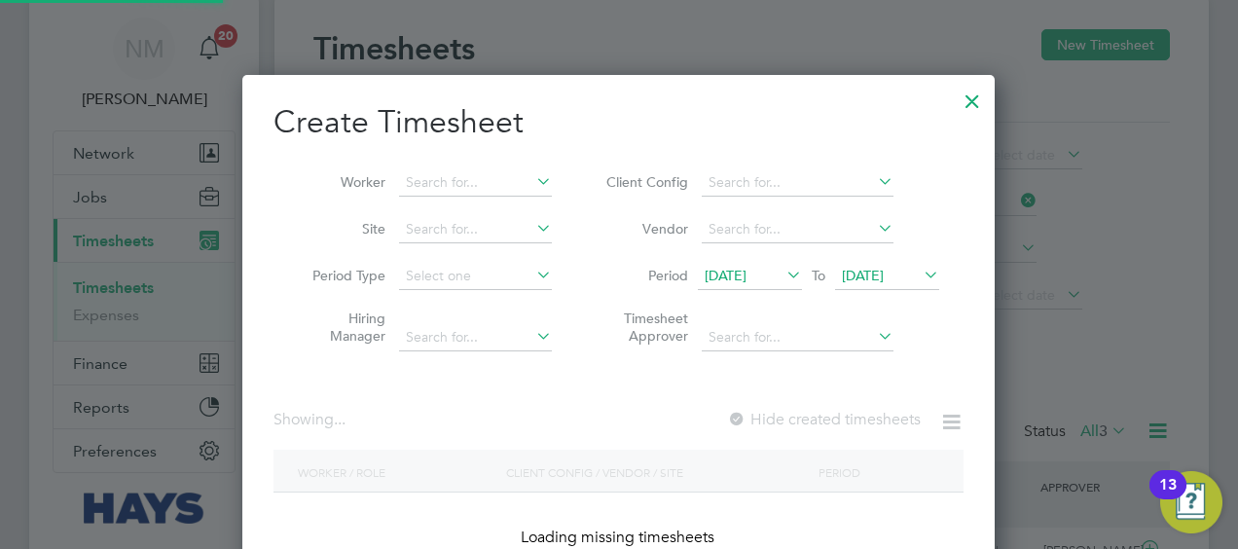
scroll to position [2687, 753]
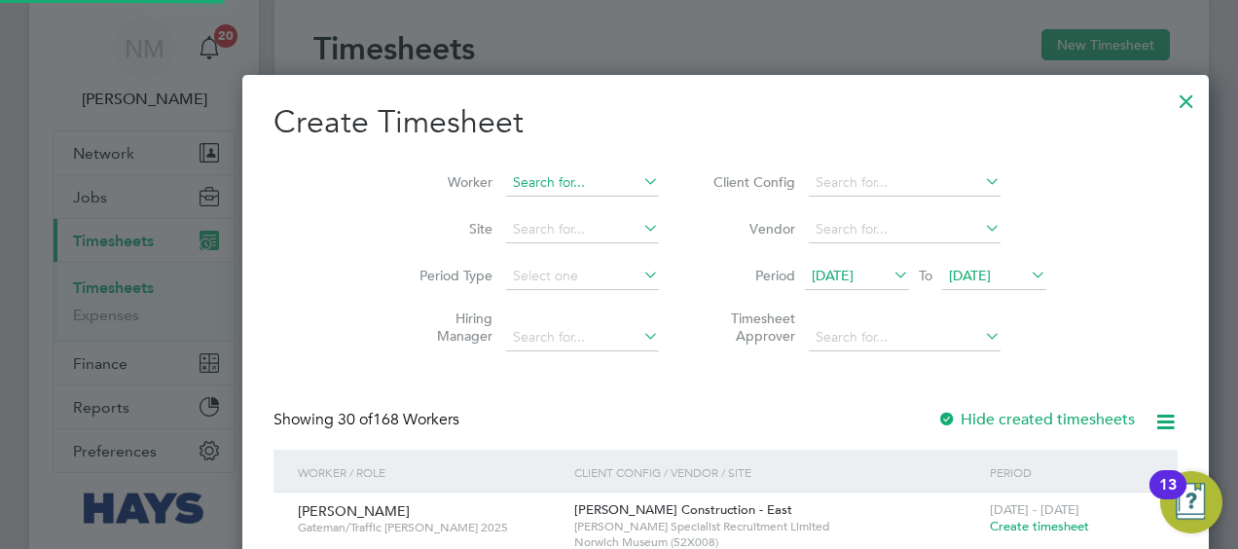
click at [506, 192] on input at bounding box center [582, 182] width 153 height 27
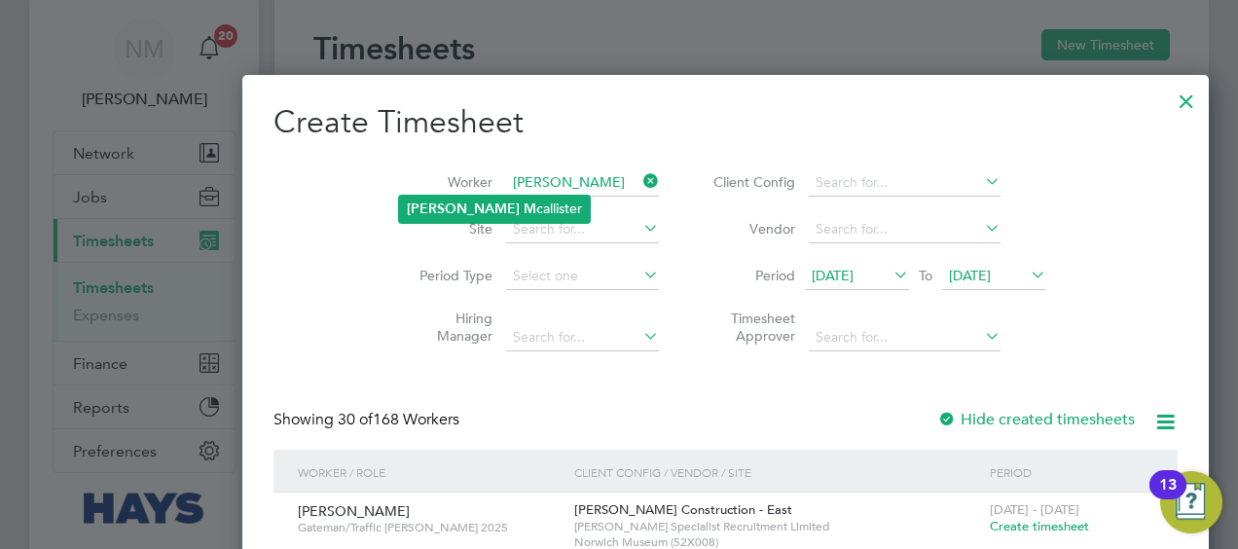
click at [524, 201] on b "Mc" at bounding box center [533, 209] width 19 height 17
type input "Ashley Mcallister"
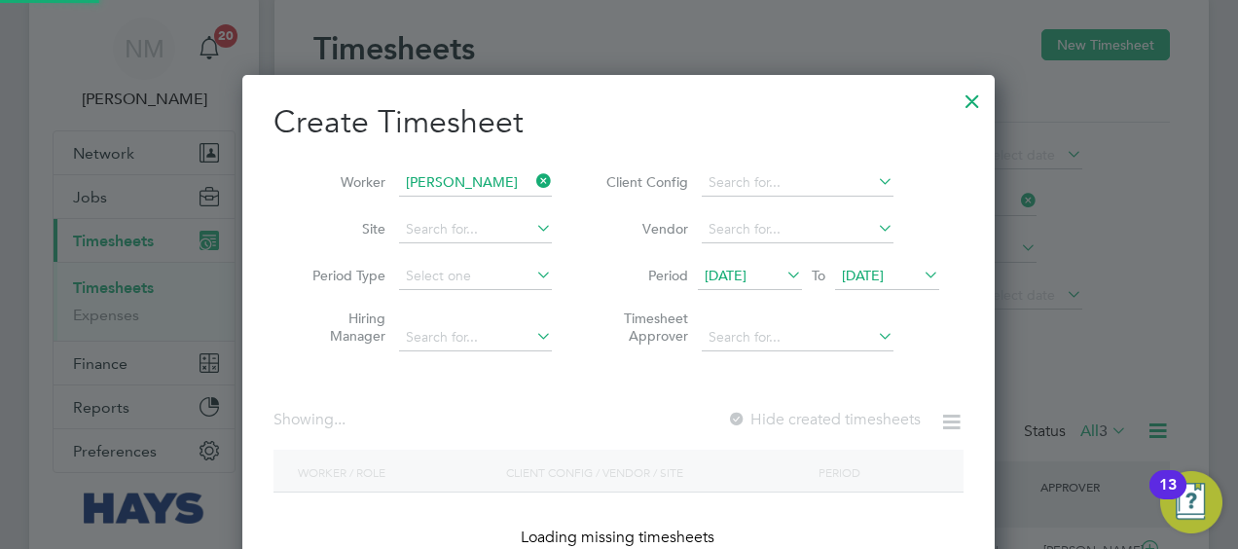
scroll to position [548, 753]
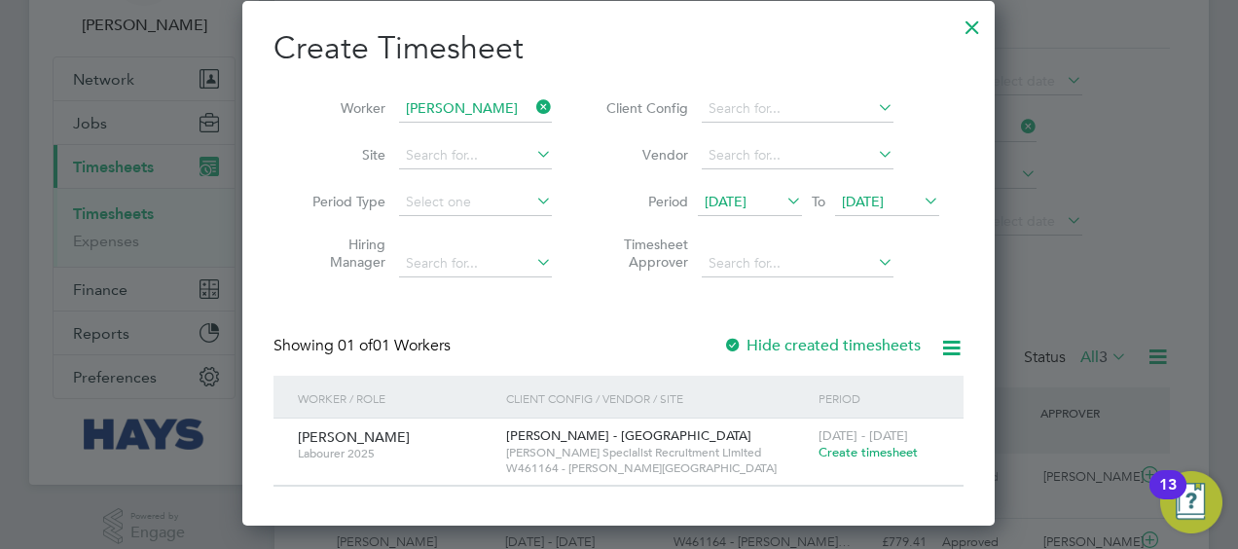
click at [841, 455] on span "Create timesheet" at bounding box center [868, 452] width 99 height 17
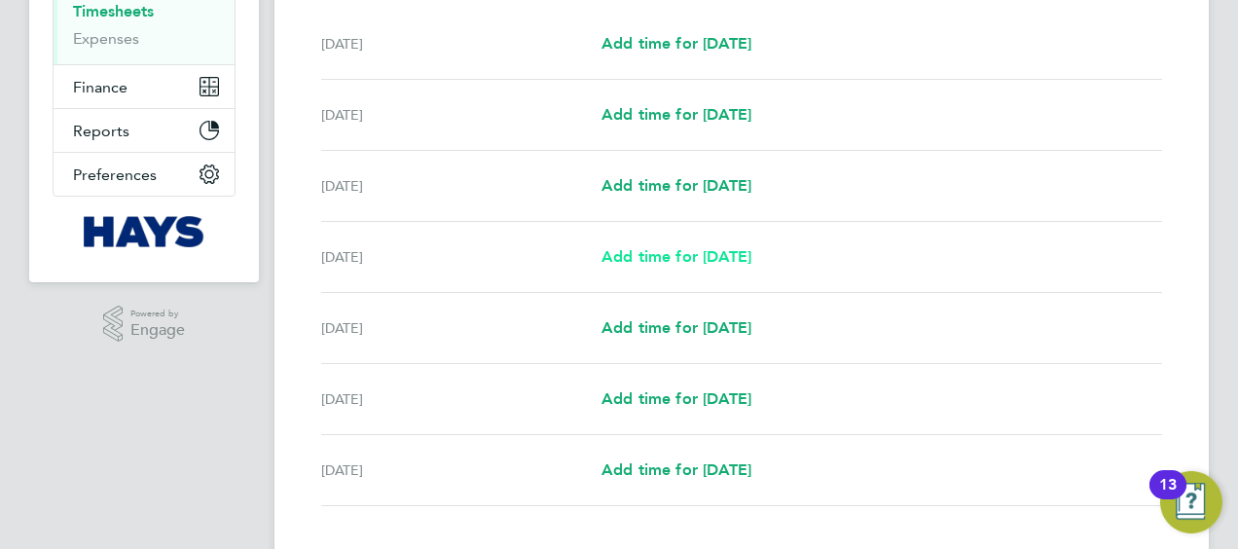
click at [653, 259] on span "Add time for [DATE]" at bounding box center [677, 256] width 150 height 18
select select "30"
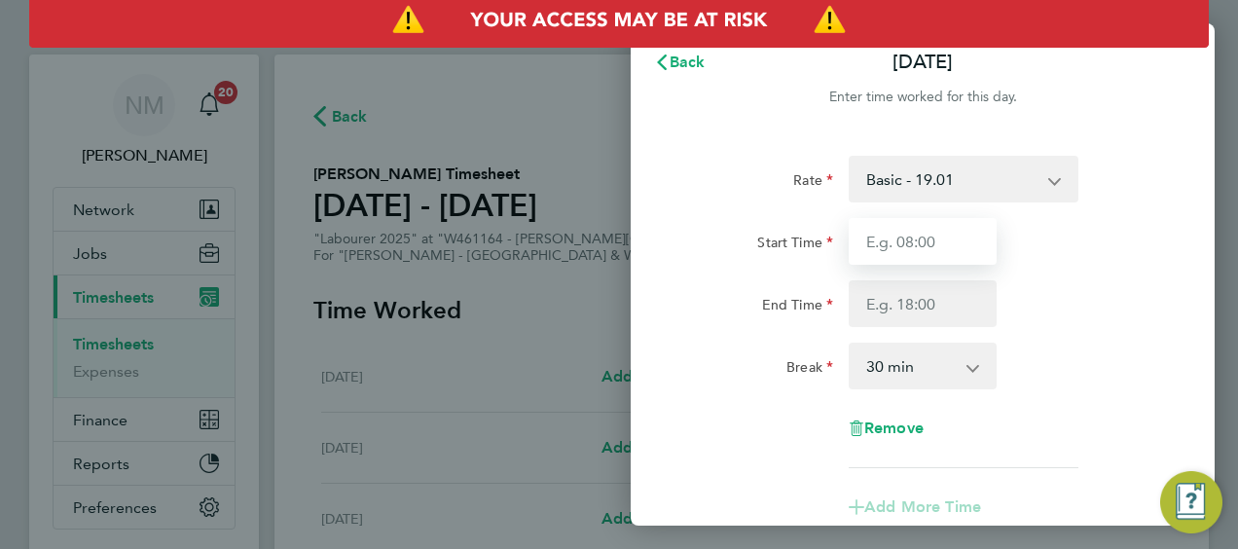
click at [889, 263] on input "Start Time" at bounding box center [923, 241] width 148 height 47
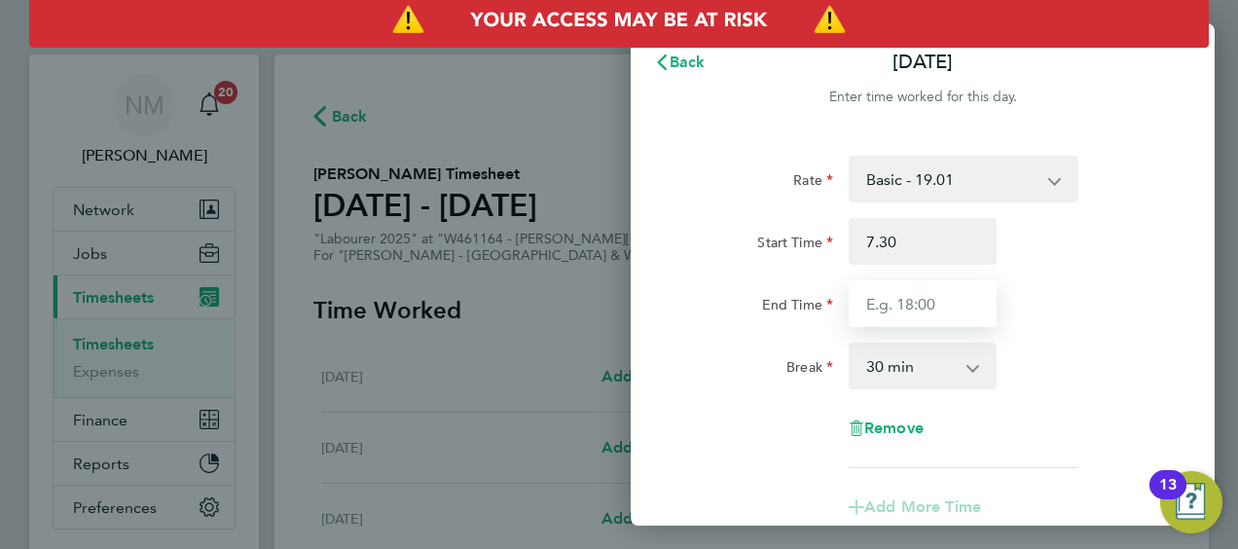
type input "07:30"
type input "17:00"
click at [1038, 315] on div "End Time 17:00" at bounding box center [922, 303] width 491 height 47
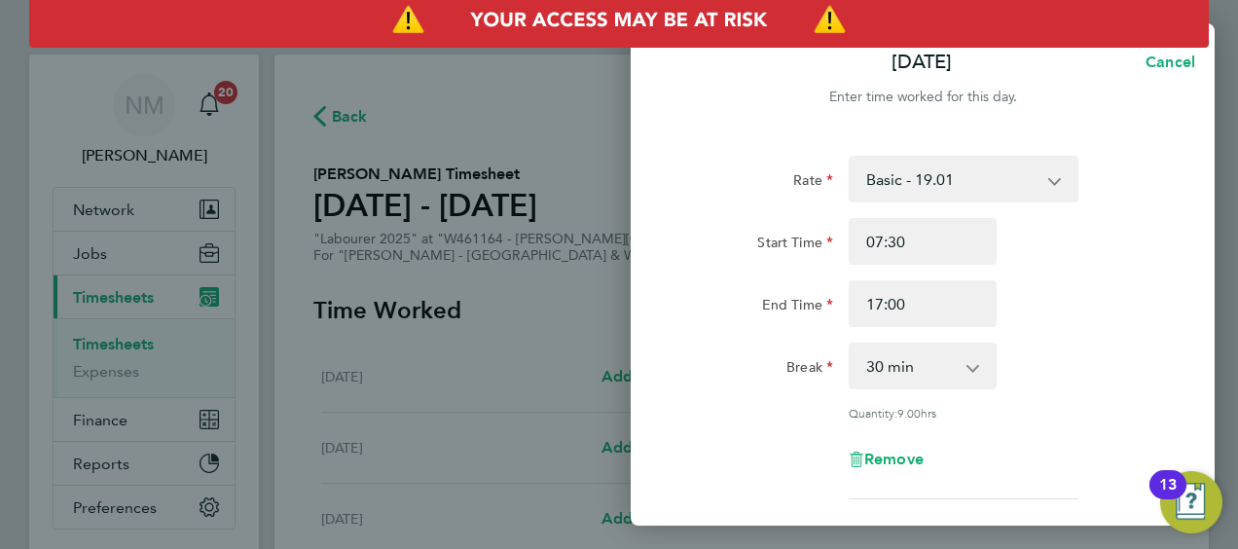
scroll to position [311, 0]
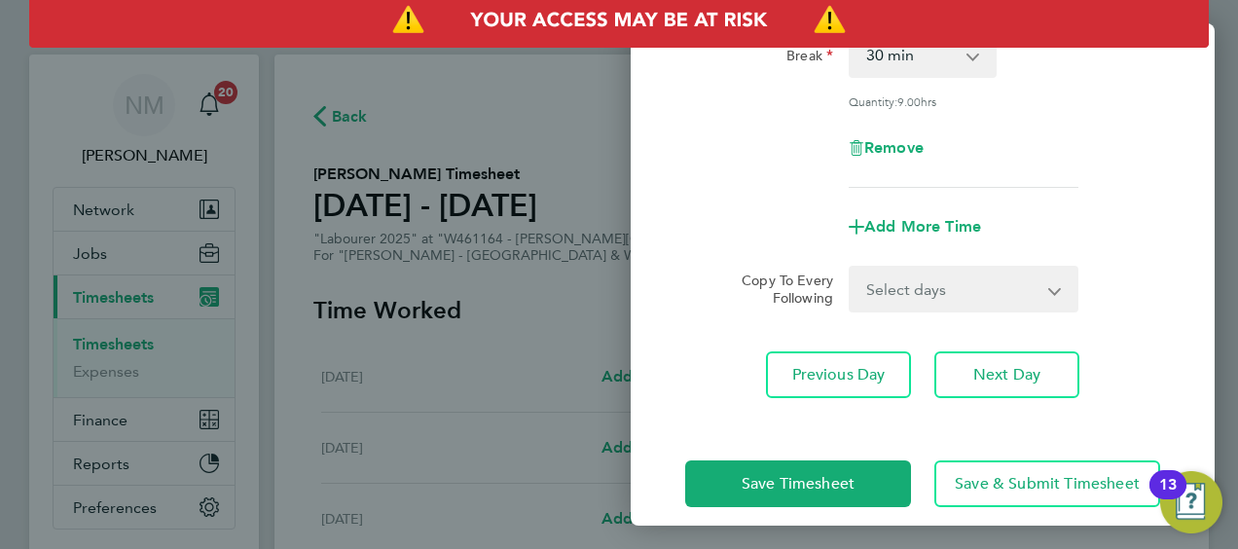
click at [896, 304] on select "Select days Day [DATE] [DATE] [DATE]" at bounding box center [953, 289] width 204 height 43
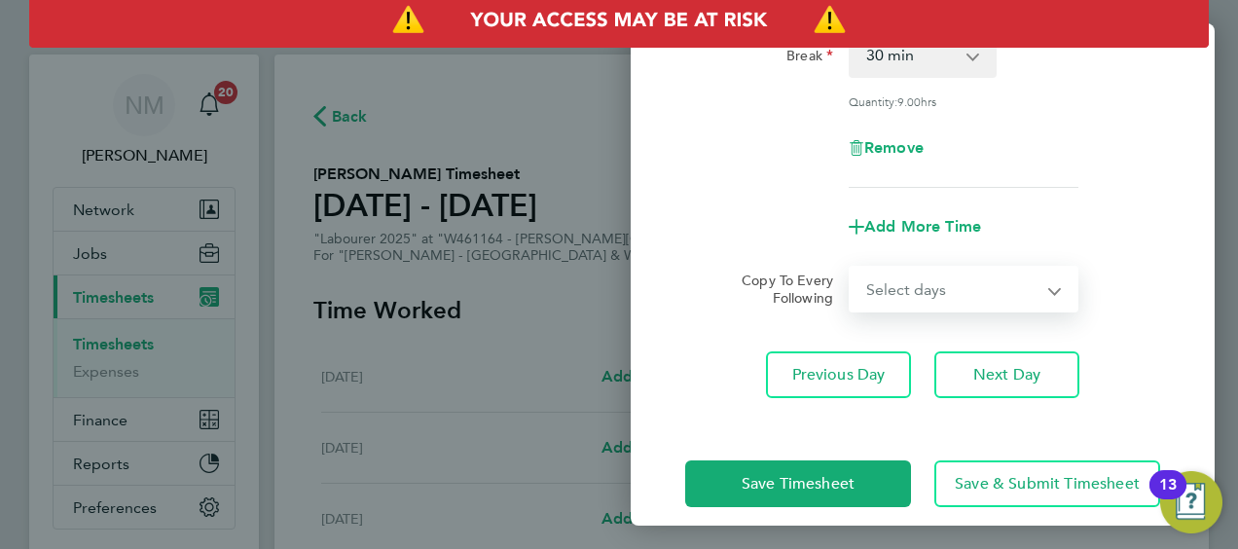
select select "DAY"
click at [851, 268] on select "Select days Day [DATE] [DATE] [DATE]" at bounding box center [953, 289] width 204 height 43
select select "[DATE]"
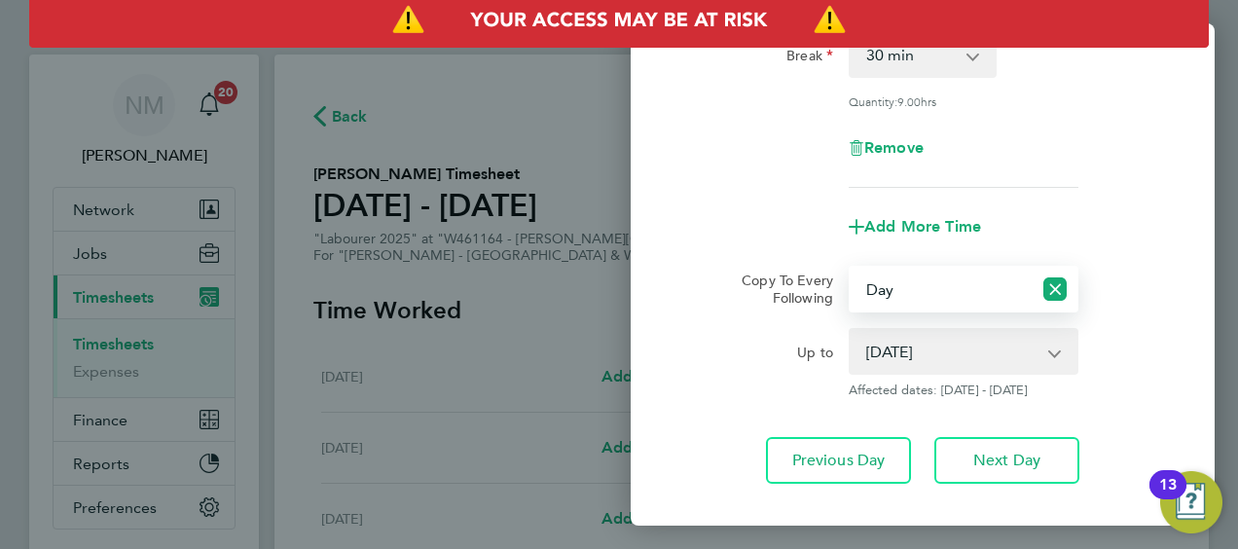
scroll to position [416, 0]
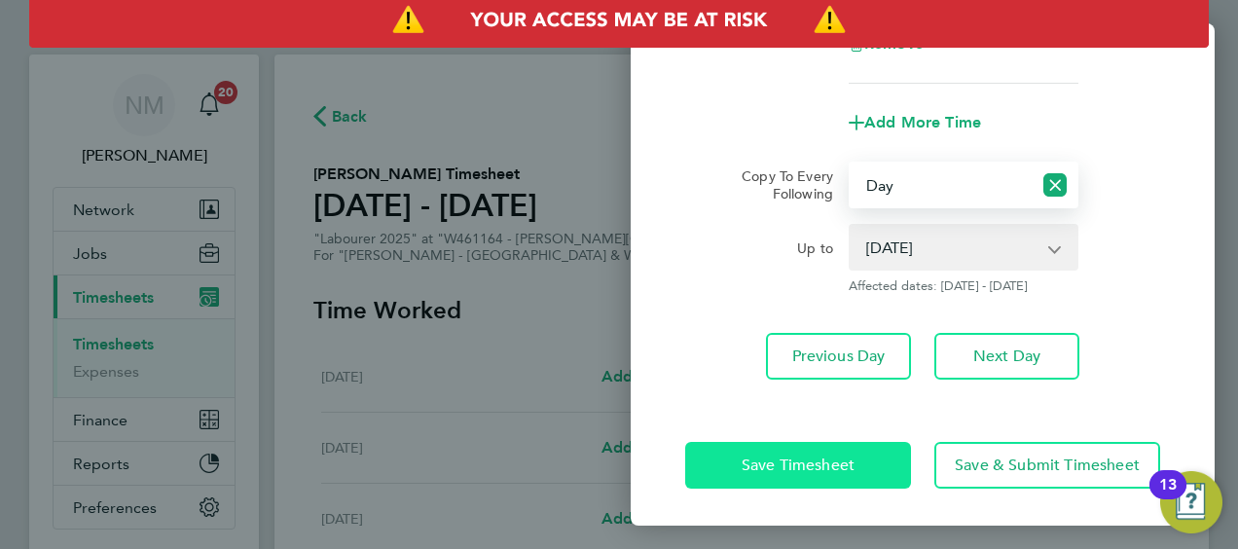
click at [759, 459] on span "Save Timesheet" at bounding box center [798, 465] width 113 height 19
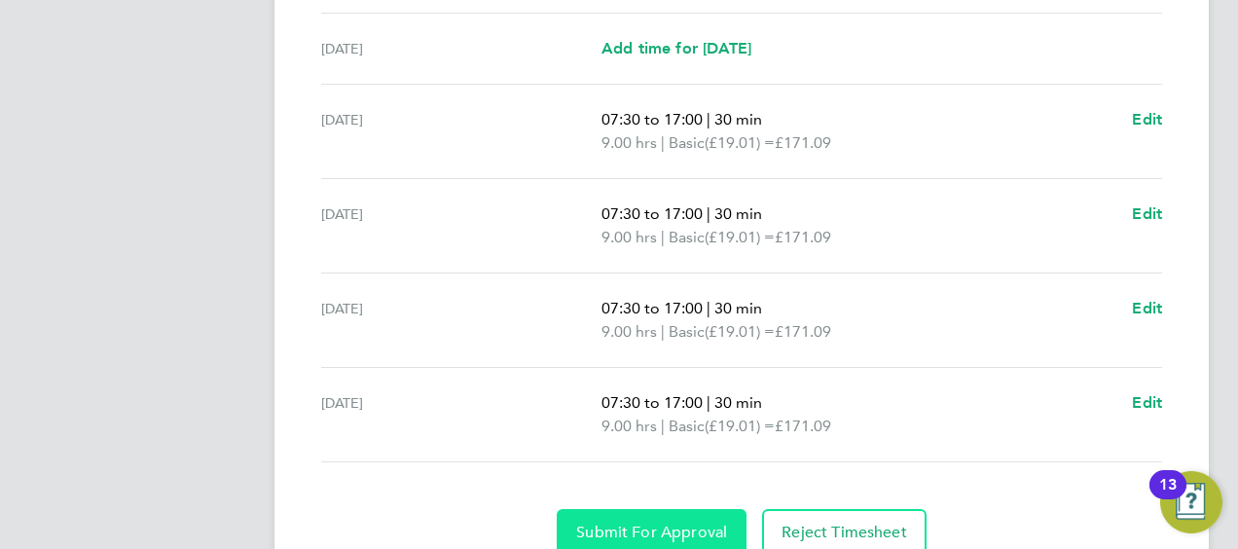
scroll to position [750, 0]
click at [685, 512] on button "Submit For Approval" at bounding box center [652, 531] width 190 height 47
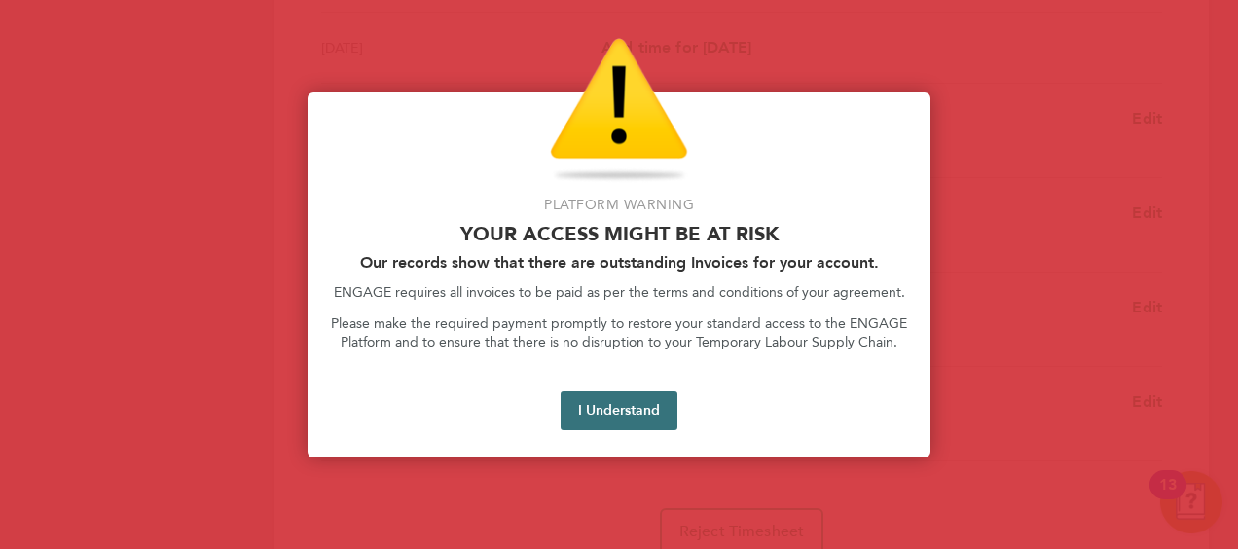
click at [586, 407] on button "I Understand" at bounding box center [619, 410] width 117 height 39
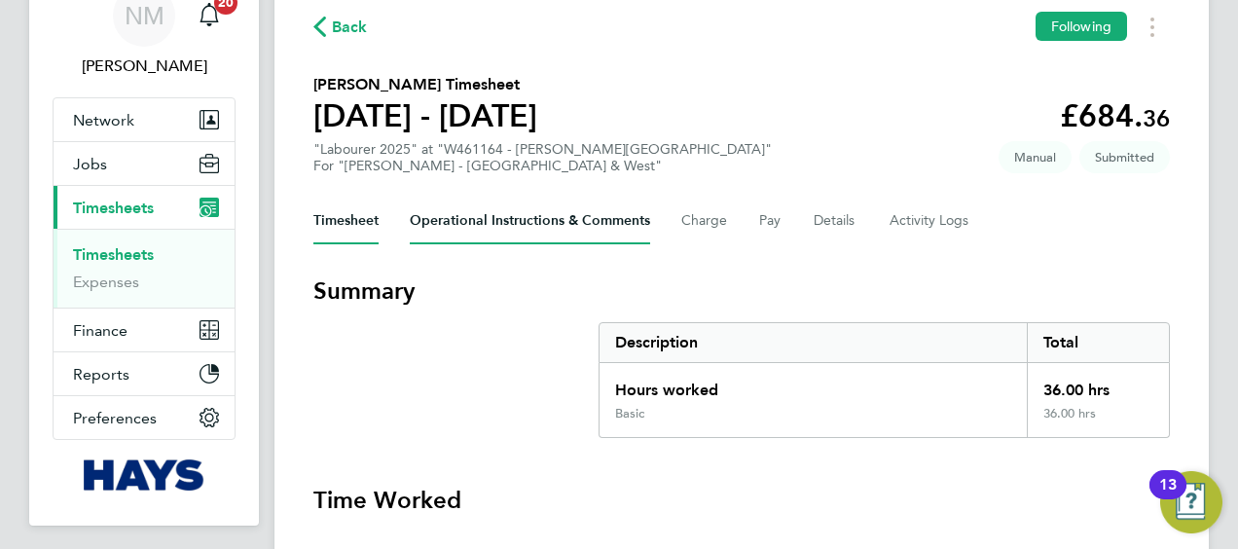
scroll to position [75, 0]
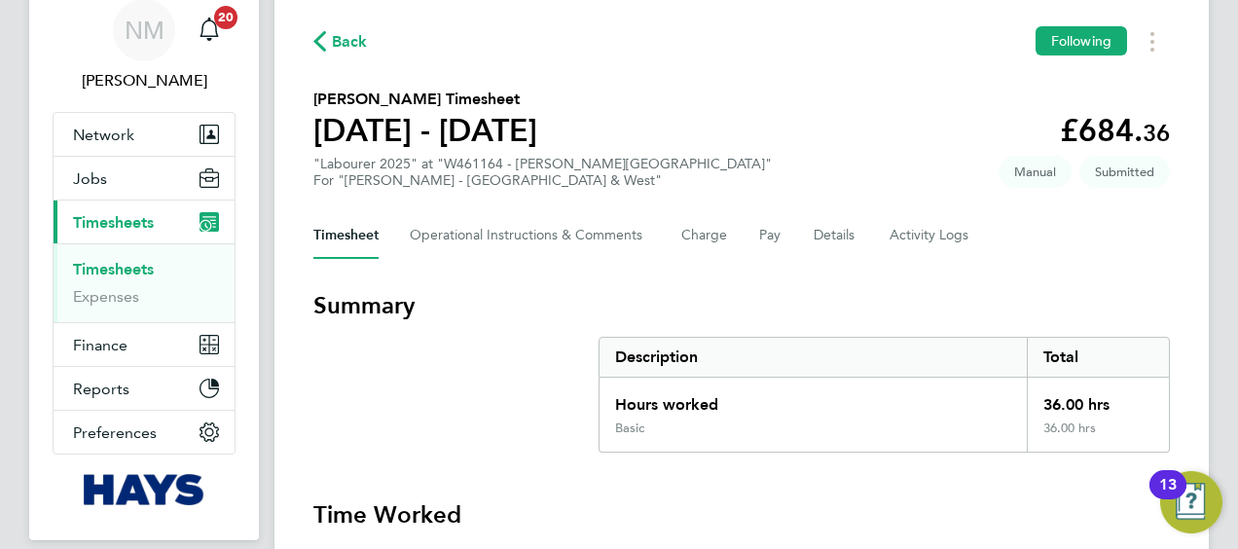
click at [320, 43] on icon "button" at bounding box center [319, 41] width 13 height 20
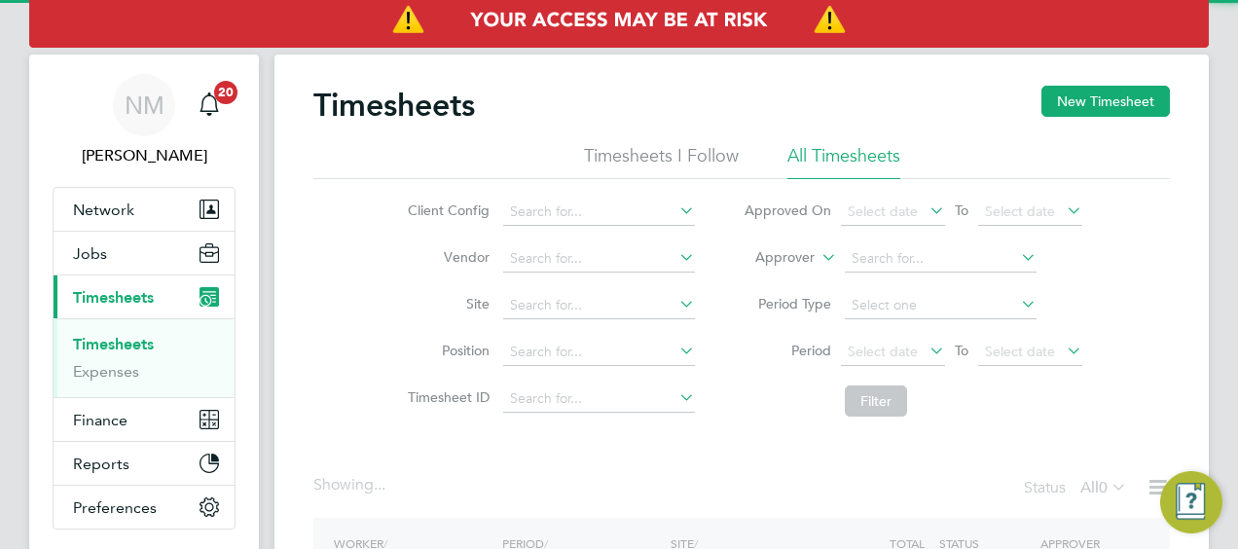
click at [812, 251] on label "Approver" at bounding box center [771, 257] width 88 height 19
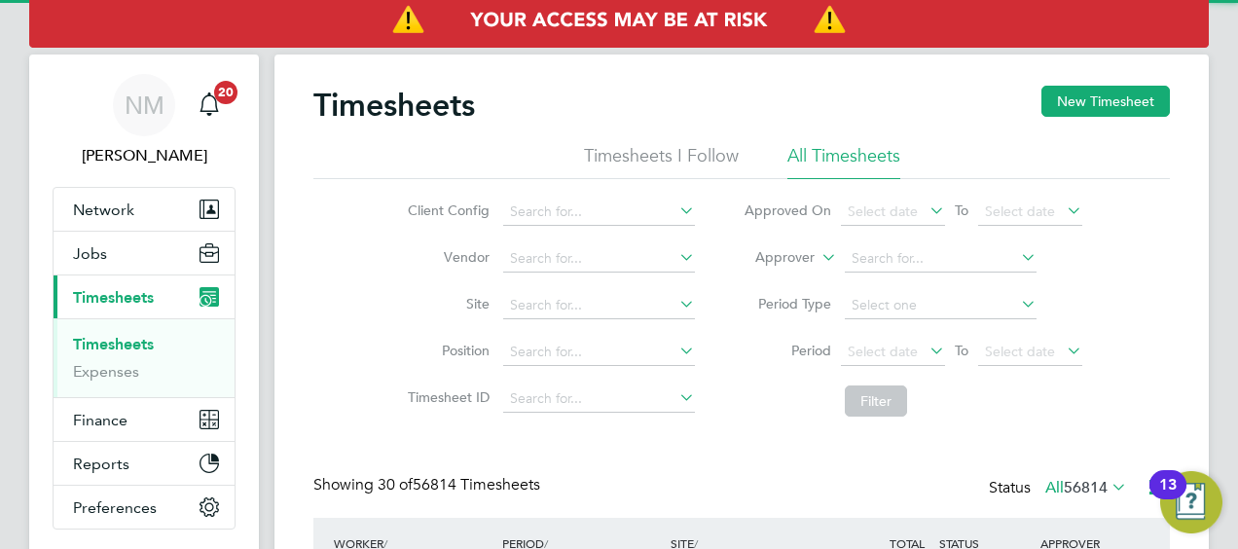
click at [792, 256] on label "Approver" at bounding box center [771, 257] width 88 height 19
click at [761, 278] on li "Worker" at bounding box center [766, 280] width 95 height 25
click at [888, 257] on input at bounding box center [941, 258] width 192 height 27
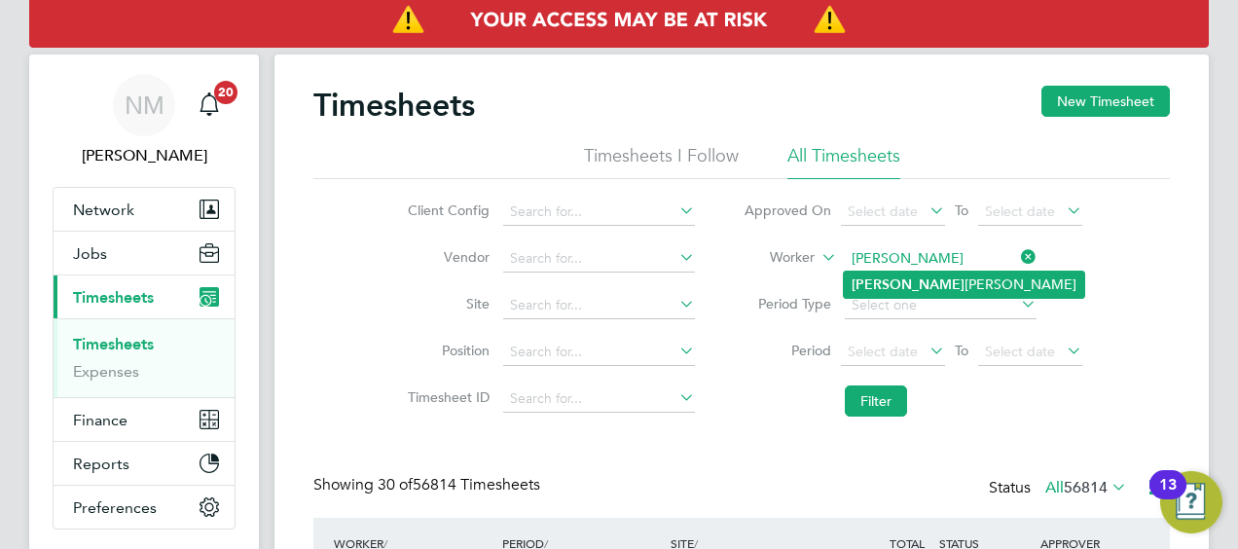
click at [898, 273] on li "Leeanne Ridgway" at bounding box center [964, 285] width 240 height 26
type input "Leeanne Ridgway"
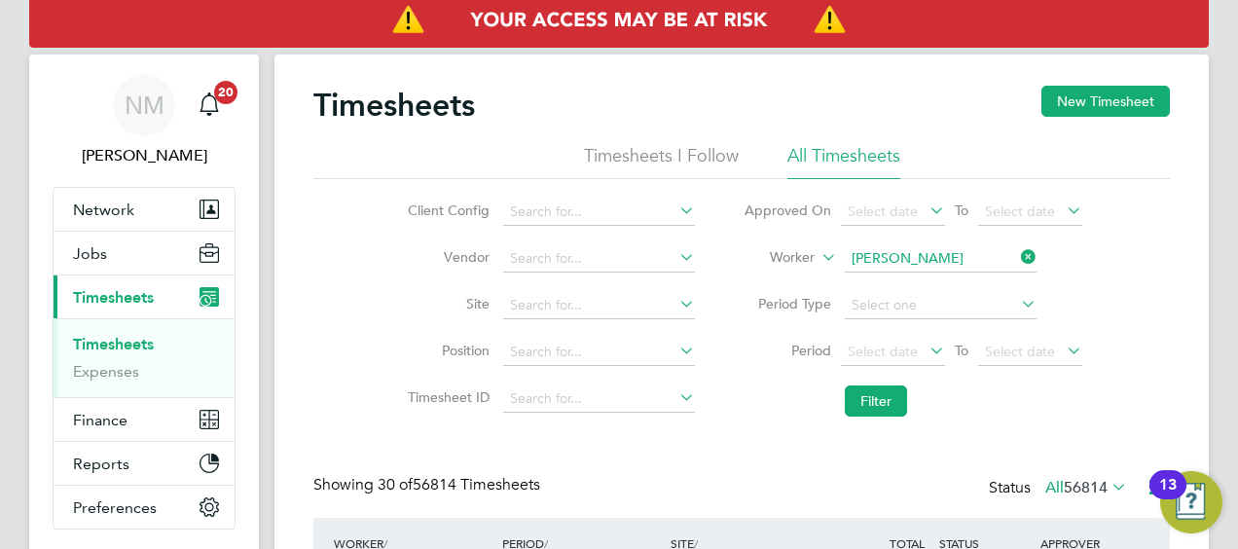
click at [876, 418] on li "Filter" at bounding box center [912, 401] width 387 height 51
click at [868, 405] on button "Filter" at bounding box center [876, 400] width 62 height 31
click at [1110, 93] on button "New Timesheet" at bounding box center [1105, 101] width 128 height 31
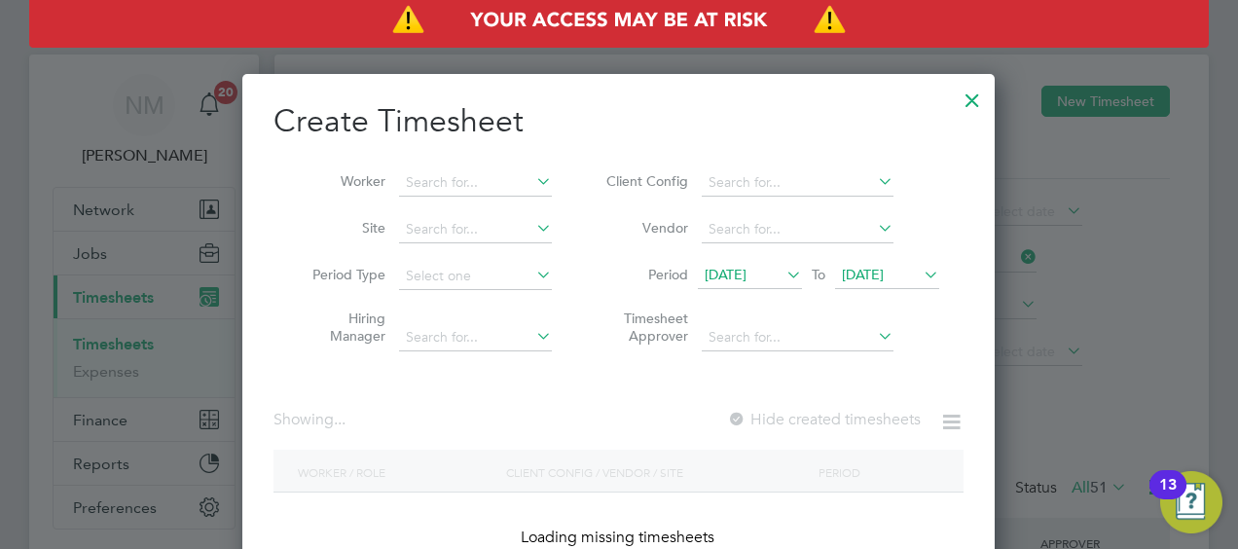
click at [747, 272] on span "15 Aug 2025" at bounding box center [726, 275] width 42 height 18
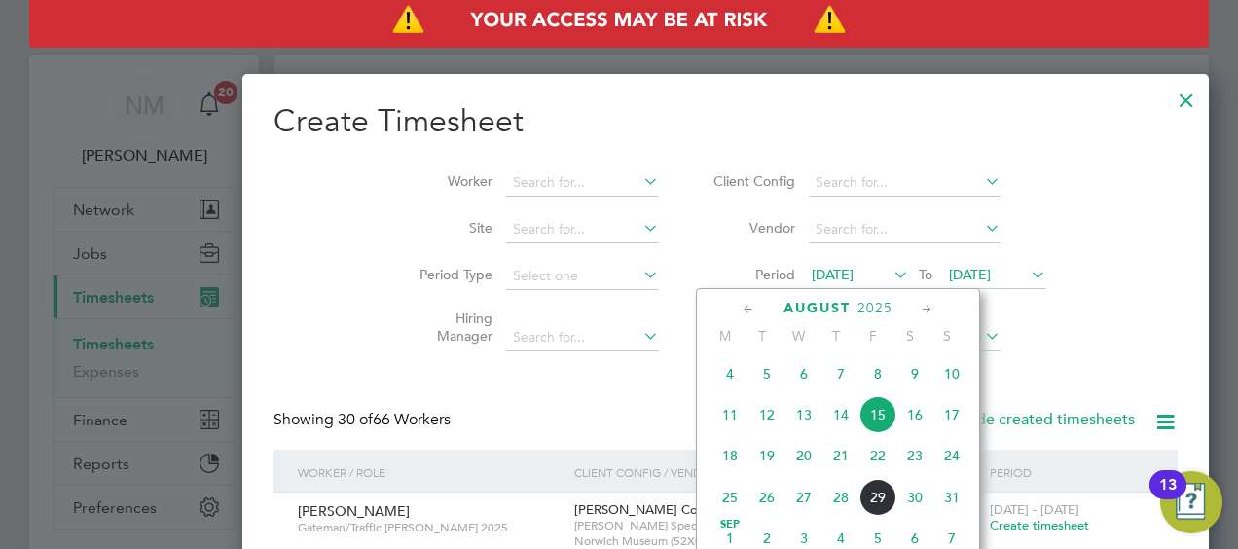
click at [922, 474] on span "23" at bounding box center [914, 455] width 37 height 37
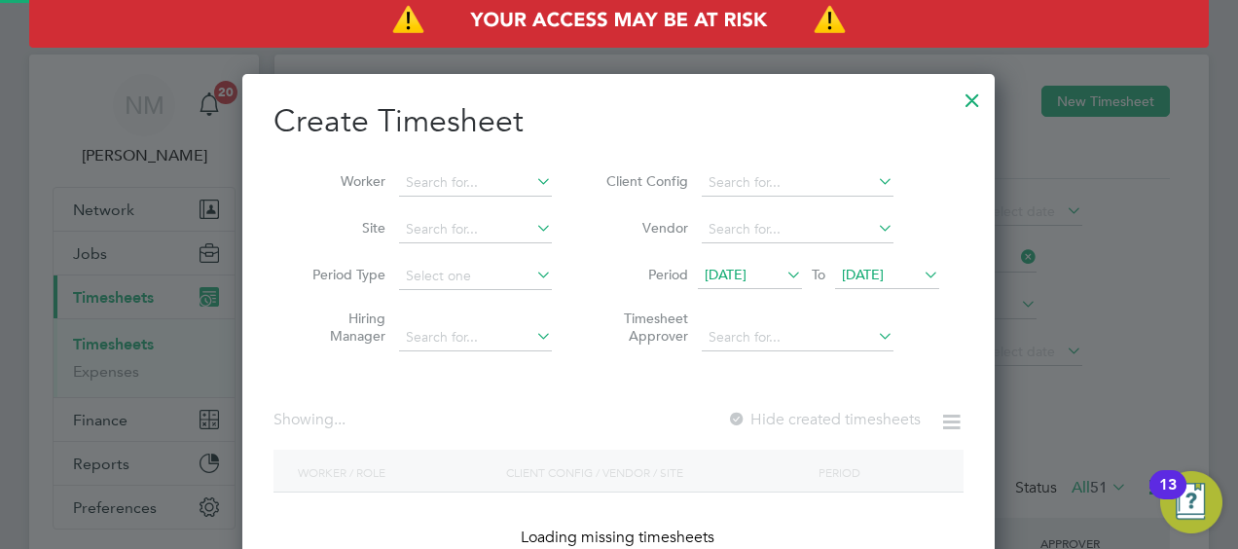
click at [861, 288] on span "23 Aug 2025" at bounding box center [887, 276] width 104 height 26
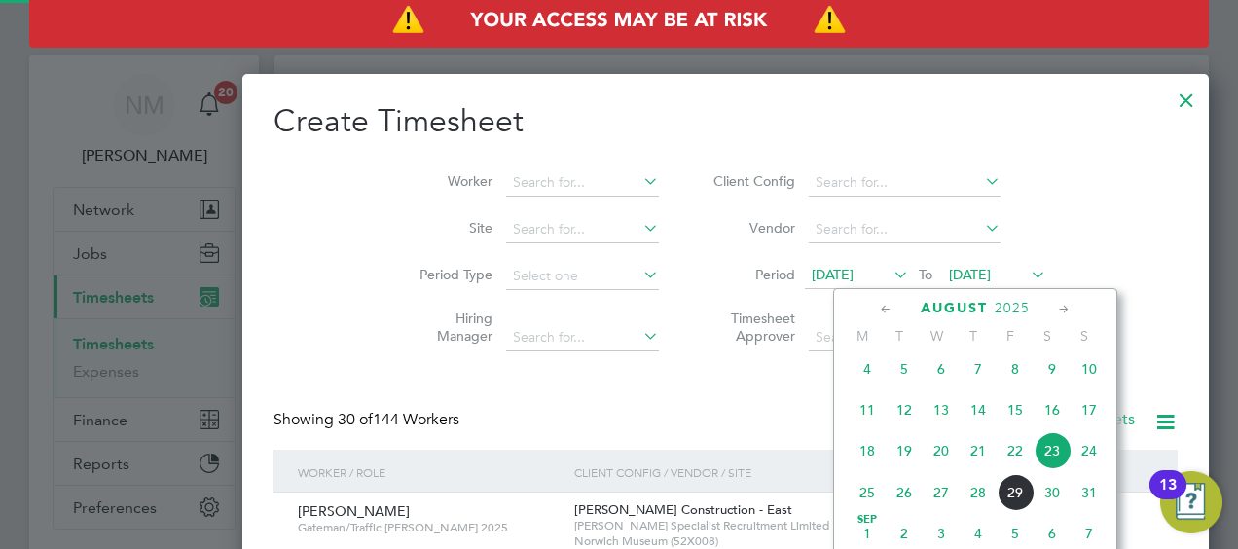
click at [1025, 499] on span "29" at bounding box center [1015, 492] width 37 height 37
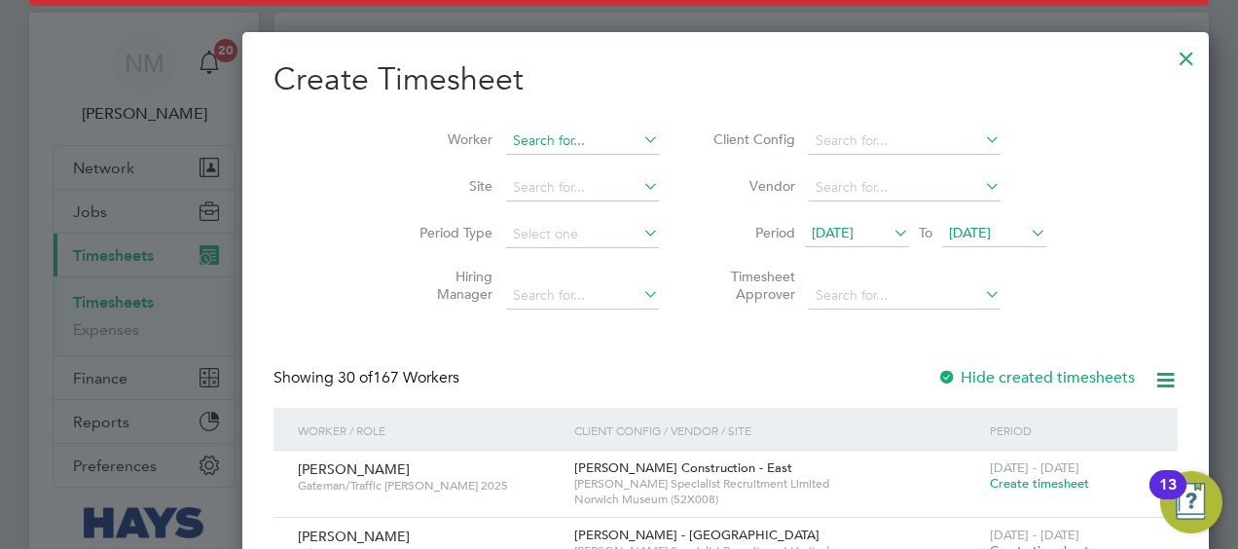
click at [506, 151] on input at bounding box center [582, 141] width 153 height 27
click at [470, 154] on li "Leeanne Ridgway" at bounding box center [519, 167] width 240 height 26
type input "Leeanne Ridgway"
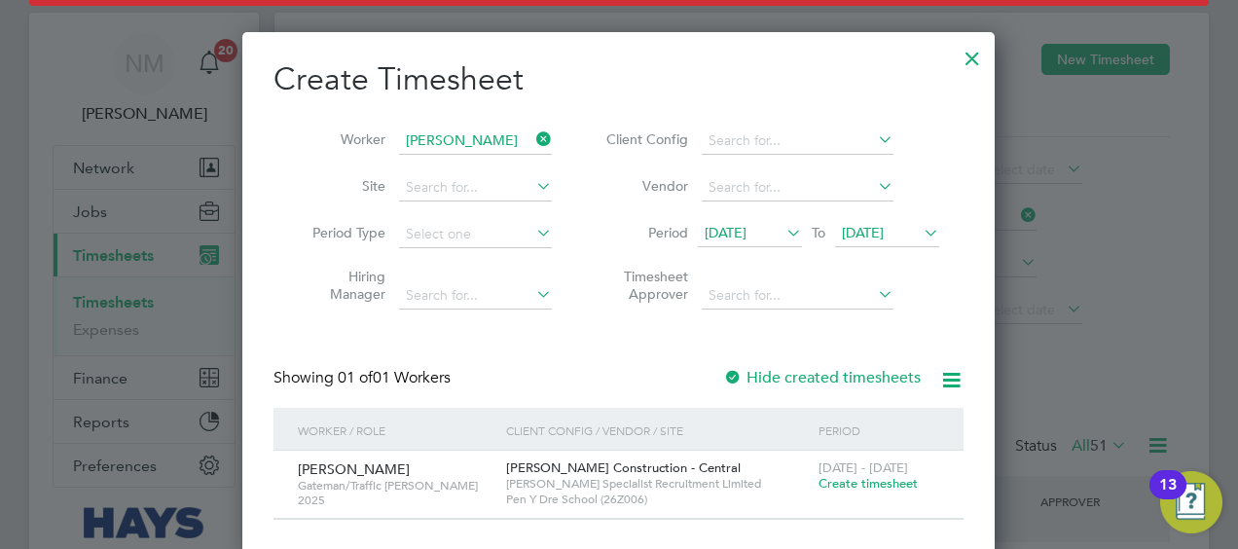
click at [876, 486] on span "Create timesheet" at bounding box center [868, 483] width 99 height 17
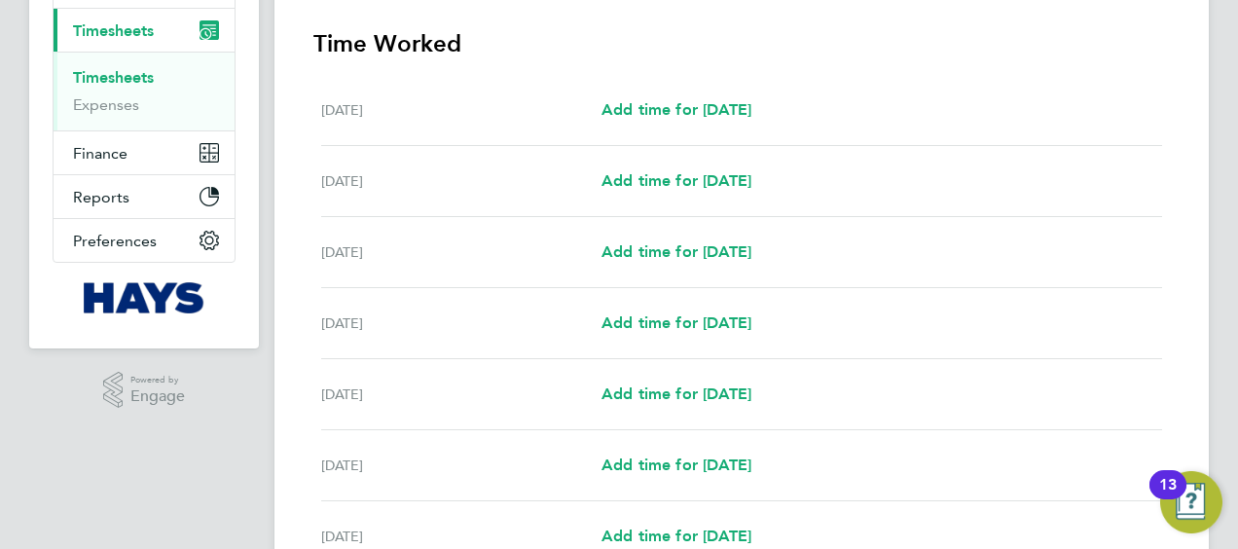
scroll to position [269, 0]
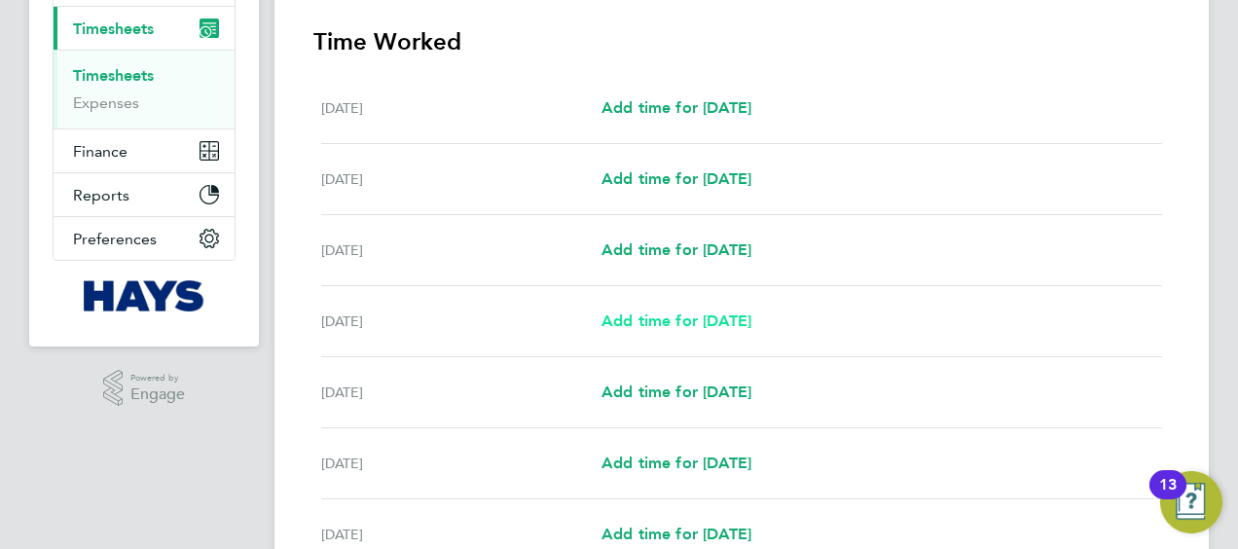
click at [737, 317] on span "Add time for [DATE]" at bounding box center [677, 320] width 150 height 18
select select "30"
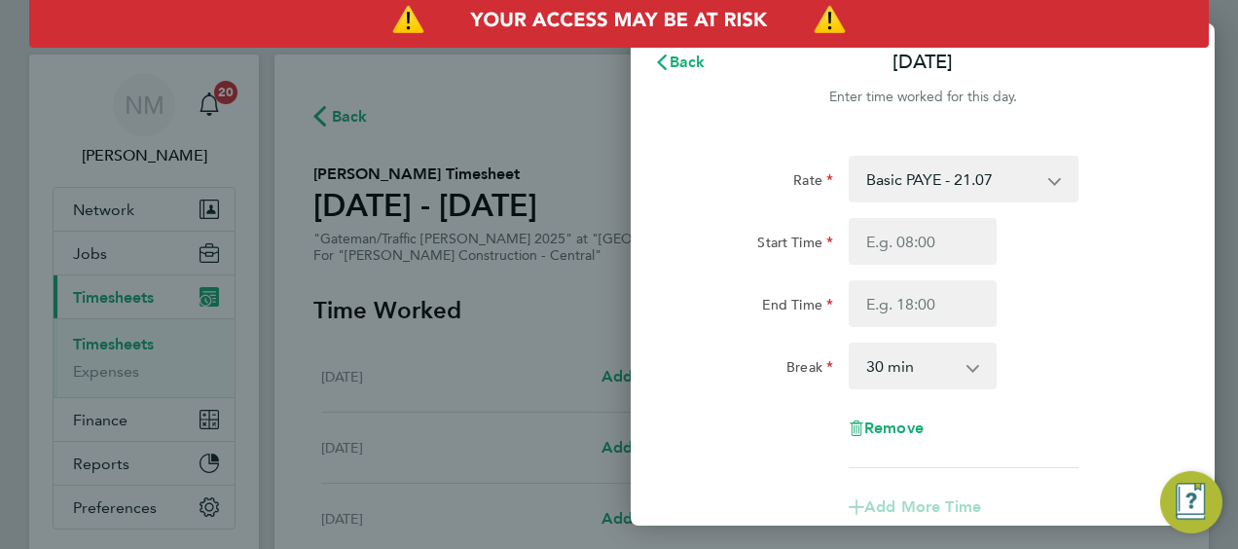
click at [932, 212] on div "Rate Basic PAYE - 21.07 Weekday OT 45h+ - 30.79 Sat first 4h - 30.79 Sat after …" at bounding box center [922, 312] width 475 height 312
click at [933, 226] on input "Start Time" at bounding box center [923, 241] width 148 height 47
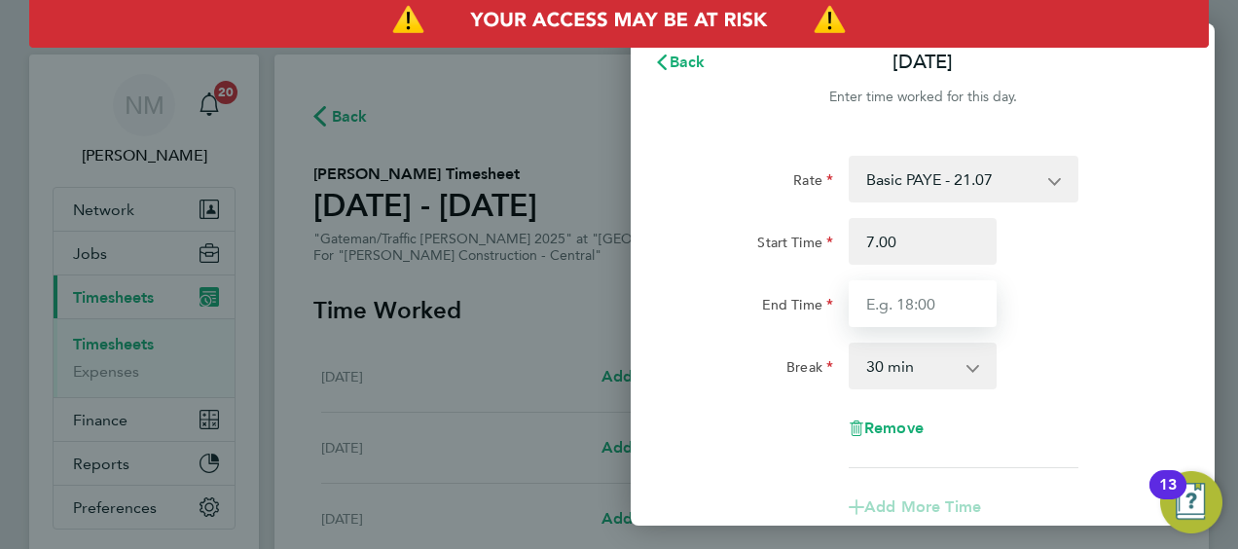
type input "07:00"
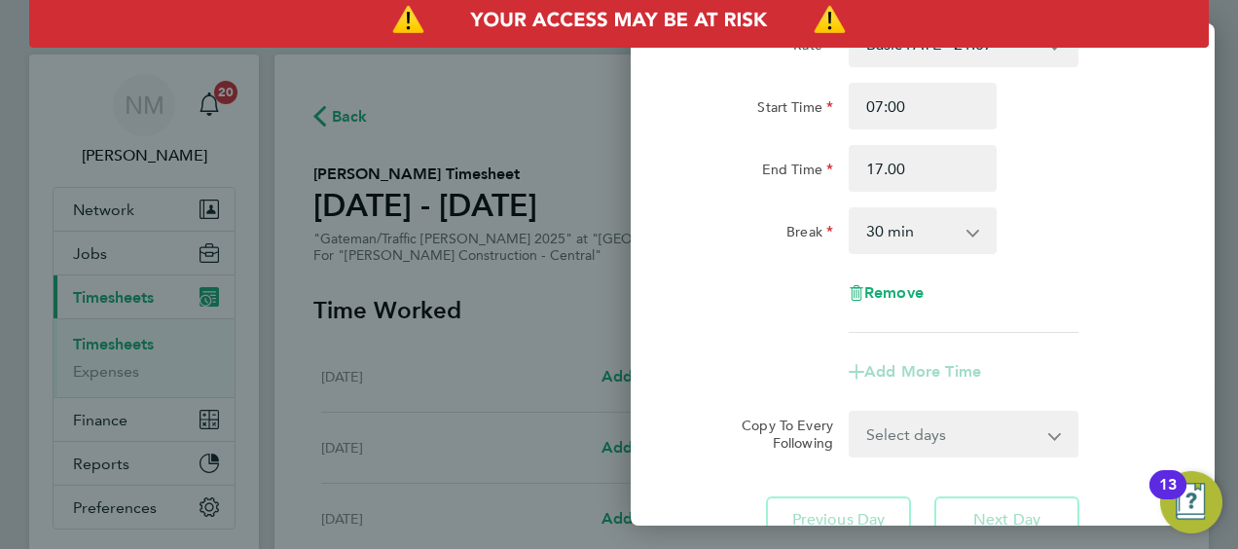
type input "17:00"
click at [948, 424] on form "Rate Basic PAYE - 21.07 Weekday OT 45h+ - 30.79 Sat first 4h - 30.79 Sat after …" at bounding box center [922, 238] width 475 height 437
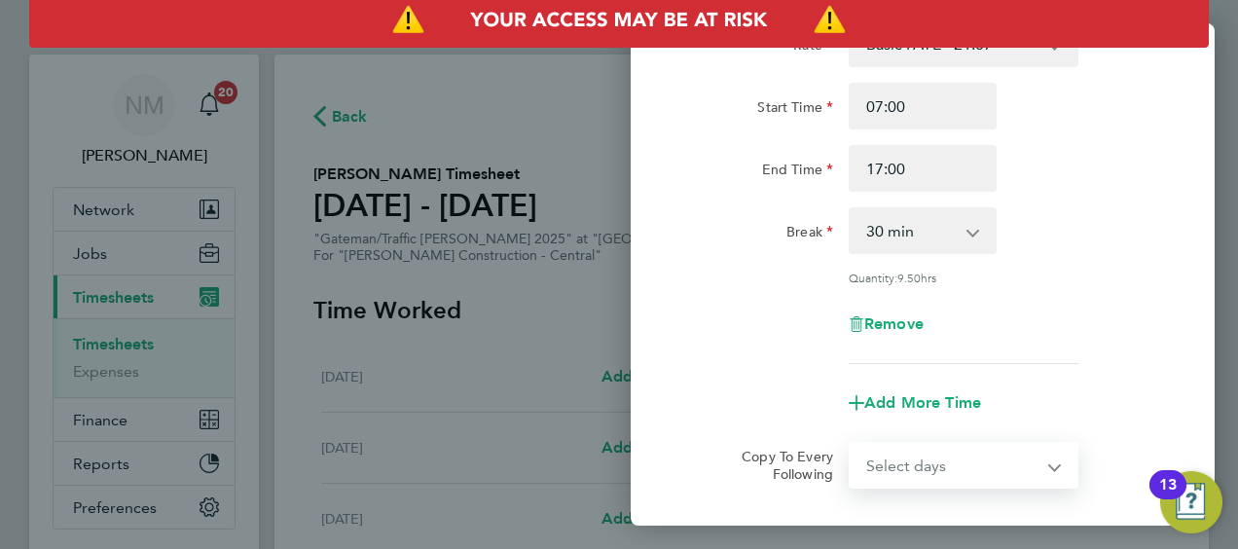
select select "DAY"
click at [851, 444] on select "Select days Day [DATE] [DATE] [DATE]" at bounding box center [953, 465] width 204 height 43
select select "[DATE]"
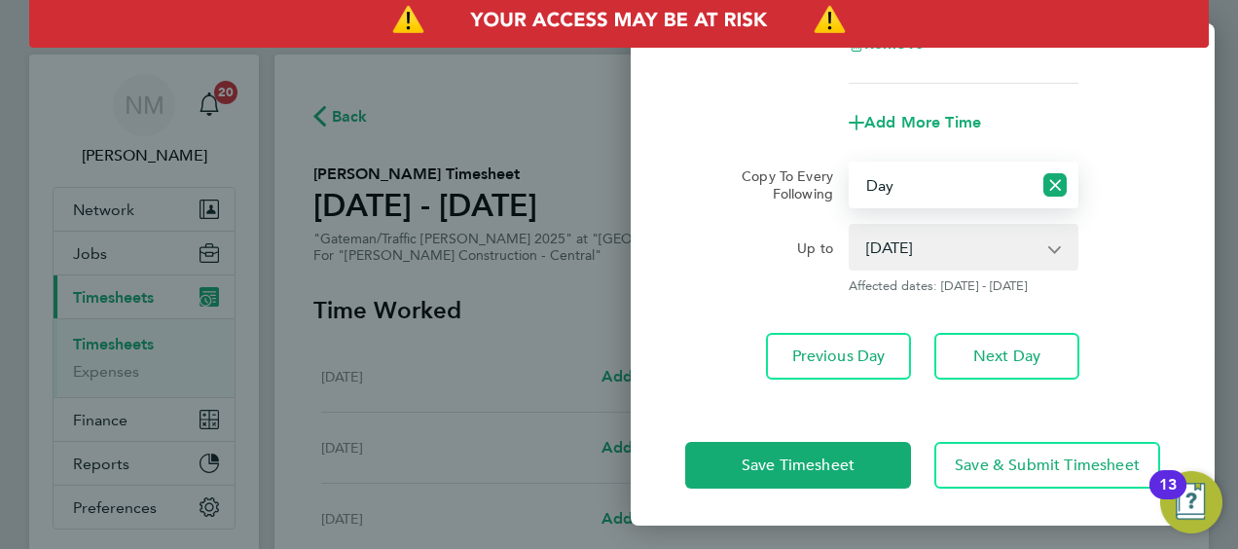
click at [753, 434] on div "Save Timesheet Save & Submit Timesheet" at bounding box center [923, 465] width 584 height 125
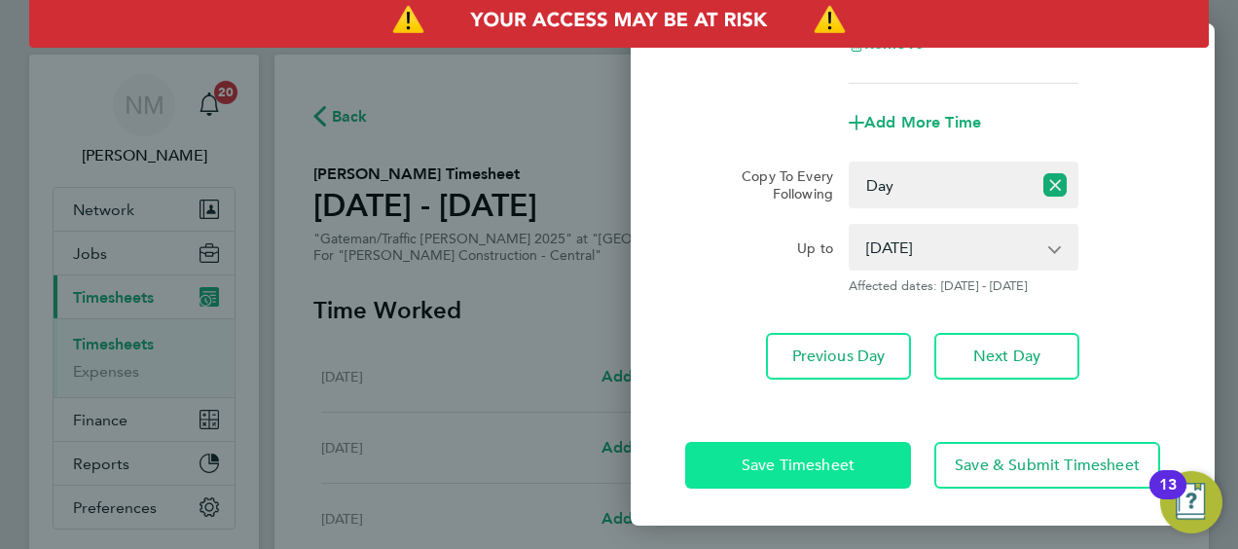
click at [755, 449] on button "Save Timesheet" at bounding box center [798, 465] width 226 height 47
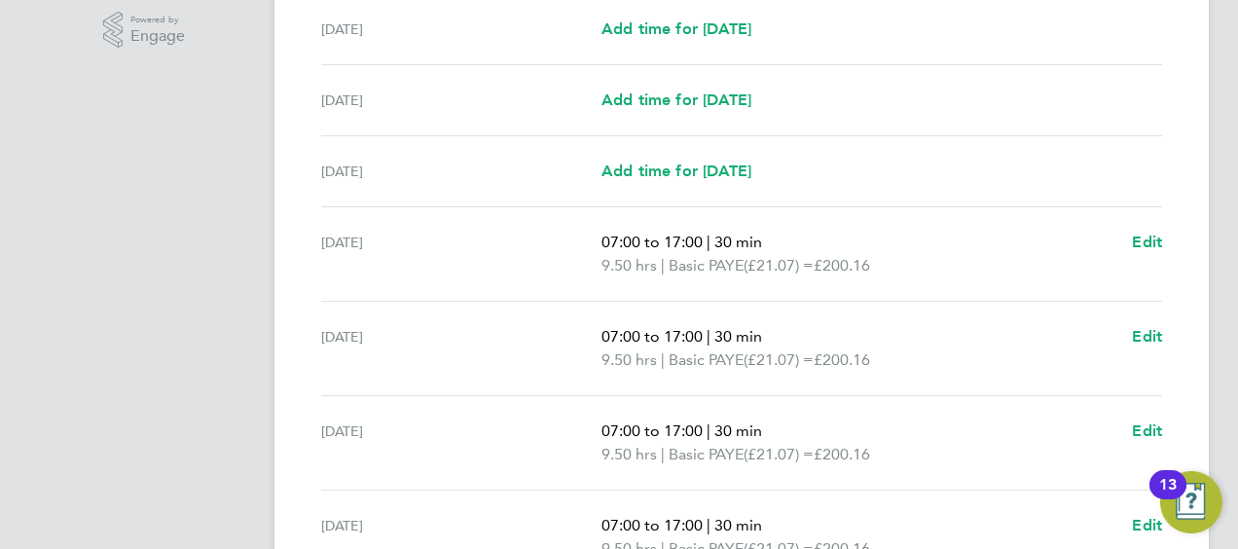
scroll to position [830, 0]
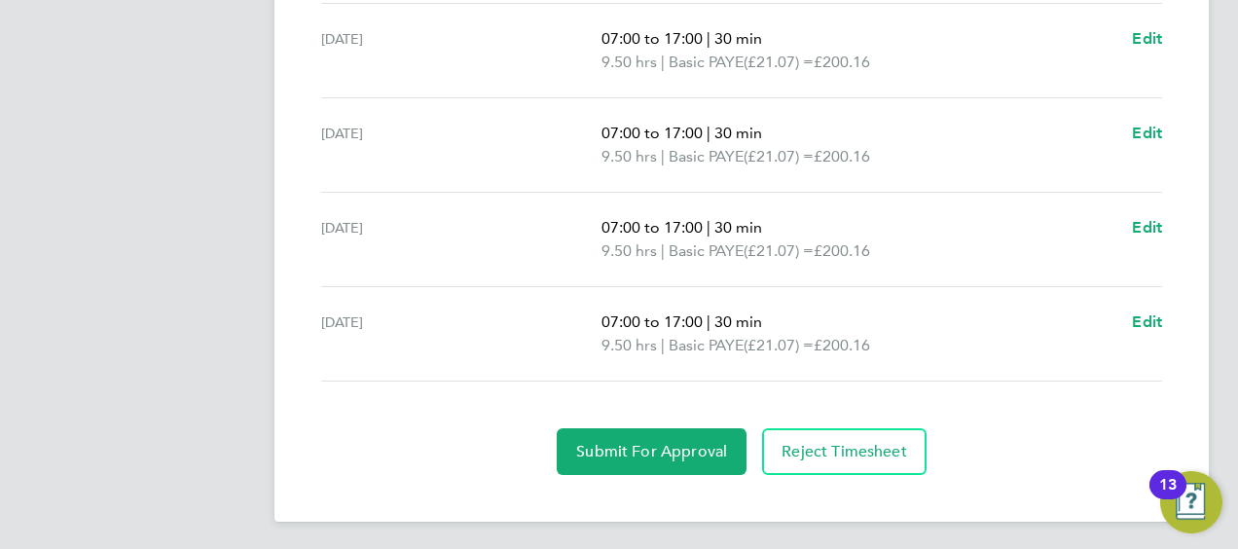
click at [1147, 339] on app-form-button "Edit" at bounding box center [1147, 334] width 30 height 47
click at [1147, 333] on app-form-button "Edit" at bounding box center [1147, 334] width 30 height 47
click at [1146, 322] on span "Edit" at bounding box center [1147, 321] width 30 height 18
select select "30"
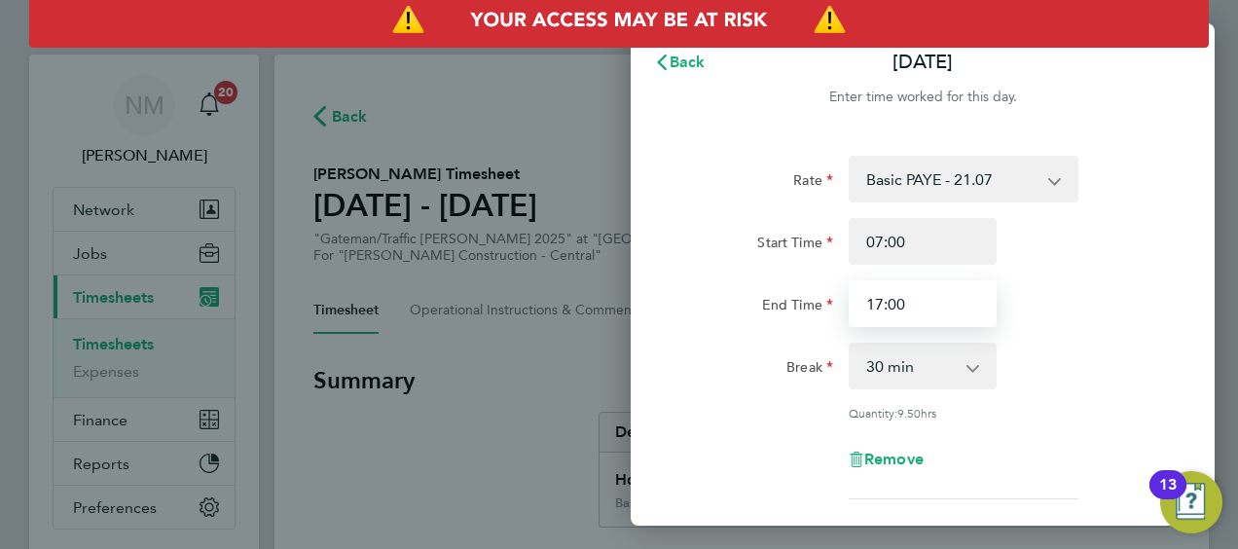
click at [917, 323] on input "17:00" at bounding box center [923, 303] width 148 height 47
type input "16:00"
click at [1040, 383] on div "Break 0 min 15 min 30 min 45 min 60 min 75 min 90 min" at bounding box center [922, 366] width 491 height 47
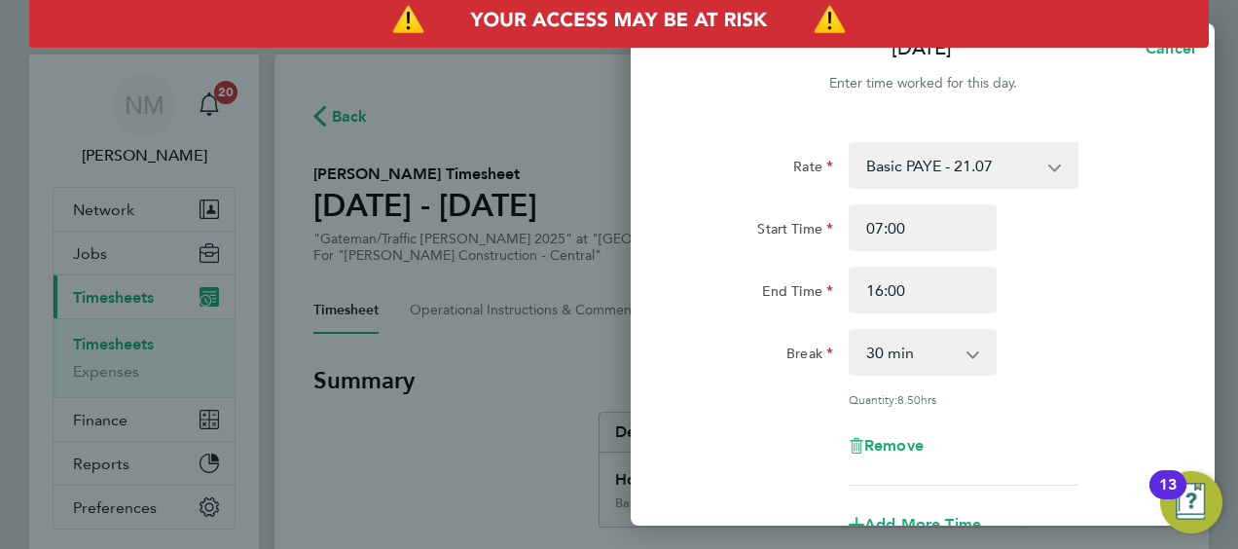
scroll to position [283, 0]
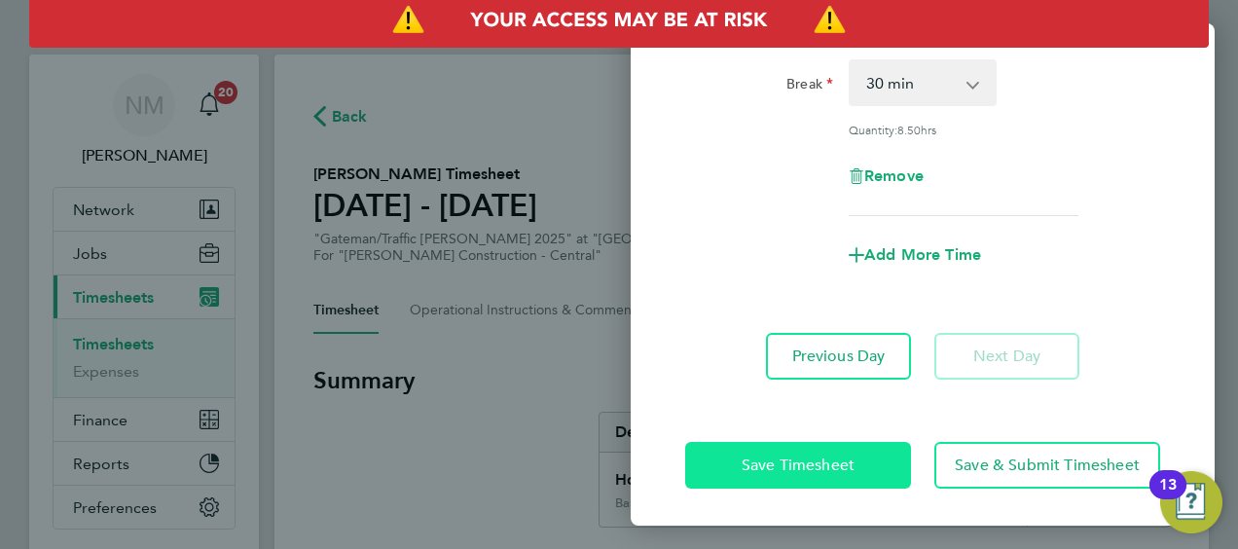
click at [822, 464] on span "Save Timesheet" at bounding box center [798, 465] width 113 height 19
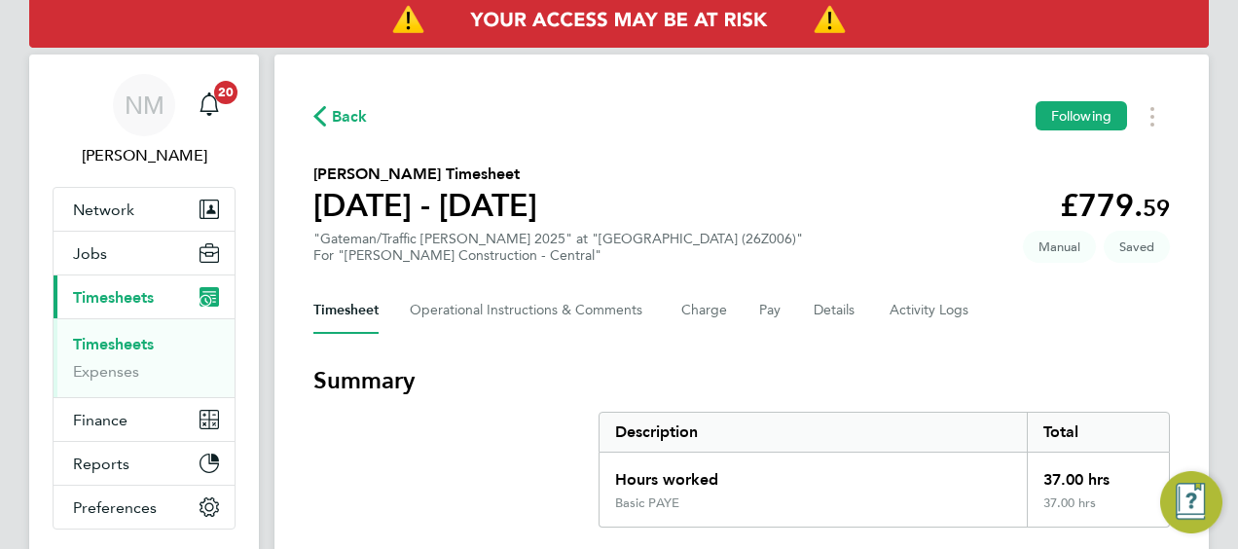
scroll to position [830, 0]
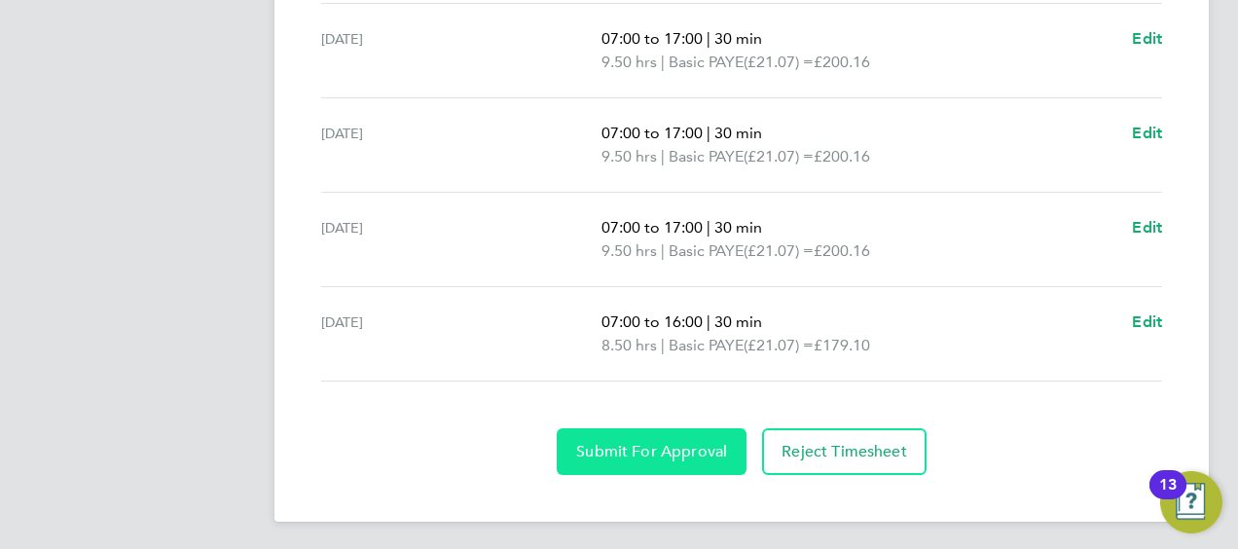
click at [720, 442] on span "Submit For Approval" at bounding box center [651, 451] width 151 height 19
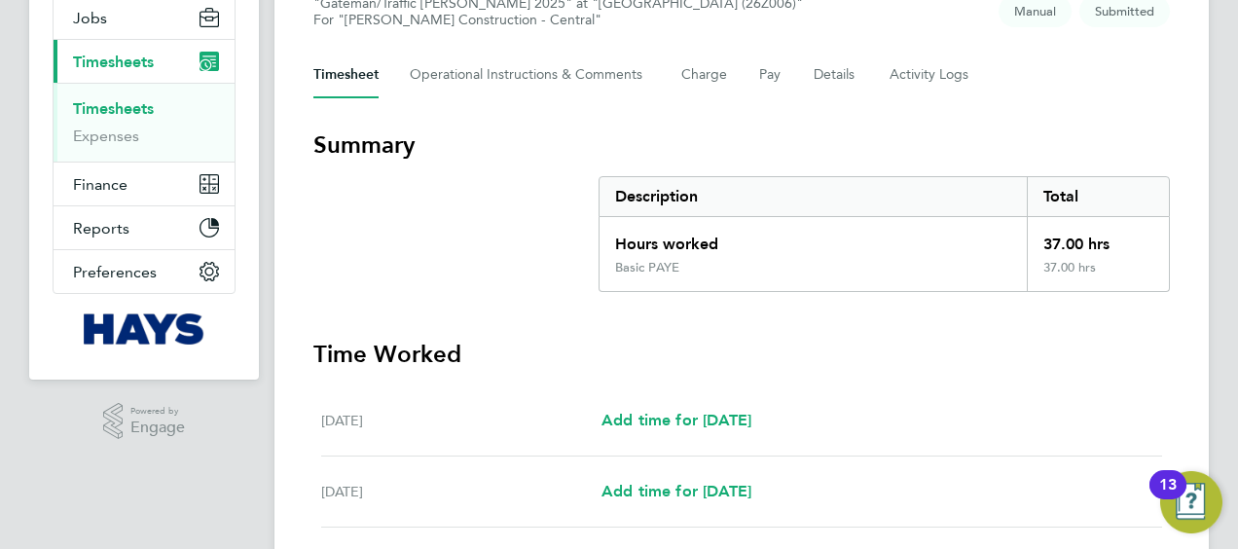
scroll to position [149, 0]
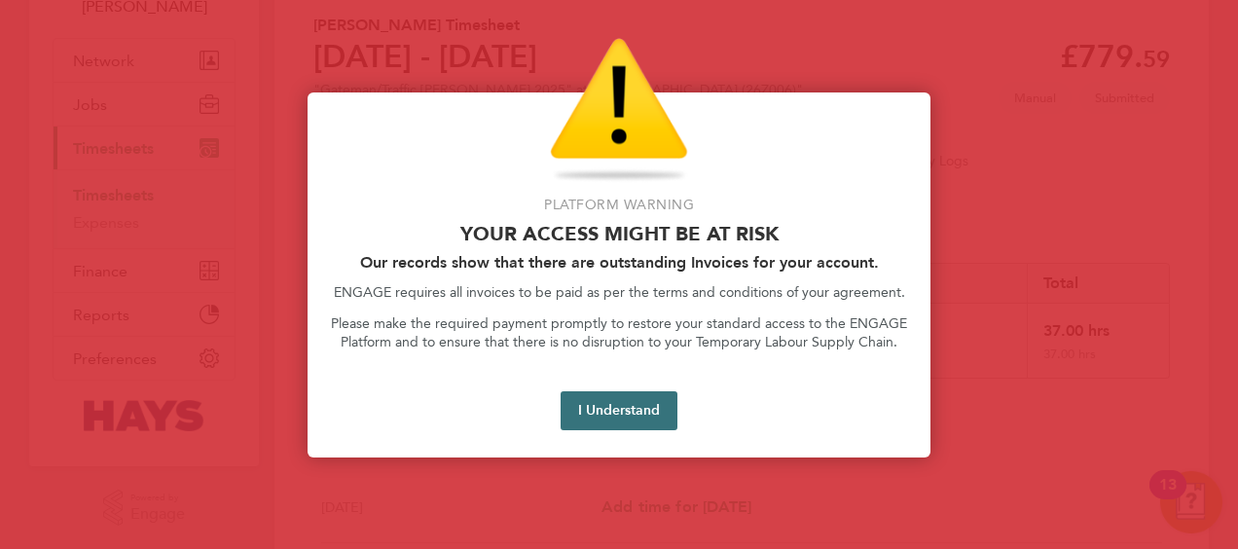
click at [625, 411] on button "I Understand" at bounding box center [619, 410] width 117 height 39
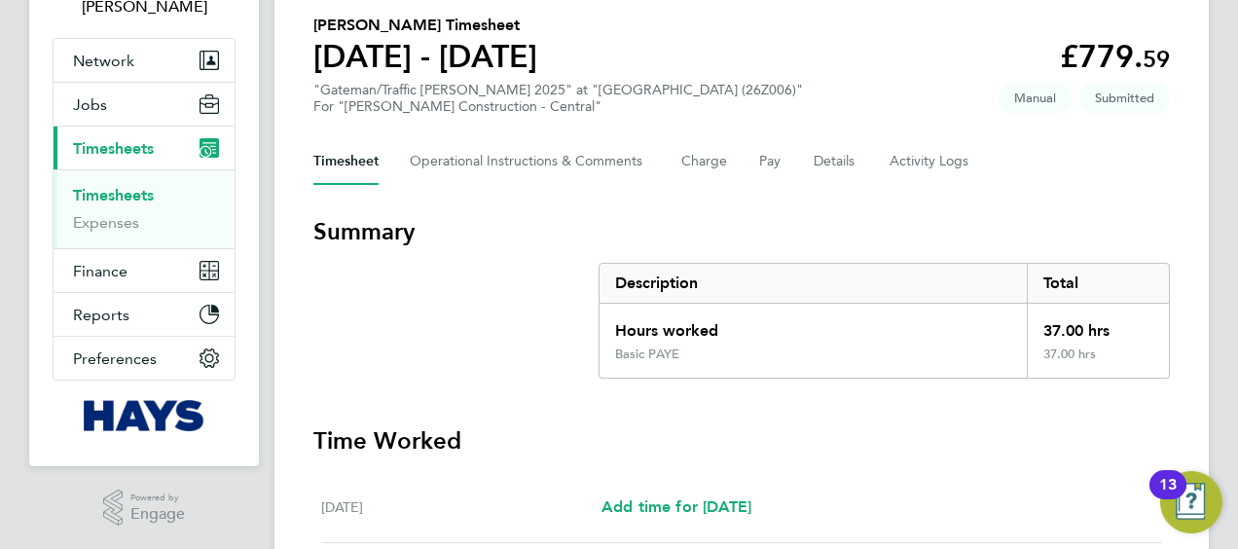
scroll to position [0, 0]
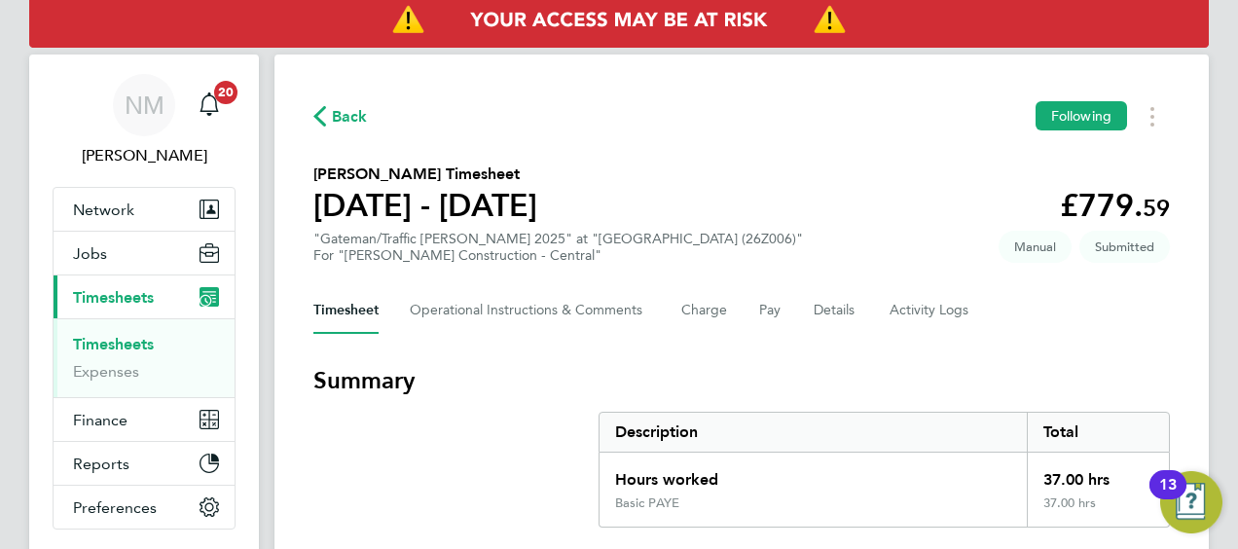
click at [360, 121] on span "Back" at bounding box center [350, 116] width 36 height 23
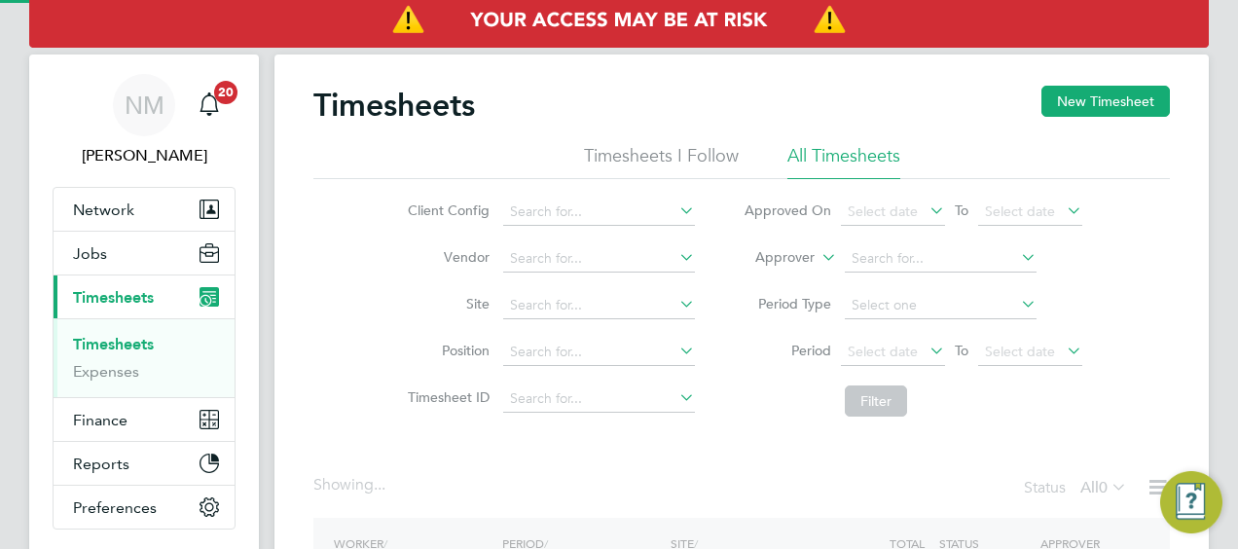
click at [786, 242] on li "Approver" at bounding box center [912, 259] width 387 height 47
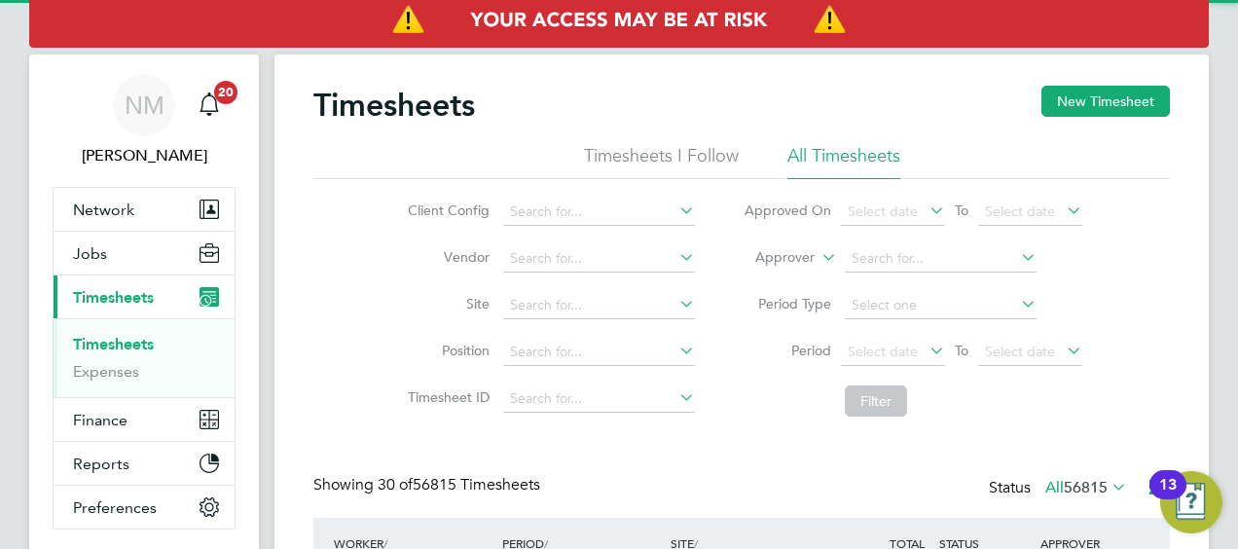
click at [786, 257] on label "Approver" at bounding box center [771, 257] width 88 height 19
click at [775, 261] on label "Approver" at bounding box center [771, 257] width 88 height 19
click at [775, 269] on li "Worker" at bounding box center [766, 280] width 95 height 25
click at [870, 243] on li "Worker" at bounding box center [912, 259] width 387 height 47
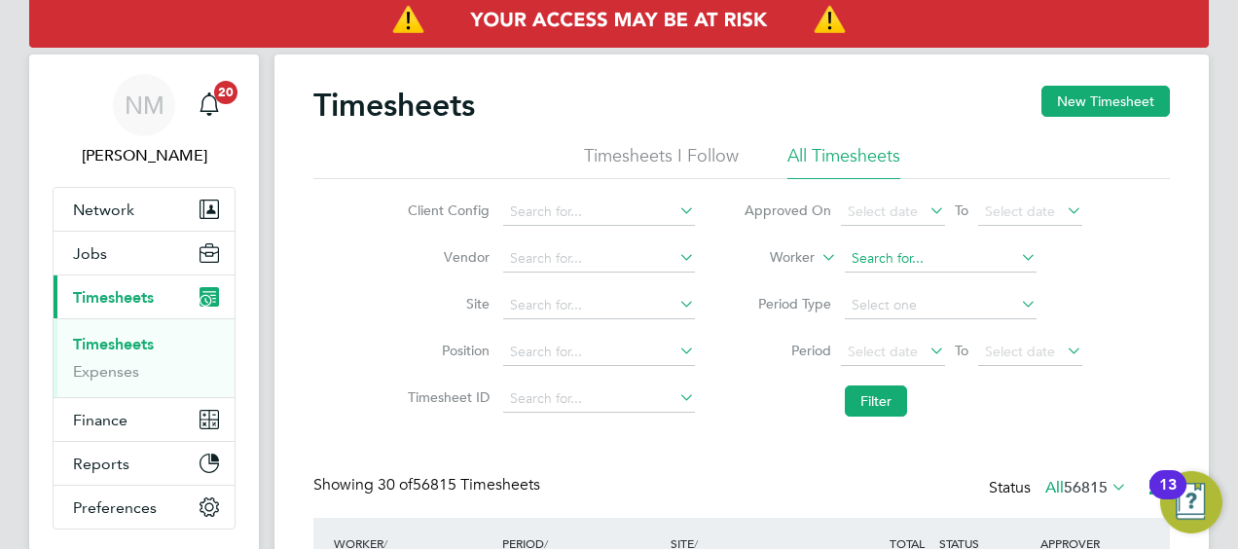
click at [875, 255] on input at bounding box center [941, 258] width 192 height 27
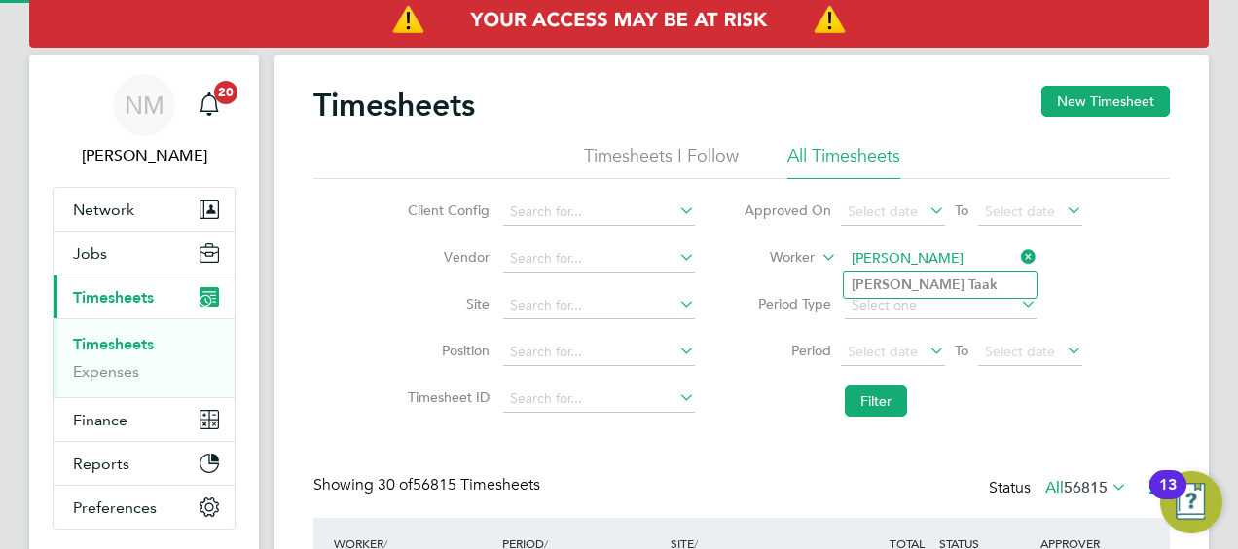
click at [889, 272] on li "Jay Taak" at bounding box center [940, 285] width 193 height 26
type input "Jay Taak"
click at [871, 369] on li "Period Select date To Select date" at bounding box center [912, 352] width 387 height 47
click at [871, 370] on li "Period Select date To Select date" at bounding box center [912, 352] width 387 height 47
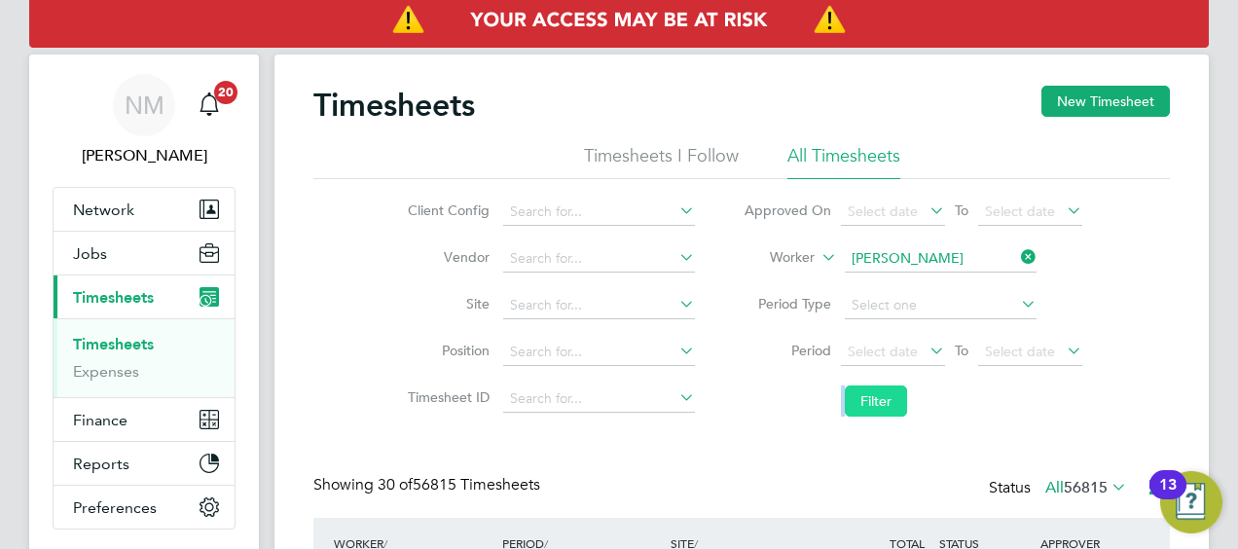
drag, startPoint x: 871, startPoint y: 370, endPoint x: 871, endPoint y: 386, distance: 16.5
click at [871, 386] on button "Filter" at bounding box center [876, 400] width 62 height 31
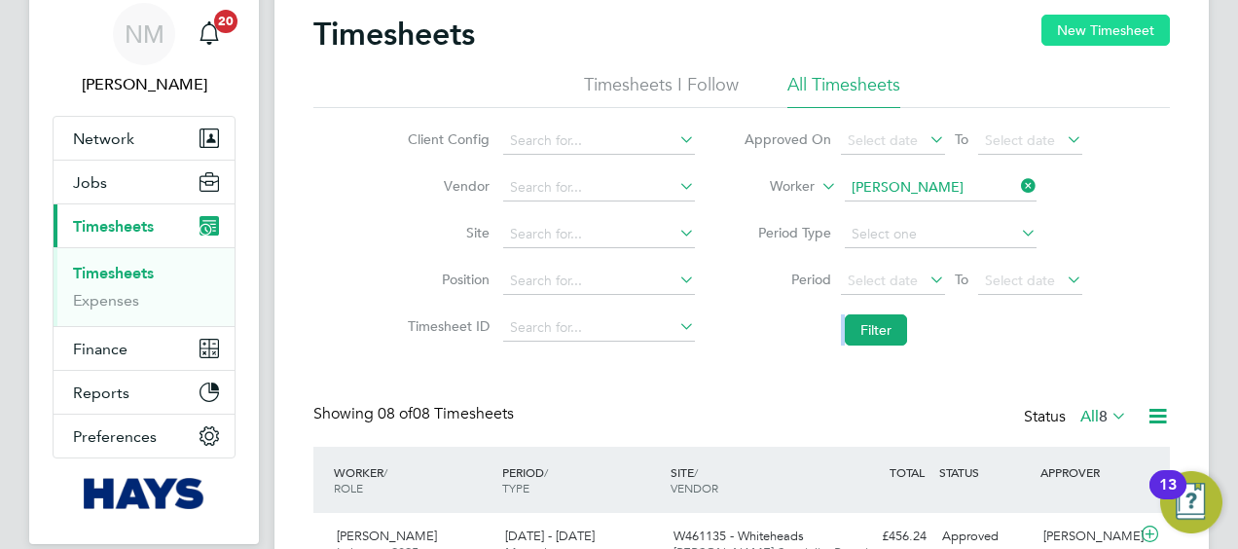
click at [1070, 37] on button "New Timesheet" at bounding box center [1105, 30] width 128 height 31
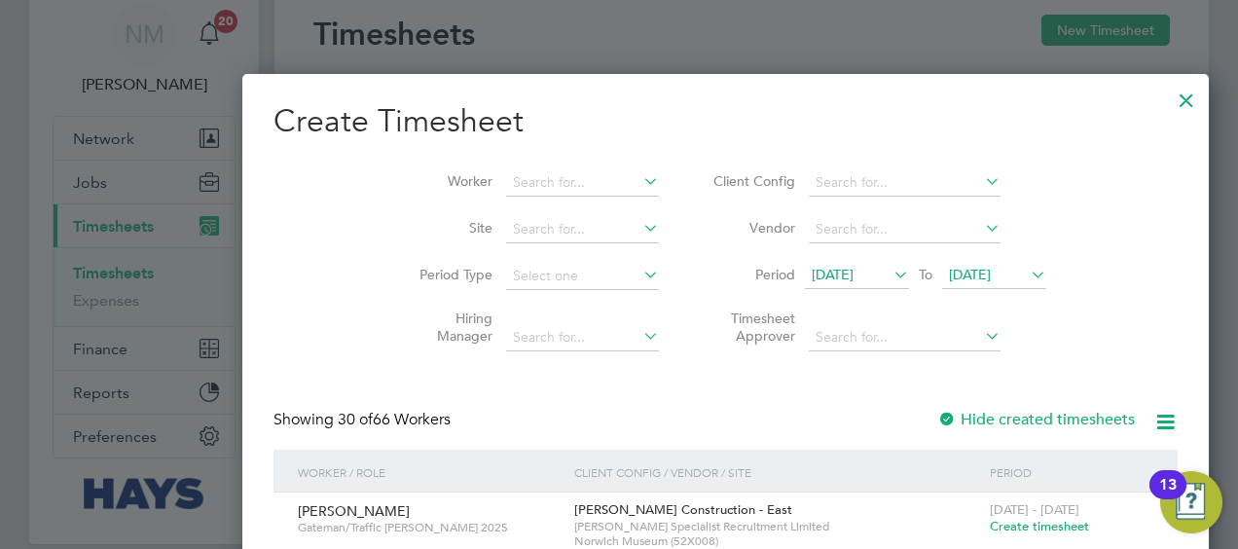
click at [812, 270] on span "15 Aug 2025" at bounding box center [833, 275] width 42 height 18
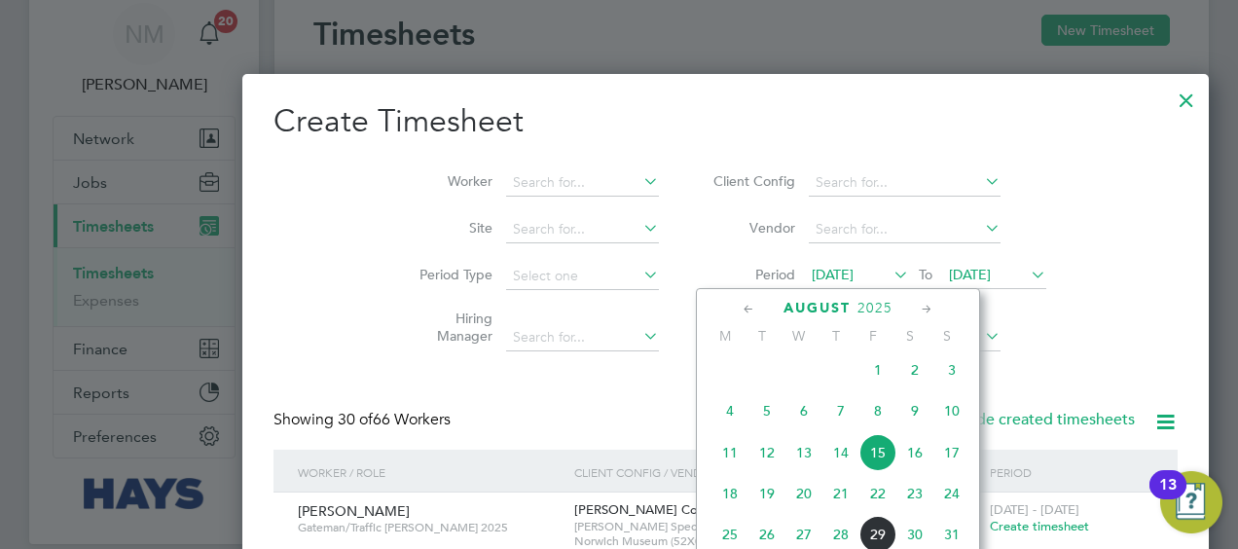
click at [923, 507] on span "23" at bounding box center [914, 493] width 37 height 37
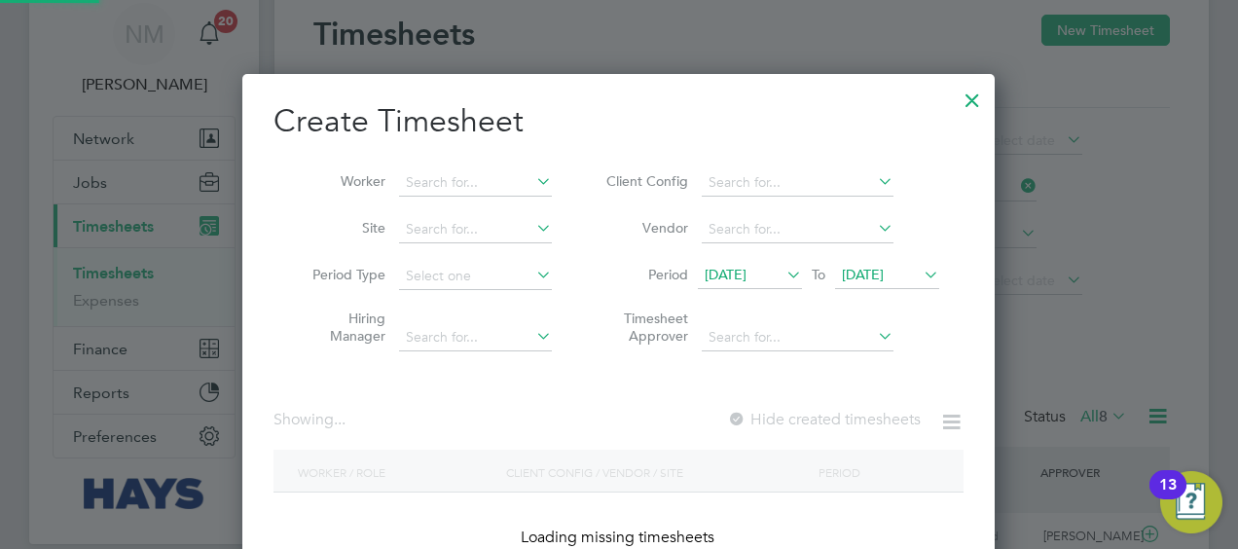
click at [884, 274] on span "23 Aug 2025" at bounding box center [863, 275] width 42 height 18
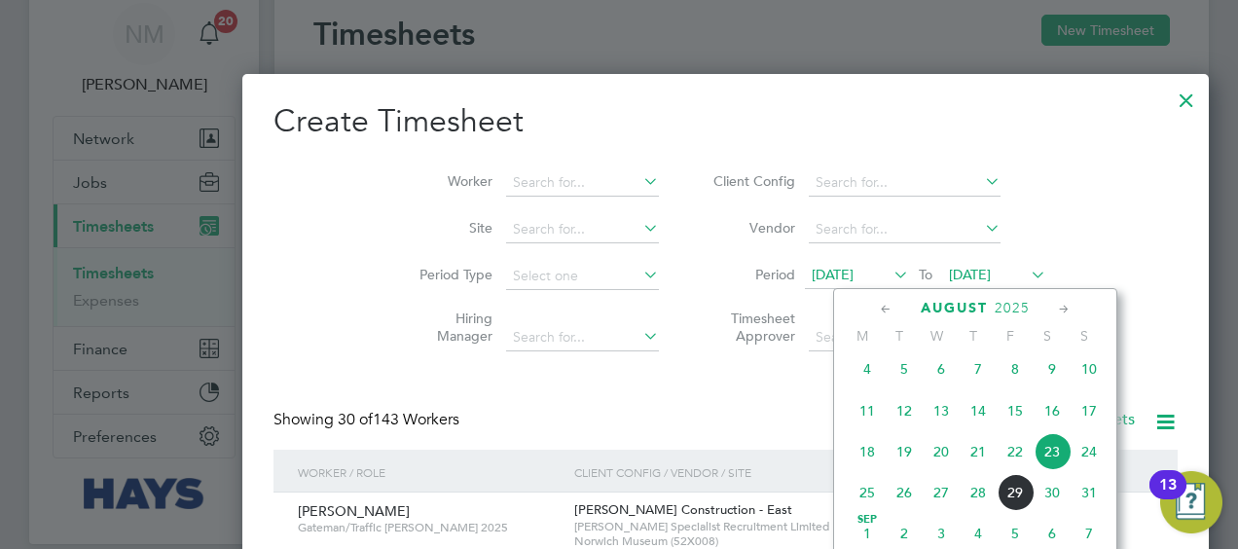
click at [1012, 506] on span "29" at bounding box center [1015, 492] width 37 height 37
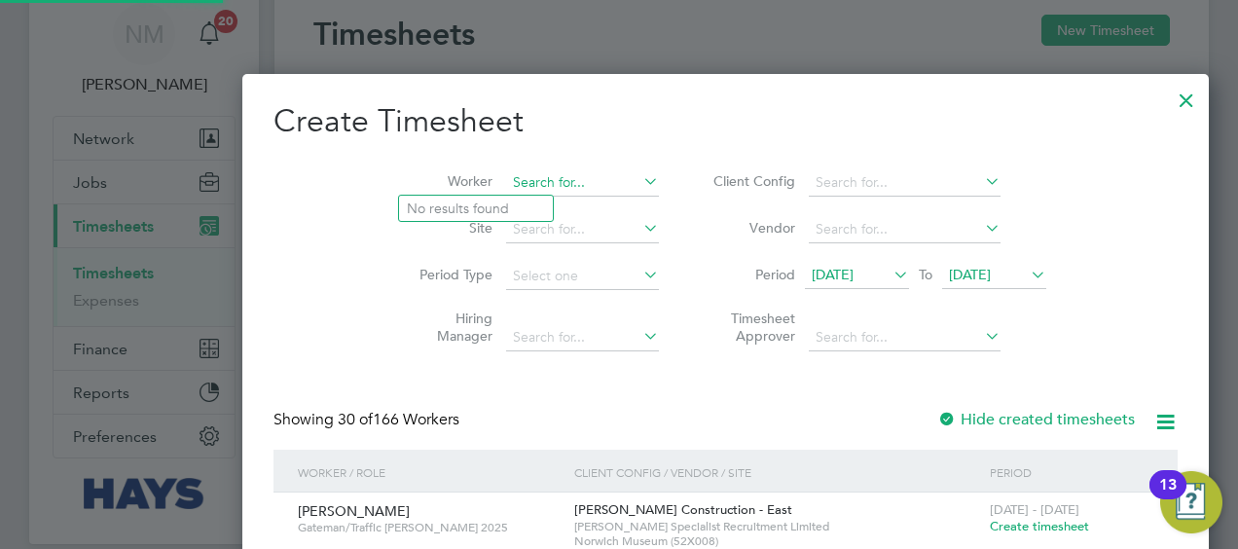
click at [506, 191] on input at bounding box center [582, 182] width 153 height 27
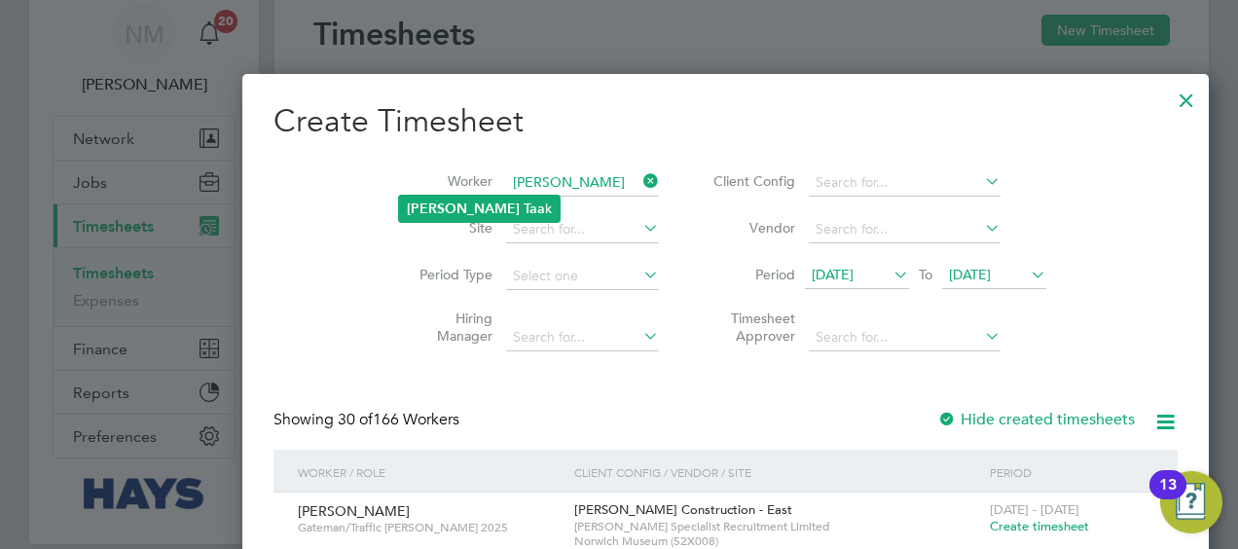
click at [499, 208] on li "Jay Taa k" at bounding box center [479, 209] width 161 height 26
type input "Jay Taak"
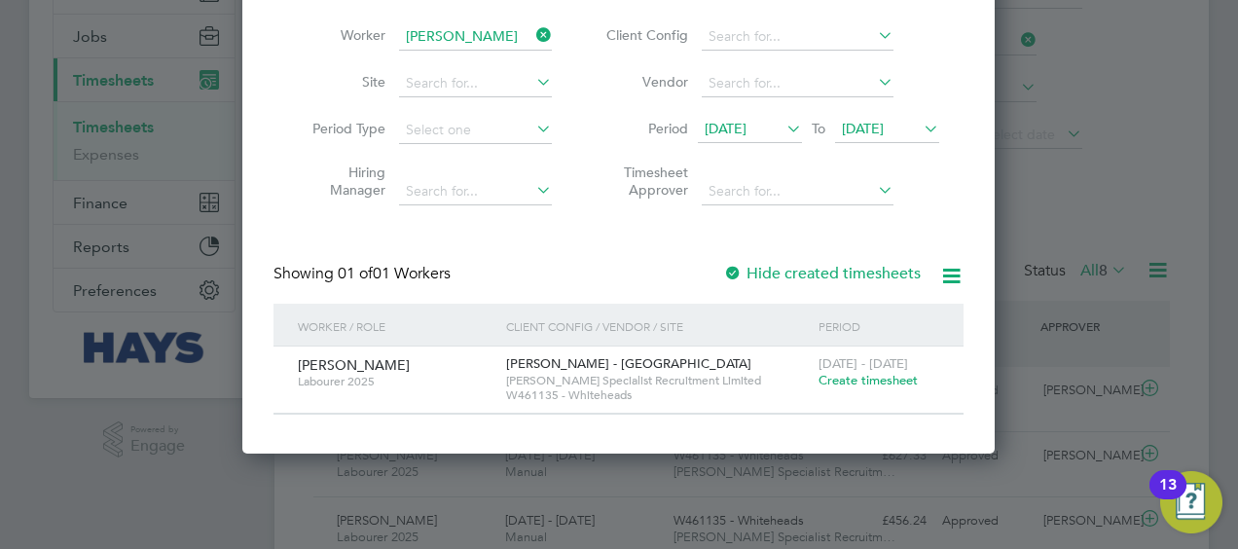
click at [836, 381] on span "Create timesheet" at bounding box center [868, 380] width 99 height 17
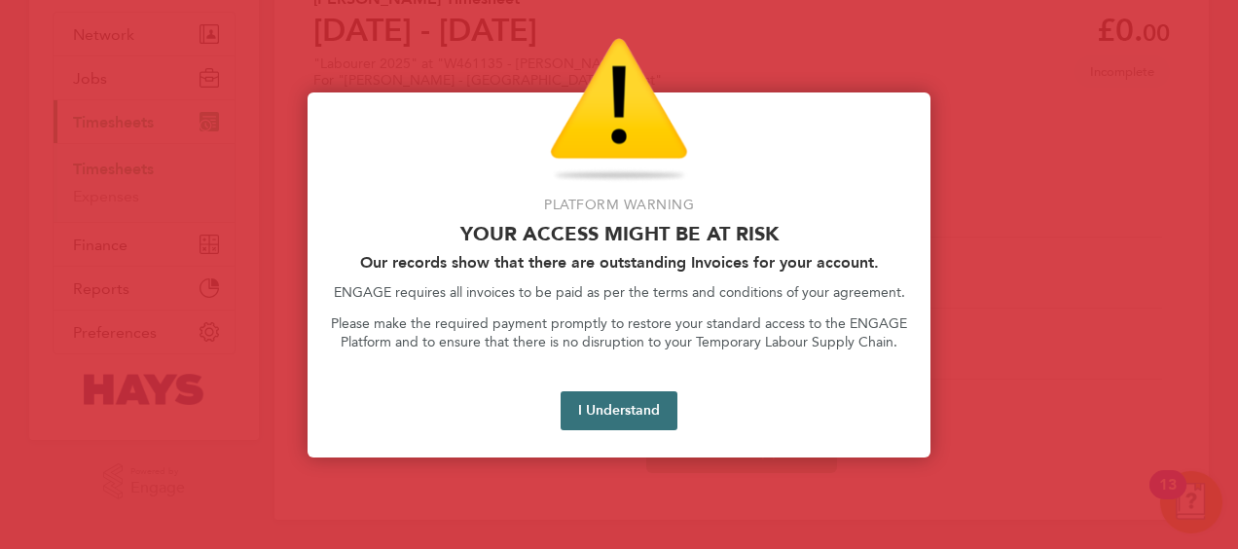
click at [631, 399] on button "I Understand" at bounding box center [619, 410] width 117 height 39
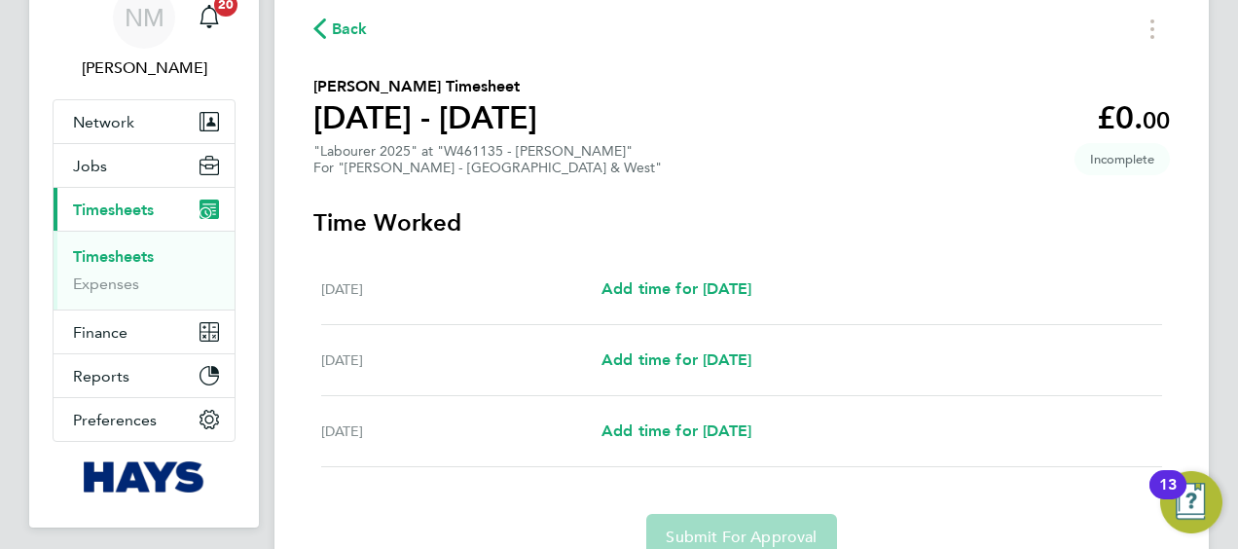
scroll to position [86, 0]
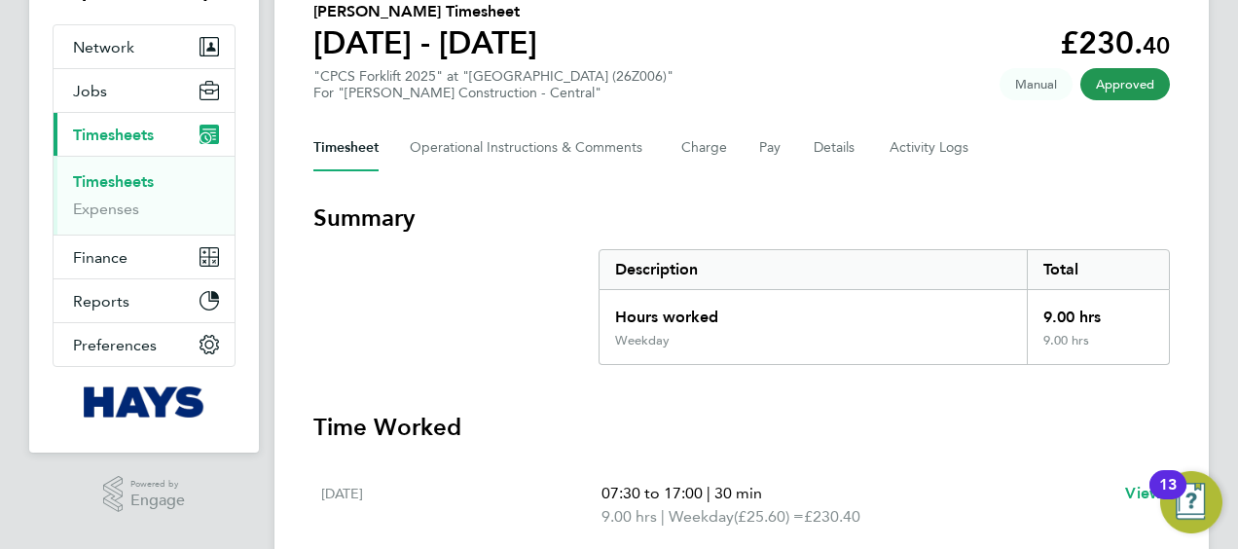
scroll to position [164, 0]
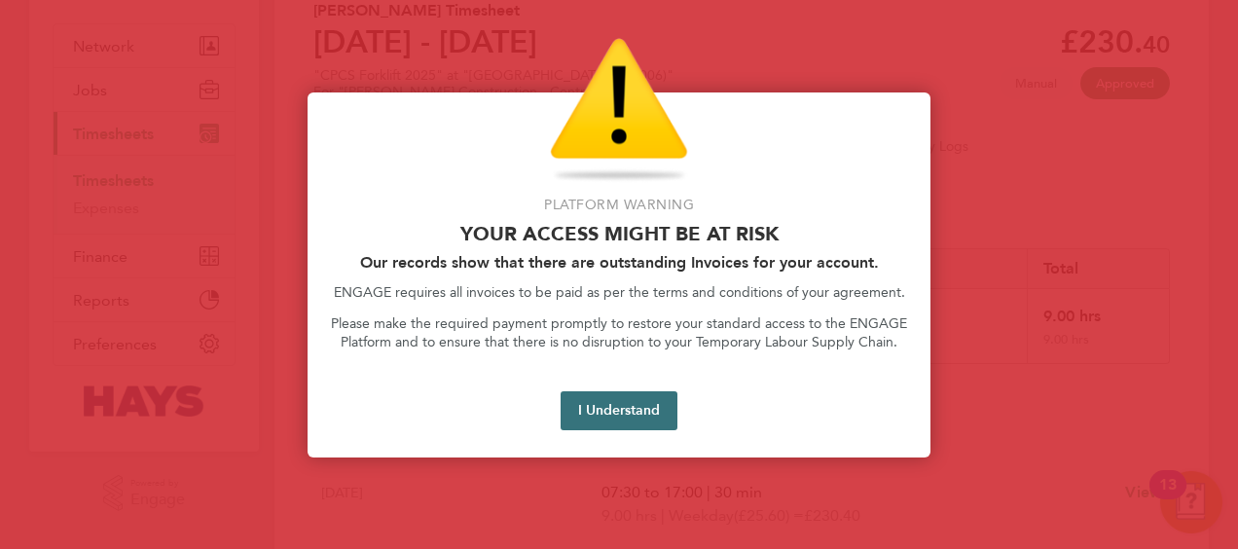
click at [623, 424] on button "I Understand" at bounding box center [619, 410] width 117 height 39
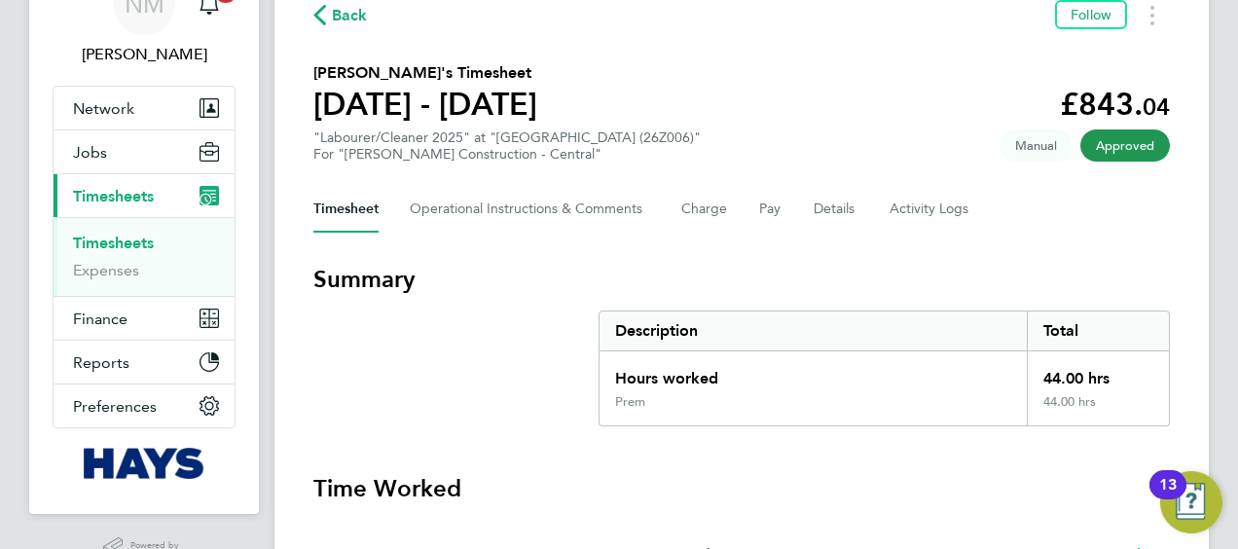
scroll to position [89, 0]
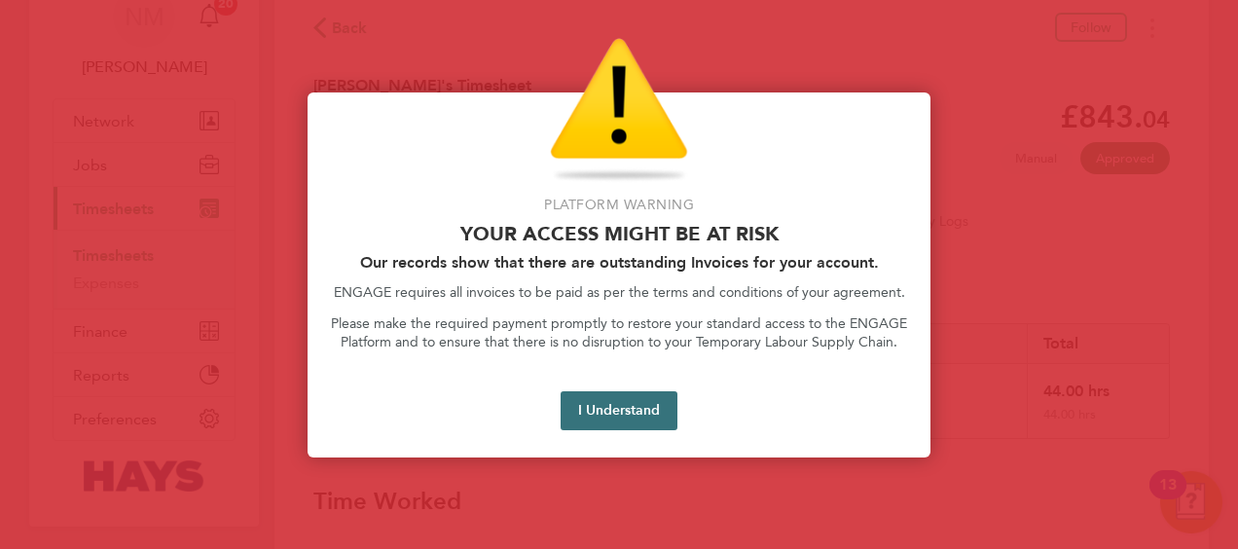
click at [656, 401] on button "I Understand" at bounding box center [619, 410] width 117 height 39
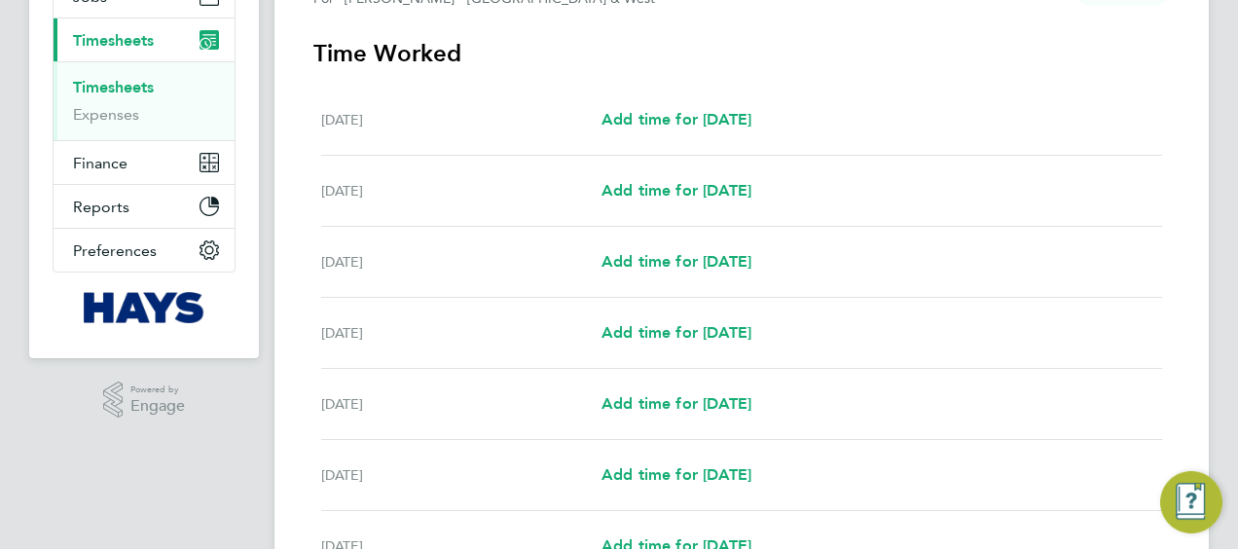
scroll to position [229, 0]
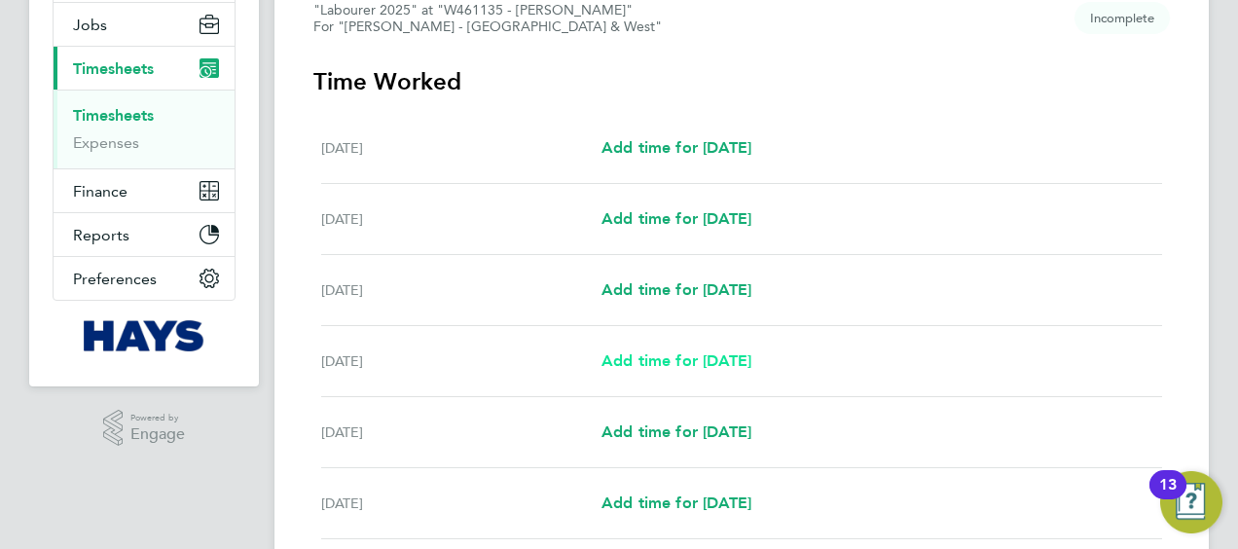
click at [660, 354] on span "Add time for [DATE]" at bounding box center [677, 360] width 150 height 18
select select "60"
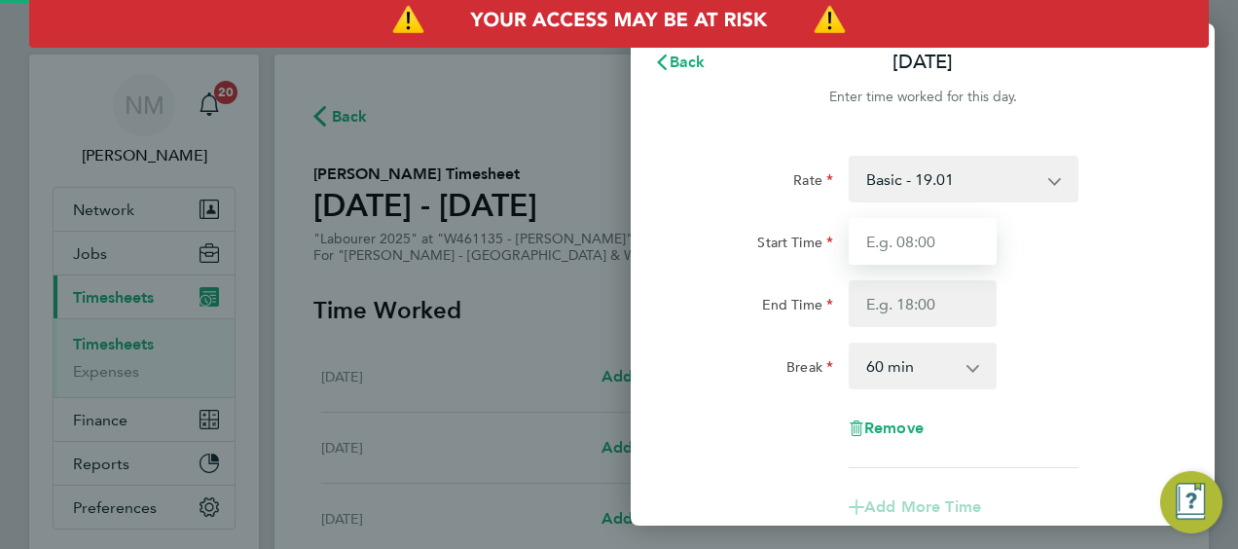
click at [925, 233] on input "Start Time" at bounding box center [923, 241] width 148 height 47
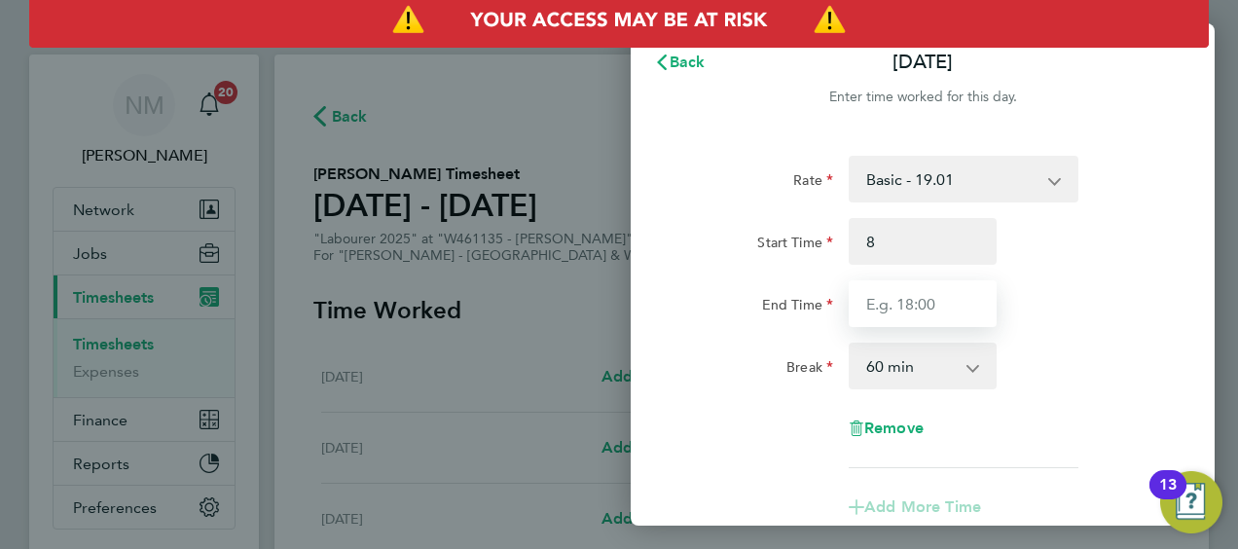
type input "08:00"
type input "16:30"
click at [912, 382] on select "0 min 15 min 30 min 45 min 60 min 75 min 90 min" at bounding box center [911, 366] width 121 height 43
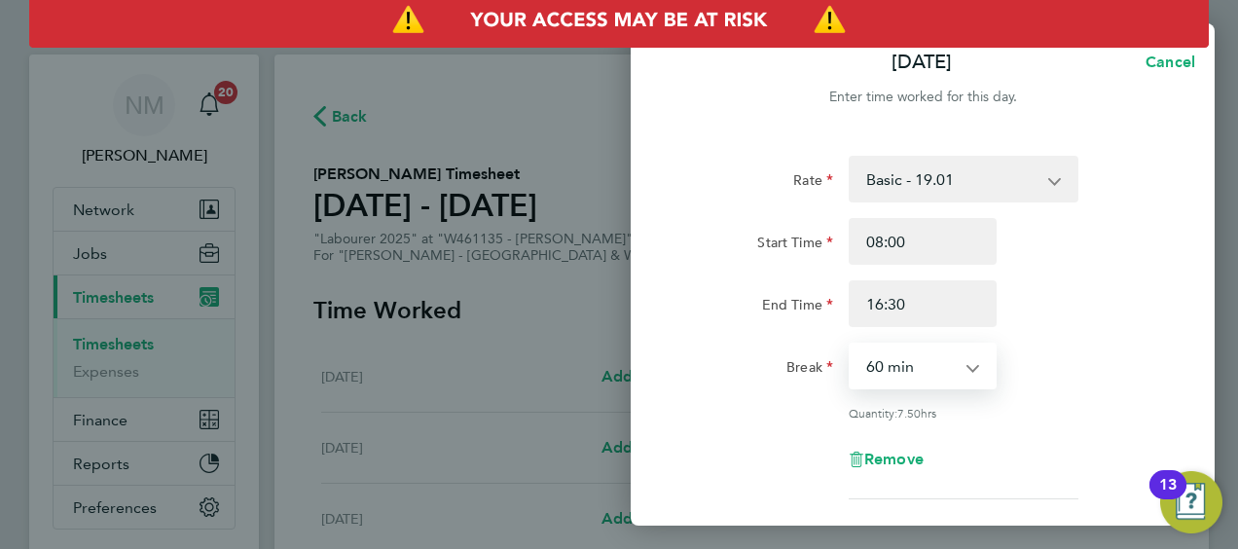
select select "30"
click at [851, 345] on select "0 min 15 min 30 min 45 min 60 min 75 min 90 min" at bounding box center [911, 366] width 121 height 43
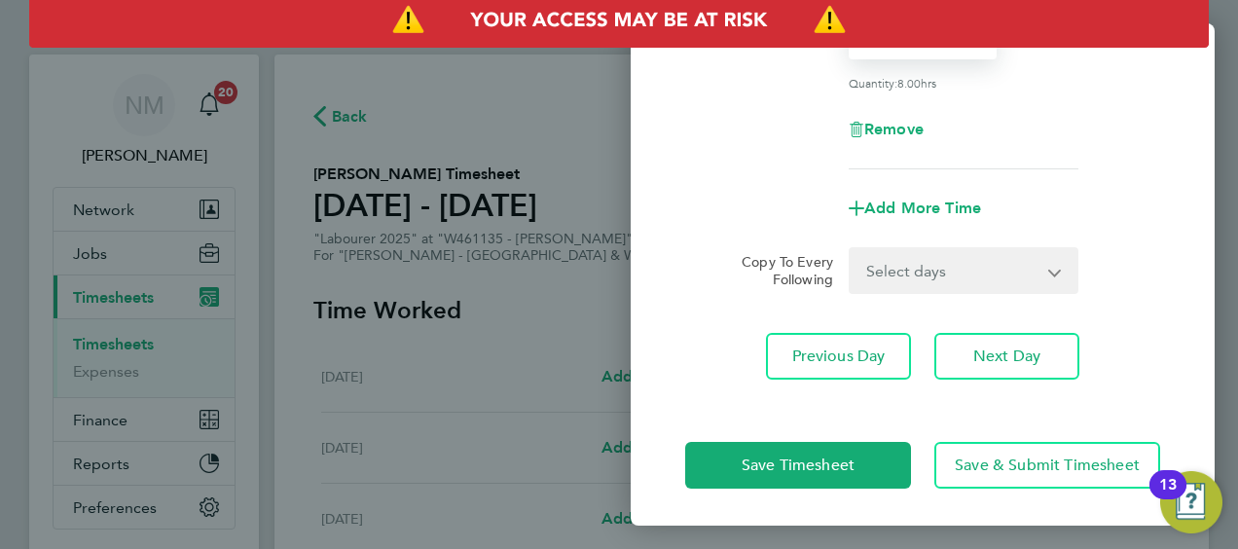
click at [919, 285] on select "Select days Day [DATE] [DATE] [DATE]" at bounding box center [953, 270] width 204 height 43
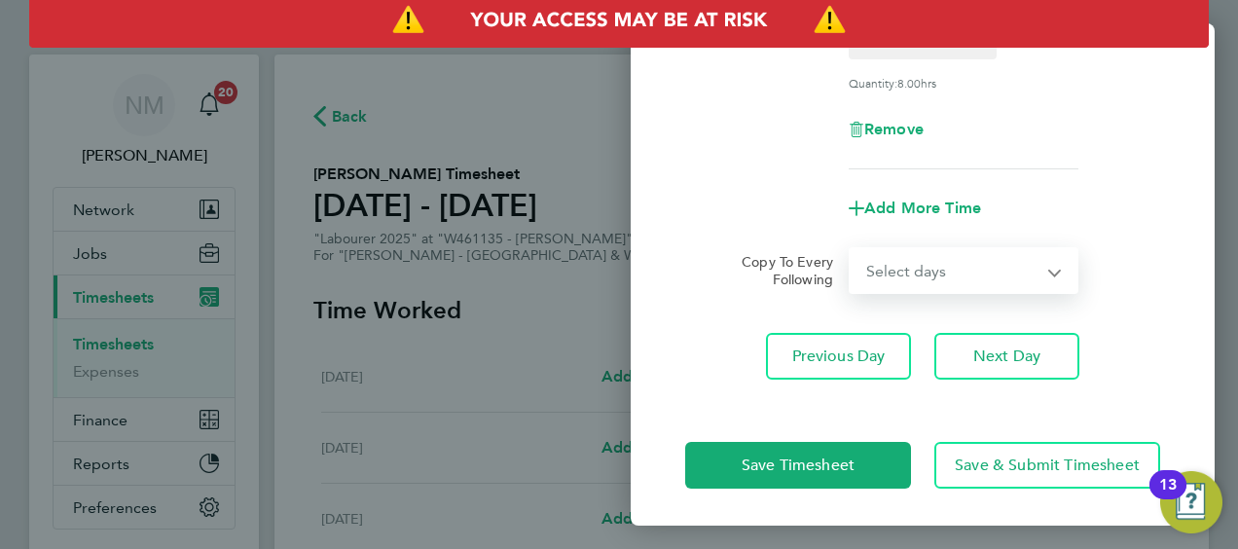
select select "DAY"
click at [851, 249] on select "Select days Day [DATE] [DATE] [DATE]" at bounding box center [953, 270] width 204 height 43
select select "[DATE]"
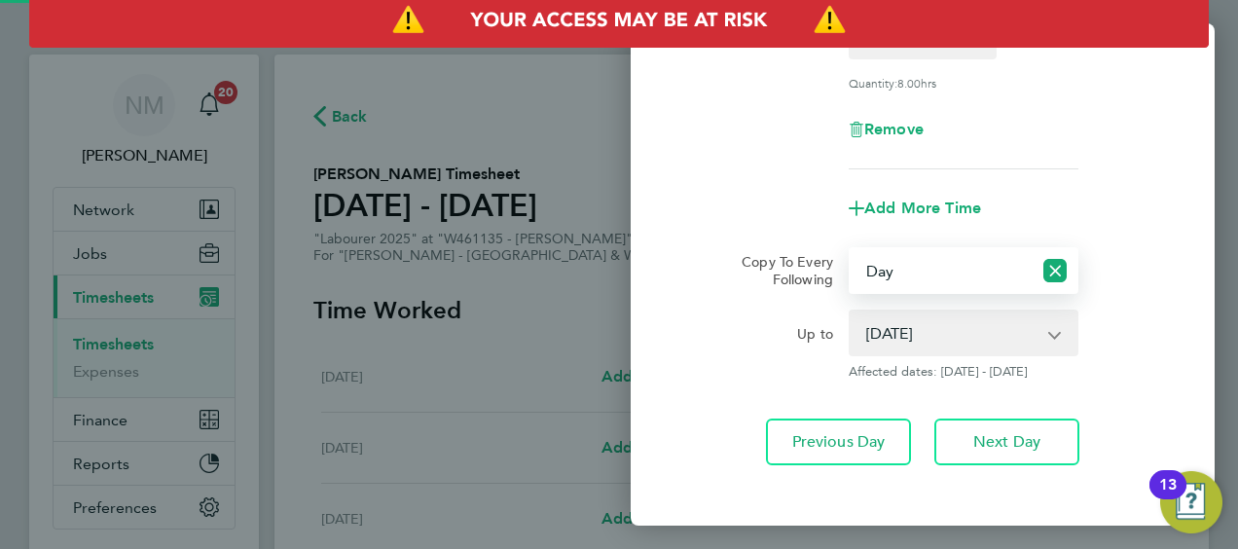
scroll to position [416, 0]
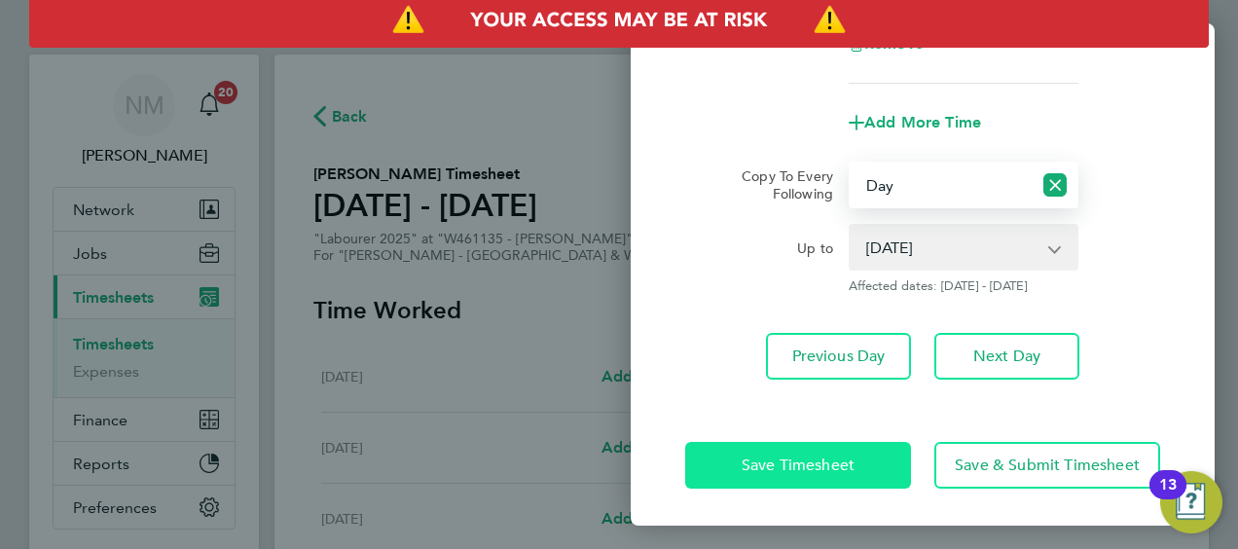
click at [781, 457] on span "Save Timesheet" at bounding box center [798, 465] width 113 height 19
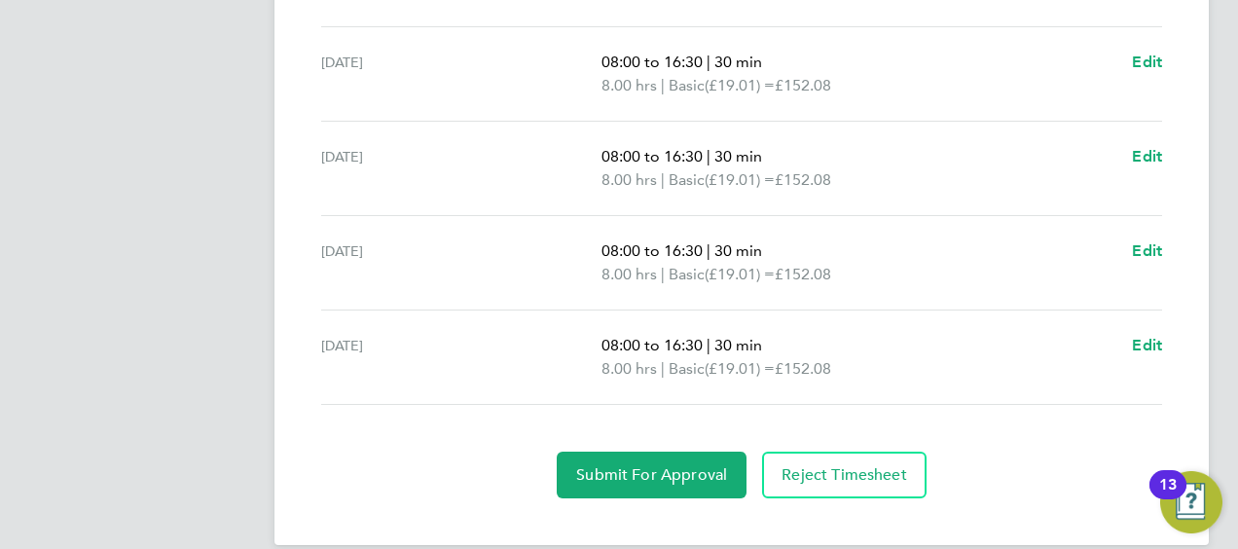
scroll to position [808, 0]
click at [1151, 249] on span "Edit" at bounding box center [1147, 249] width 30 height 18
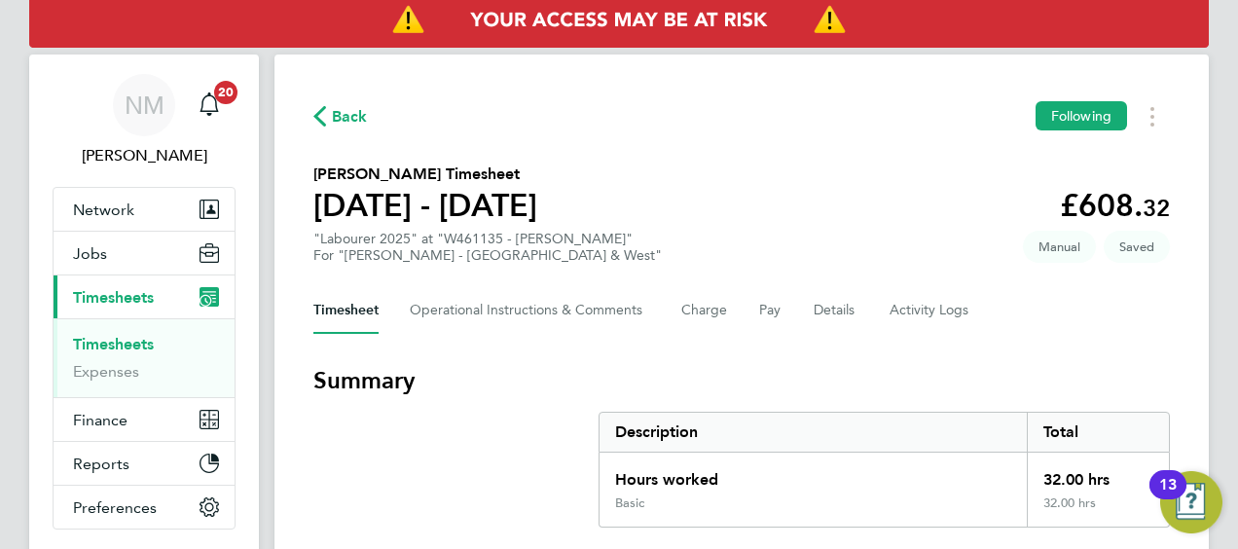
select select "30"
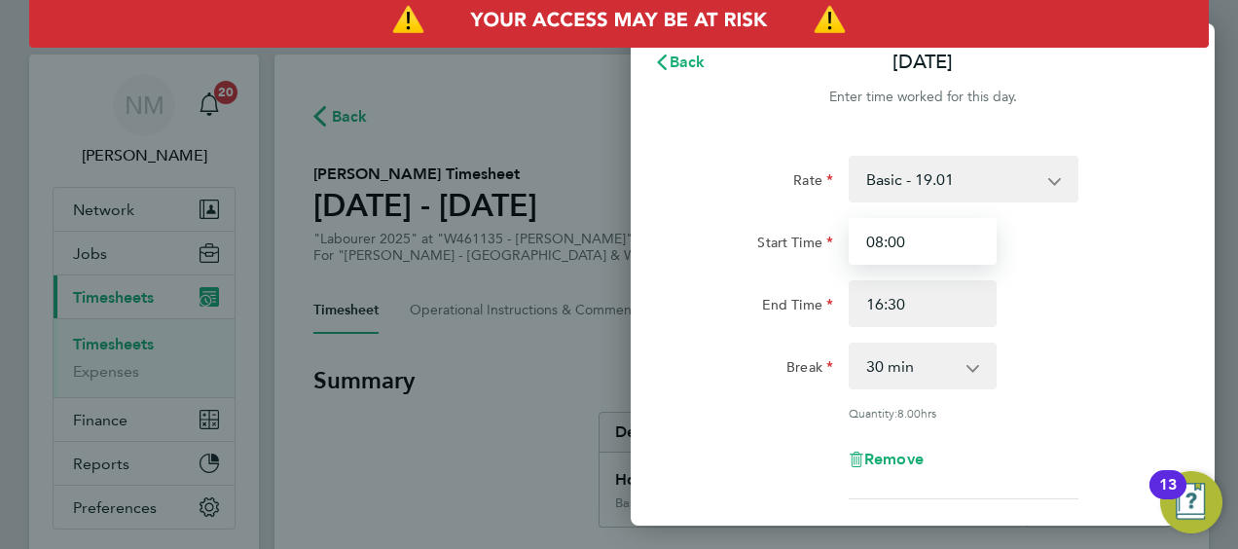
click at [945, 243] on input "08:00" at bounding box center [923, 241] width 148 height 47
type input "07:40"
click at [1087, 427] on div "Rate Basic - 19.01 Overtime - 27.22 Start Time 07:40 End Time 16:30 Break 0 min…" at bounding box center [922, 328] width 475 height 344
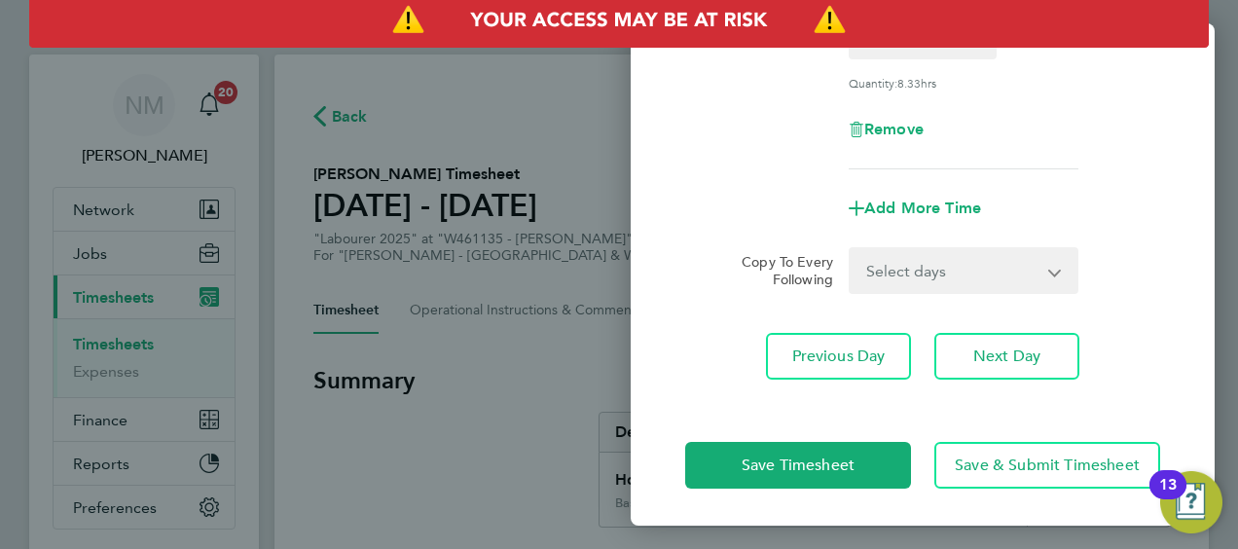
click at [777, 436] on div "Save Timesheet Save & Submit Timesheet" at bounding box center [923, 465] width 584 height 125
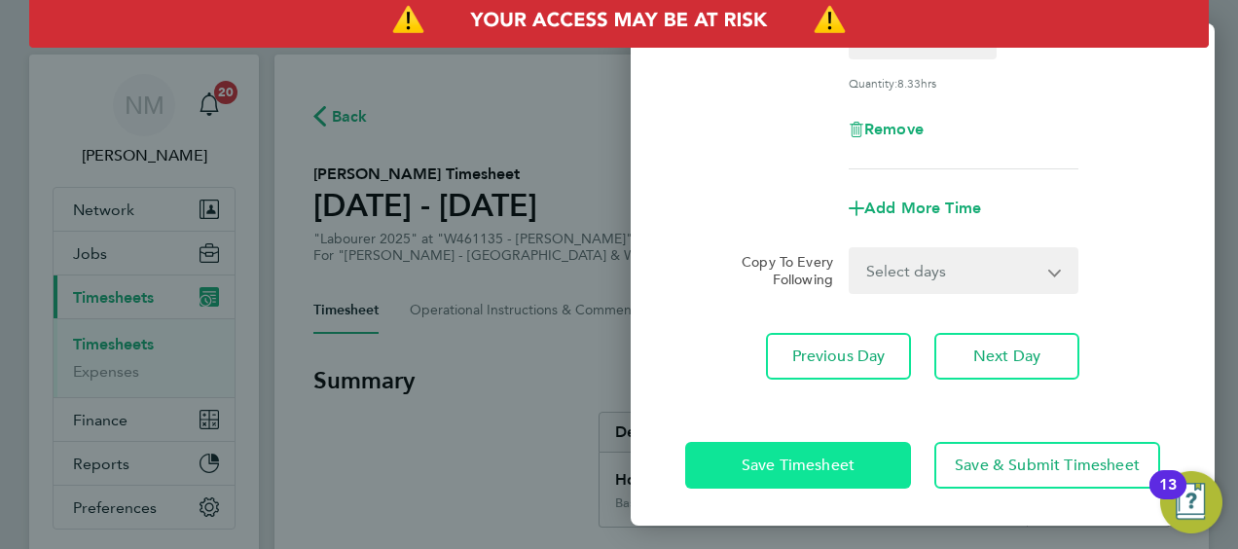
click at [779, 443] on button "Save Timesheet" at bounding box center [798, 465] width 226 height 47
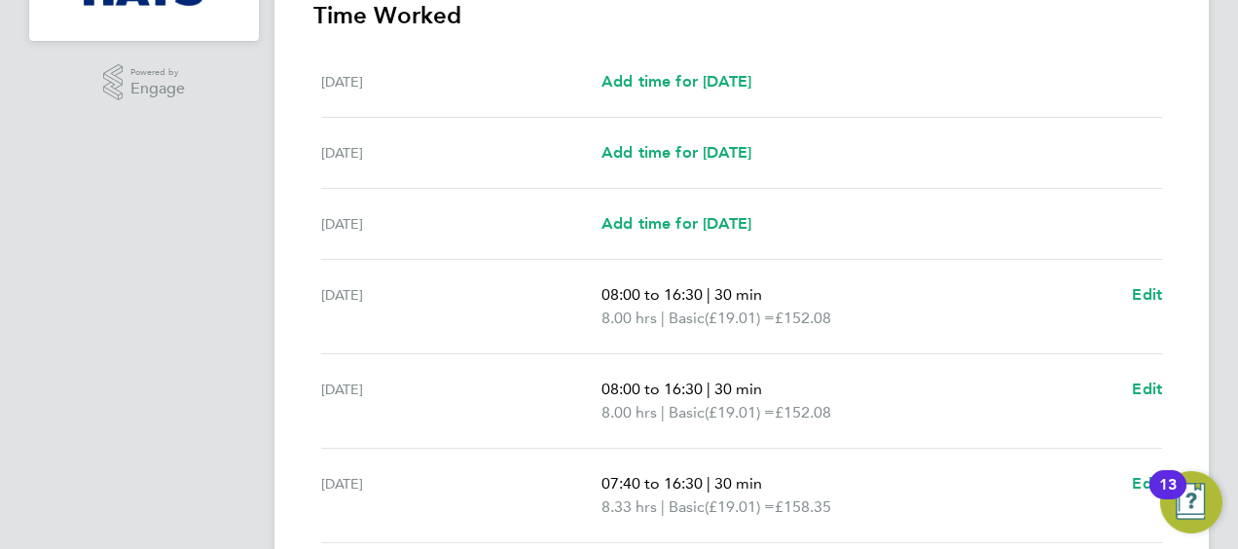
scroll to position [830, 0]
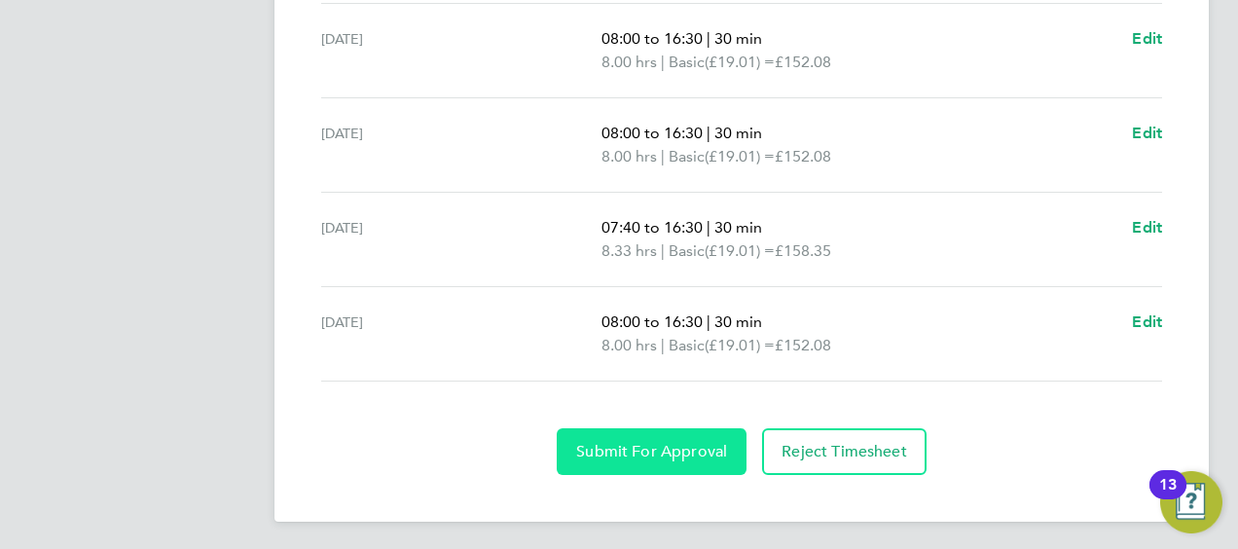
click at [652, 442] on span "Submit For Approval" at bounding box center [651, 451] width 151 height 19
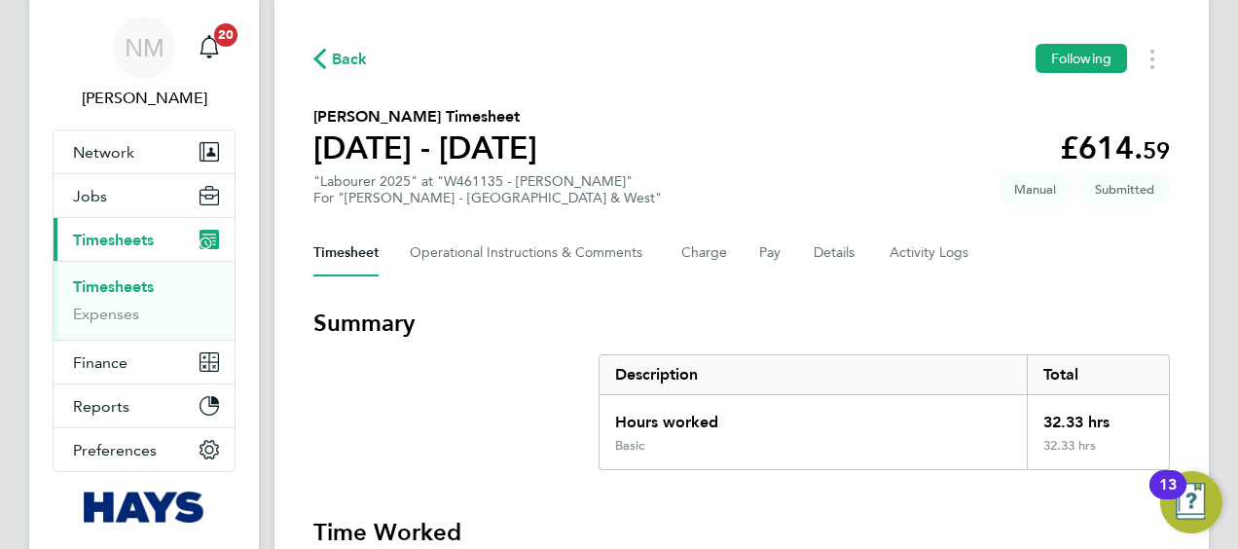
scroll to position [65, 0]
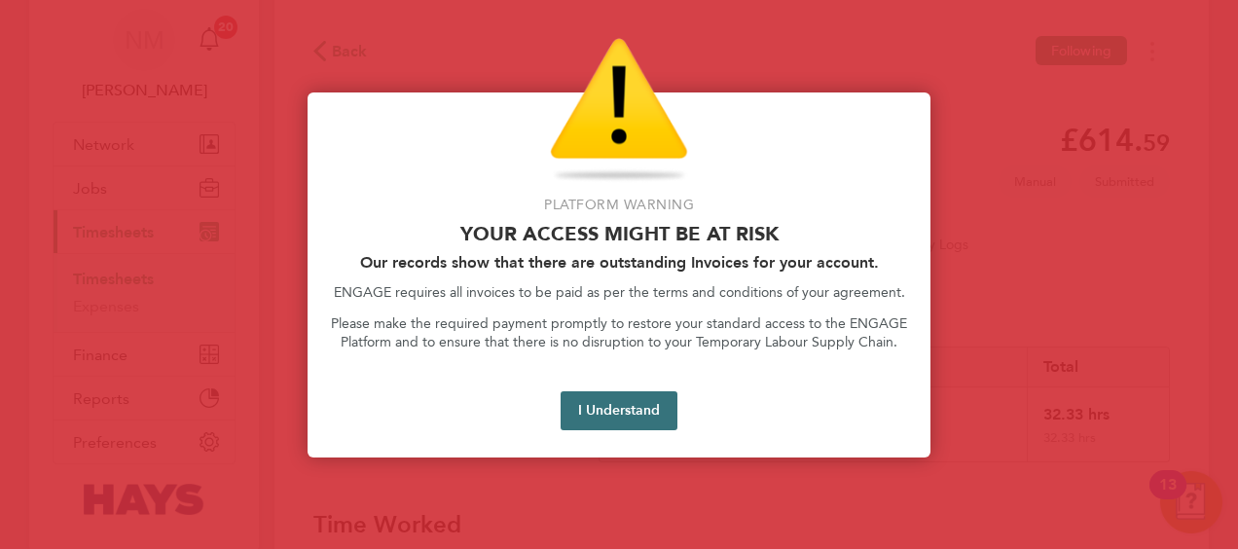
click at [592, 426] on button "I Understand" at bounding box center [619, 410] width 117 height 39
